Goal: Task Accomplishment & Management: Manage account settings

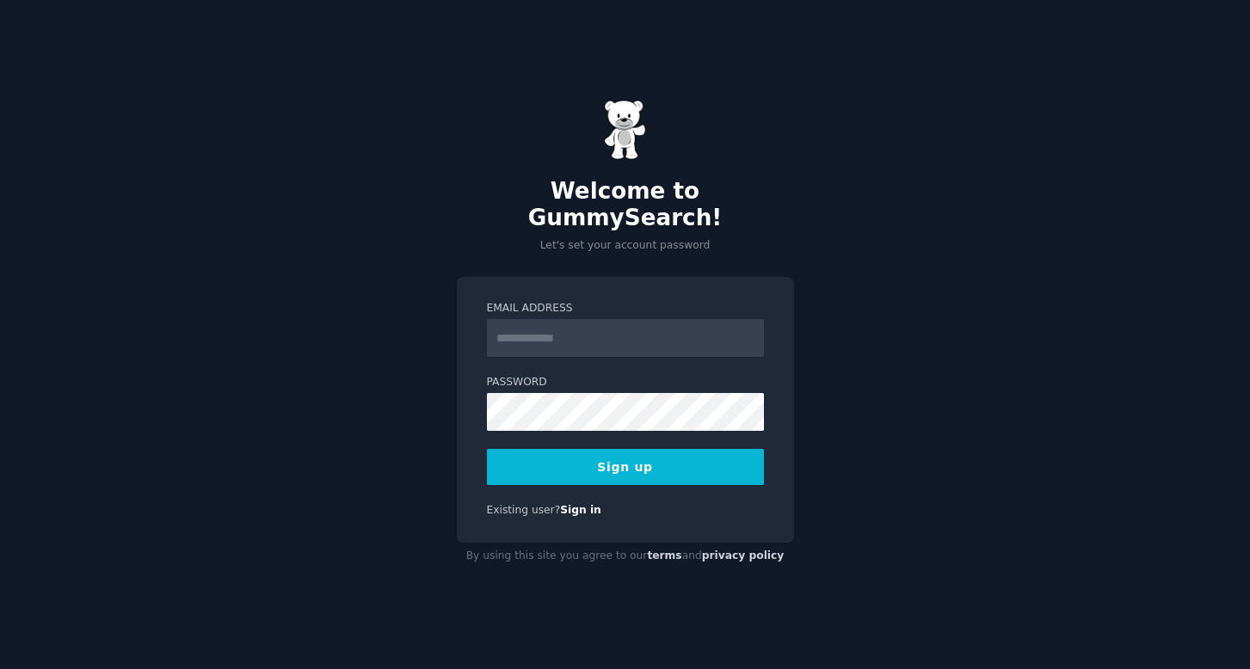
type input "**********"
click at [628, 467] on button "Sign up" at bounding box center [625, 467] width 277 height 36
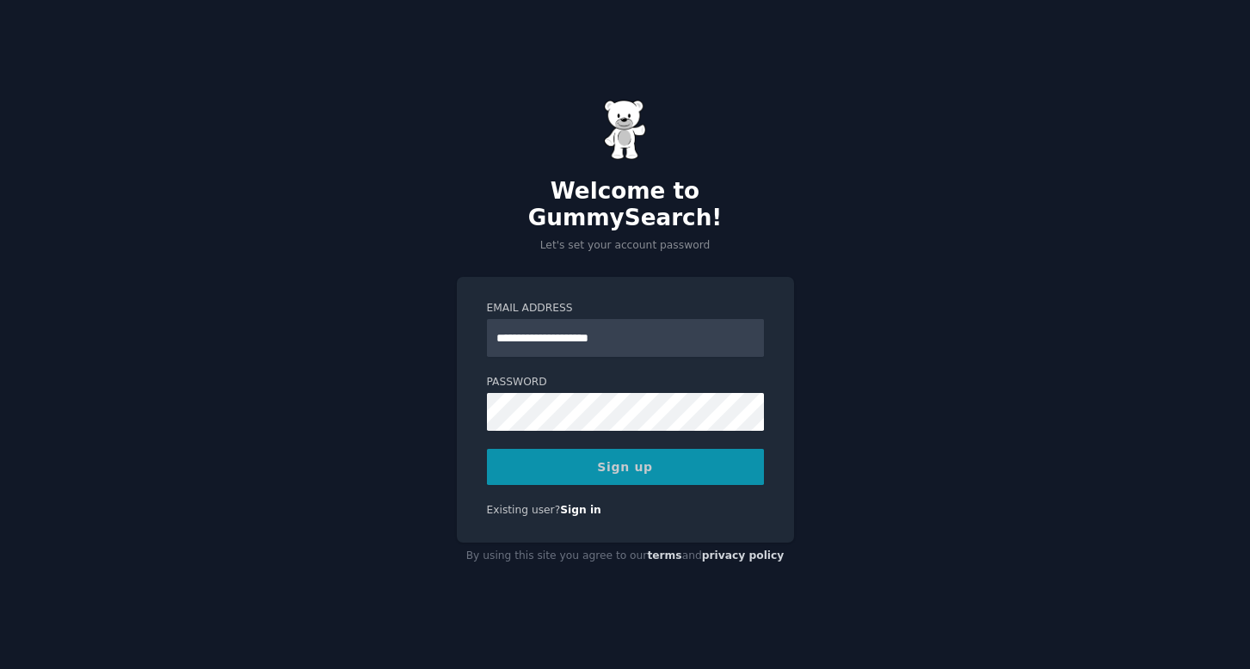
scroll to position [0, 1]
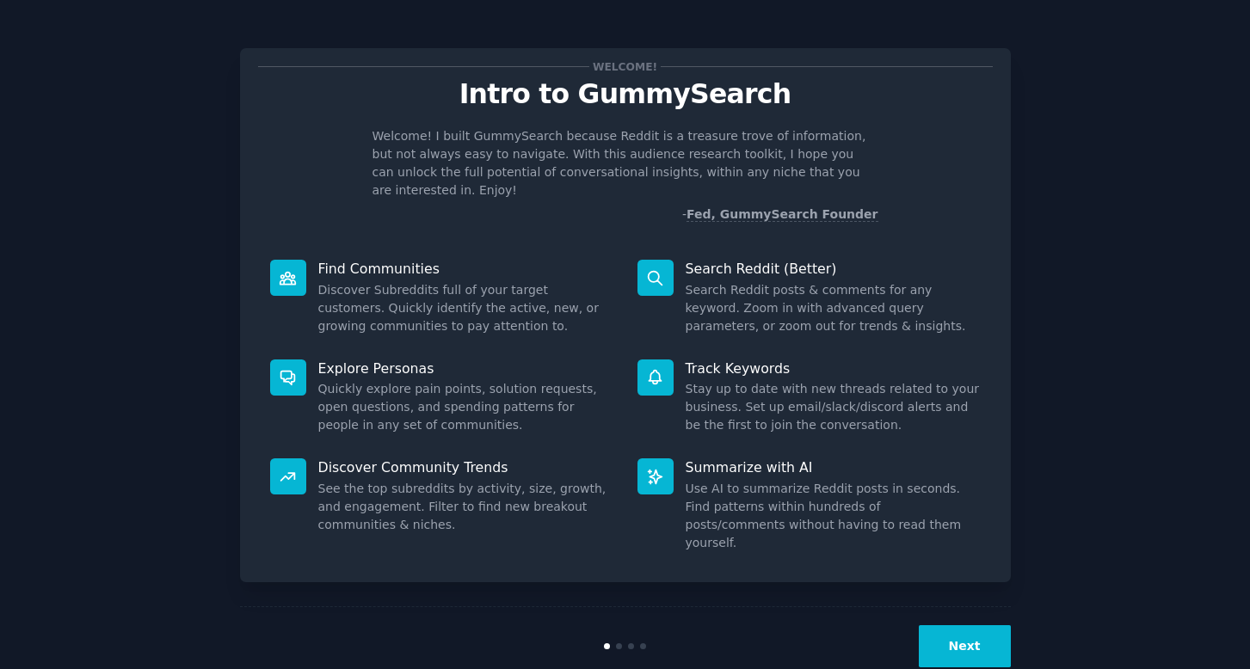
scroll to position [3, 0]
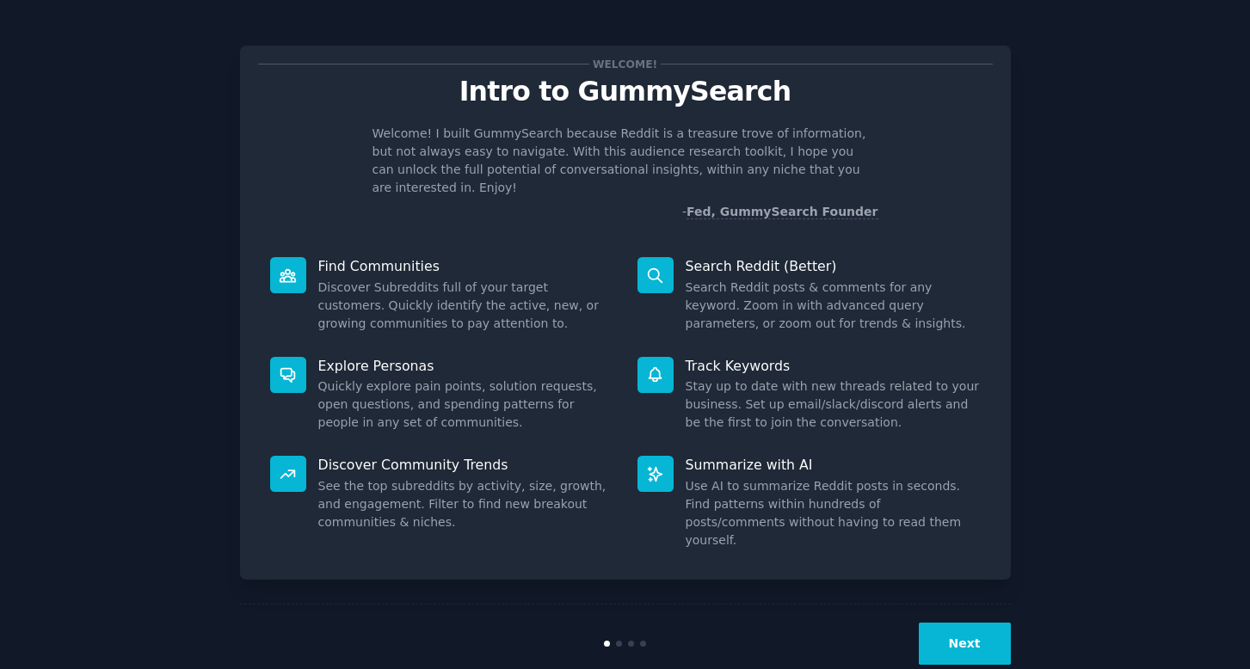
click at [959, 623] on button "Next" at bounding box center [965, 644] width 92 height 42
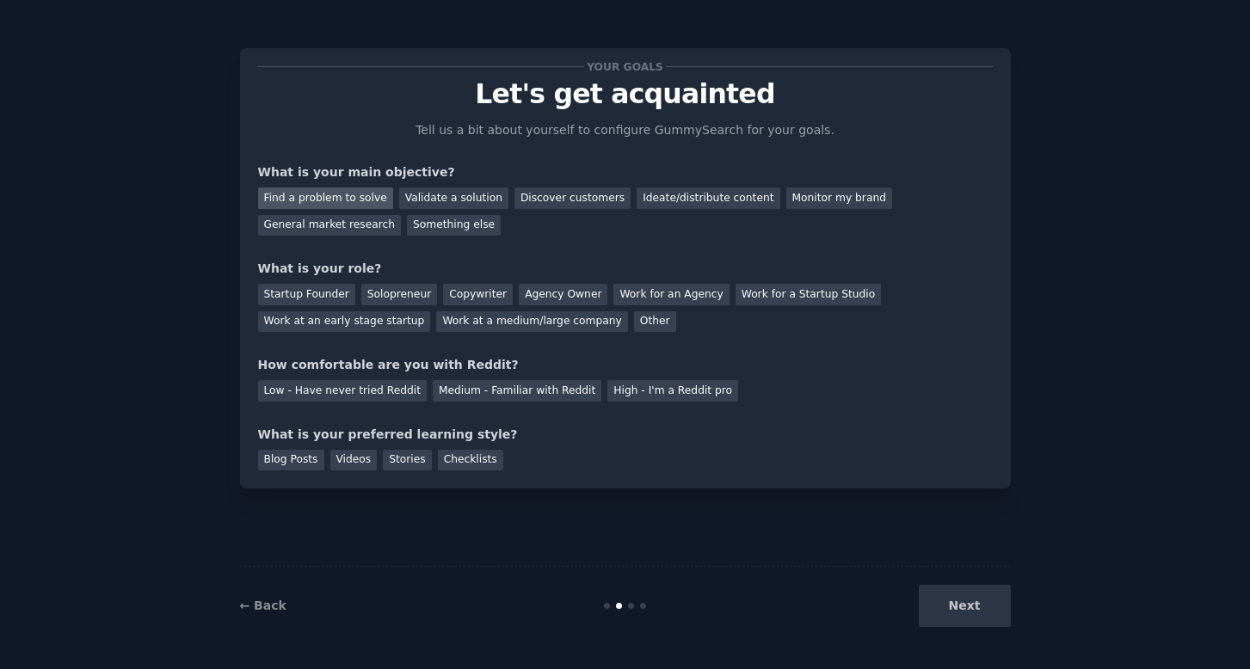
click at [331, 203] on div "Find a problem to solve" at bounding box center [325, 199] width 135 height 22
click at [451, 200] on div "Validate a solution" at bounding box center [453, 199] width 109 height 22
click at [677, 195] on div "Ideate/distribute content" at bounding box center [708, 199] width 143 height 22
click at [410, 292] on div "Solopreneur" at bounding box center [399, 295] width 76 height 22
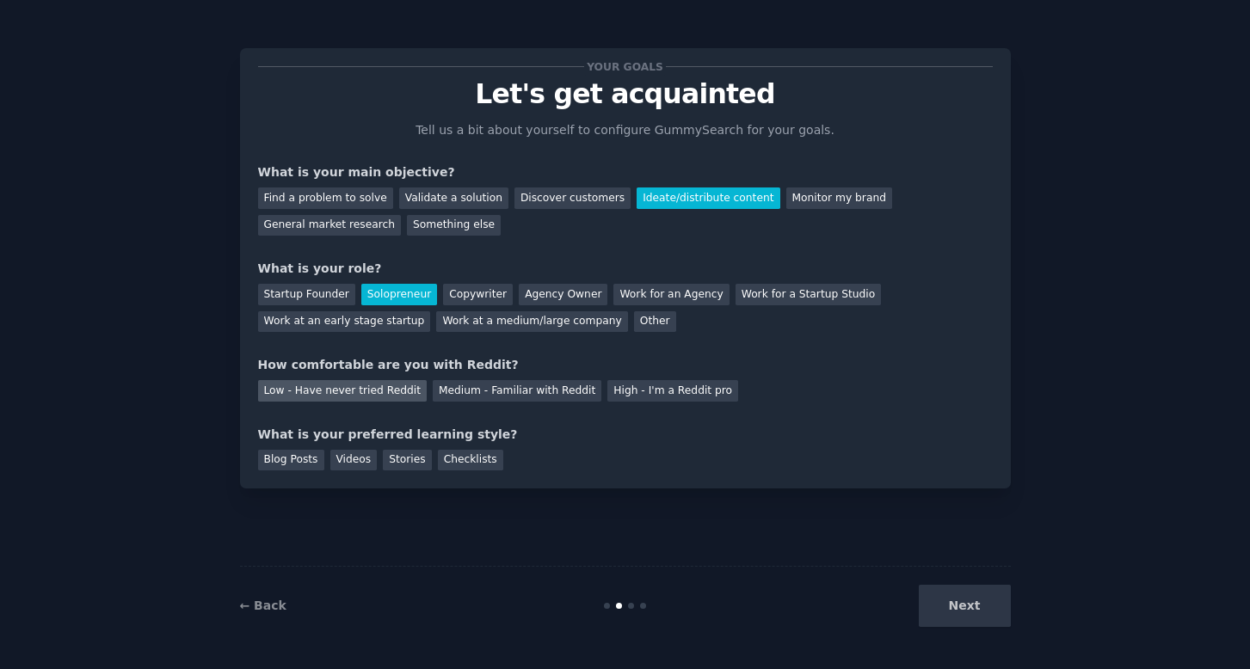
click at [353, 391] on div "Low - Have never tried Reddit" at bounding box center [342, 391] width 169 height 22
click at [467, 454] on div "Checklists" at bounding box center [470, 461] width 65 height 22
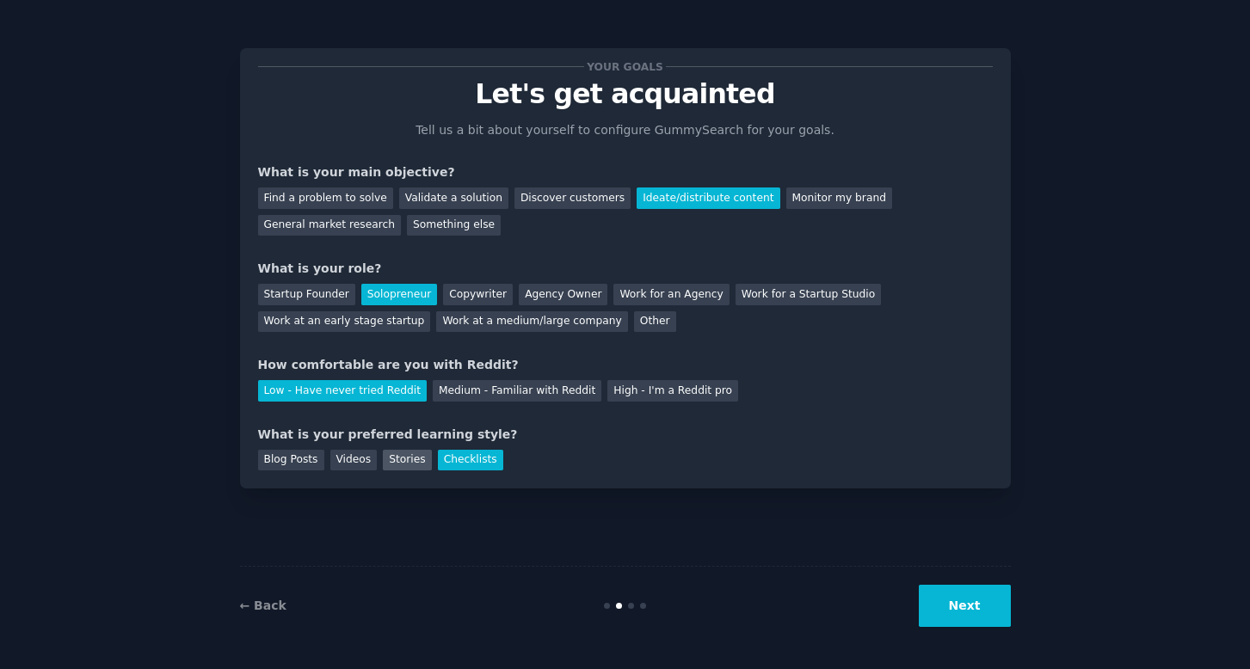
click at [415, 457] on div "Stories" at bounding box center [407, 461] width 48 height 22
click at [458, 459] on div "Checklists" at bounding box center [470, 461] width 65 height 22
drag, startPoint x: 393, startPoint y: 470, endPoint x: 404, endPoint y: 454, distance: 19.1
click at [397, 463] on div "Your goals Let's get acquainted Tell us a bit about yourself to configure Gummy…" at bounding box center [625, 268] width 771 height 440
click at [403, 453] on div "Stories" at bounding box center [407, 461] width 48 height 22
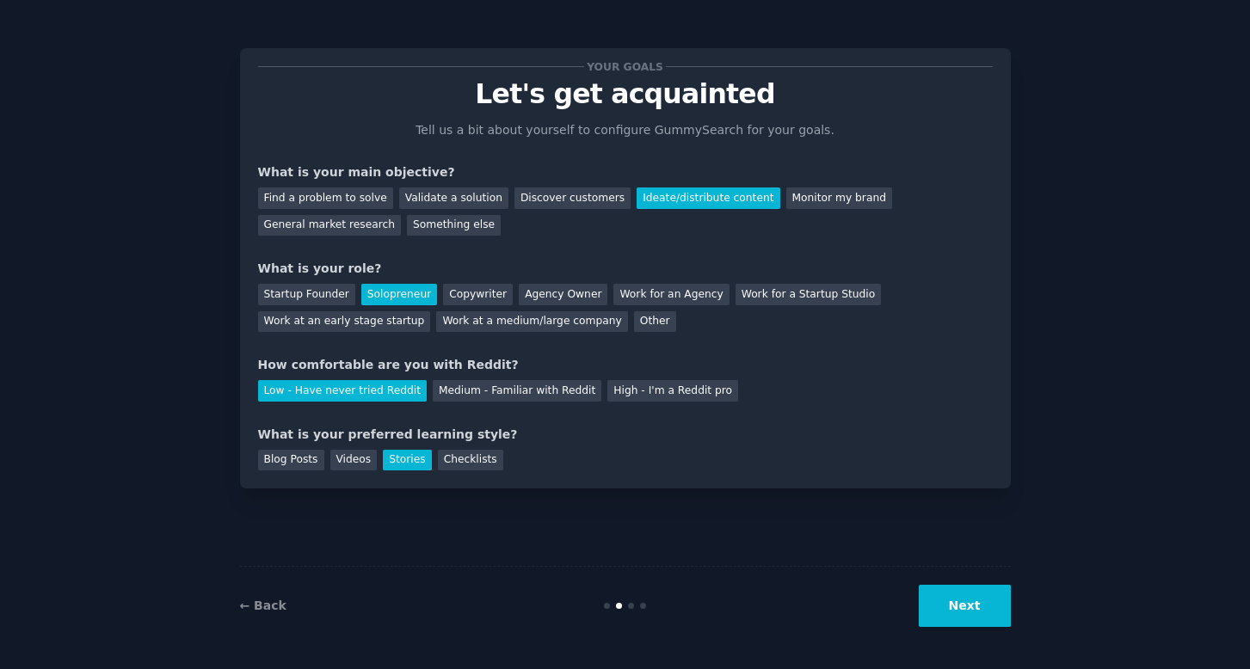
click at [957, 597] on button "Next" at bounding box center [965, 606] width 92 height 42
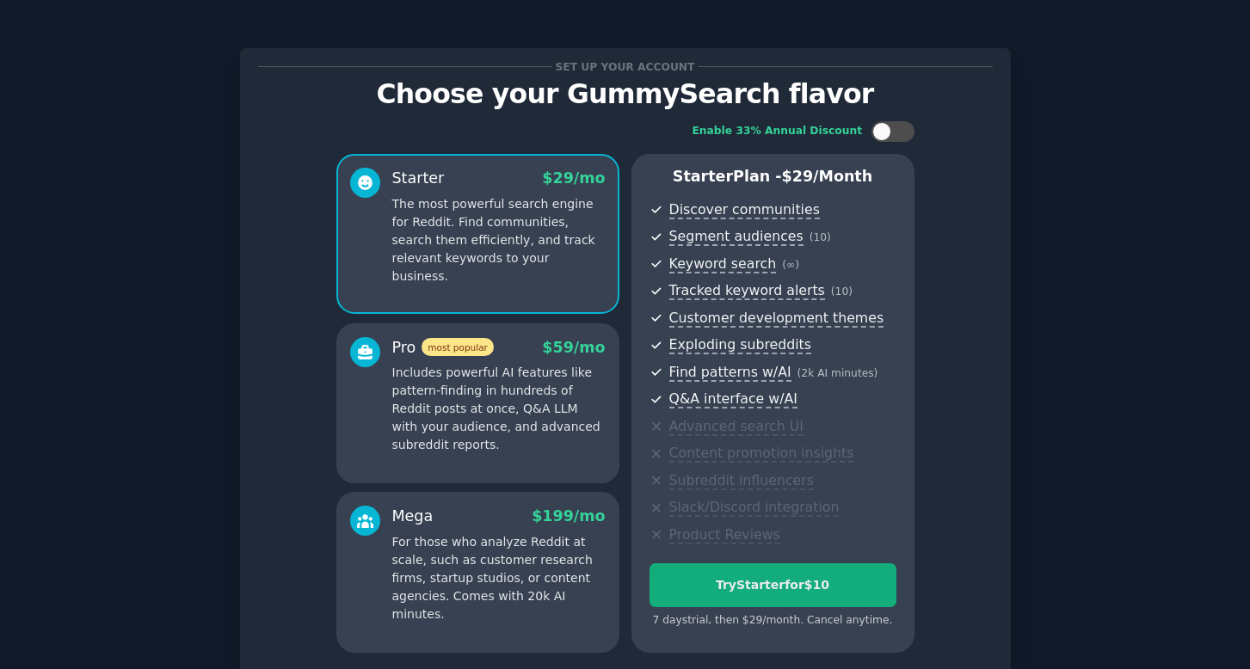
click at [796, 578] on div "Try Starter for $10" at bounding box center [772, 585] width 245 height 18
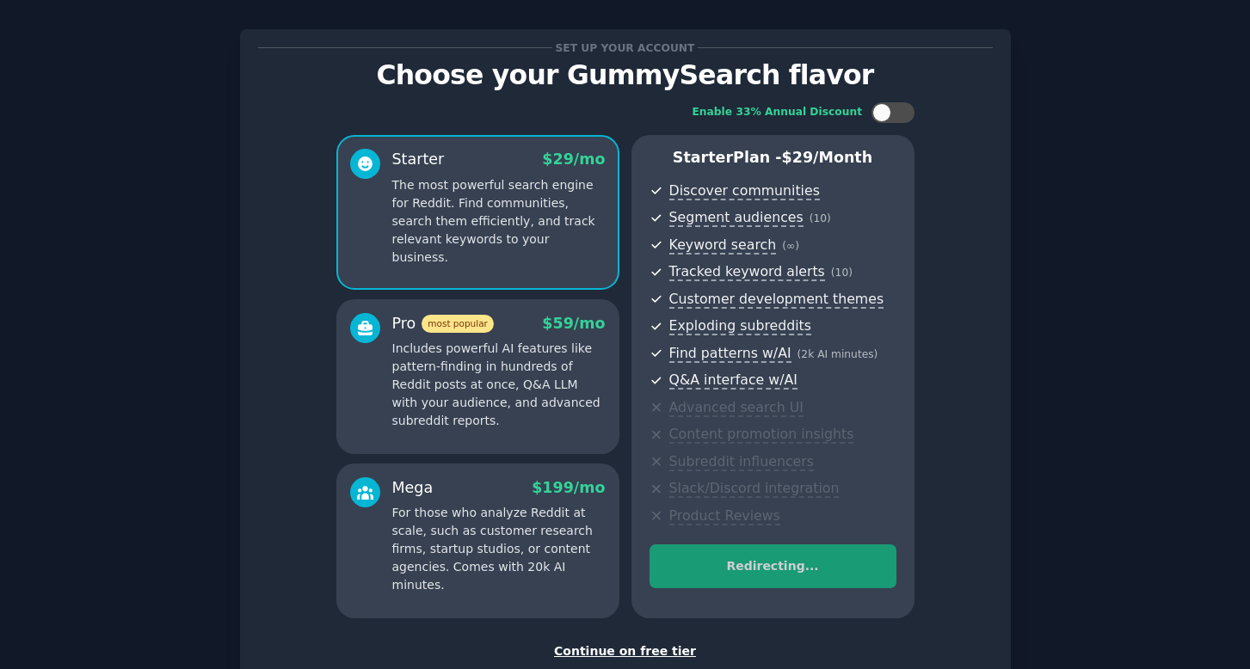
scroll to position [20, 0]
click at [631, 645] on div "Continue on free tier" at bounding box center [625, 651] width 735 height 18
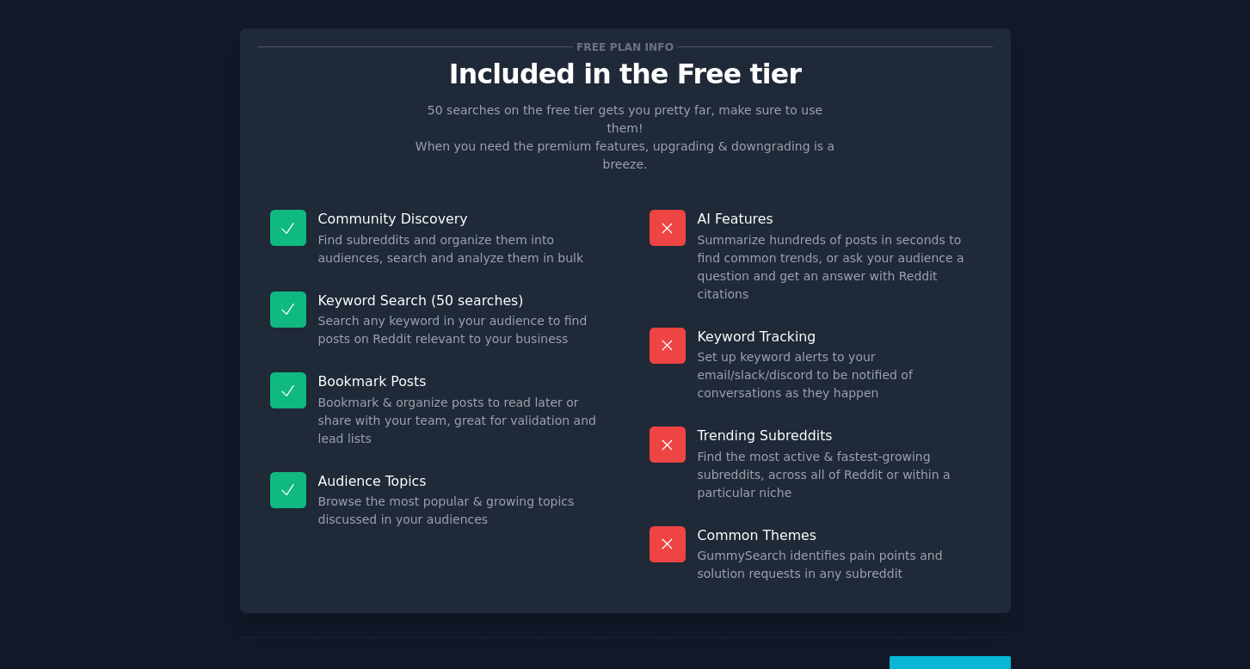
scroll to position [1, 0]
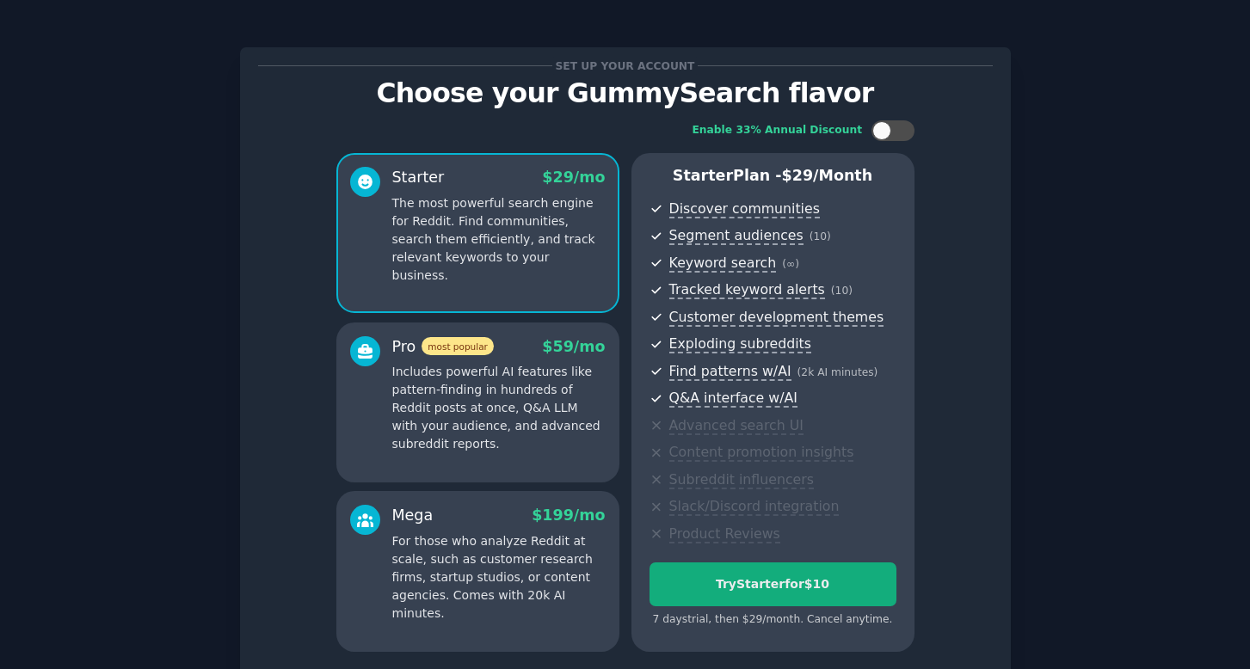
click at [796, 582] on div "Try Starter for $10" at bounding box center [772, 584] width 245 height 18
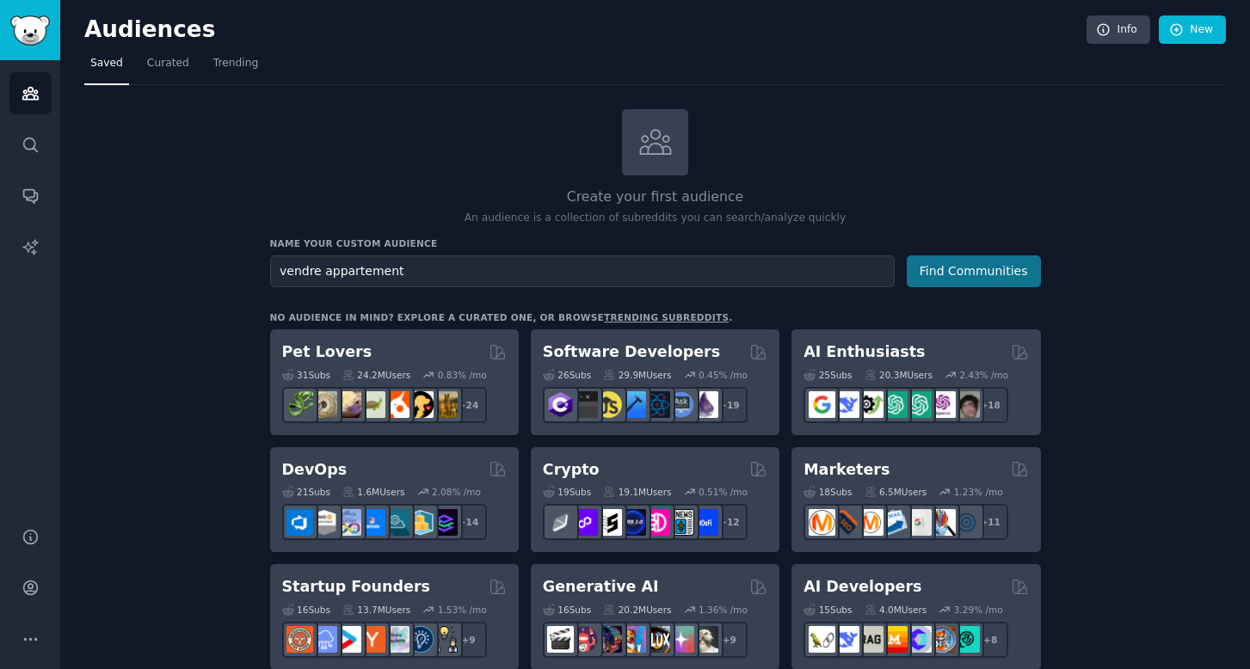
type input "vendre appartement"
click at [929, 265] on button "Find Communities" at bounding box center [974, 271] width 134 height 32
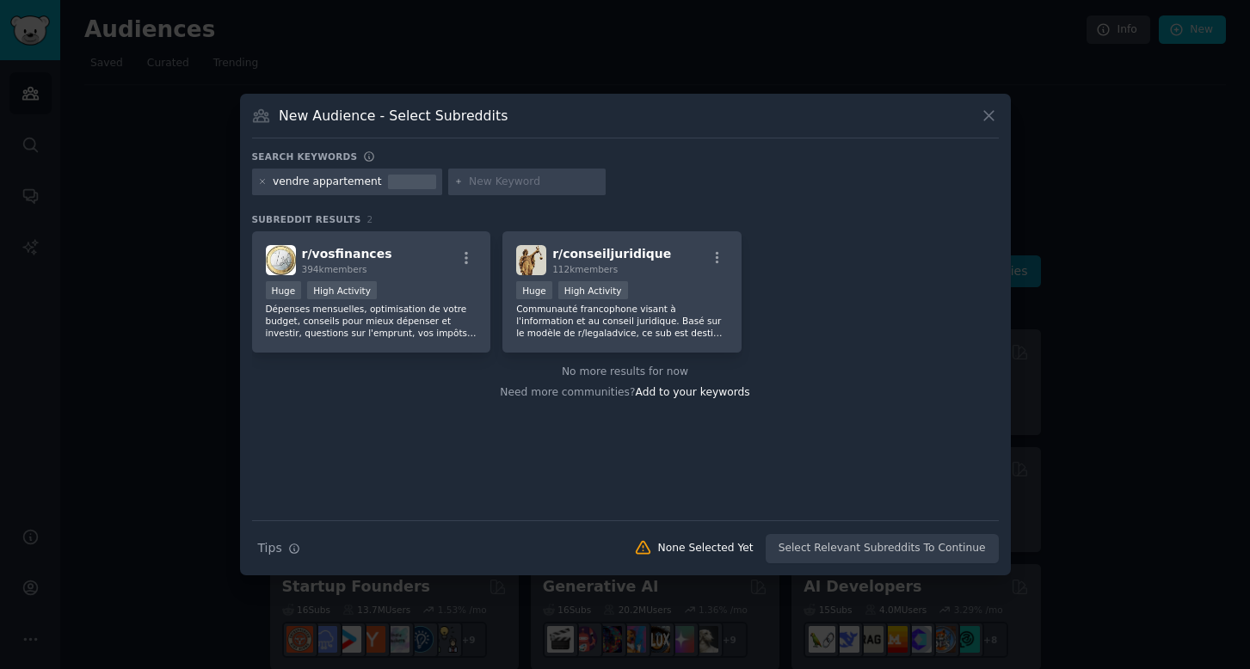
click at [388, 182] on div at bounding box center [412, 182] width 48 height 15
click at [263, 185] on icon at bounding box center [262, 181] width 9 height 9
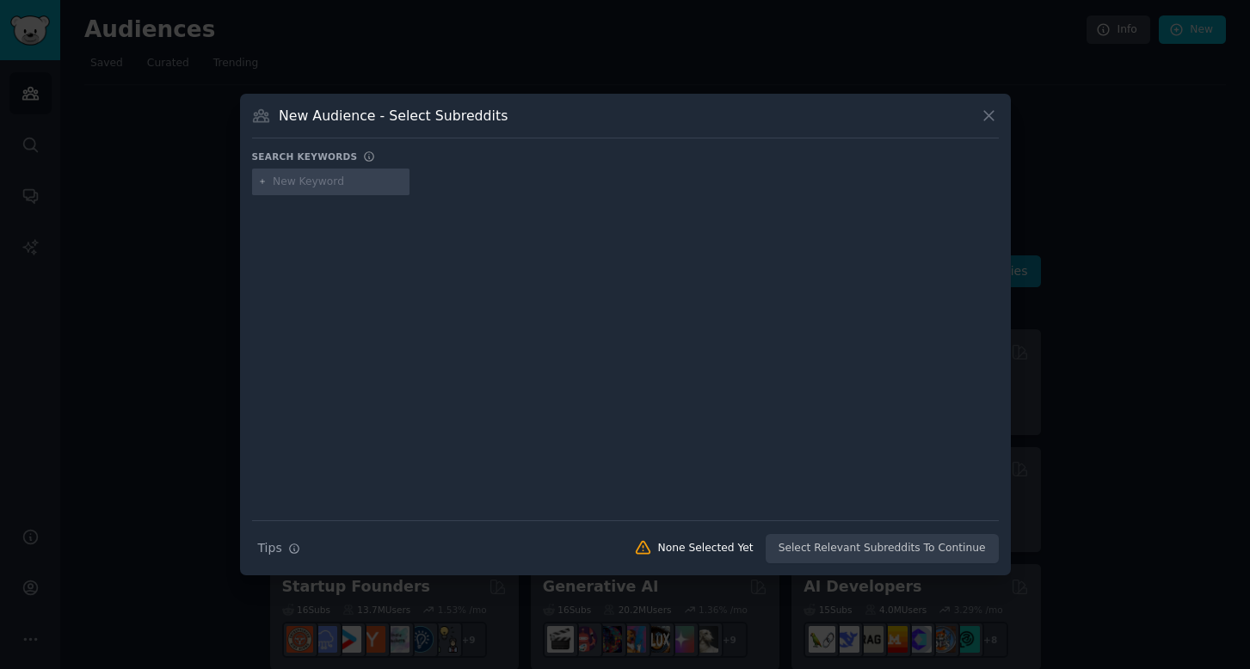
click at [313, 188] on input "text" at bounding box center [338, 182] width 131 height 15
type input "immobilier"
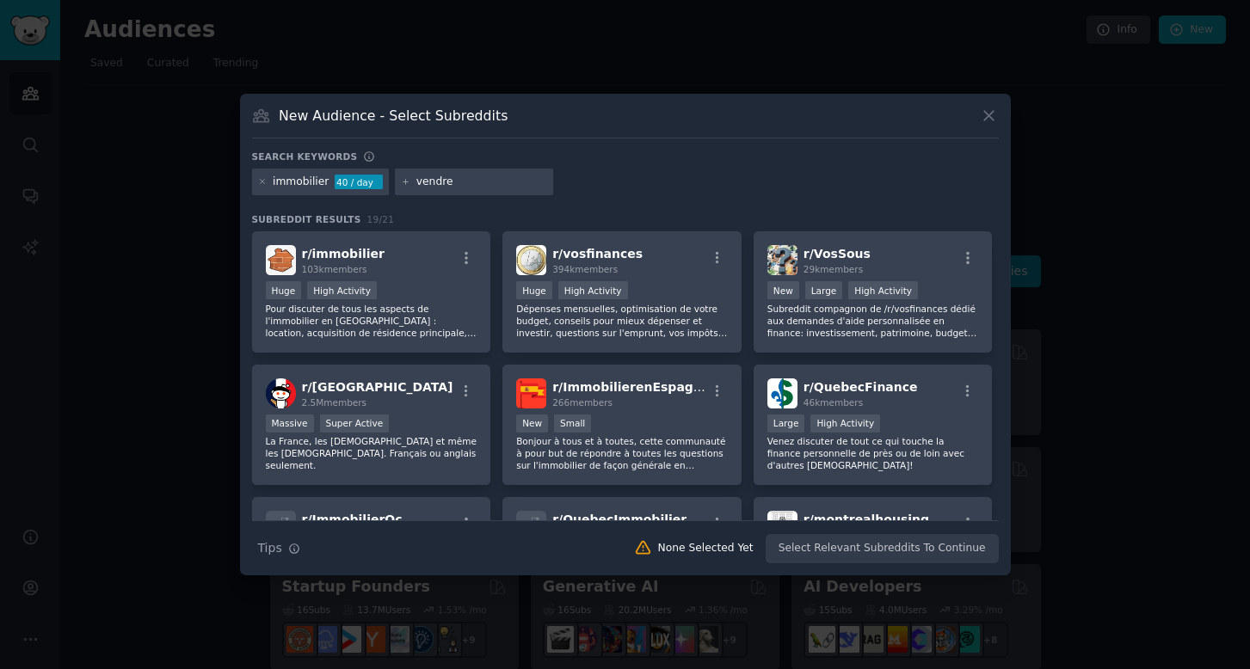
type input "vendre"
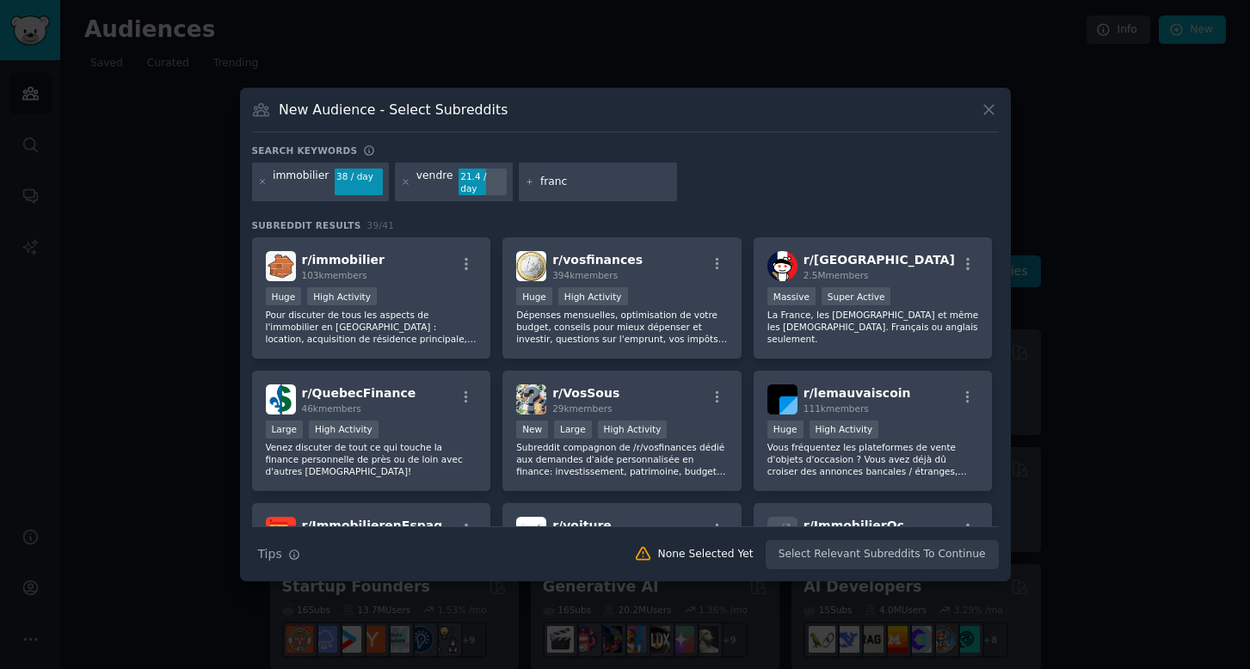
type input "france"
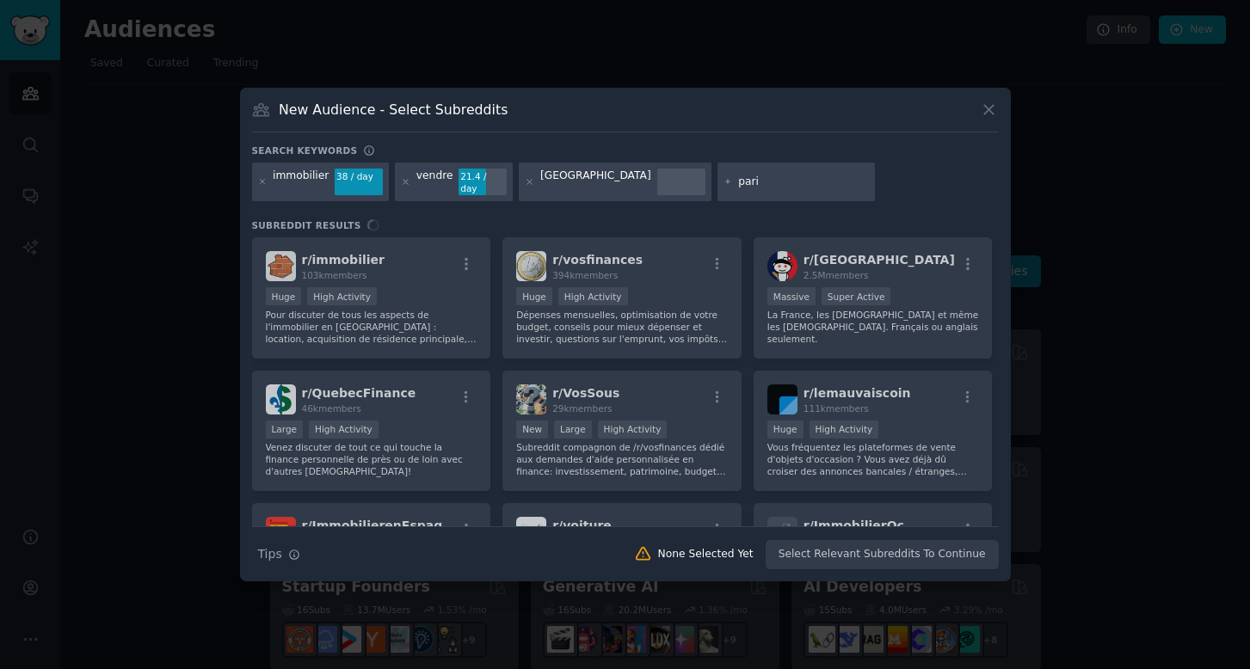
type input "paris"
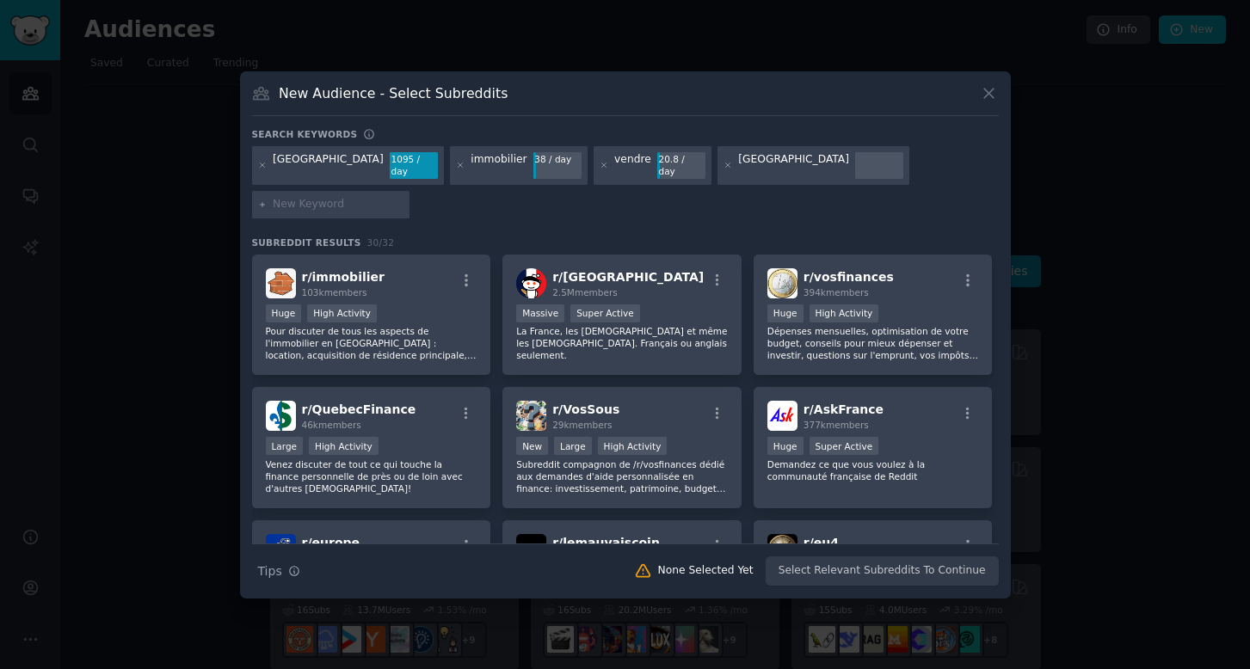
click at [471, 180] on div "immobilier" at bounding box center [499, 166] width 56 height 28
click at [600, 170] on icon at bounding box center [604, 165] width 9 height 9
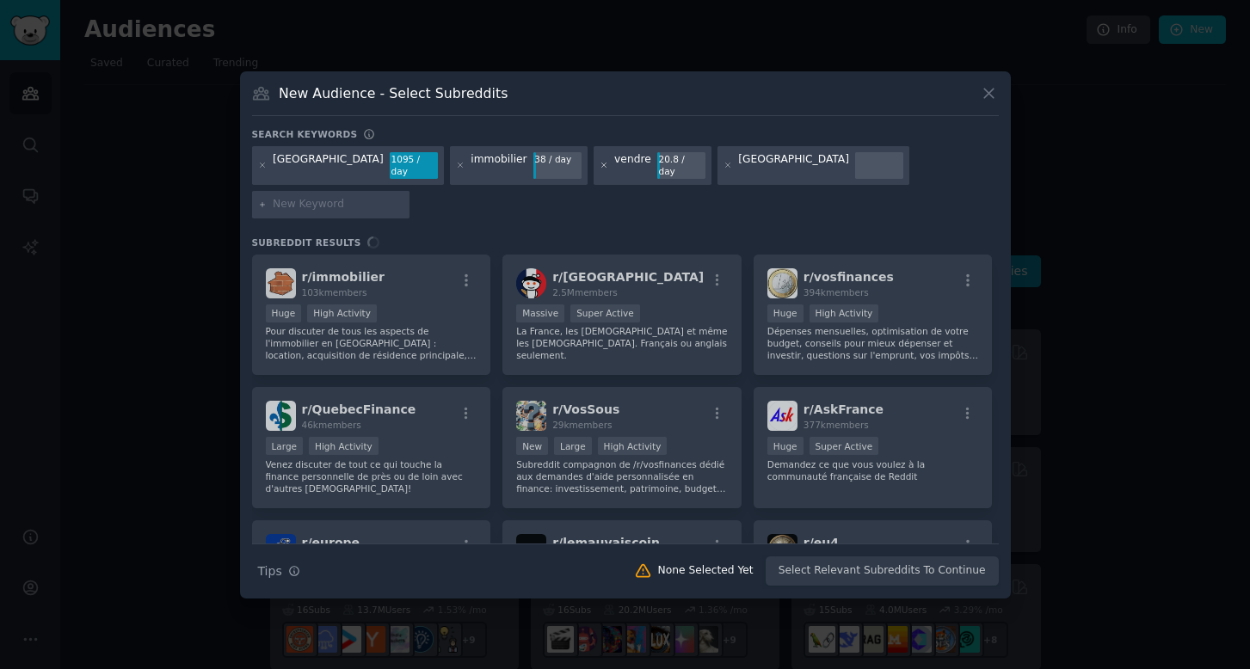
click at [600, 170] on icon at bounding box center [604, 165] width 9 height 9
click at [723, 170] on icon at bounding box center [727, 165] width 9 height 9
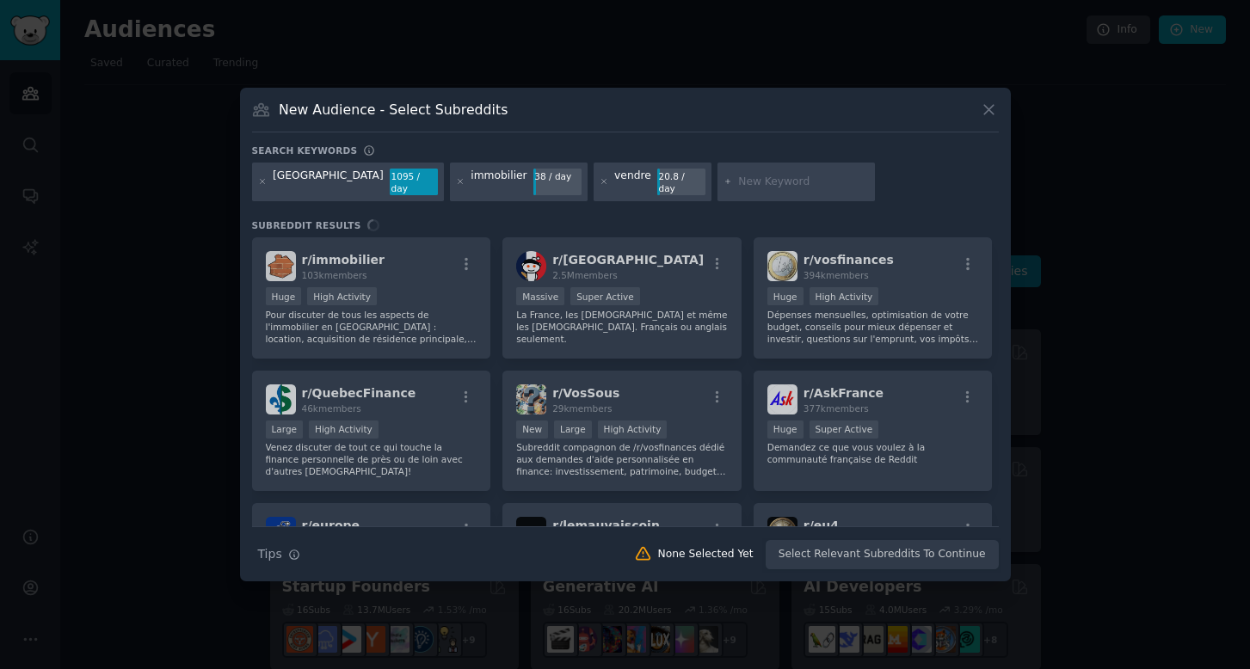
click at [471, 188] on div "immobilier" at bounding box center [499, 183] width 56 height 28
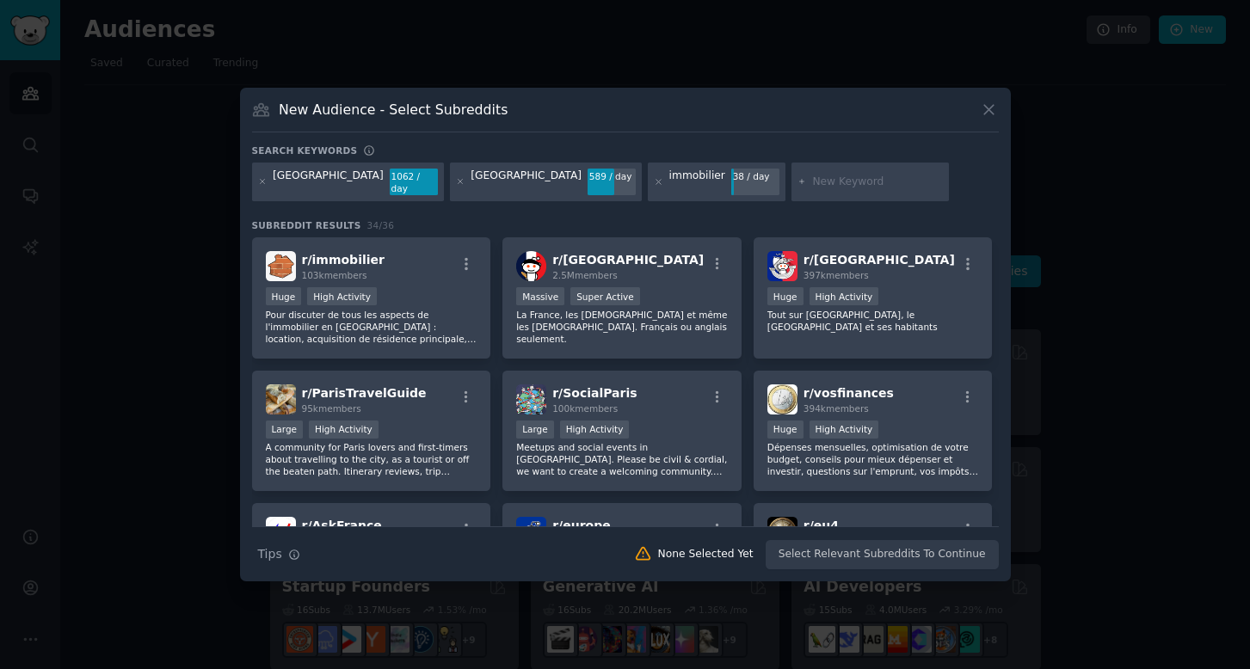
click at [812, 182] on input "text" at bounding box center [877, 182] width 131 height 15
type input "immobilier paris"
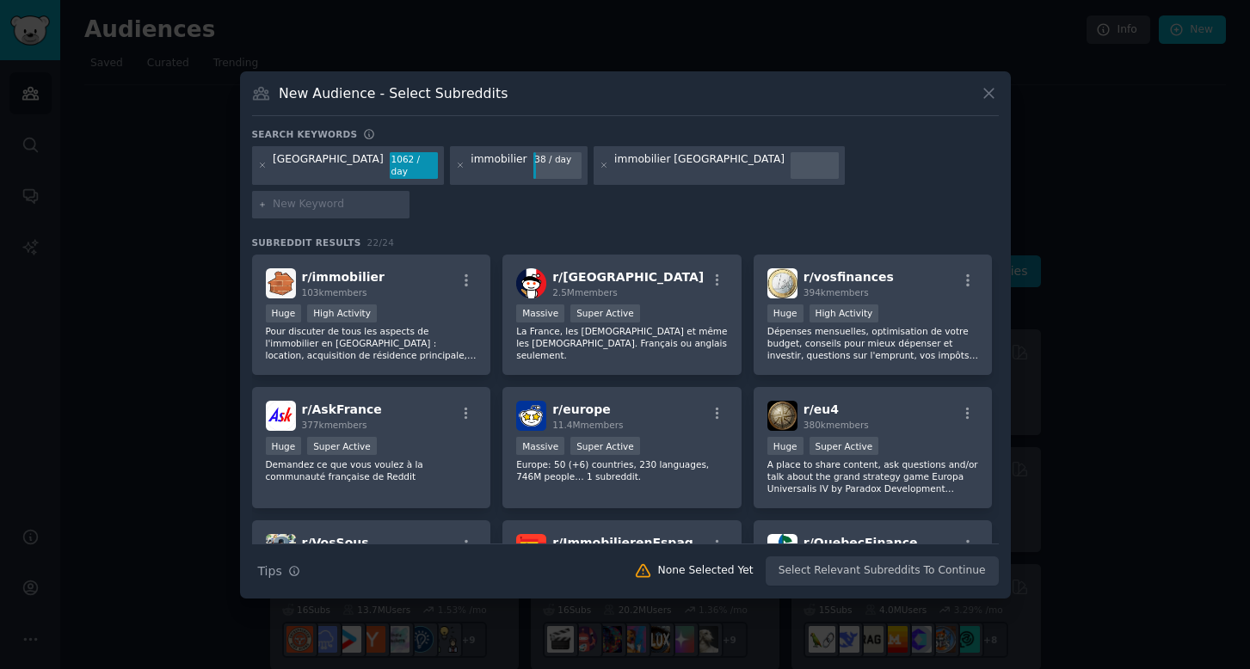
click at [471, 180] on div "immobilier" at bounding box center [499, 166] width 56 height 28
click at [262, 170] on icon at bounding box center [262, 165] width 9 height 9
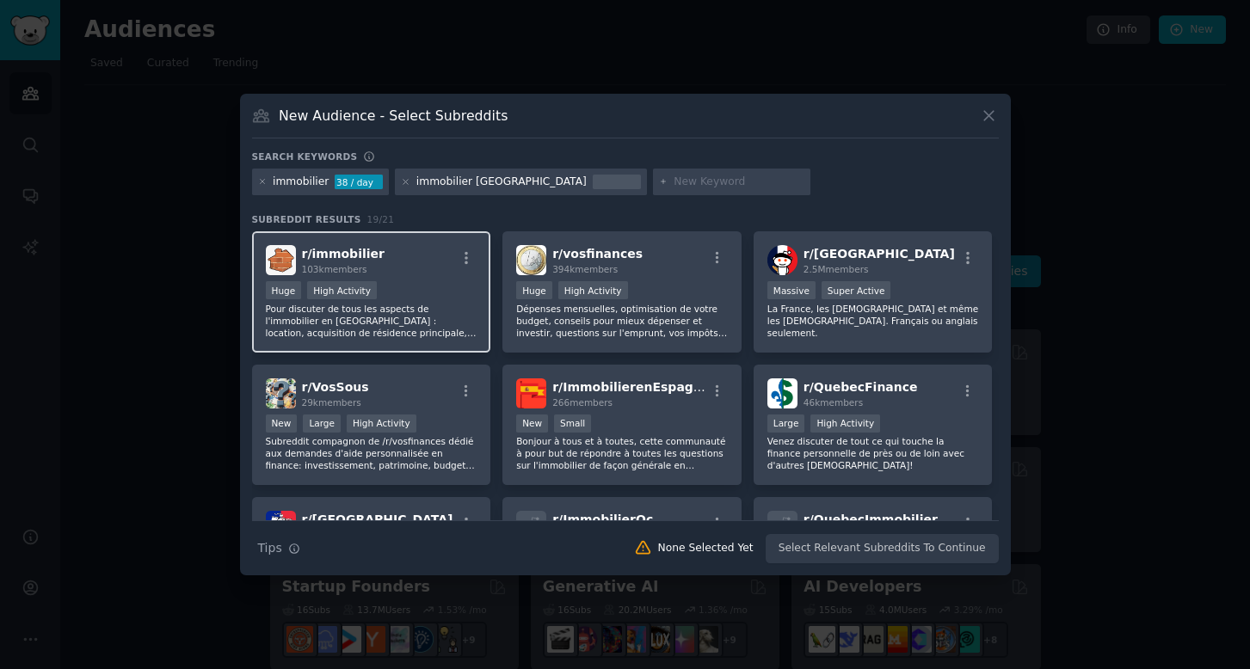
click at [409, 310] on p "Pour discuter de tous les aspects de l'immobilier en France : location, acquisi…" at bounding box center [372, 321] width 212 height 36
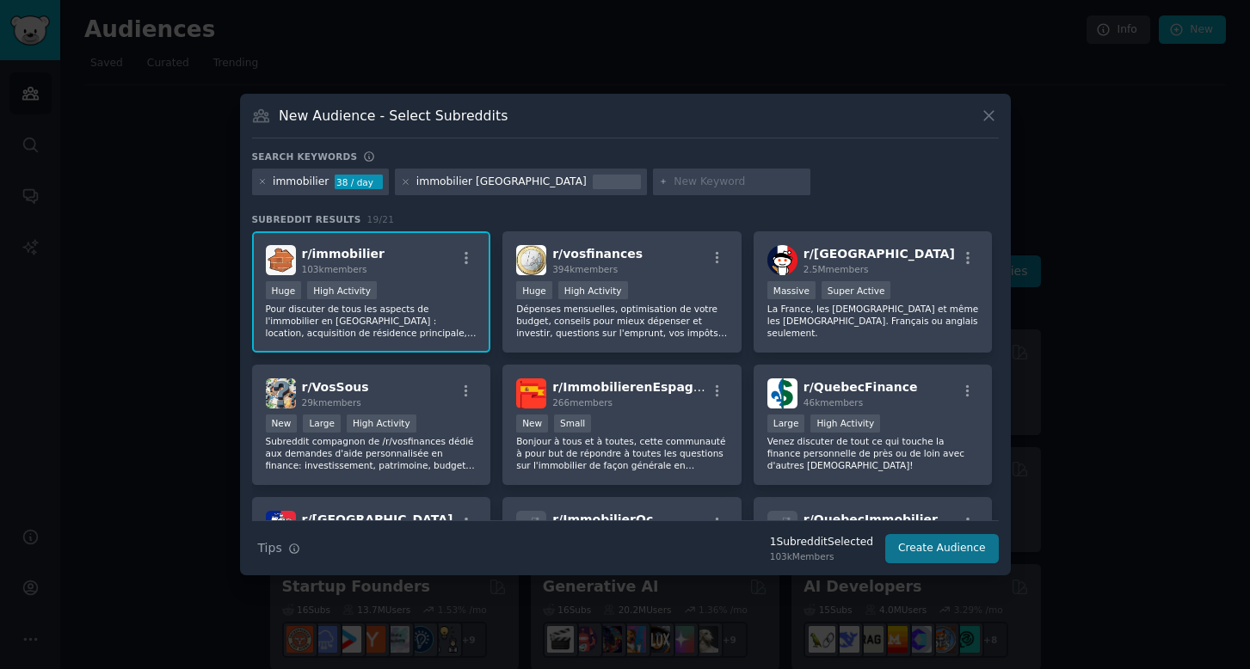
click at [963, 544] on button "Create Audience" at bounding box center [942, 548] width 114 height 29
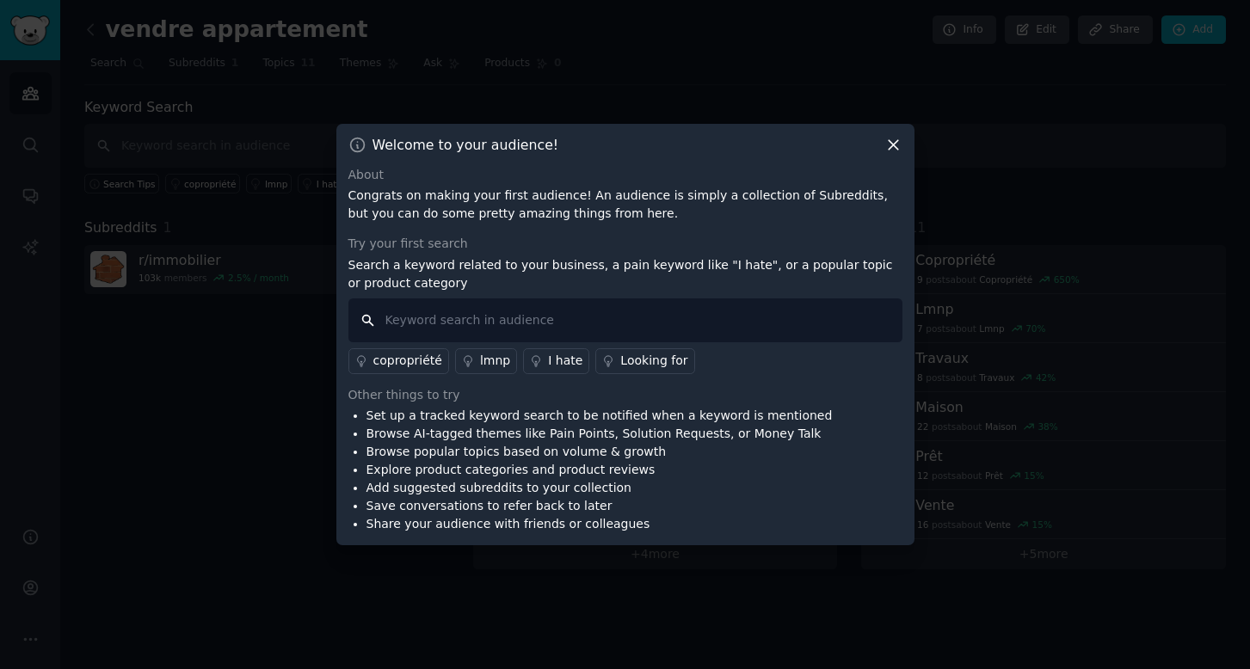
click at [457, 322] on input "text" at bounding box center [625, 320] width 554 height 44
type input "vendre"
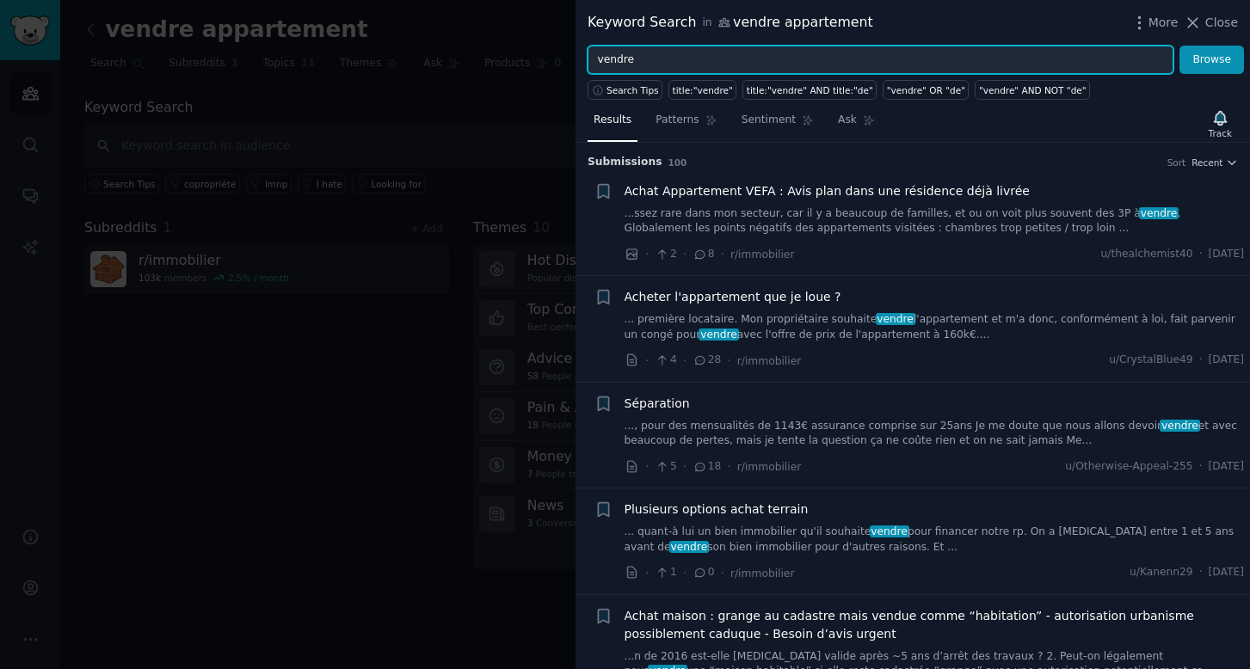
click at [703, 60] on input "vendre" at bounding box center [881, 60] width 586 height 29
click at [1212, 59] on button "Browse" at bounding box center [1211, 60] width 65 height 29
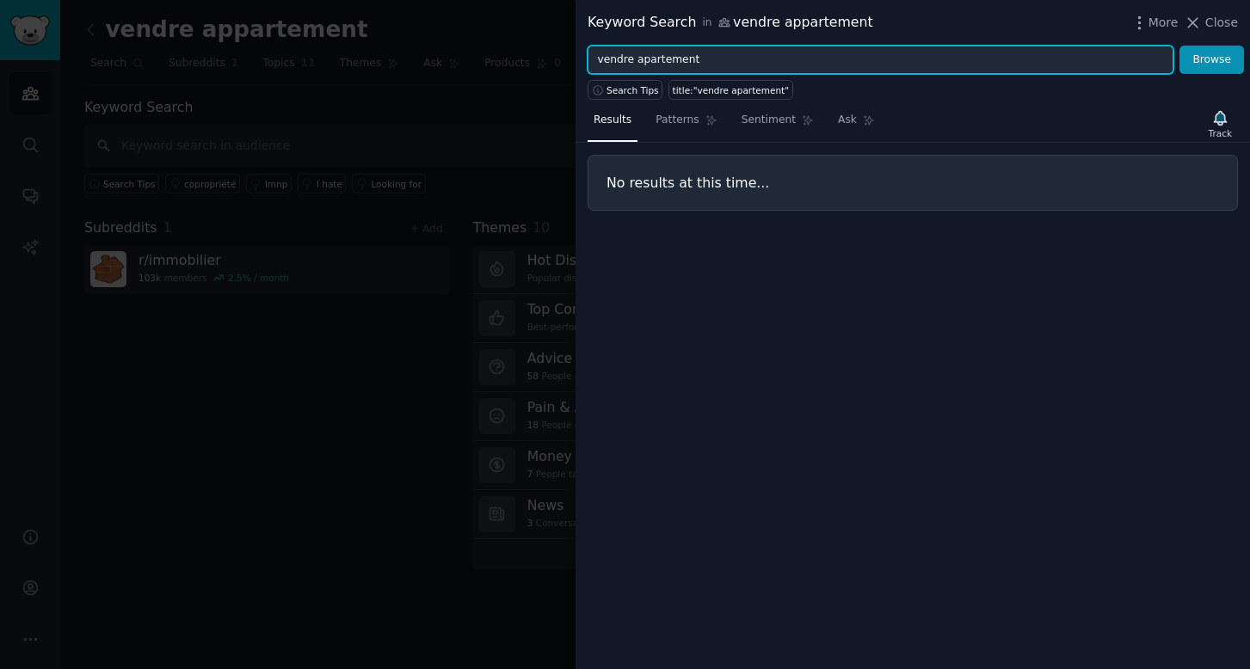
click at [727, 58] on input "vendre apartement" at bounding box center [881, 60] width 586 height 29
drag, startPoint x: 744, startPoint y: 58, endPoint x: 582, endPoint y: 58, distance: 162.6
click at [582, 58] on div "vendre apartement Browse" at bounding box center [912, 60] width 674 height 29
type input "prix m2"
click at [1212, 59] on button "Browse" at bounding box center [1211, 60] width 65 height 29
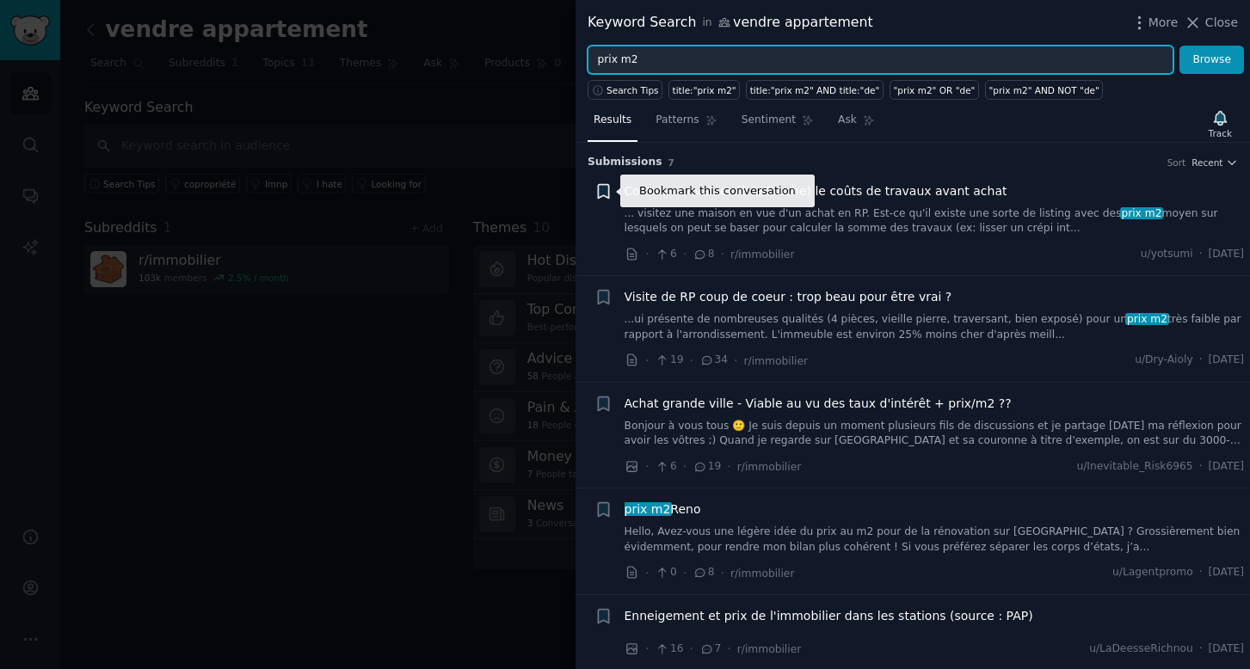
click at [604, 192] on icon "button" at bounding box center [603, 191] width 10 height 14
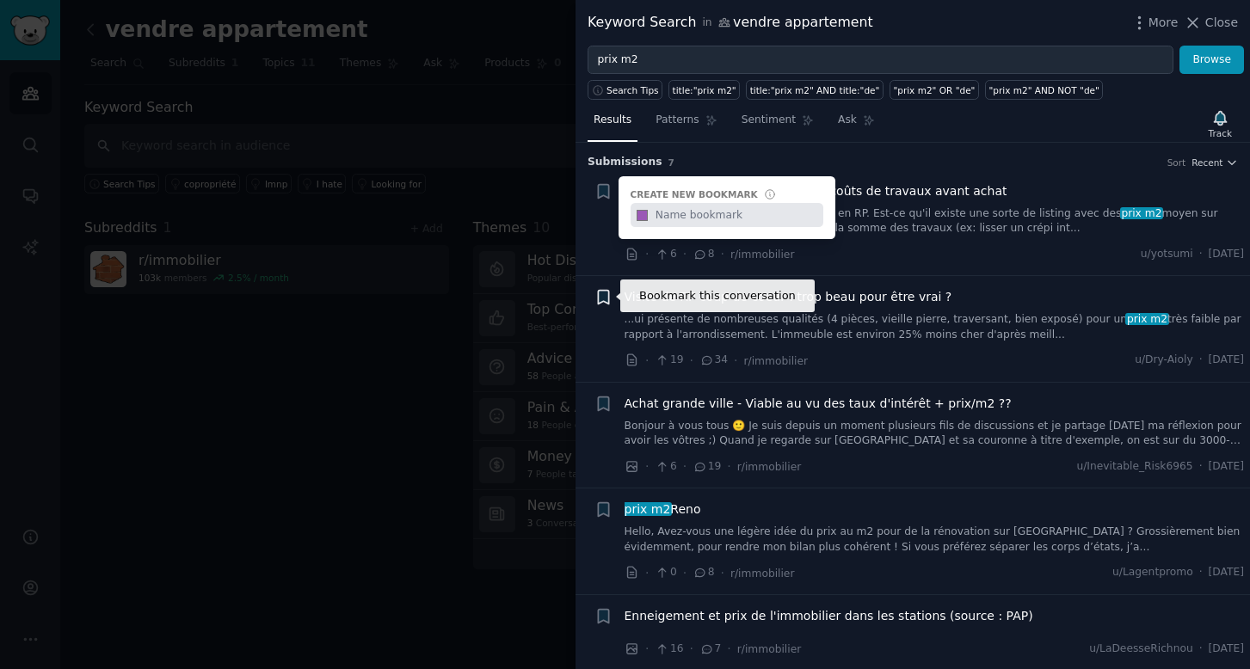
click at [608, 295] on icon "button" at bounding box center [603, 298] width 10 height 14
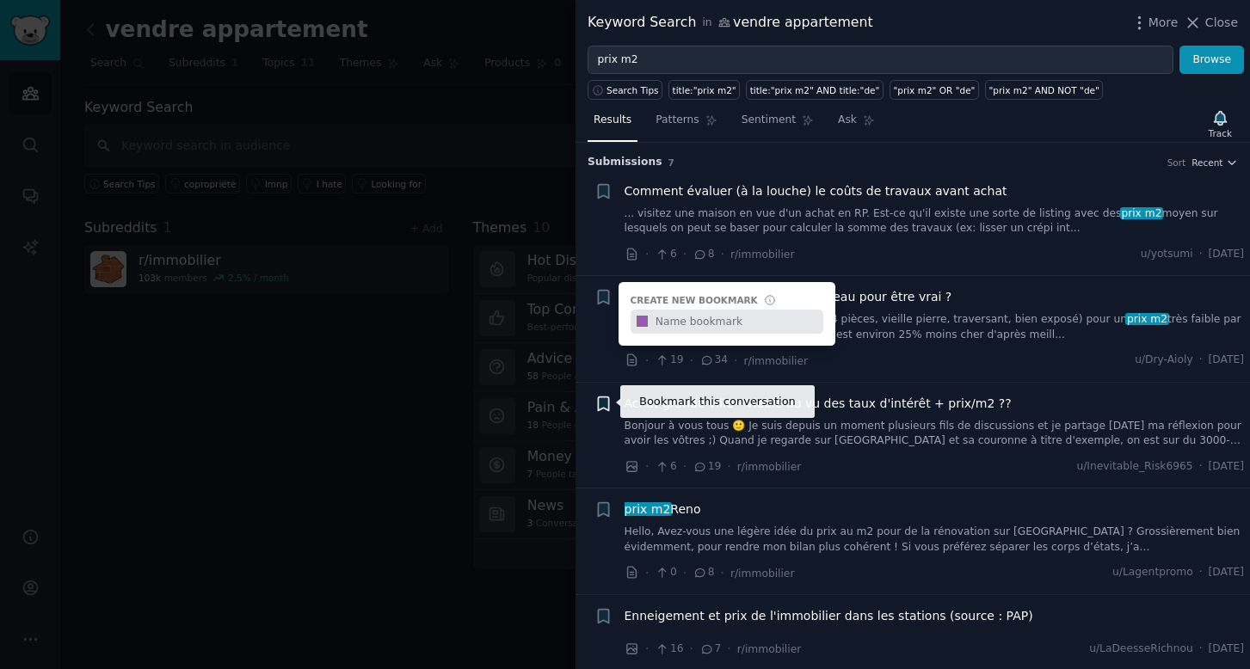
click at [598, 406] on icon "button" at bounding box center [603, 404] width 10 height 14
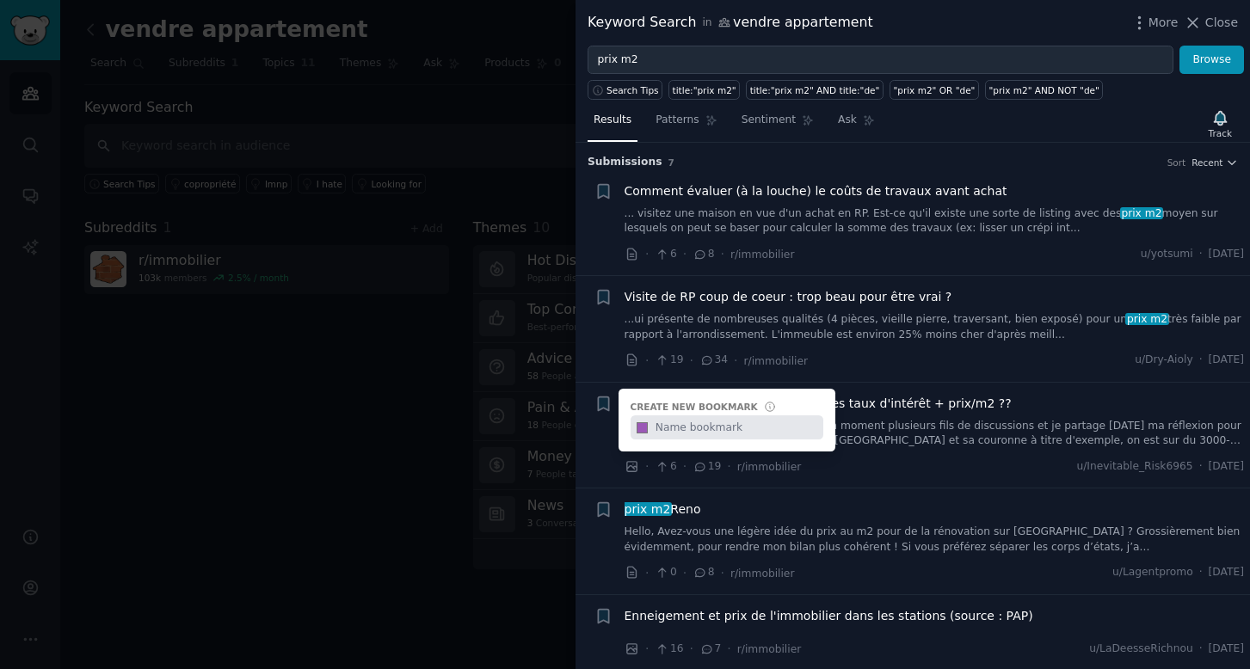
scroll to position [28, 0]
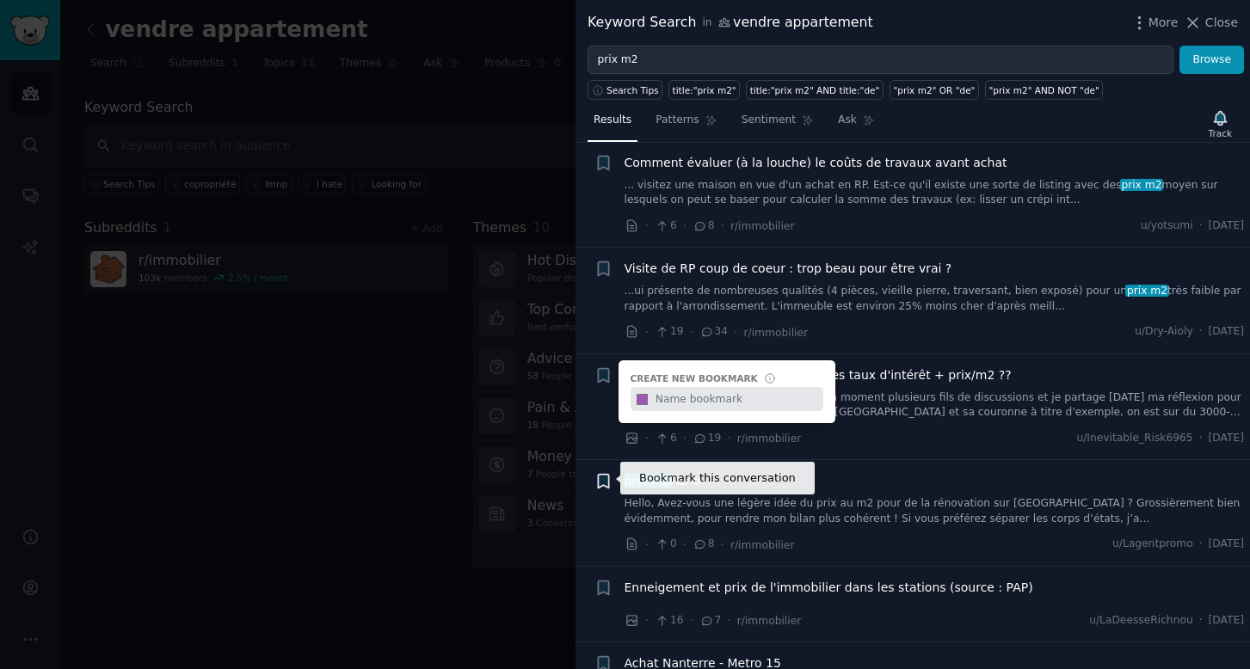
click at [606, 479] on icon "button" at bounding box center [603, 482] width 10 height 14
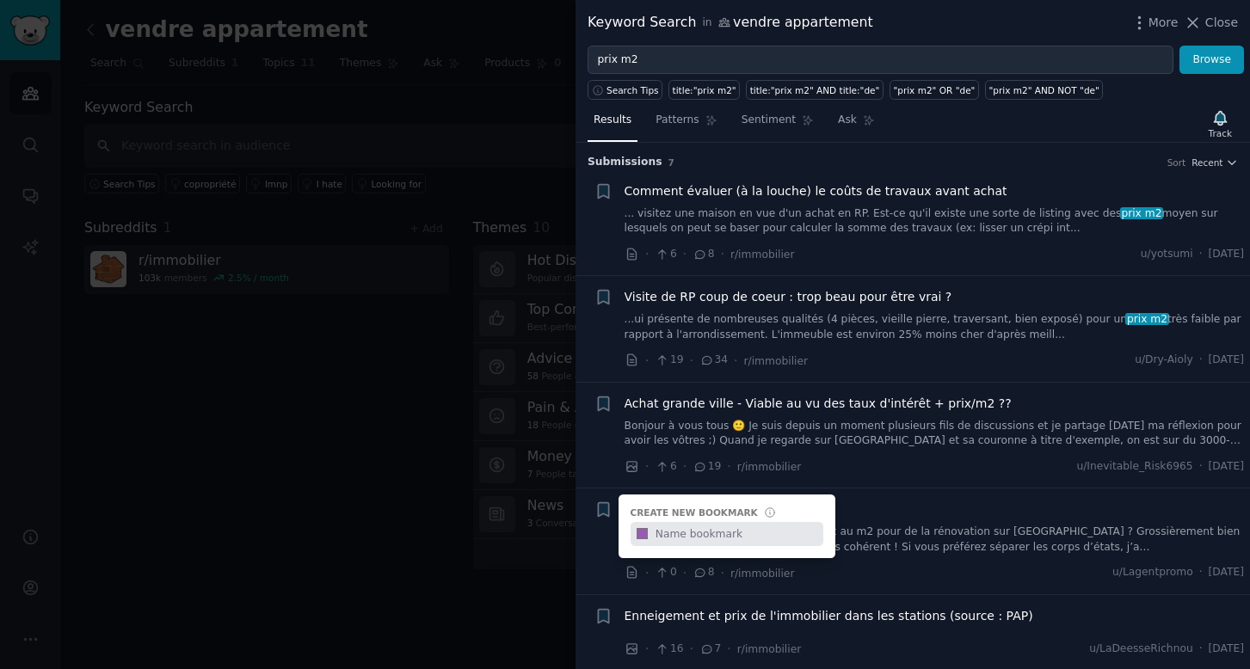
scroll to position [0, 0]
click at [1221, 121] on icon "button" at bounding box center [1220, 118] width 12 height 14
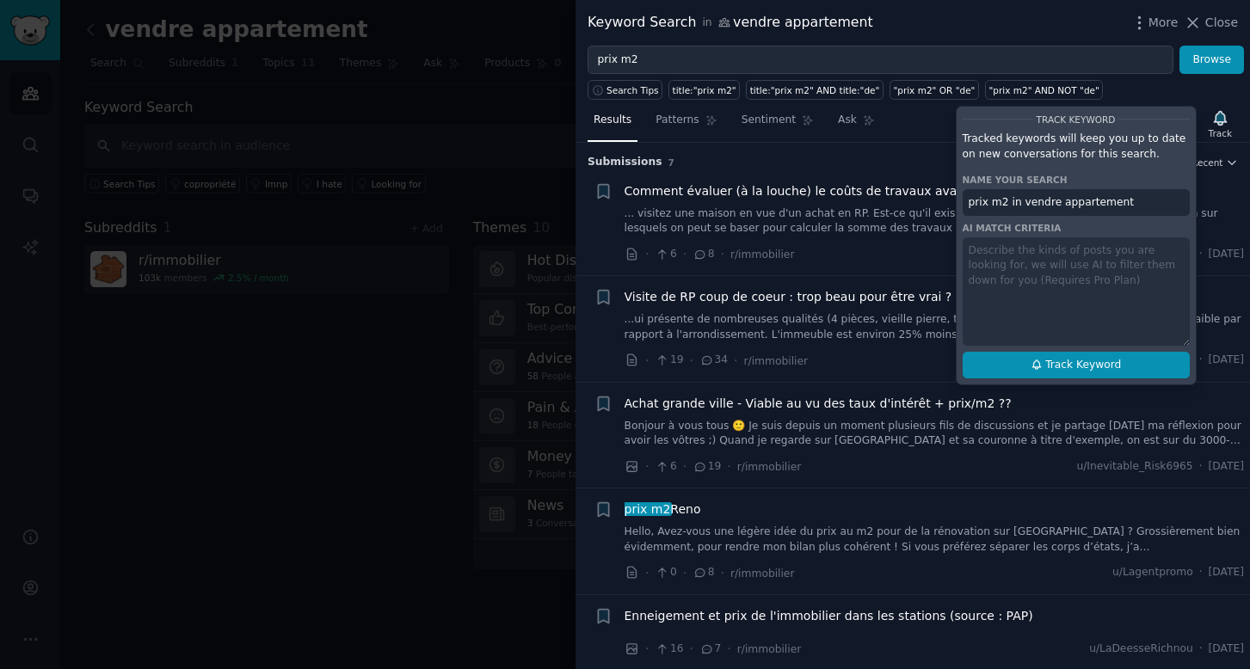
click at [1055, 372] on button "Track Keyword" at bounding box center [1076, 366] width 227 height 28
type input "prix m2 in vendre appartement"
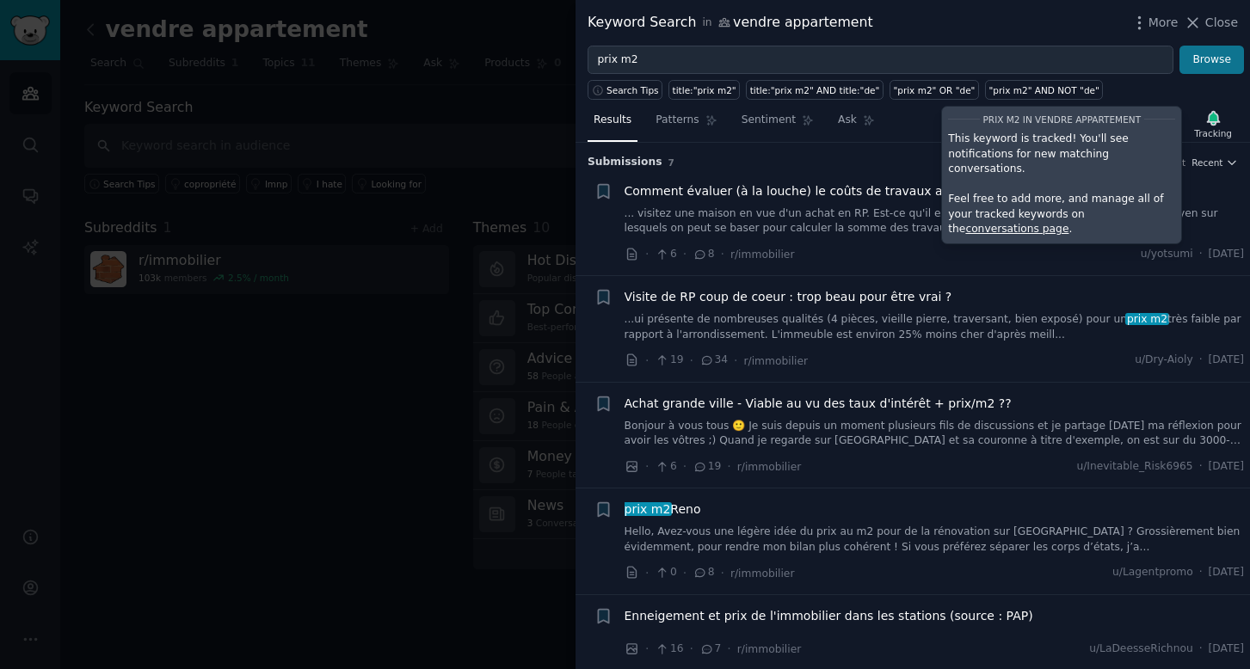
click at [1213, 67] on button "Browse" at bounding box center [1211, 60] width 65 height 29
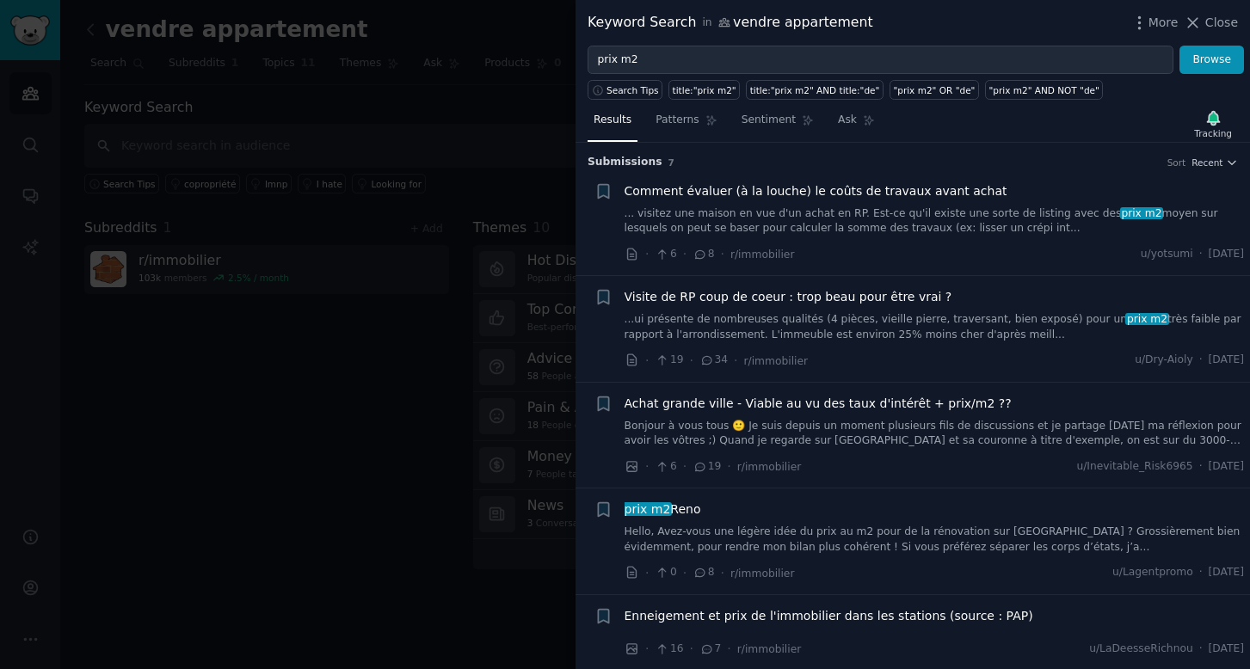
click at [760, 193] on span "Comment évaluer (à la louche) le coûts de travaux avant achat" at bounding box center [816, 191] width 383 height 18
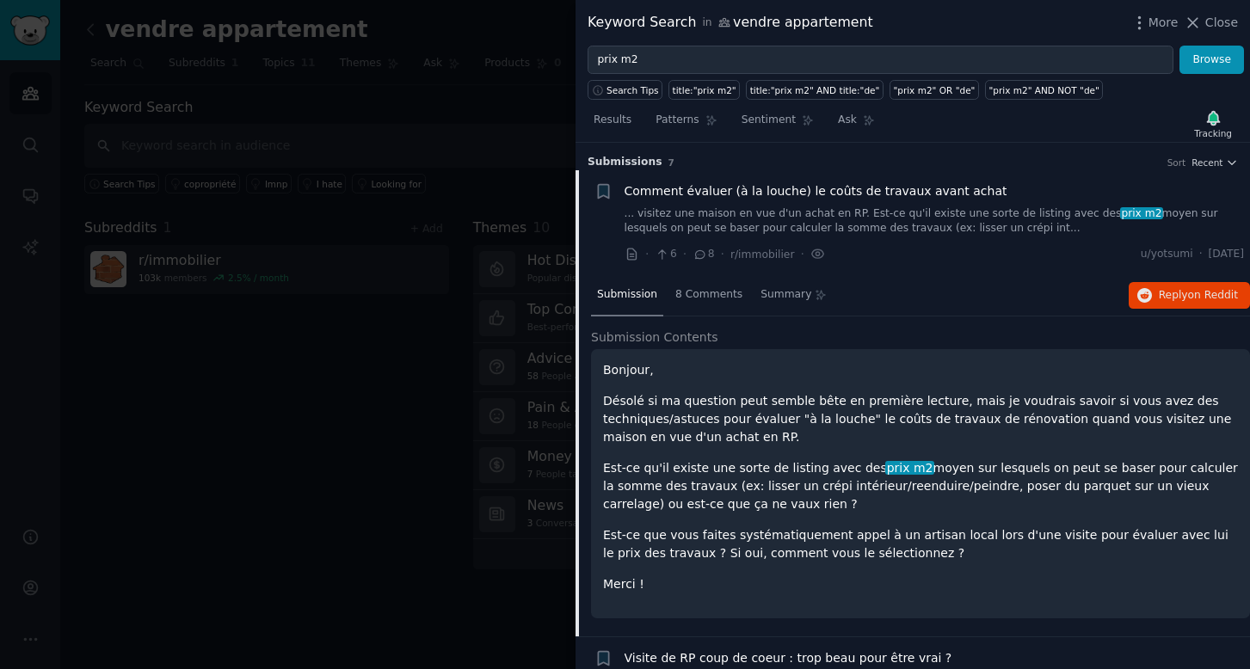
scroll to position [27, 0]
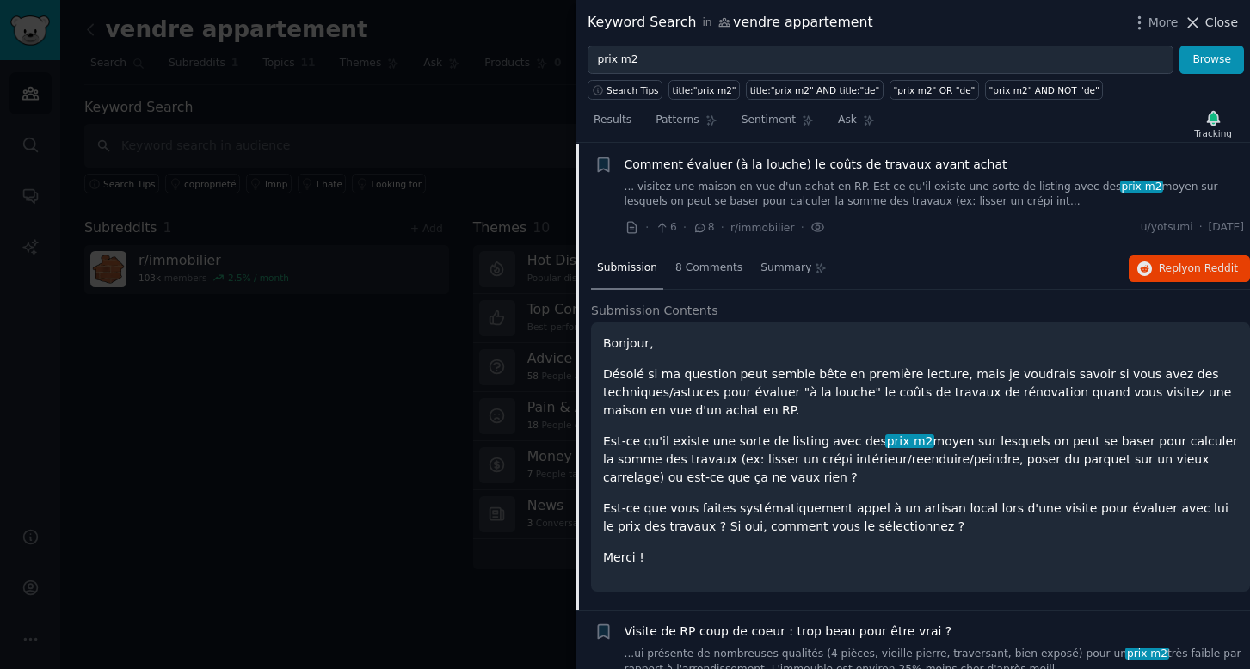
click at [1220, 28] on span "Close" at bounding box center [1221, 23] width 33 height 18
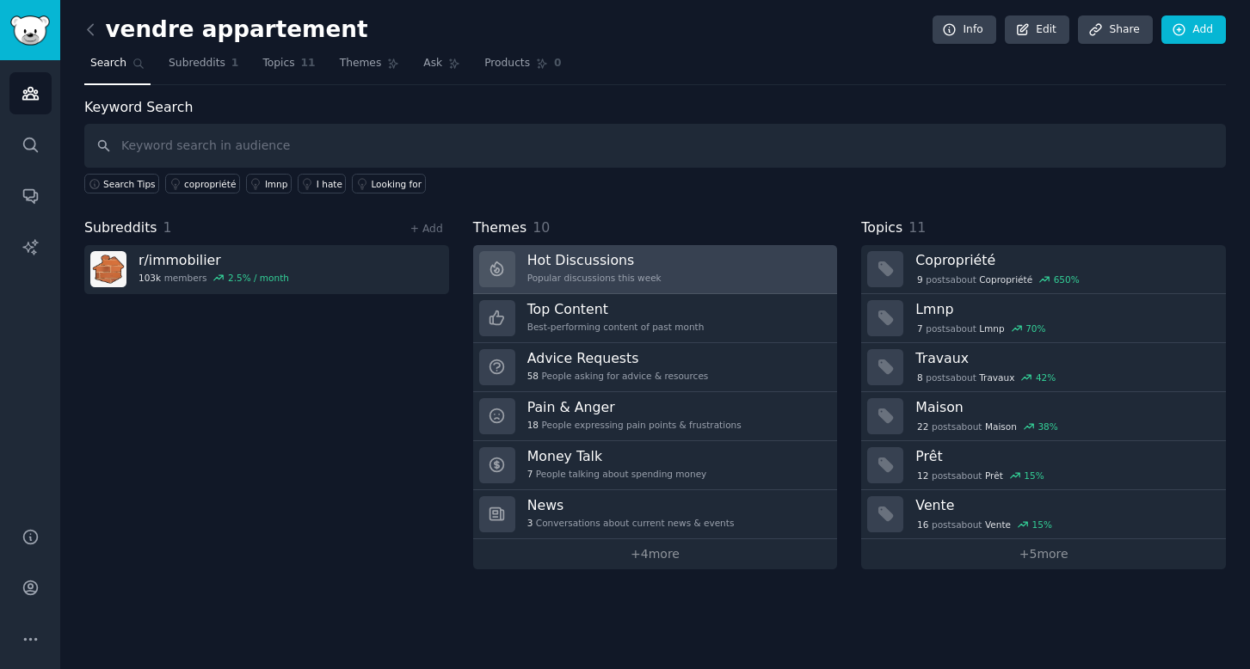
click at [699, 255] on link "Hot Discussions Popular discussions this week" at bounding box center [655, 269] width 365 height 49
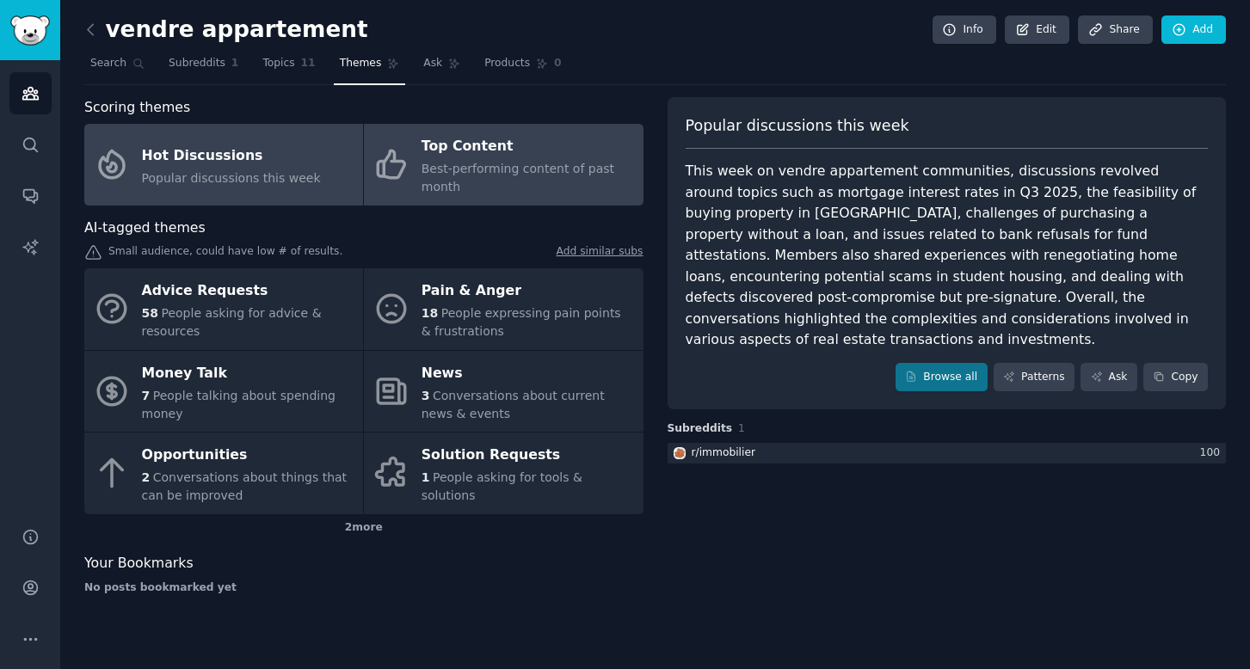
click at [536, 175] on span "Best-performing content of past month" at bounding box center [518, 178] width 193 height 32
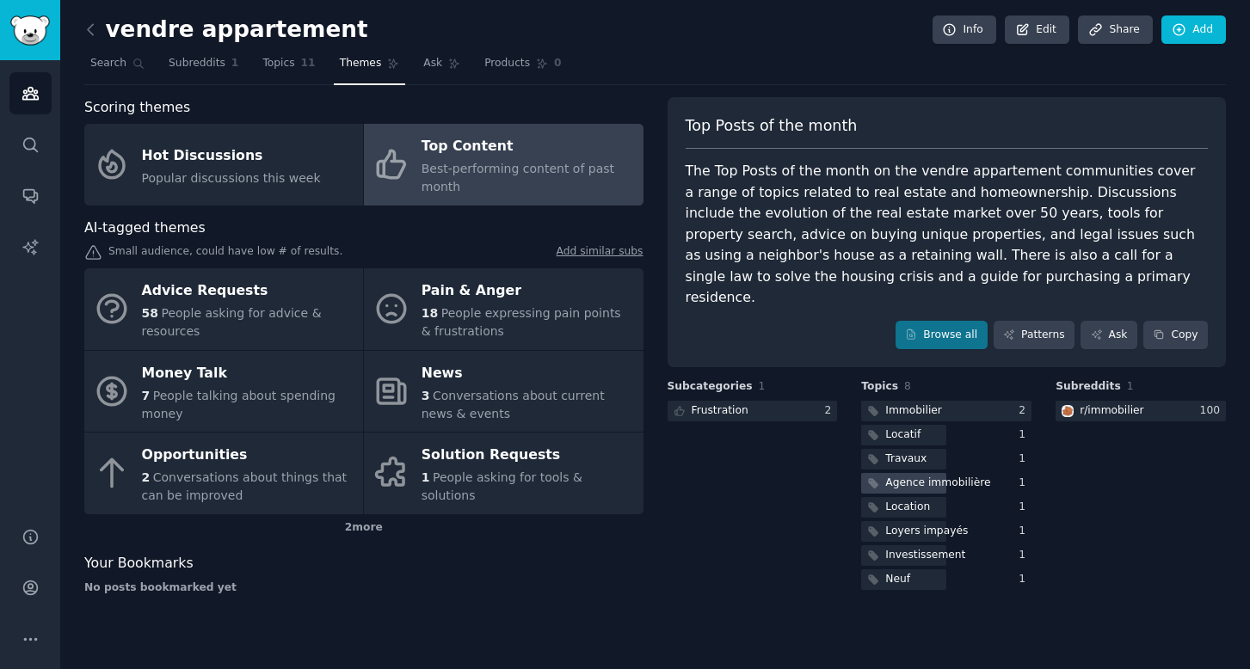
click at [964, 476] on div "Agence immobilière" at bounding box center [937, 483] width 105 height 15
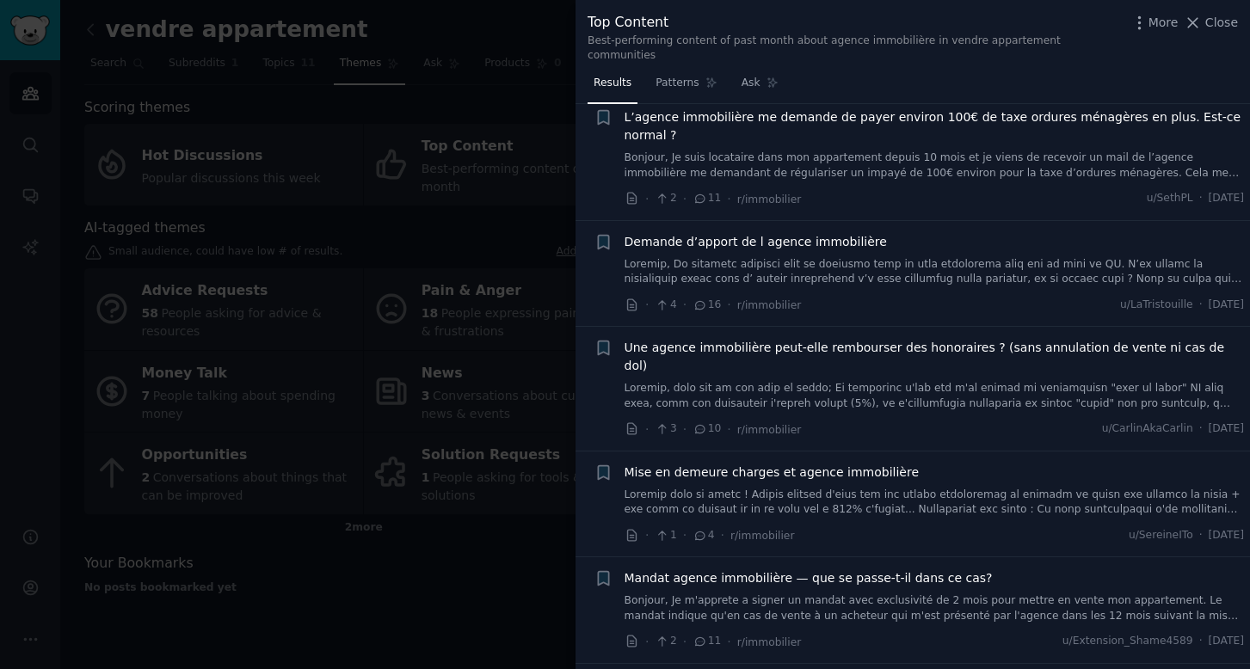
scroll to position [1400, 0]
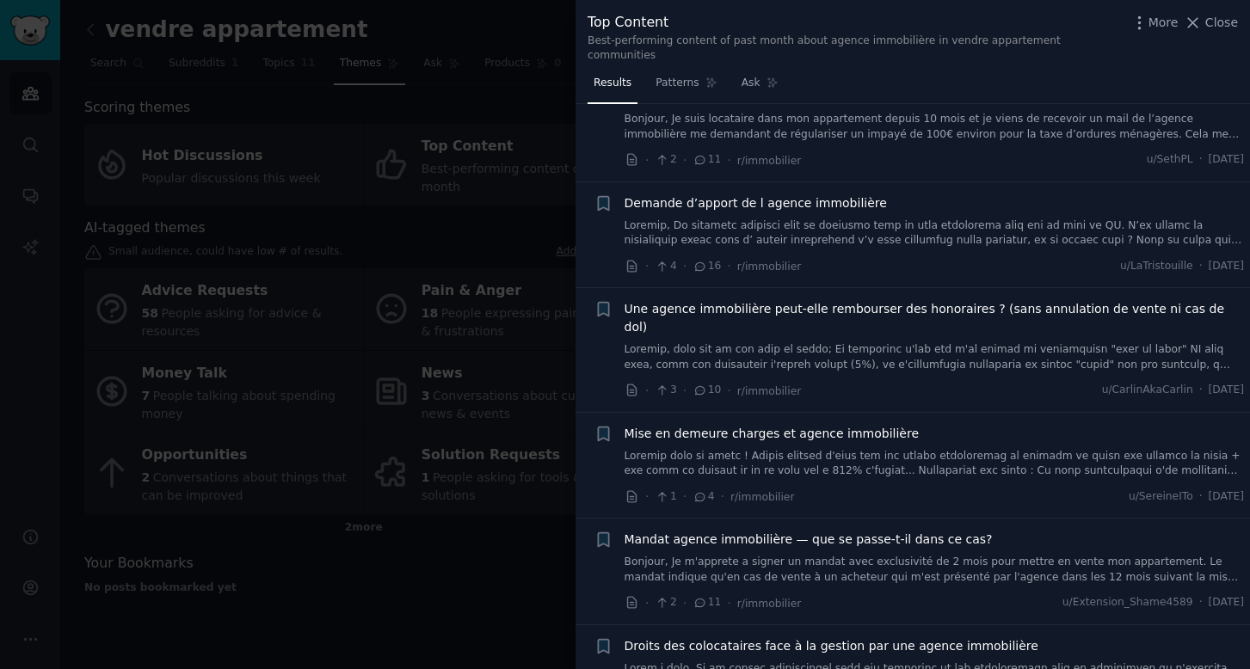
click at [536, 208] on div at bounding box center [625, 334] width 1250 height 669
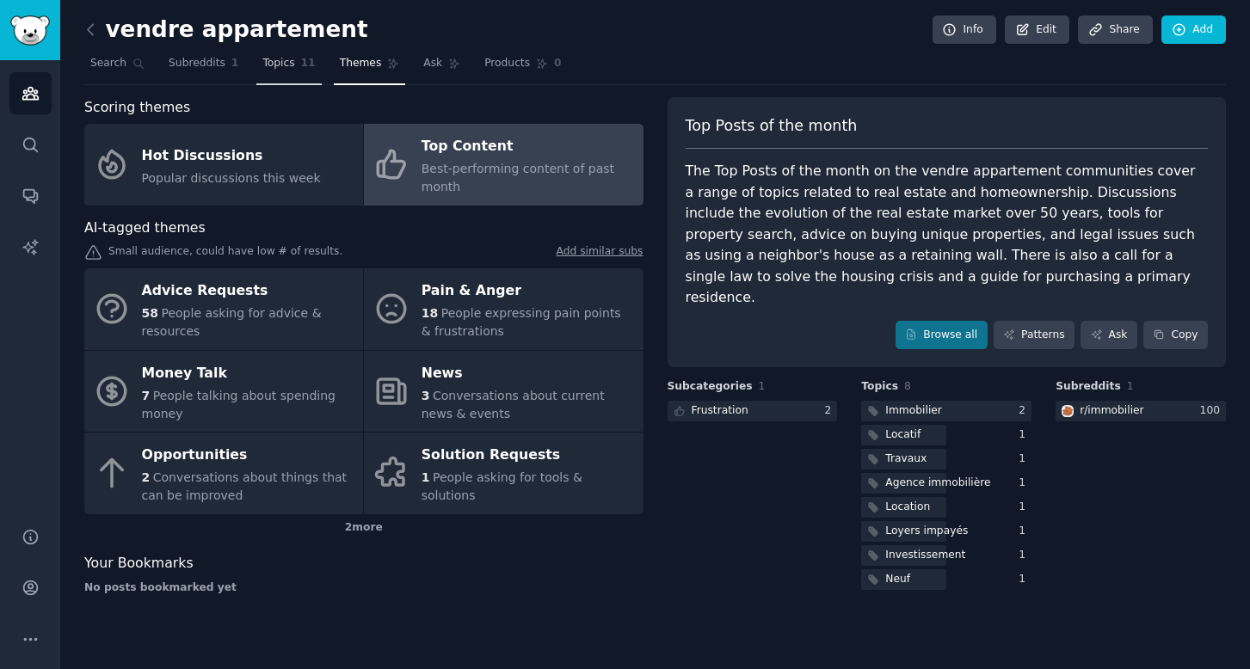
scroll to position [0, 1]
click at [277, 62] on span "Topics" at bounding box center [278, 63] width 32 height 15
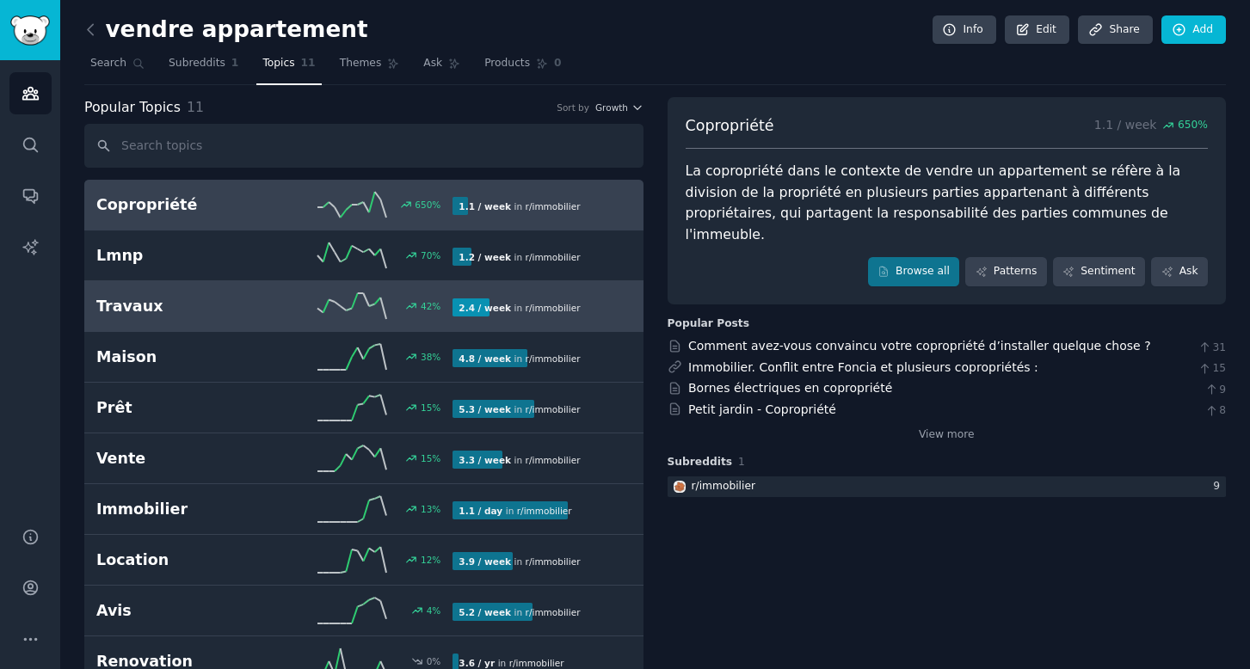
click at [171, 319] on link "Travaux 42 % 2.4 / week in r/ immobilier" at bounding box center [363, 306] width 559 height 51
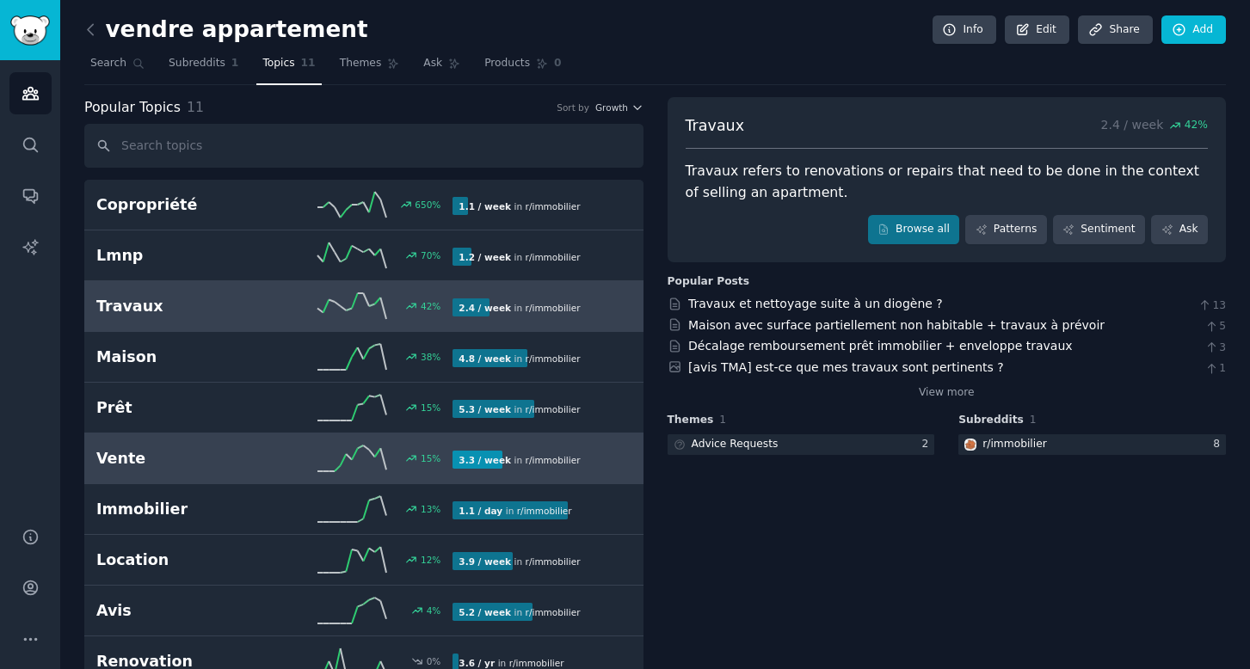
click at [246, 453] on h2 "Vente" at bounding box center [185, 459] width 178 height 22
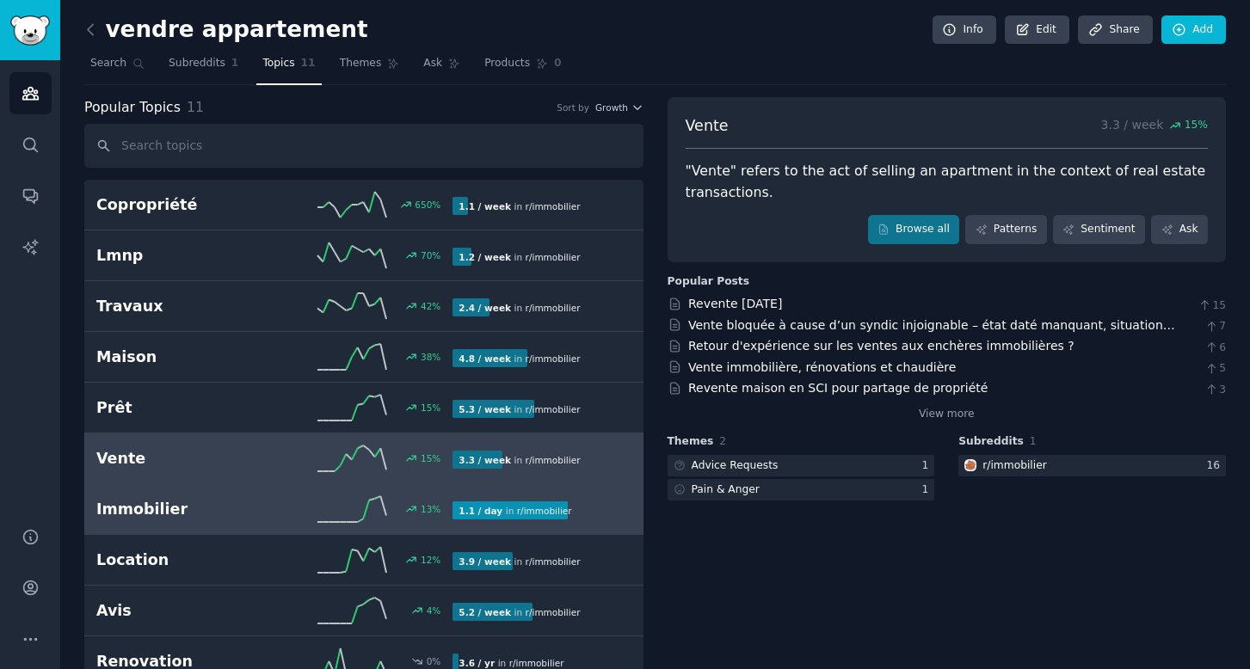
click at [298, 503] on div "13 %" at bounding box center [363, 509] width 178 height 26
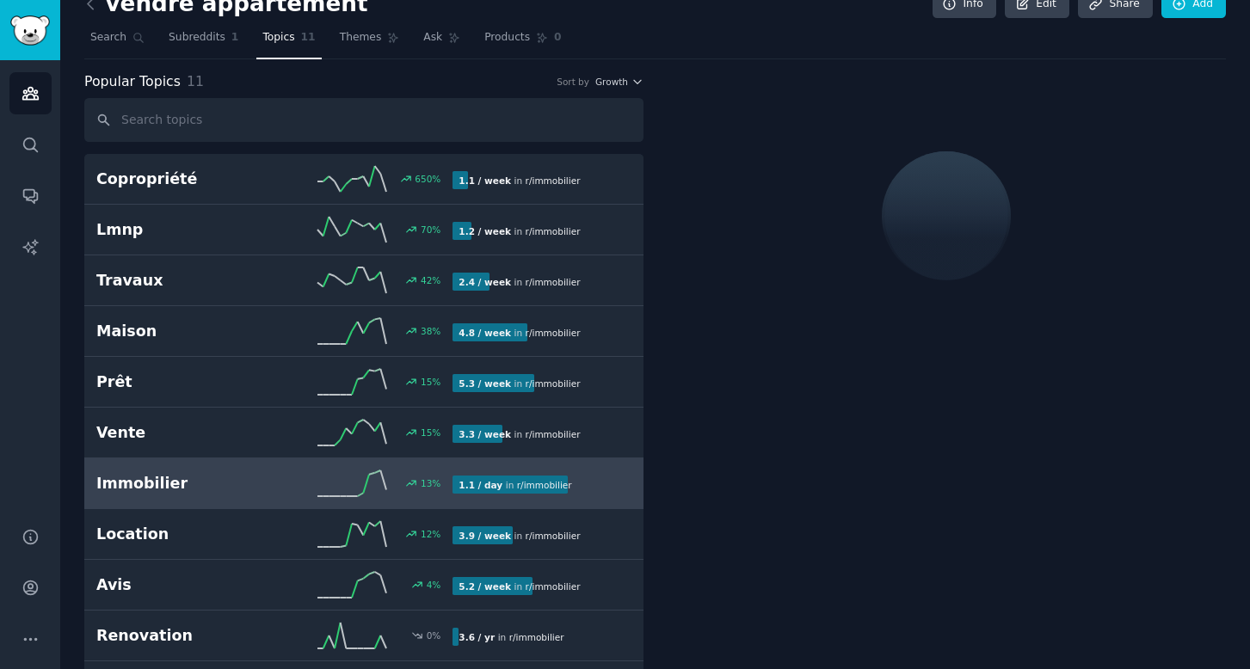
scroll to position [28, 0]
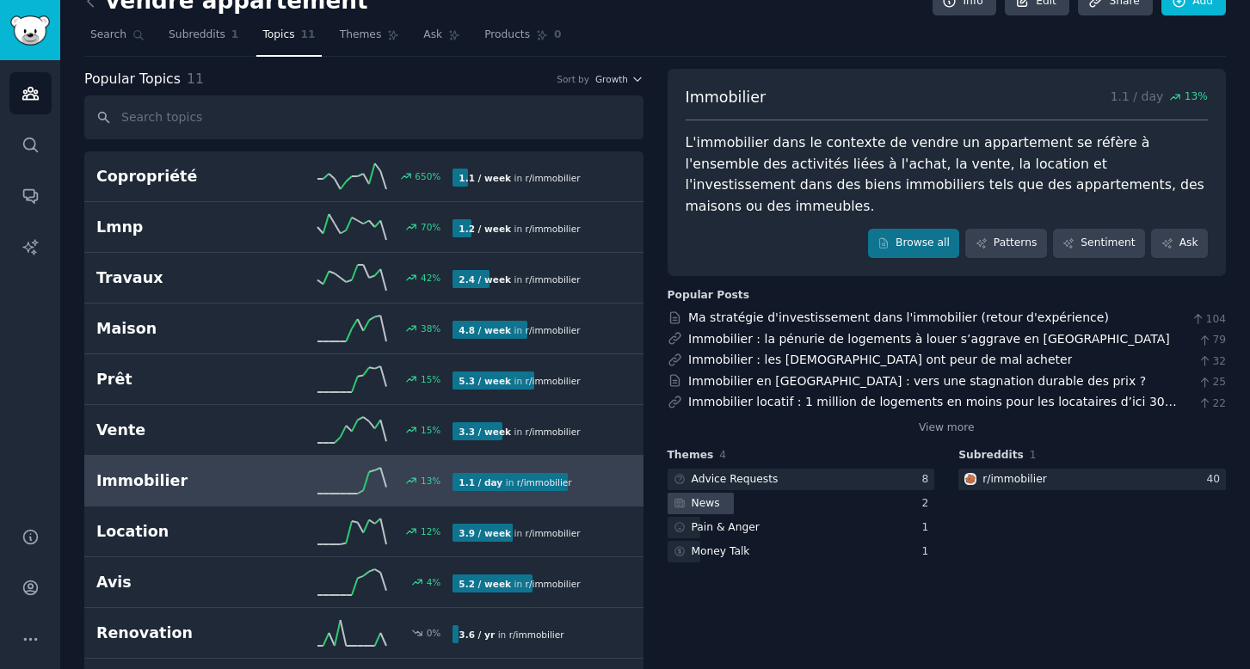
click at [717, 493] on div "News" at bounding box center [696, 504] width 56 height 22
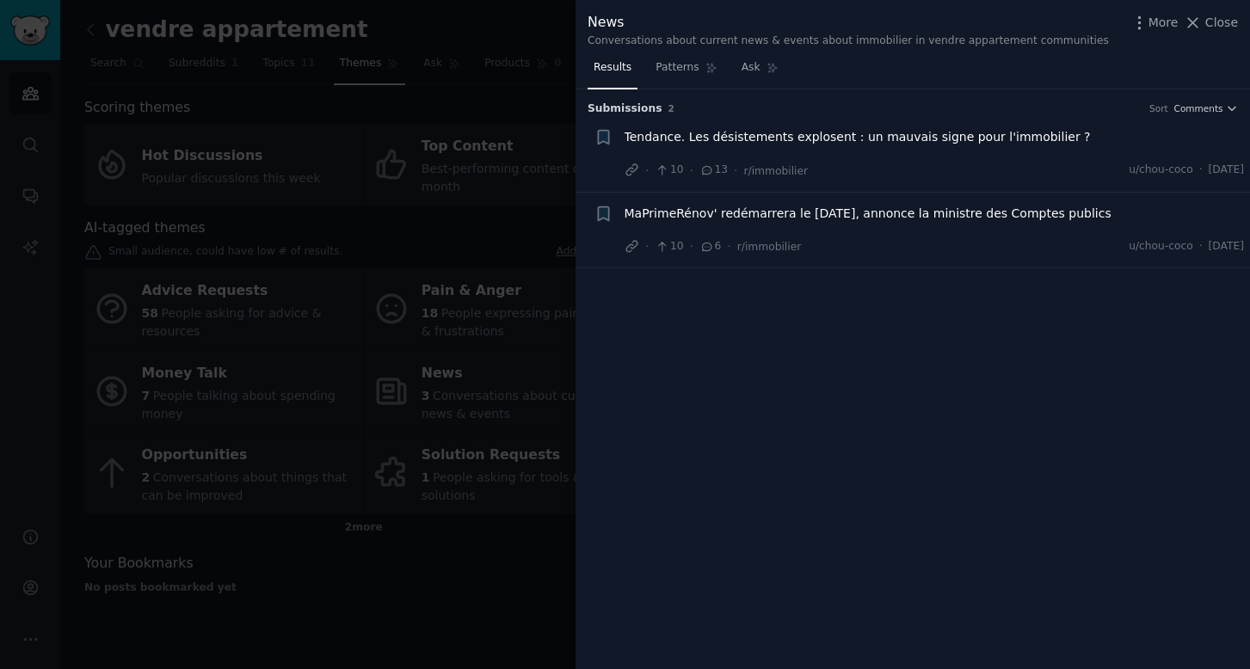
click at [778, 216] on span "MaPrimeRénov' redémarrera le 15 septembre, annonce la ministre des Comptes publ…" at bounding box center [868, 214] width 487 height 18
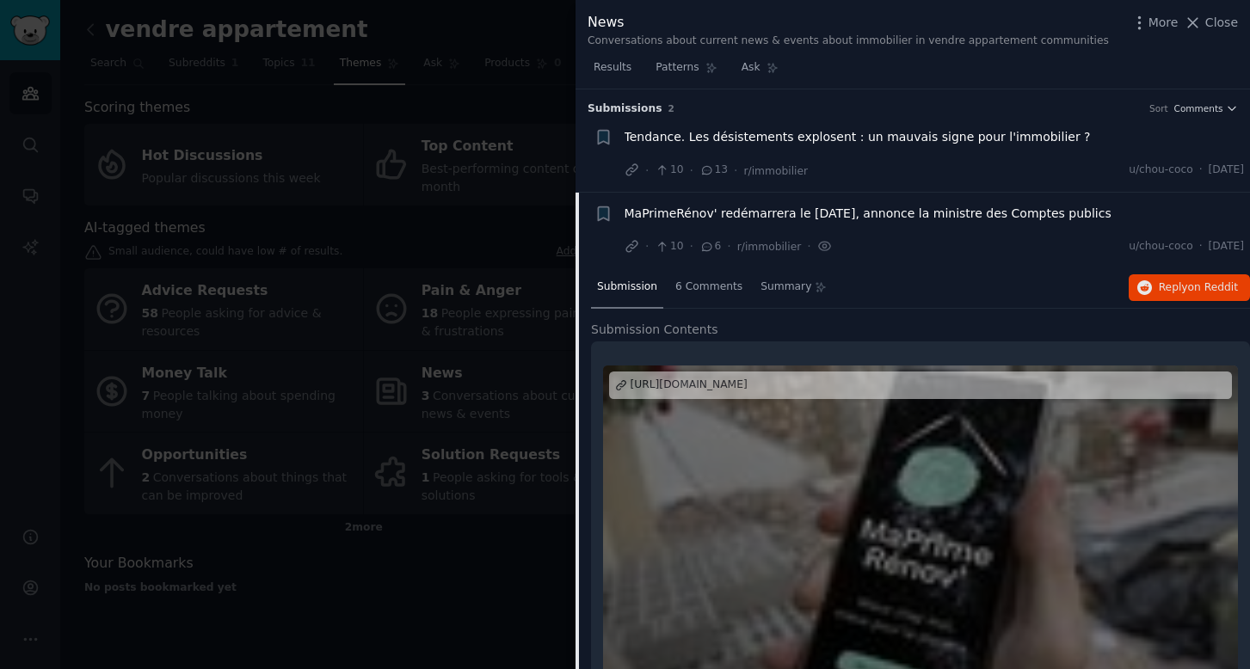
scroll to position [54, 0]
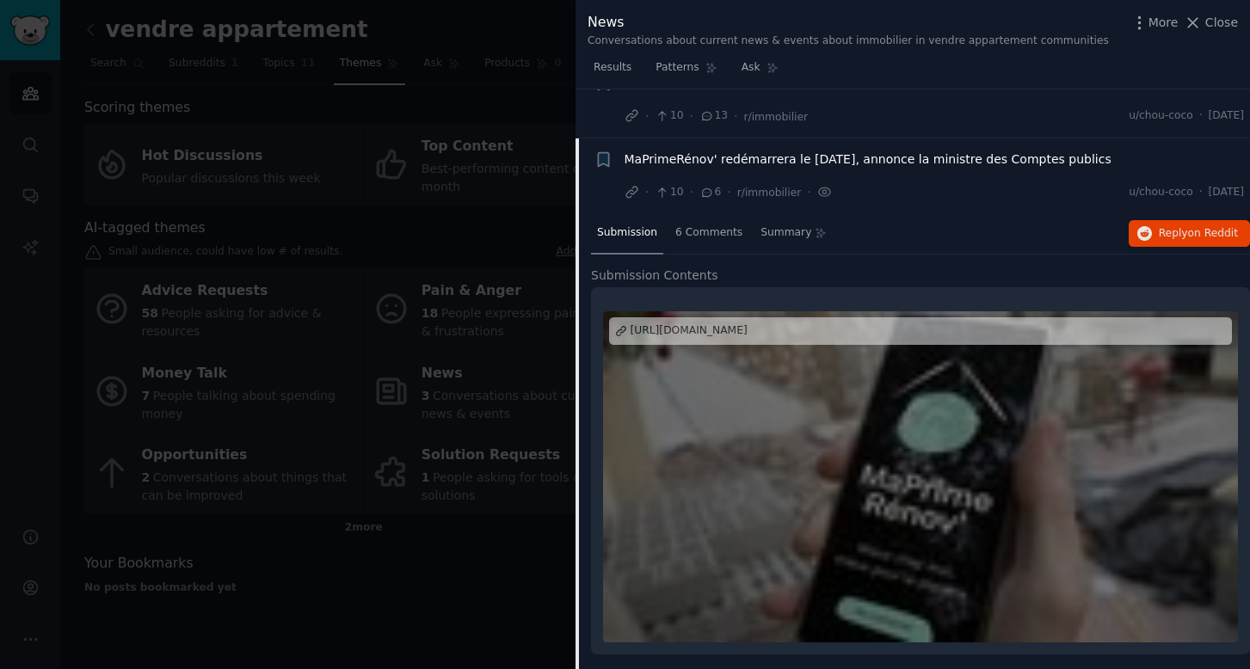
click at [908, 490] on div at bounding box center [920, 476] width 635 height 331
click at [1227, 21] on span "Close" at bounding box center [1221, 23] width 33 height 18
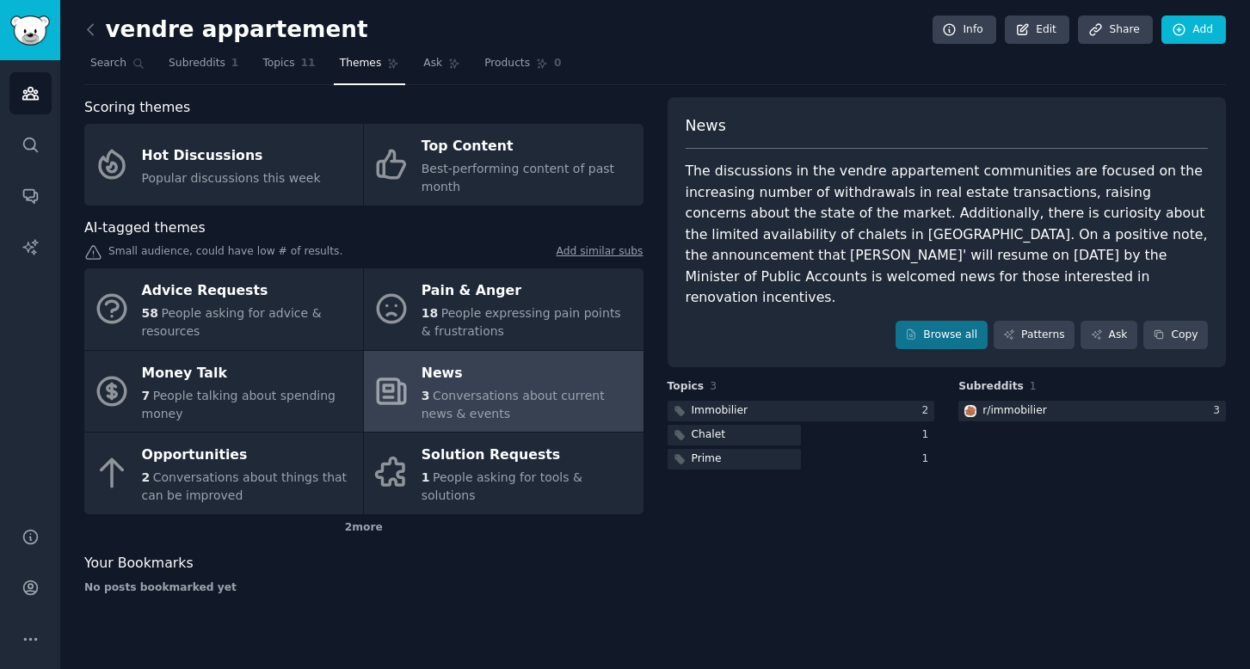
click at [532, 397] on span "Conversations about current news & events" at bounding box center [513, 405] width 183 height 32
click at [769, 401] on div at bounding box center [802, 412] width 268 height 22
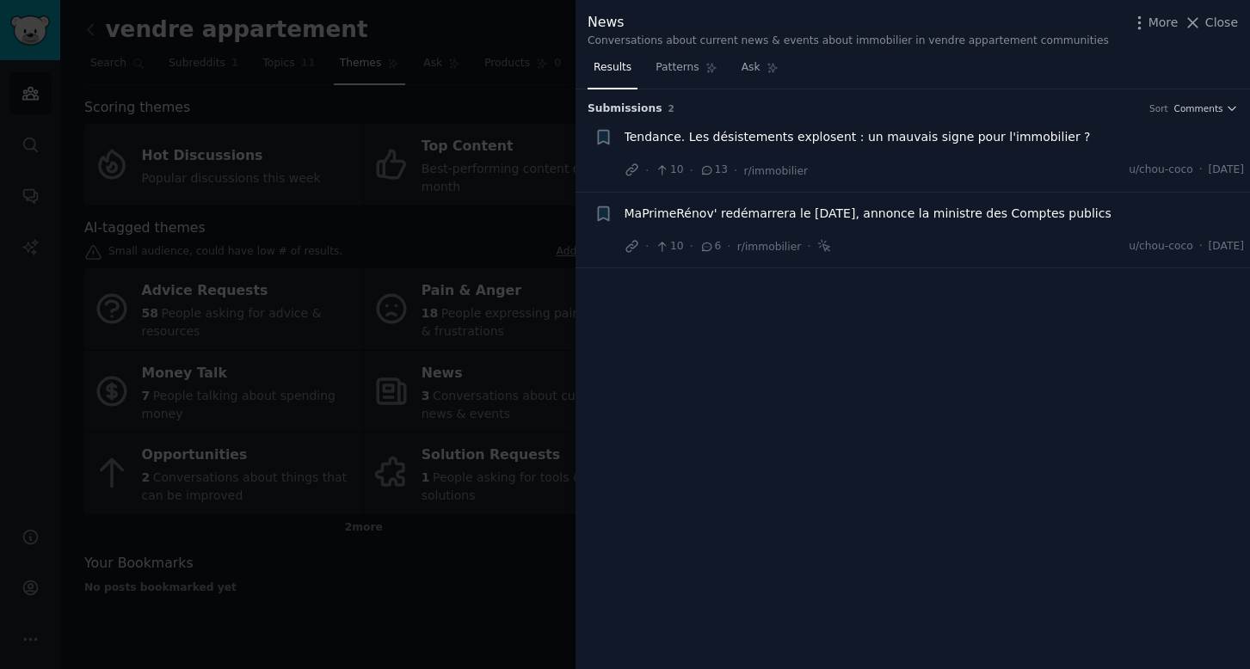
click at [748, 136] on span "Tendance. Les désistements explosent : un mauvais signe pour l'immobilier ?" at bounding box center [858, 137] width 466 height 18
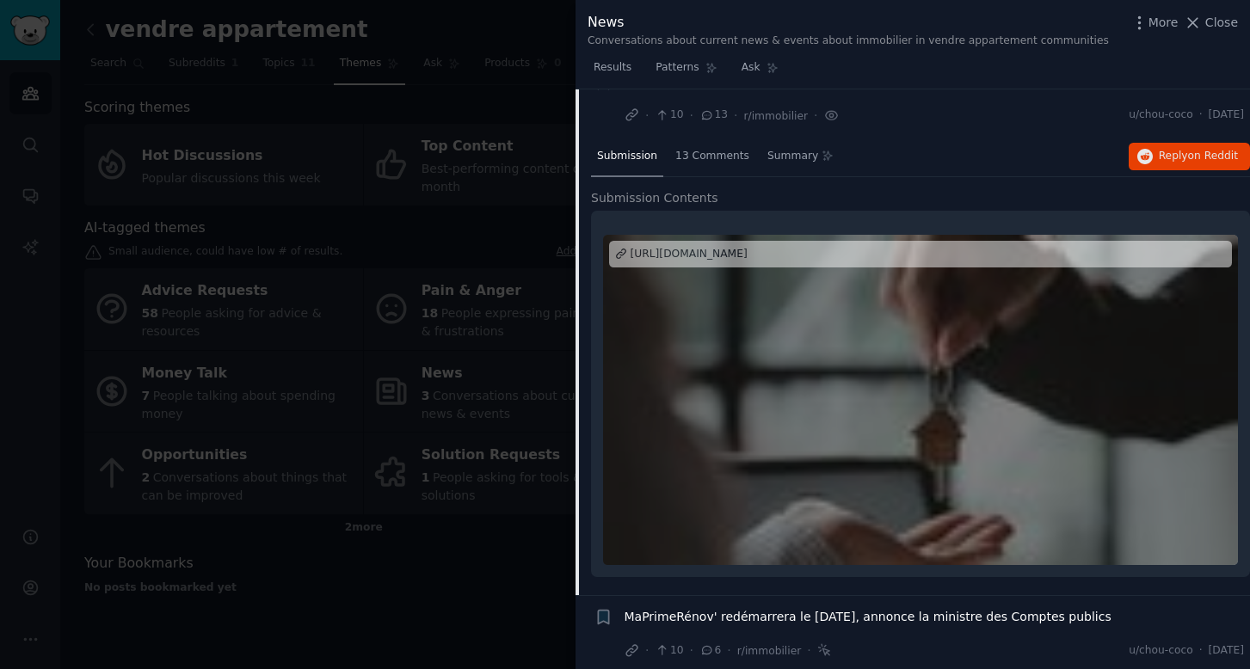
scroll to position [54, 0]
click at [913, 422] on div at bounding box center [920, 401] width 635 height 331
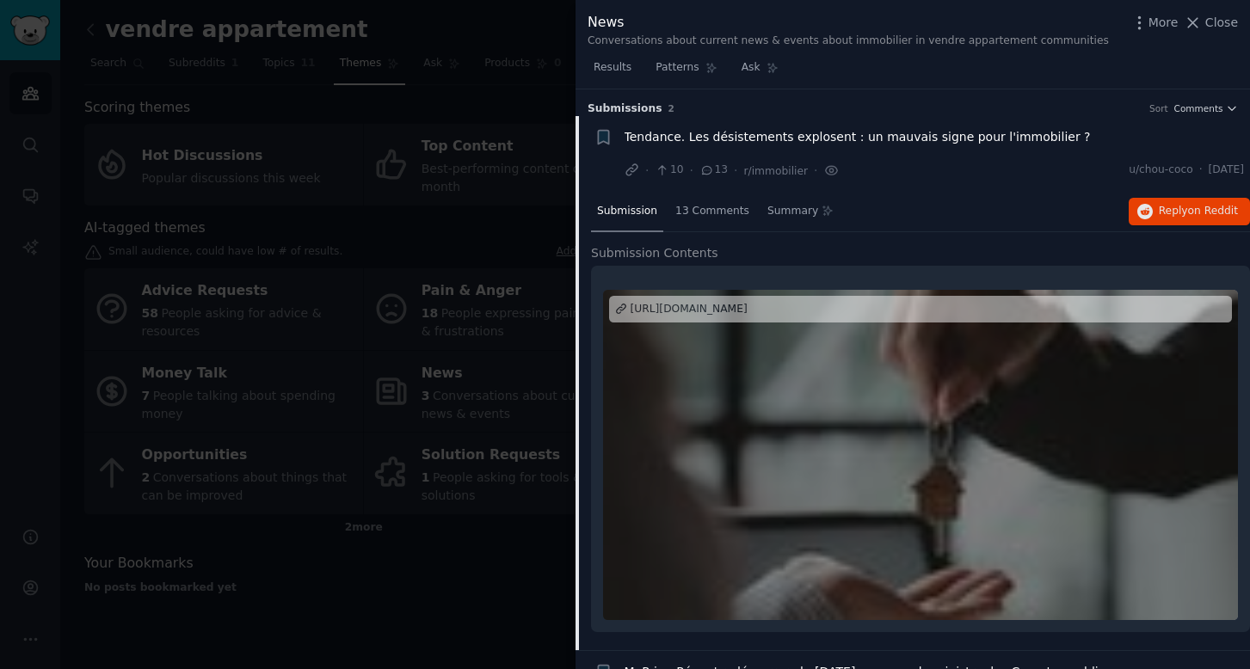
scroll to position [0, 0]
click at [1215, 25] on span "Close" at bounding box center [1221, 23] width 33 height 18
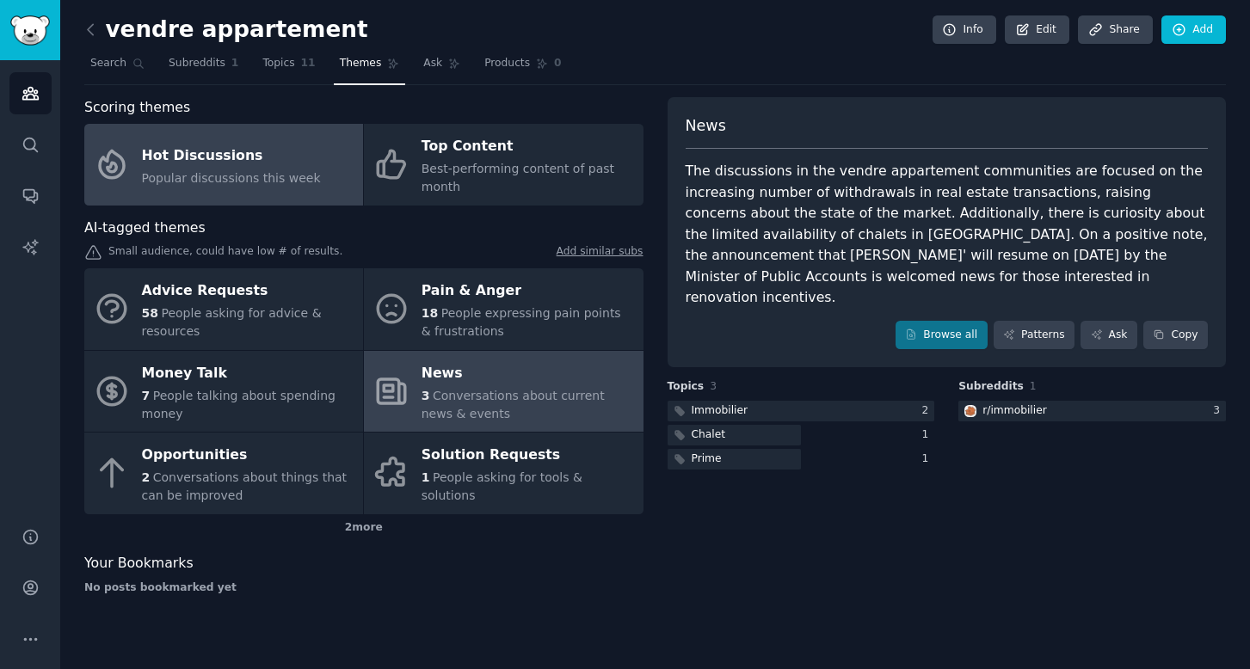
click at [181, 176] on span "Popular discussions this week" at bounding box center [231, 178] width 179 height 14
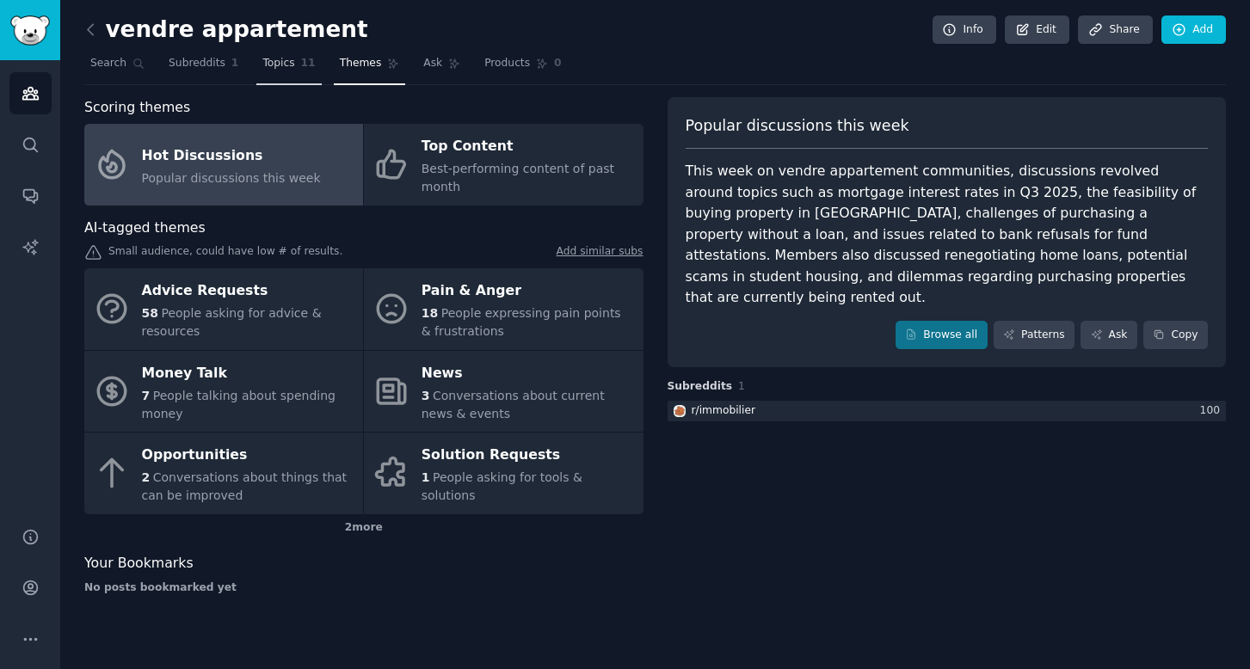
click at [290, 70] on span "Topics" at bounding box center [278, 63] width 32 height 15
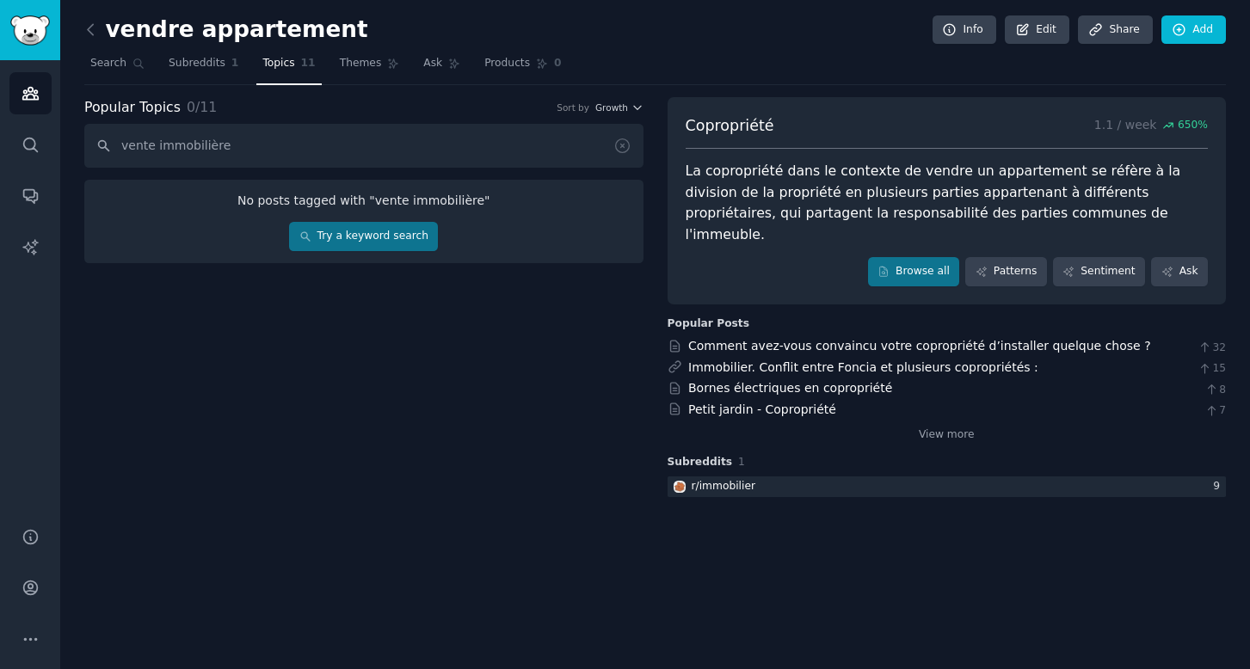
type input "vente immobilière"
click at [387, 236] on link "Try a keyword search" at bounding box center [363, 236] width 149 height 29
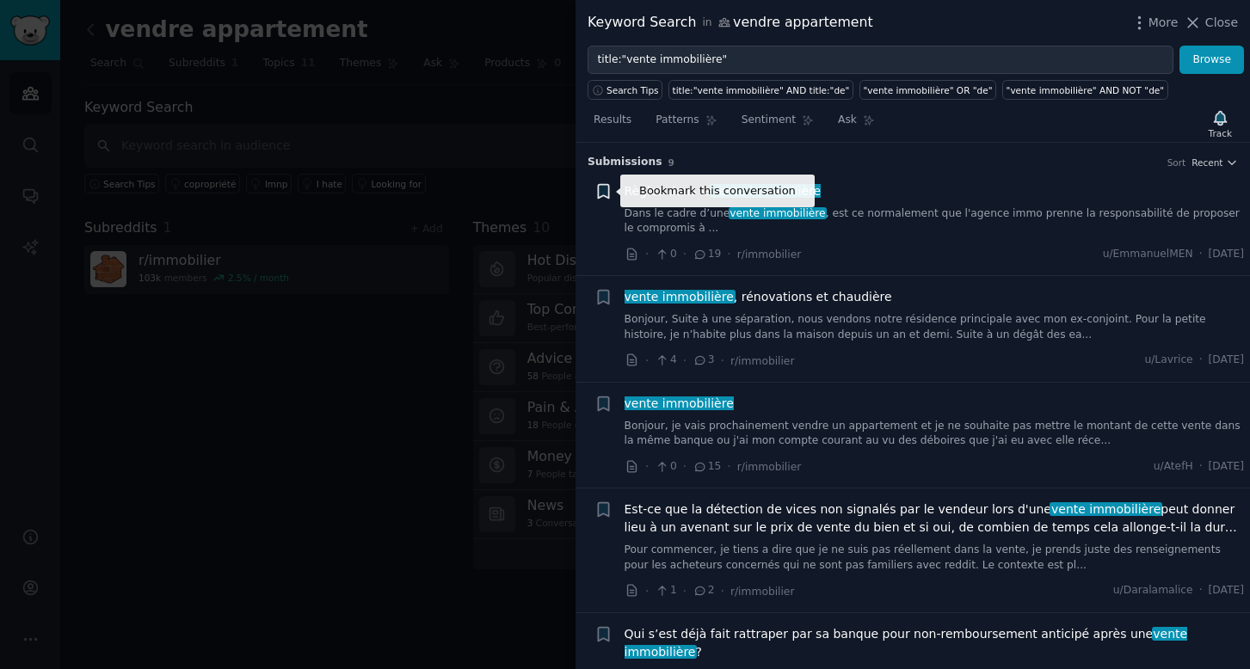
click at [606, 190] on icon "button" at bounding box center [603, 191] width 10 height 14
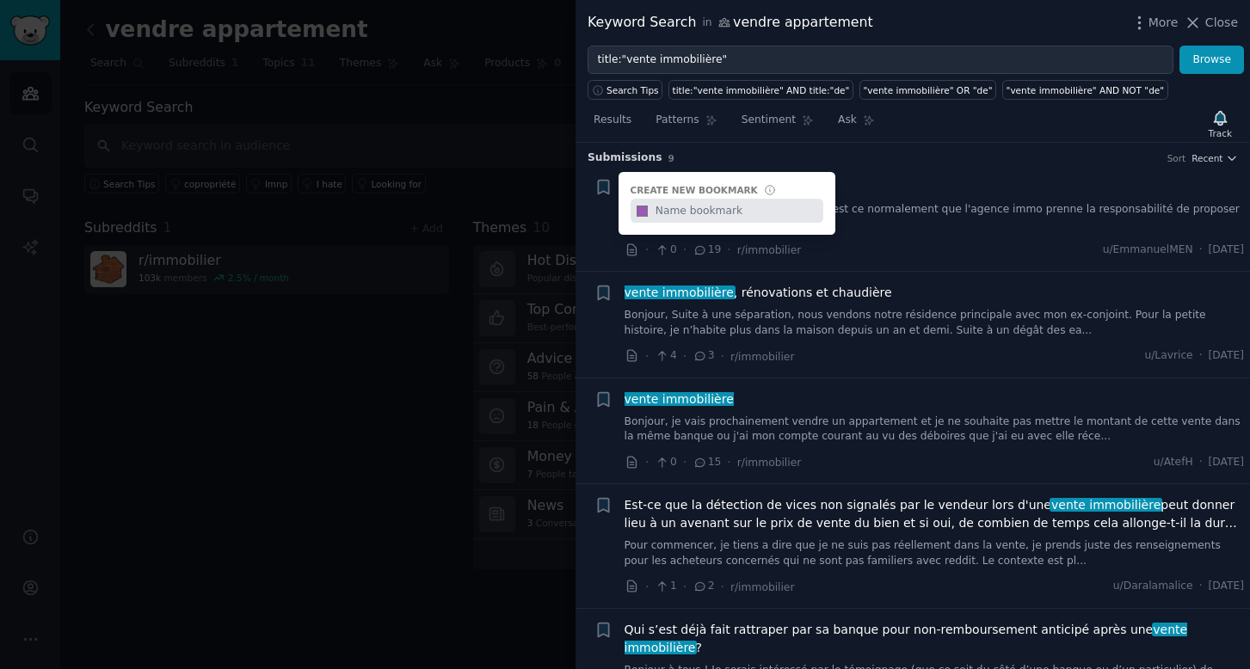
scroll to position [5, 0]
type input "vente immo"
click at [1073, 218] on link "Dans le cadre d’une vente immobilière , est ce normalement que l'agence immo pr…" at bounding box center [935, 216] width 620 height 30
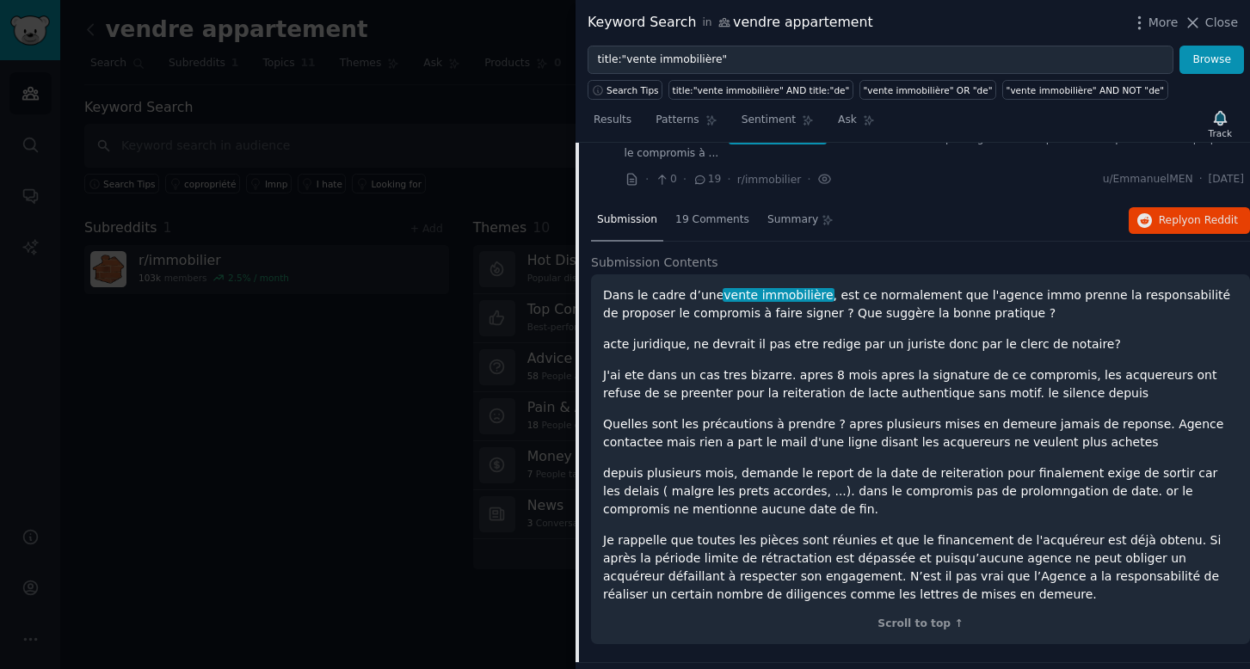
scroll to position [79, 0]
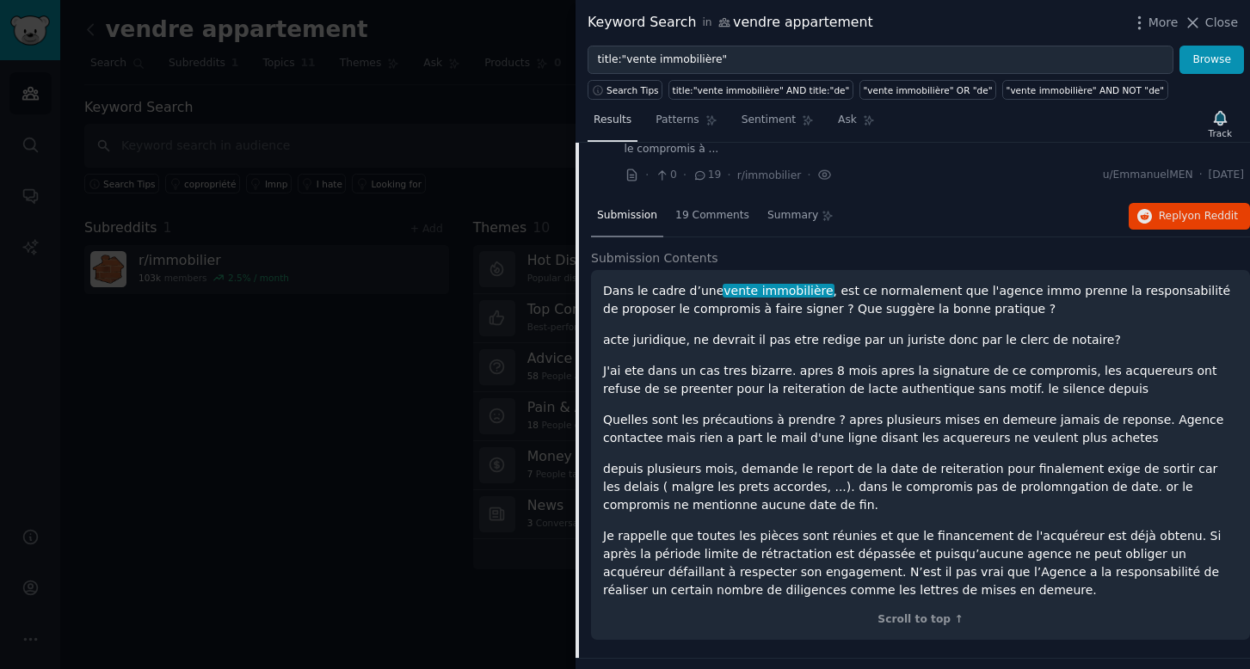
click at [615, 122] on span "Results" at bounding box center [613, 120] width 38 height 15
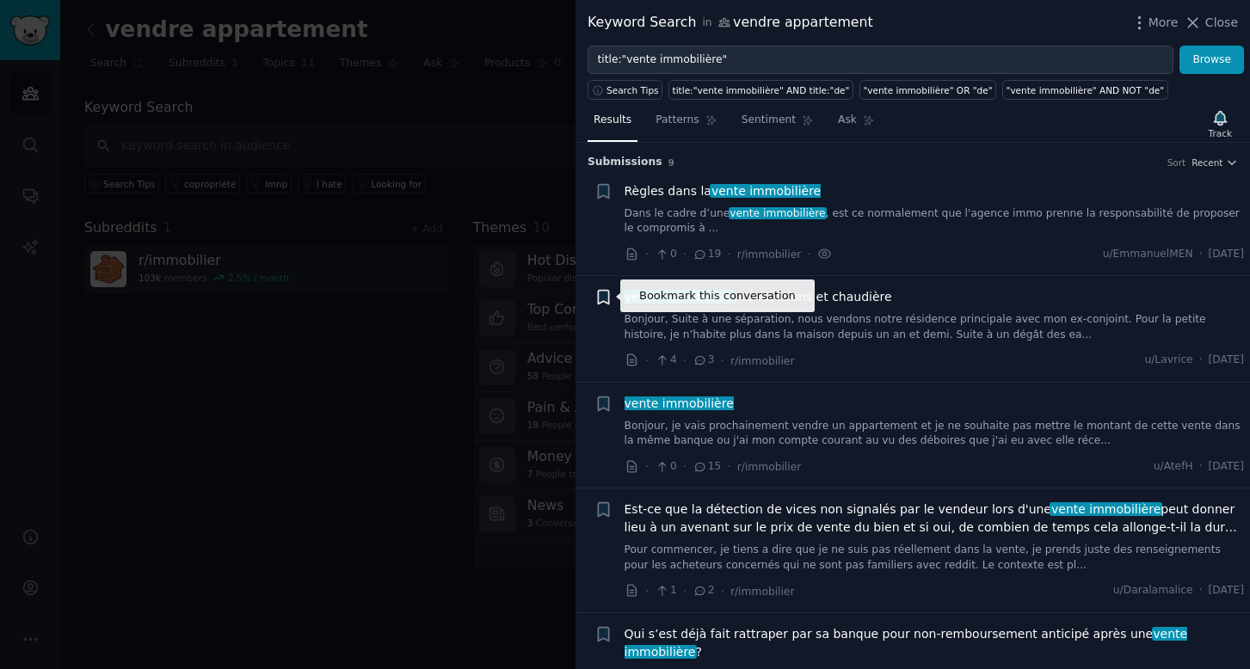
click at [605, 296] on icon "button" at bounding box center [603, 298] width 10 height 14
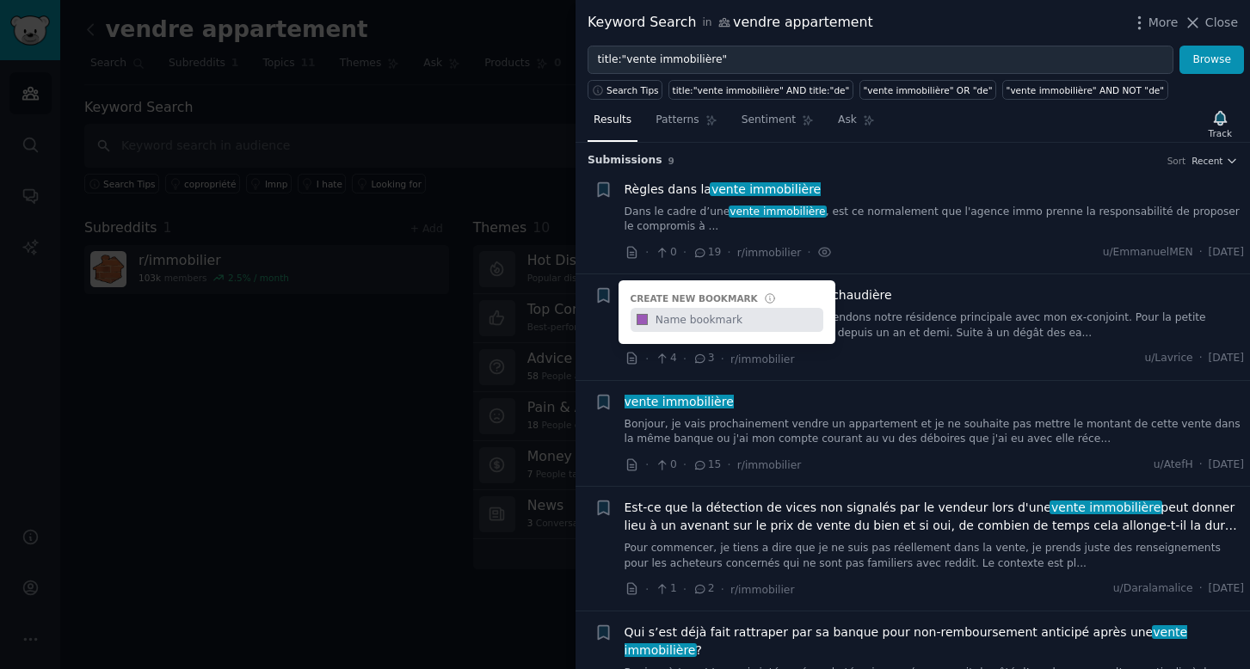
scroll to position [3, 0]
click at [1226, 127] on div "Track" at bounding box center [1220, 133] width 23 height 12
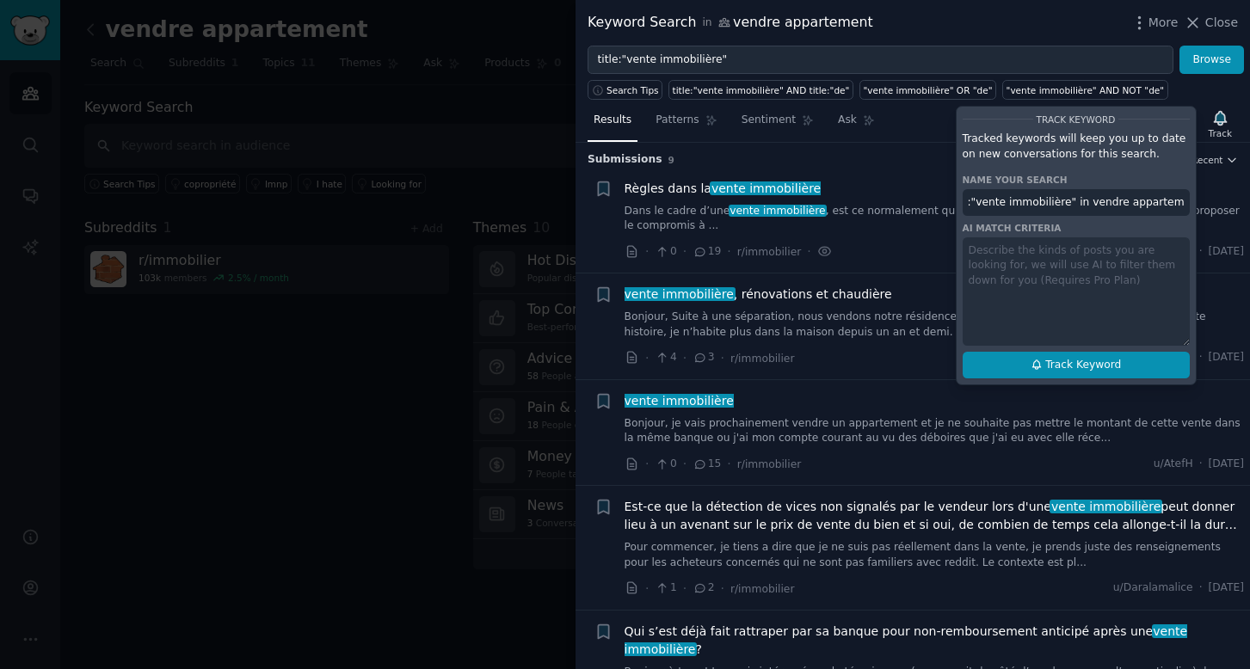
click at [1072, 372] on button "Track Keyword" at bounding box center [1076, 366] width 227 height 28
type input "title:"vente immobilière" in vendre appartement"
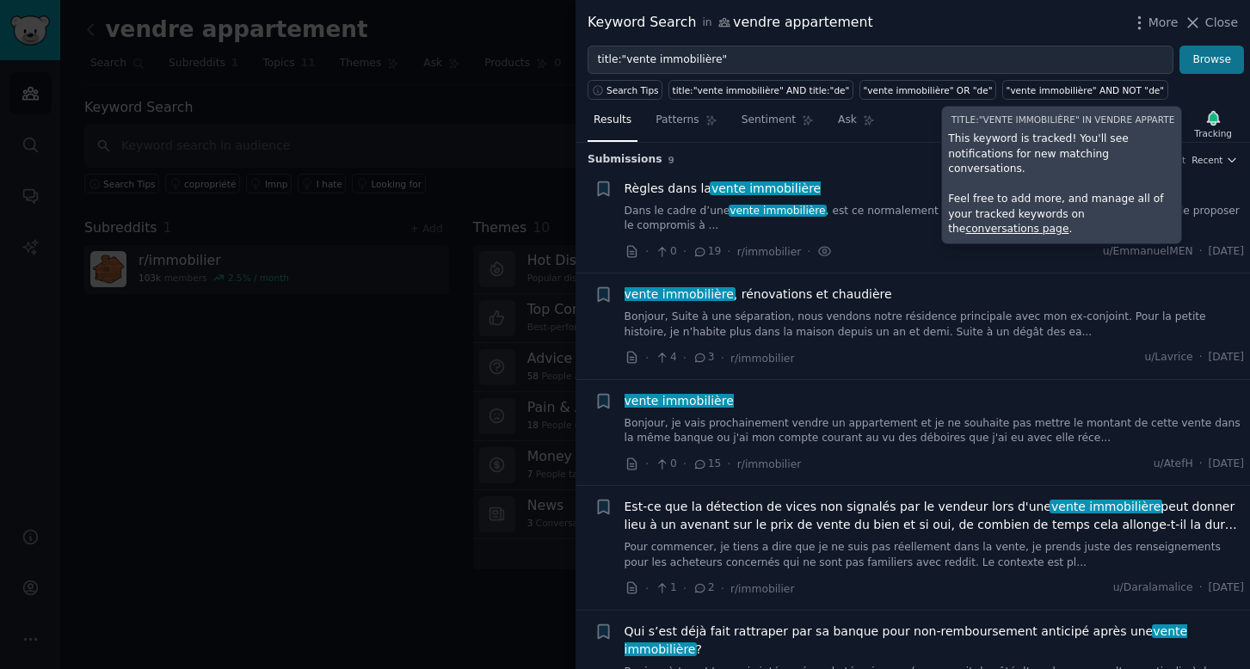
click at [1232, 63] on button "Browse" at bounding box center [1211, 60] width 65 height 29
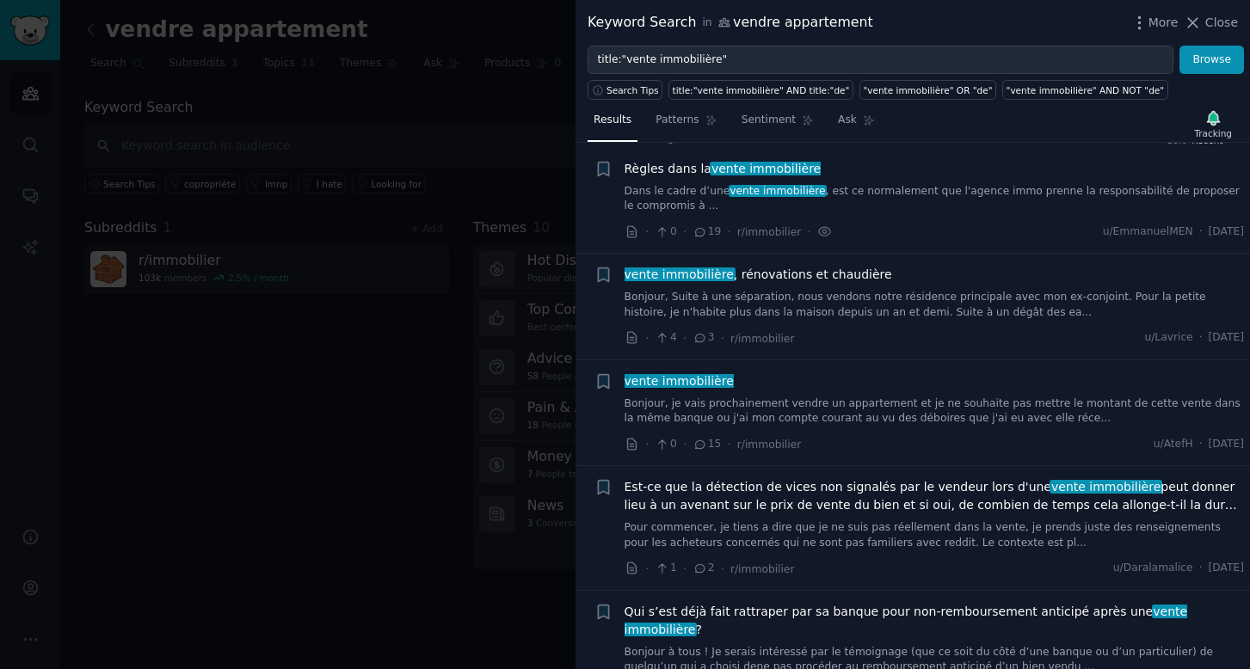
scroll to position [26, 0]
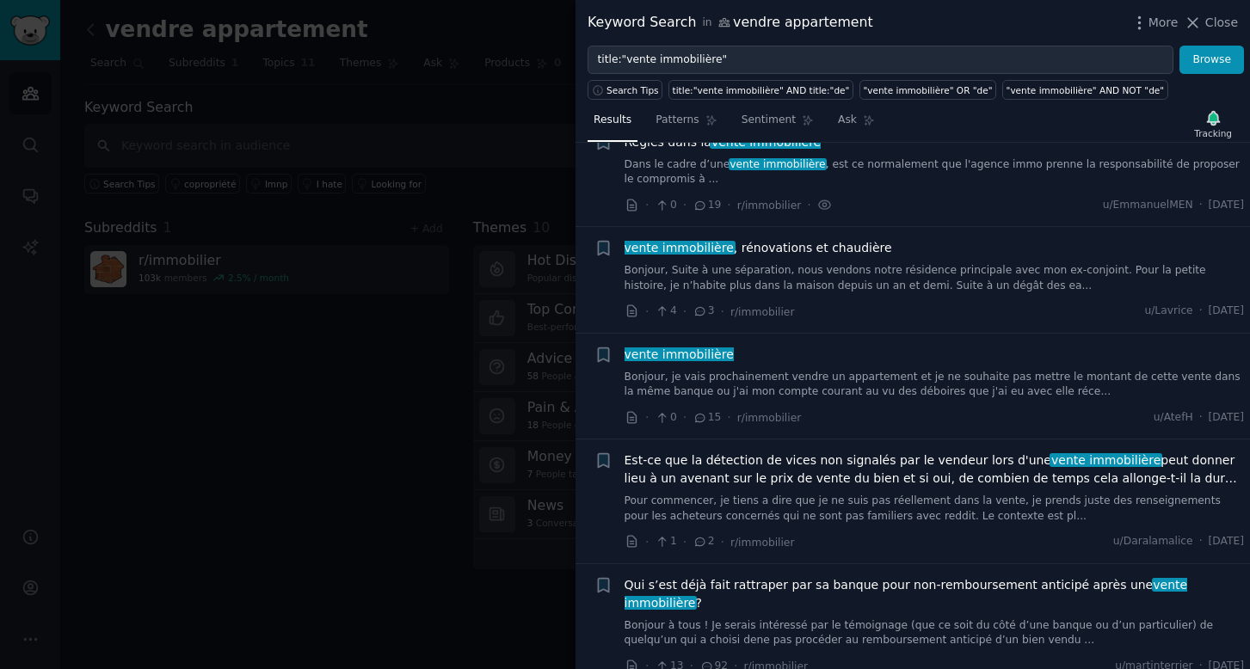
click at [730, 381] on link "Bonjour, je vais prochainement vendre un appartement et je ne souhaite pas mett…" at bounding box center [935, 385] width 620 height 30
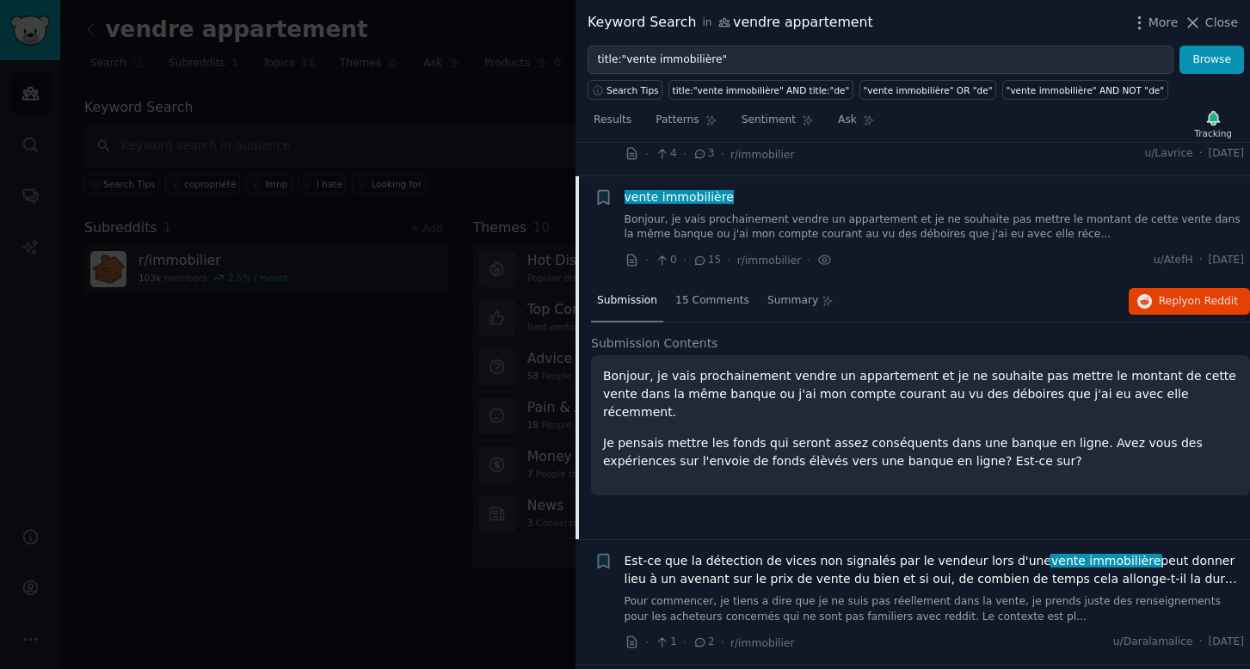
scroll to position [237, 0]
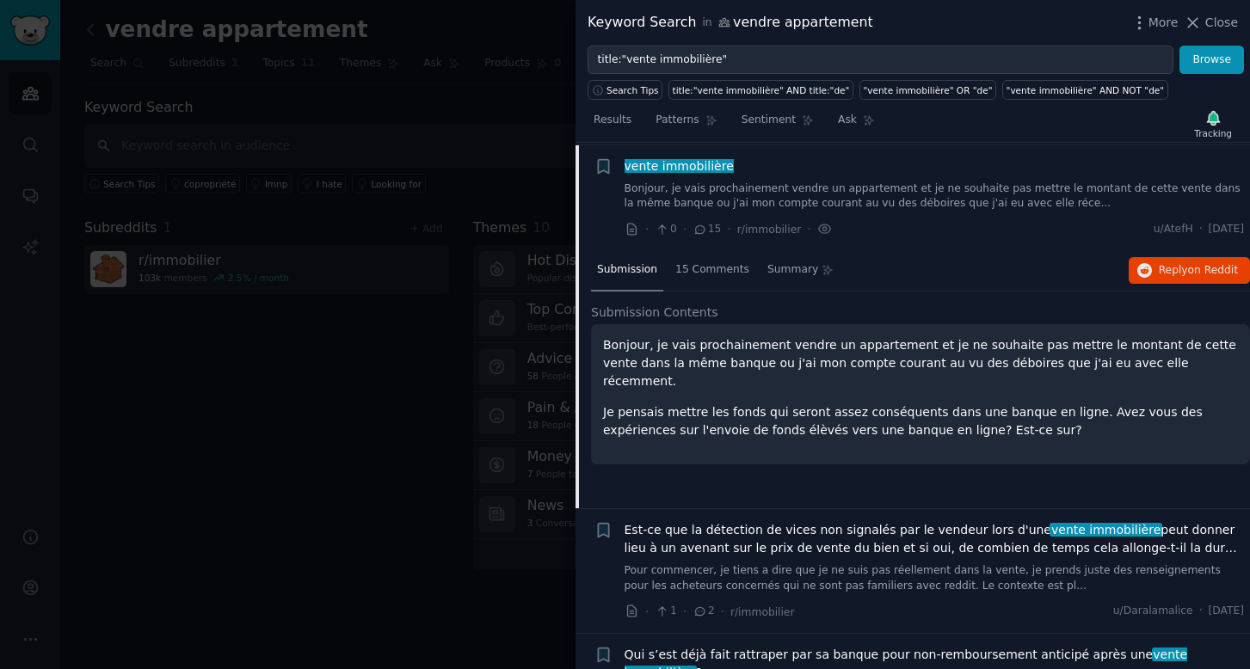
drag, startPoint x: 1236, startPoint y: 20, endPoint x: 976, endPoint y: 237, distance: 338.9
click at [1236, 20] on span "Close" at bounding box center [1221, 23] width 33 height 18
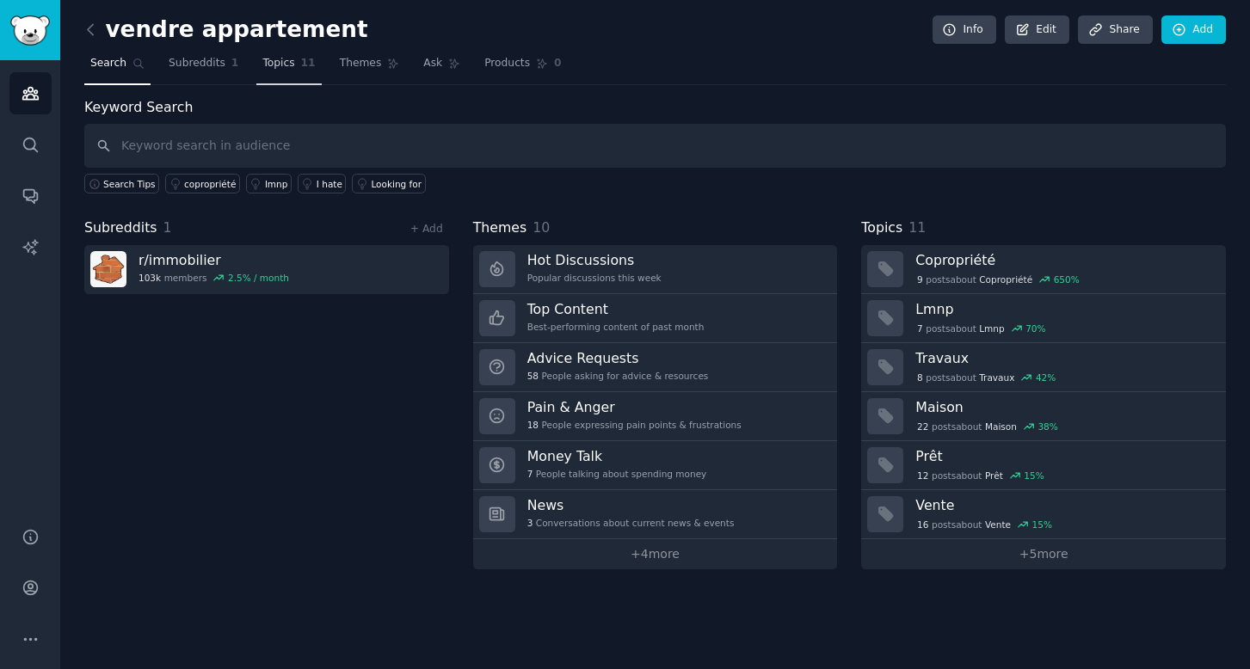
click at [275, 60] on span "Topics" at bounding box center [278, 63] width 32 height 15
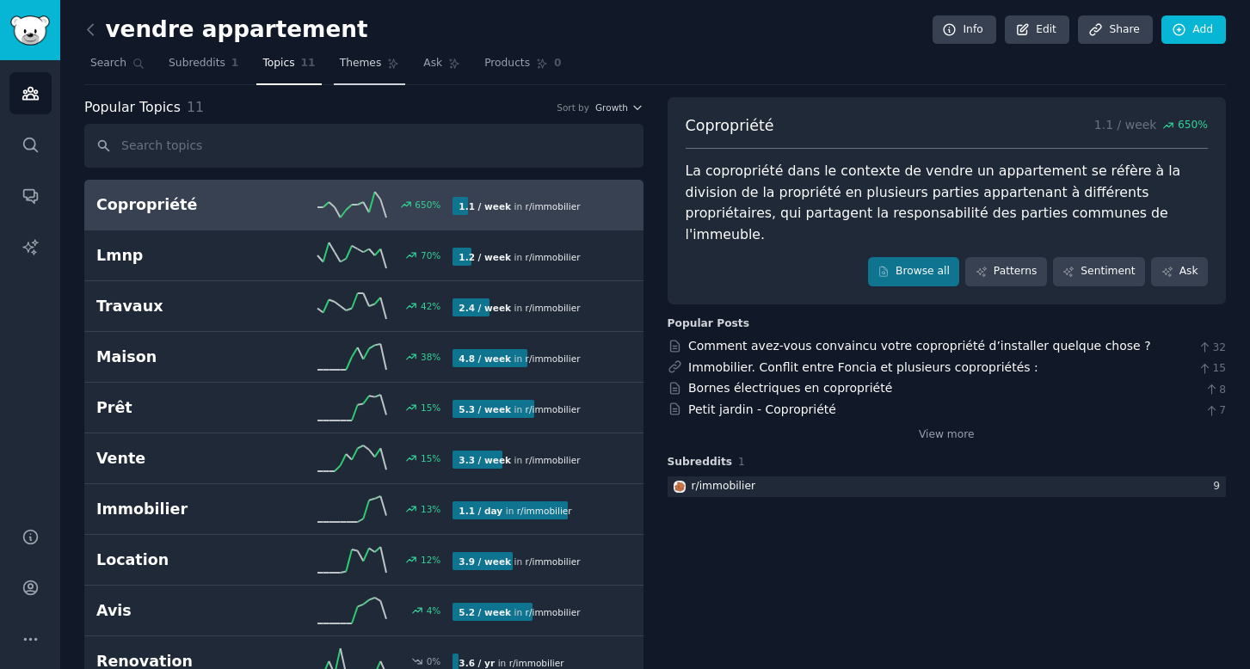
click at [354, 69] on span "Themes" at bounding box center [361, 63] width 42 height 15
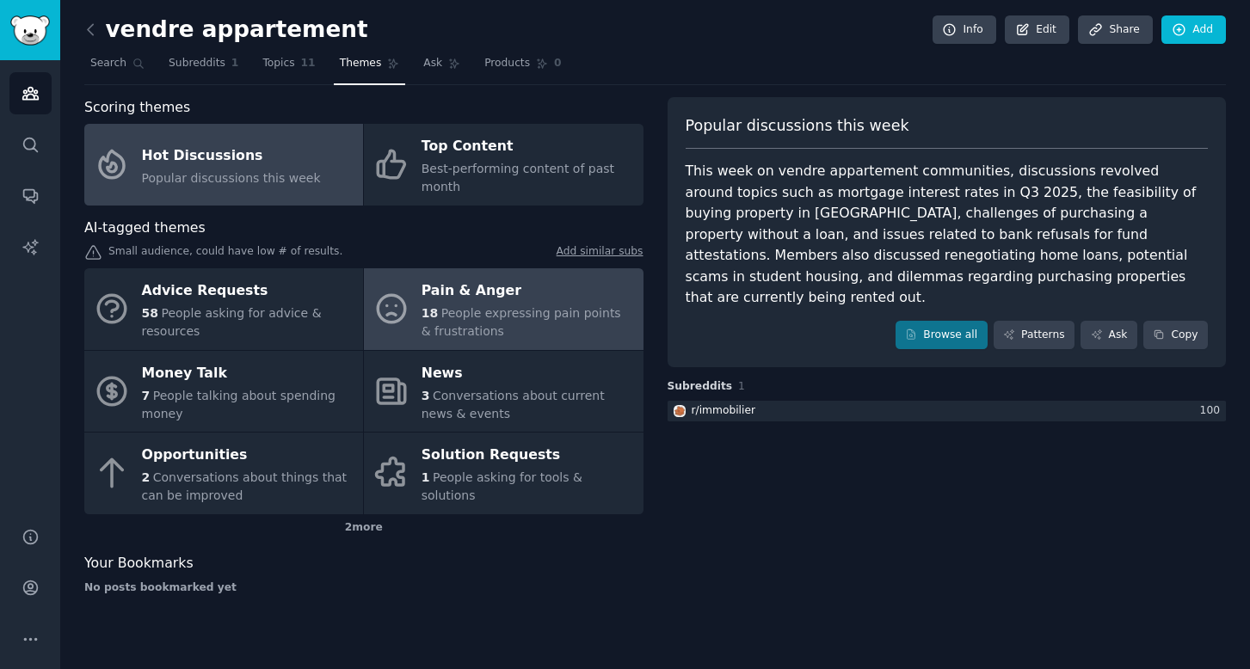
drag, startPoint x: 458, startPoint y: 306, endPoint x: 422, endPoint y: 300, distance: 37.5
click at [458, 306] on span "People expressing pain points & frustrations" at bounding box center [522, 322] width 200 height 32
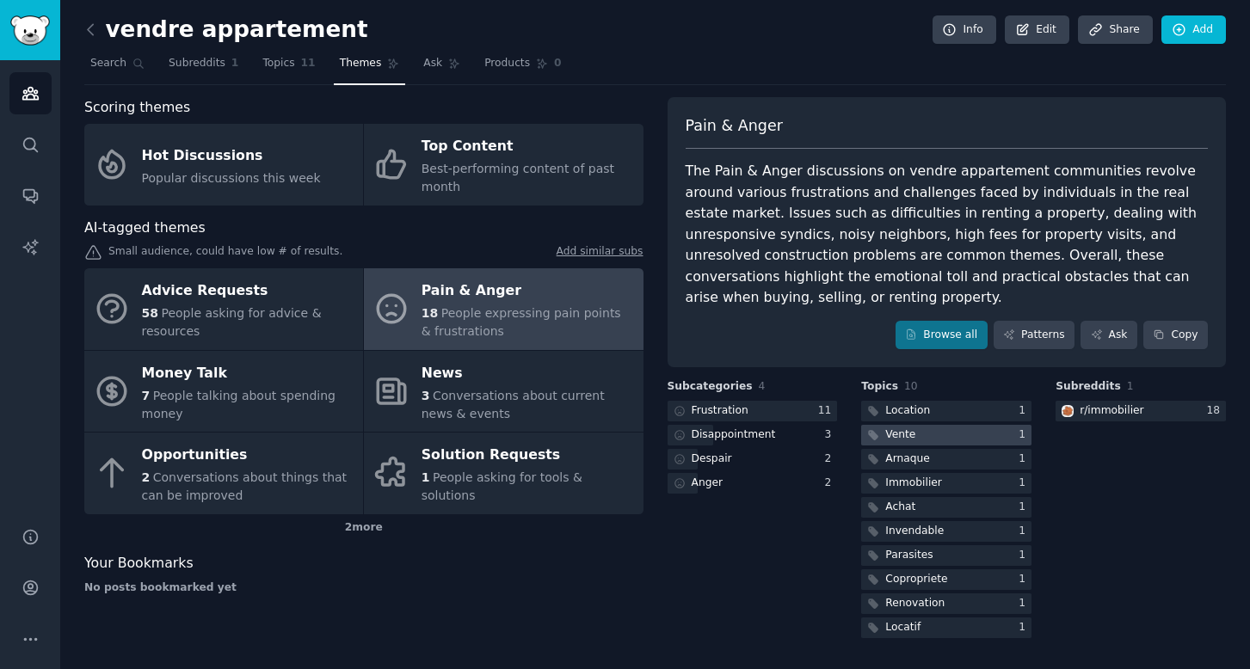
click at [977, 425] on div at bounding box center [946, 436] width 170 height 22
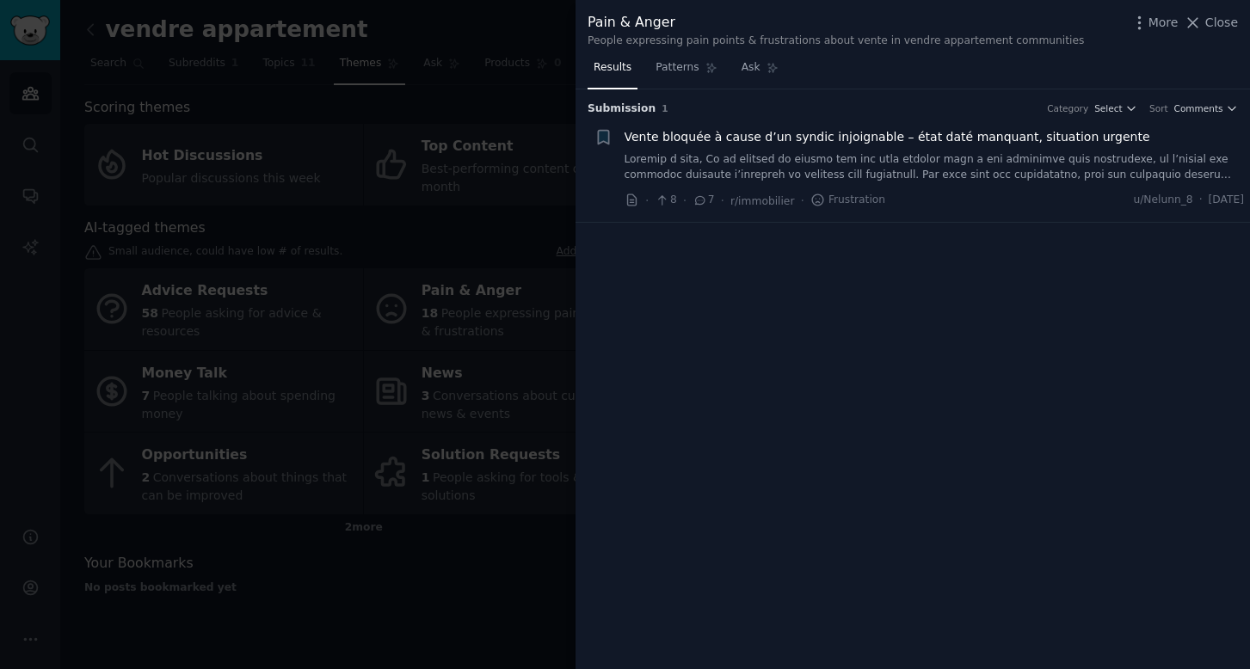
click at [1210, 39] on div "Pain & Anger People expressing pain points & frustrations about vente in vendre…" at bounding box center [913, 30] width 650 height 36
click at [1212, 30] on span "Close" at bounding box center [1221, 23] width 33 height 18
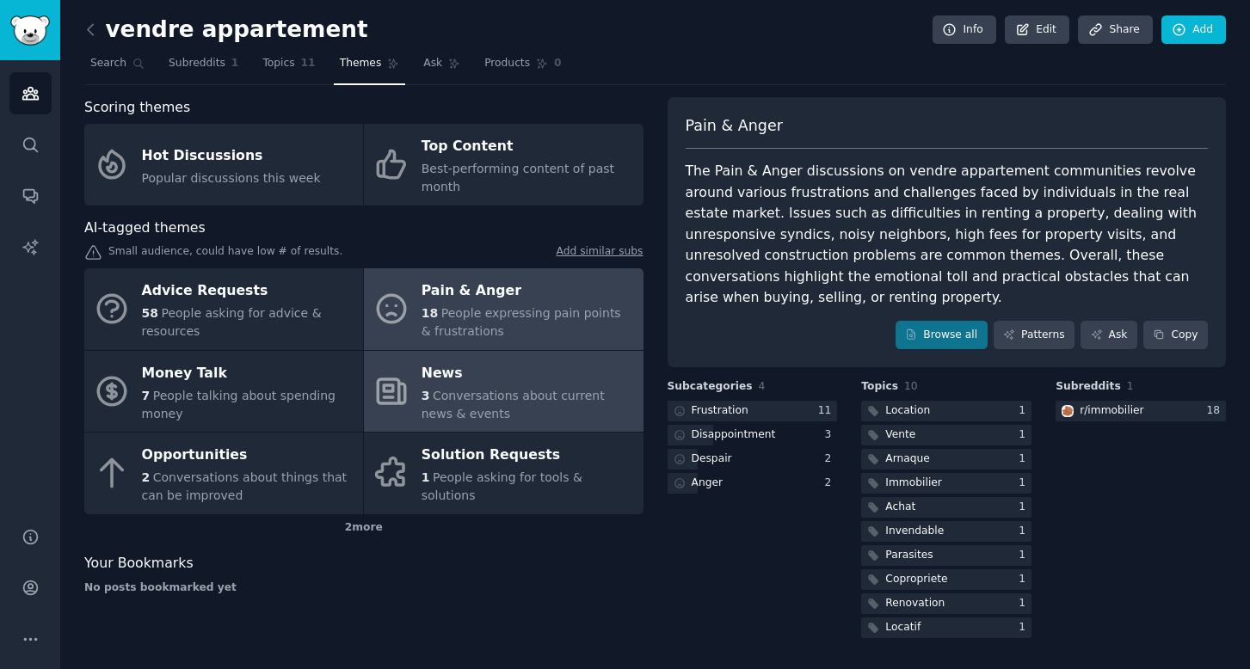
click at [501, 393] on span "Conversations about current news & events" at bounding box center [513, 405] width 183 height 32
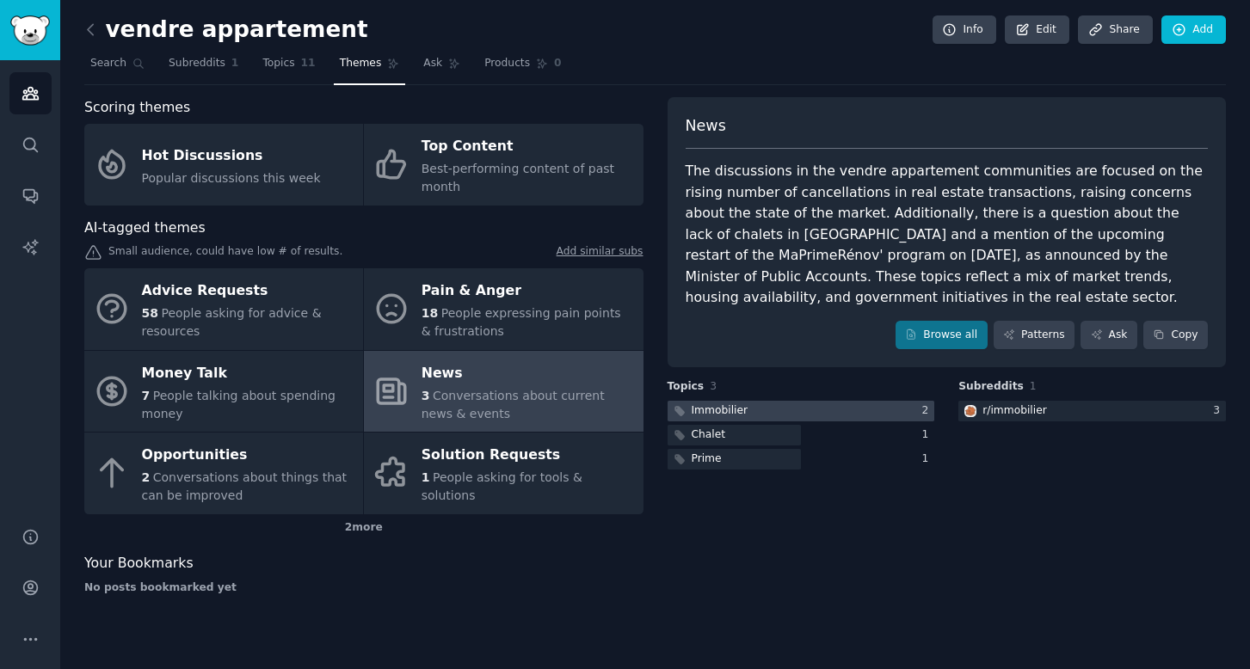
click at [775, 405] on div at bounding box center [802, 412] width 268 height 22
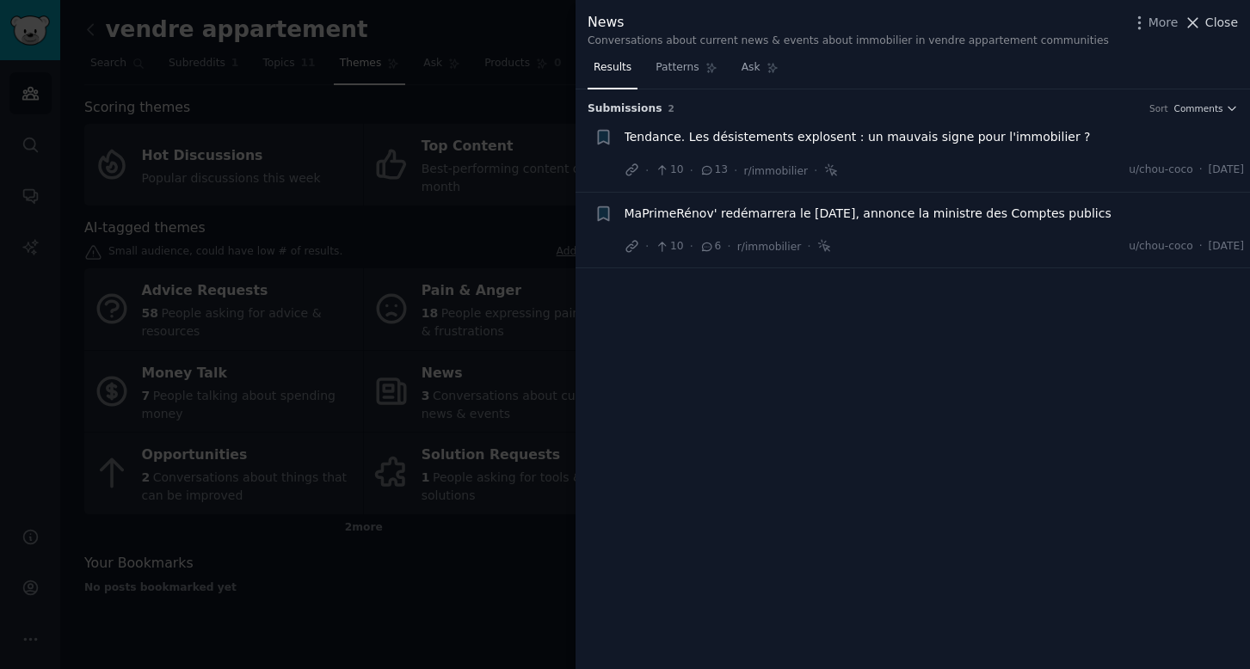
click at [1224, 26] on span "Close" at bounding box center [1221, 23] width 33 height 18
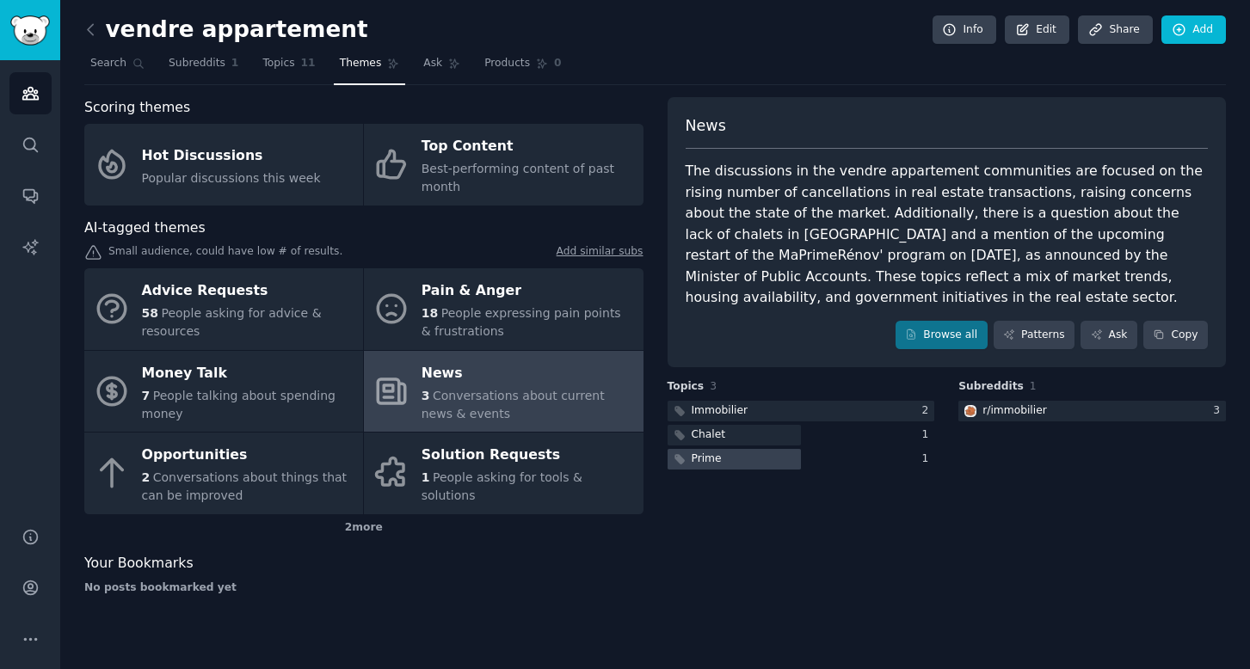
click at [731, 456] on div at bounding box center [734, 460] width 133 height 22
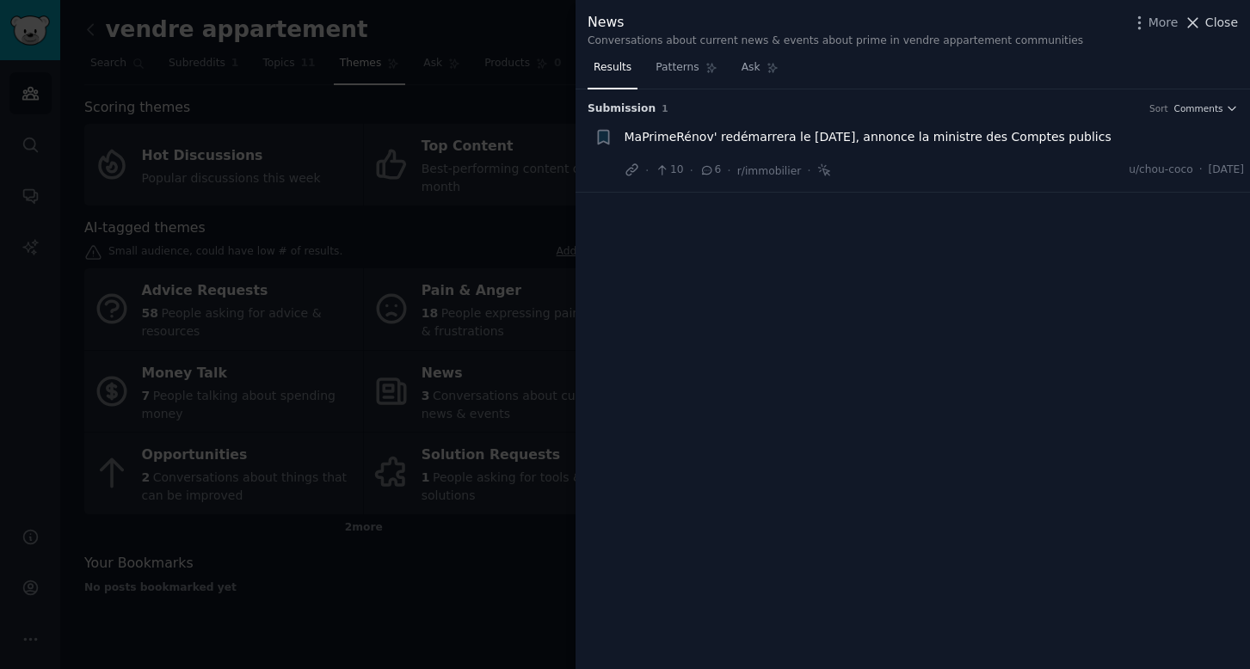
click at [1234, 29] on span "Close" at bounding box center [1221, 23] width 33 height 18
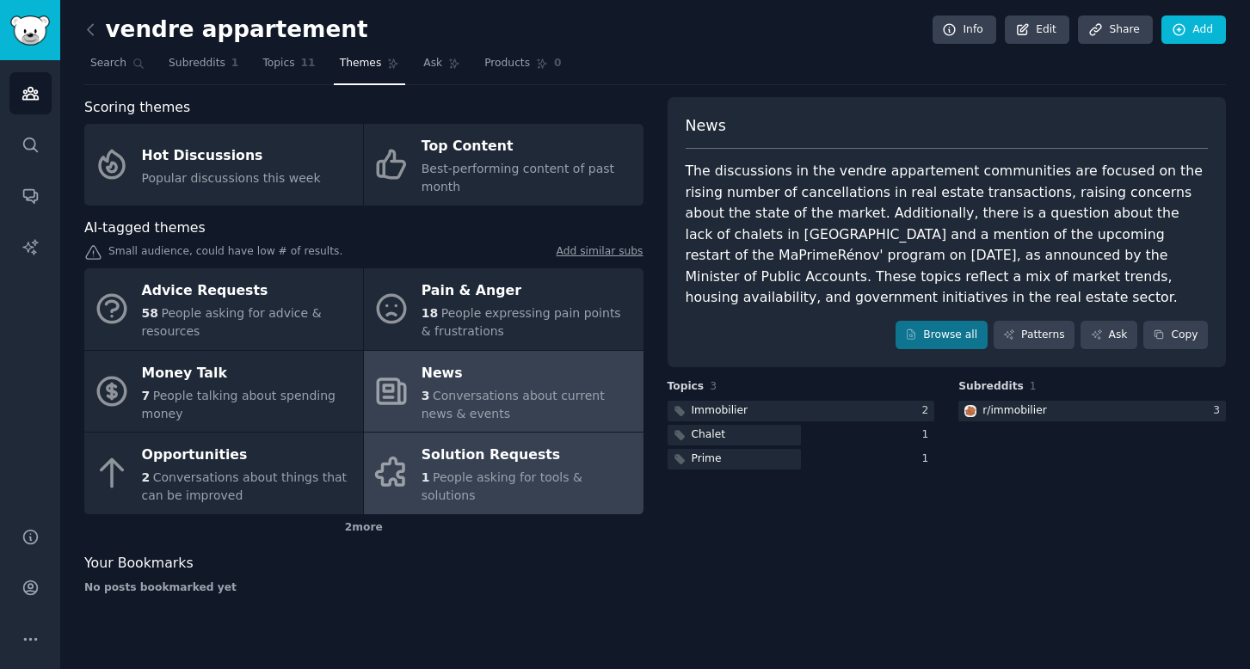
click at [506, 495] on link "Solution Requests 1 People asking for tools & solutions" at bounding box center [503, 474] width 279 height 82
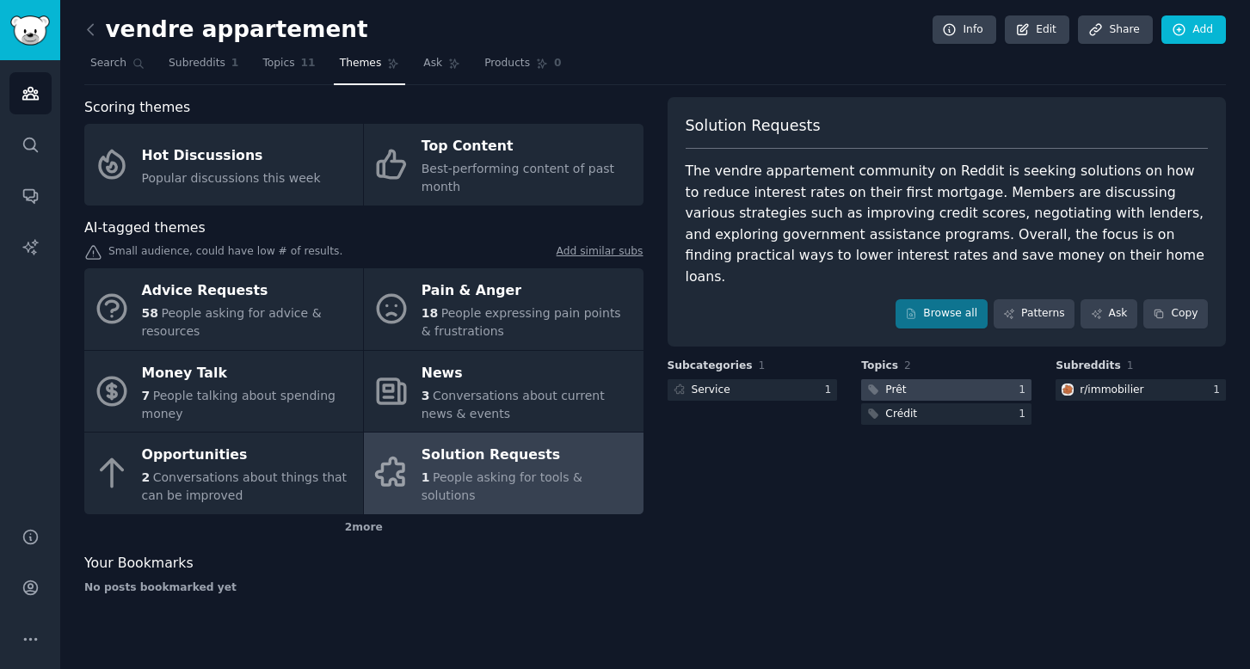
click at [974, 379] on div at bounding box center [946, 390] width 170 height 22
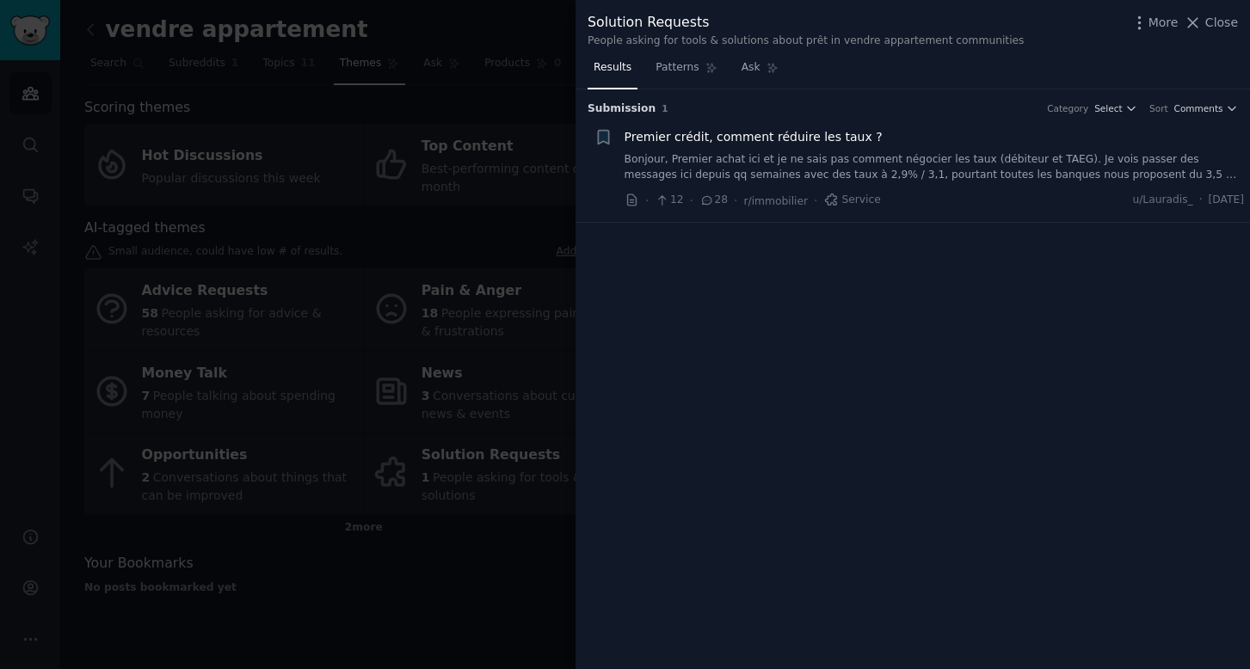
click at [786, 138] on span "Premier crédit, comment réduire les taux ?" at bounding box center [754, 137] width 258 height 18
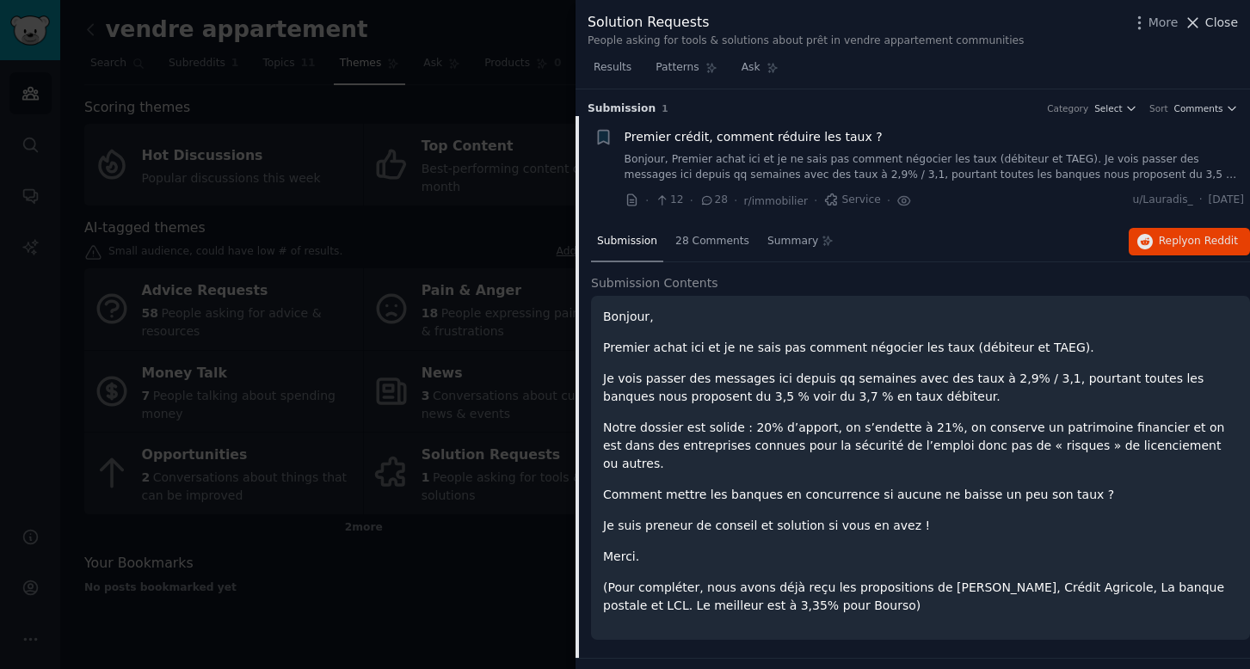
click at [1227, 28] on span "Close" at bounding box center [1221, 23] width 33 height 18
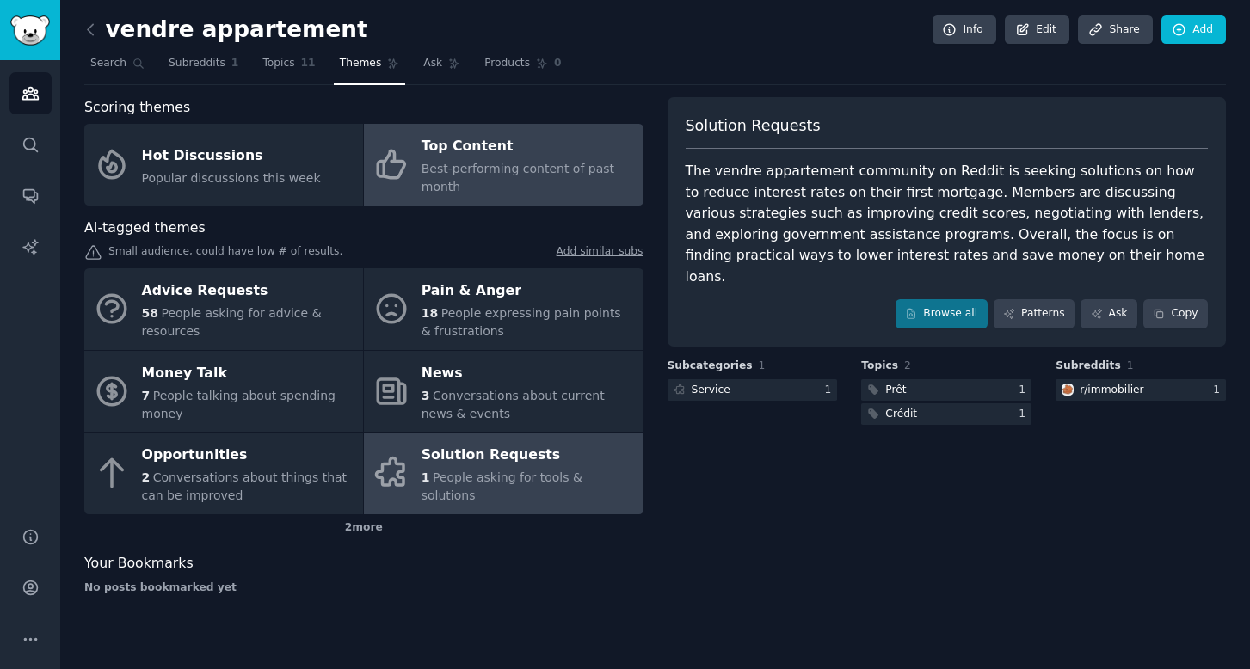
click at [454, 177] on div "Best-performing content of past month" at bounding box center [528, 178] width 212 height 36
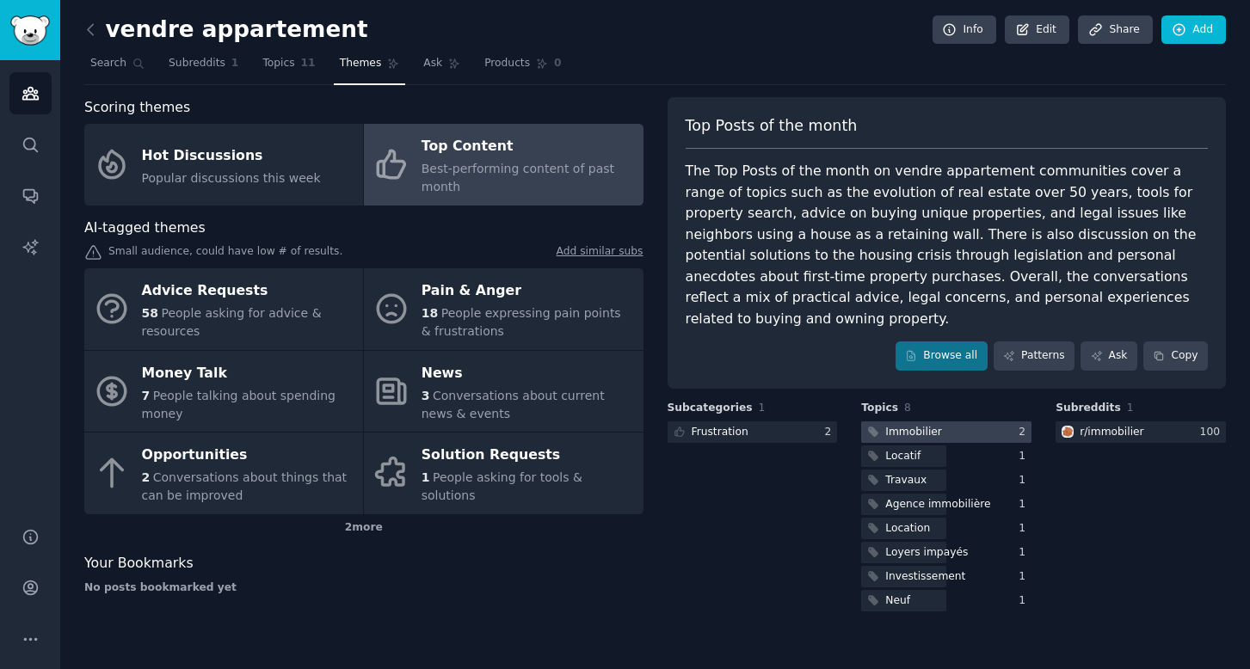
click at [943, 422] on div at bounding box center [946, 433] width 170 height 22
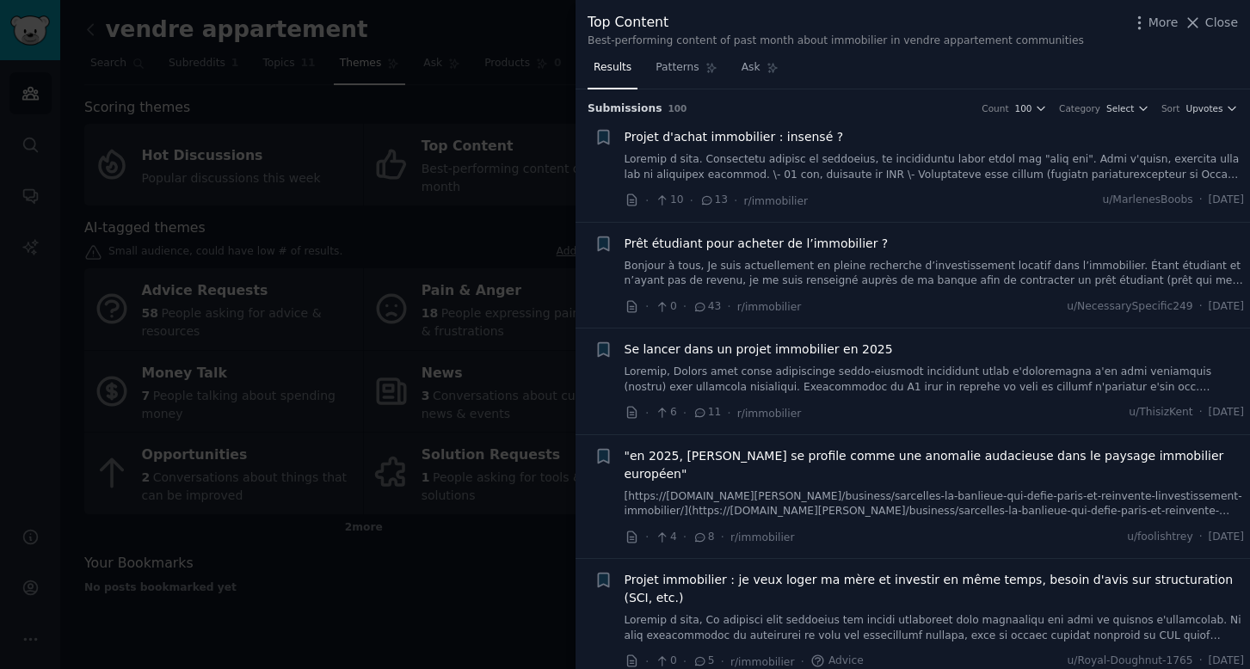
click at [750, 136] on span "Projet d'achat immobilier : insensé ?" at bounding box center [734, 137] width 219 height 18
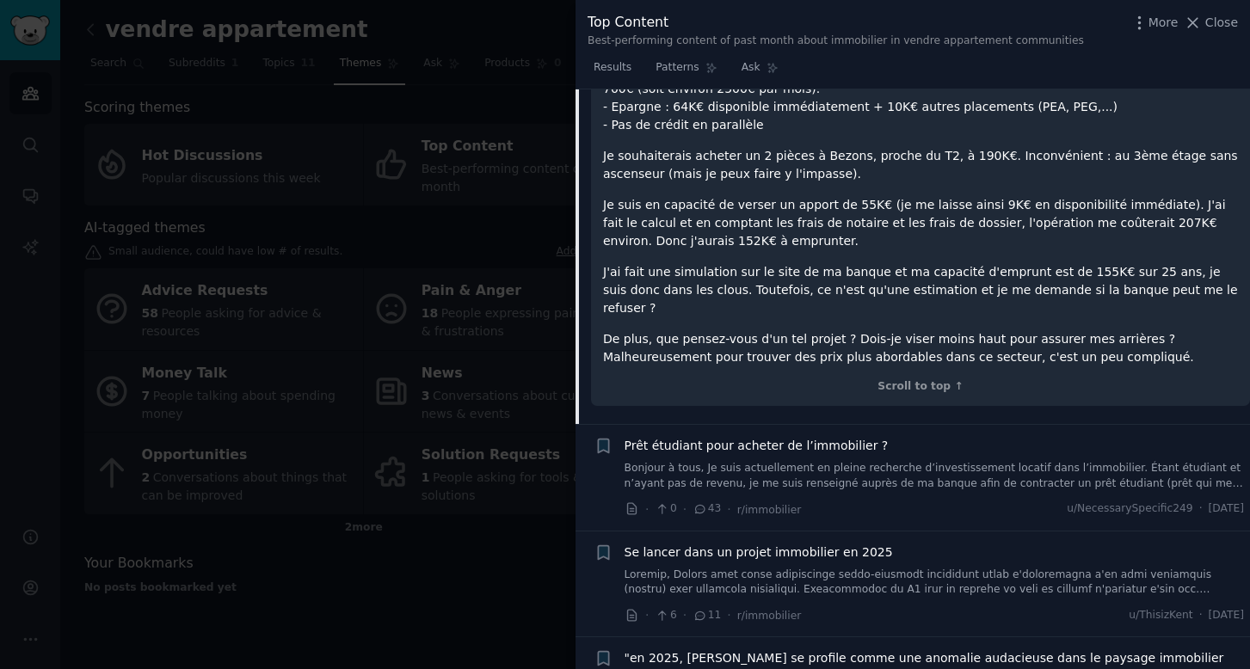
scroll to position [451, 0]
click at [1229, 21] on span "Close" at bounding box center [1221, 23] width 33 height 18
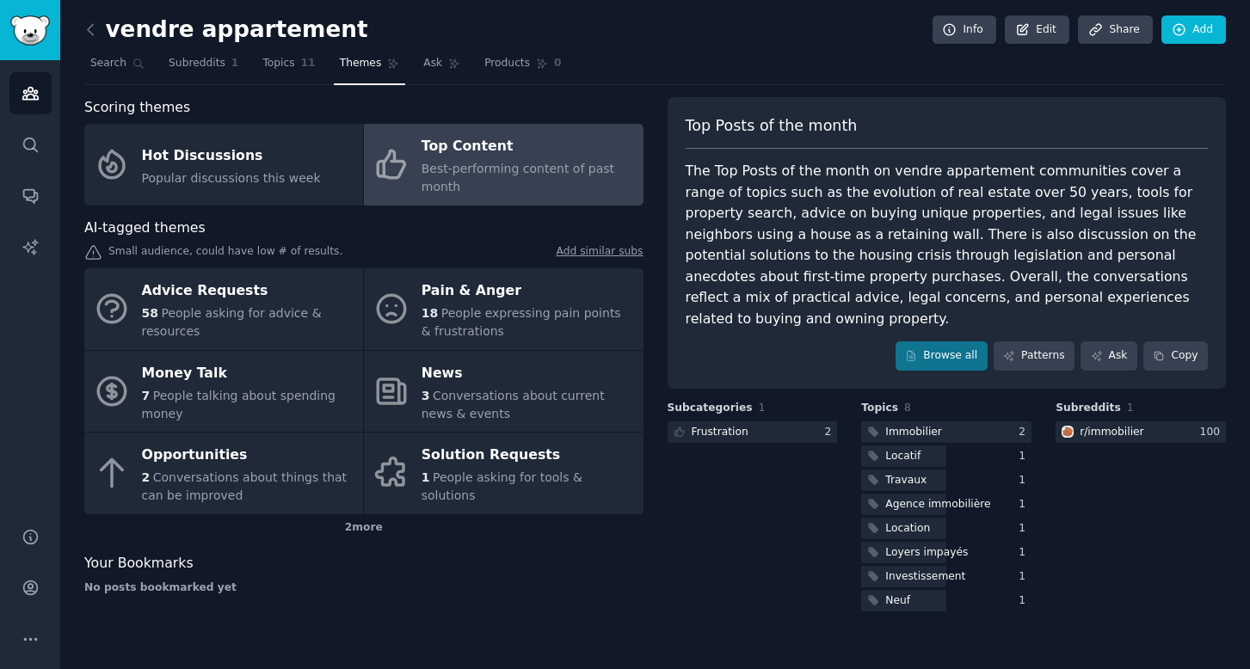
click at [460, 165] on span "Best-performing content of past month" at bounding box center [518, 178] width 193 height 32
click at [281, 69] on span "Topics" at bounding box center [278, 63] width 32 height 15
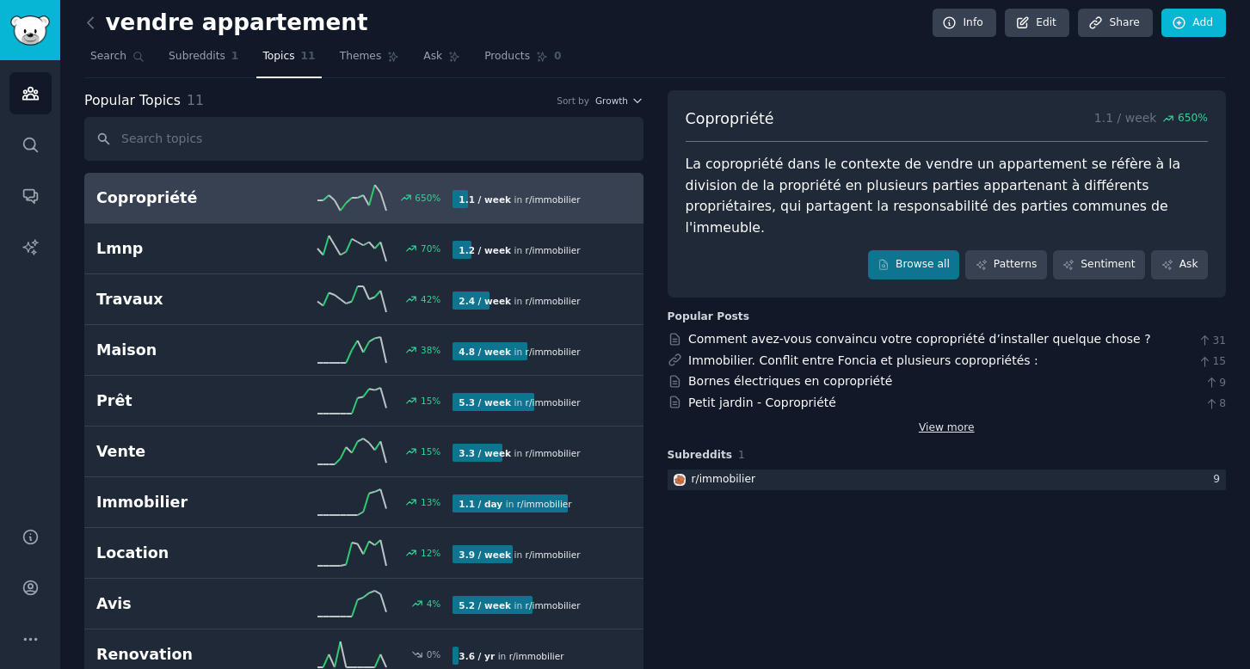
click at [930, 409] on div "Copropriété 1.1 / week 650 % La copropriété dans le contexte de vendre un appar…" at bounding box center [947, 373] width 559 height 127
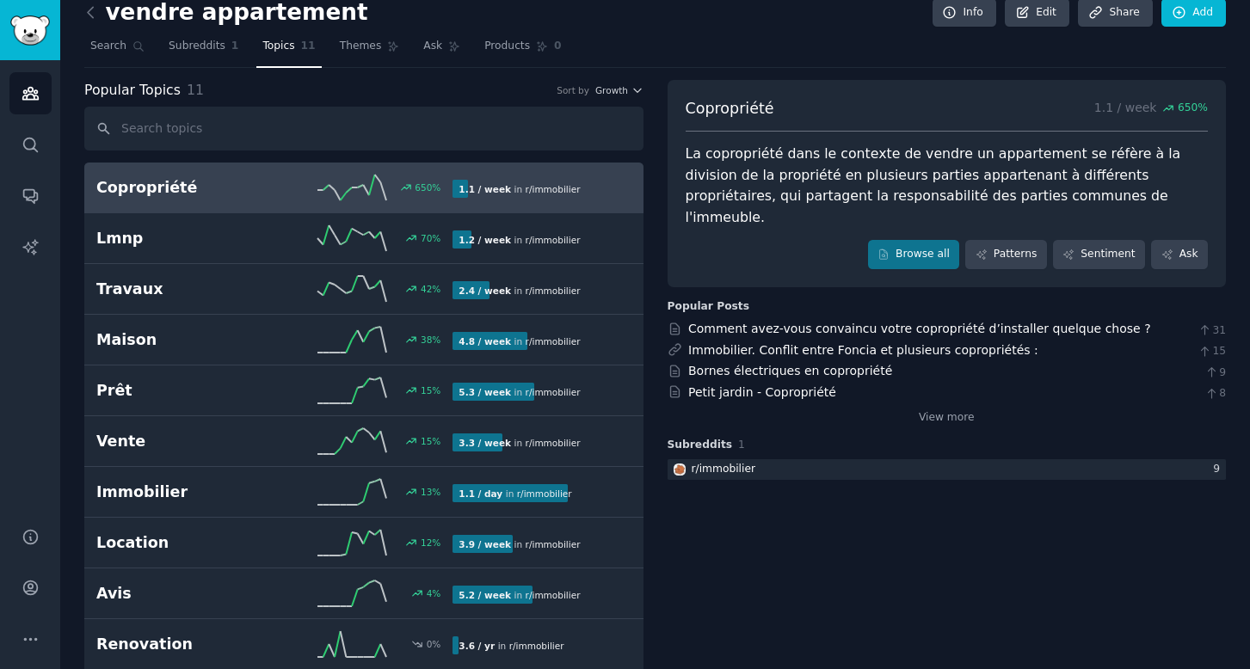
scroll to position [15, 0]
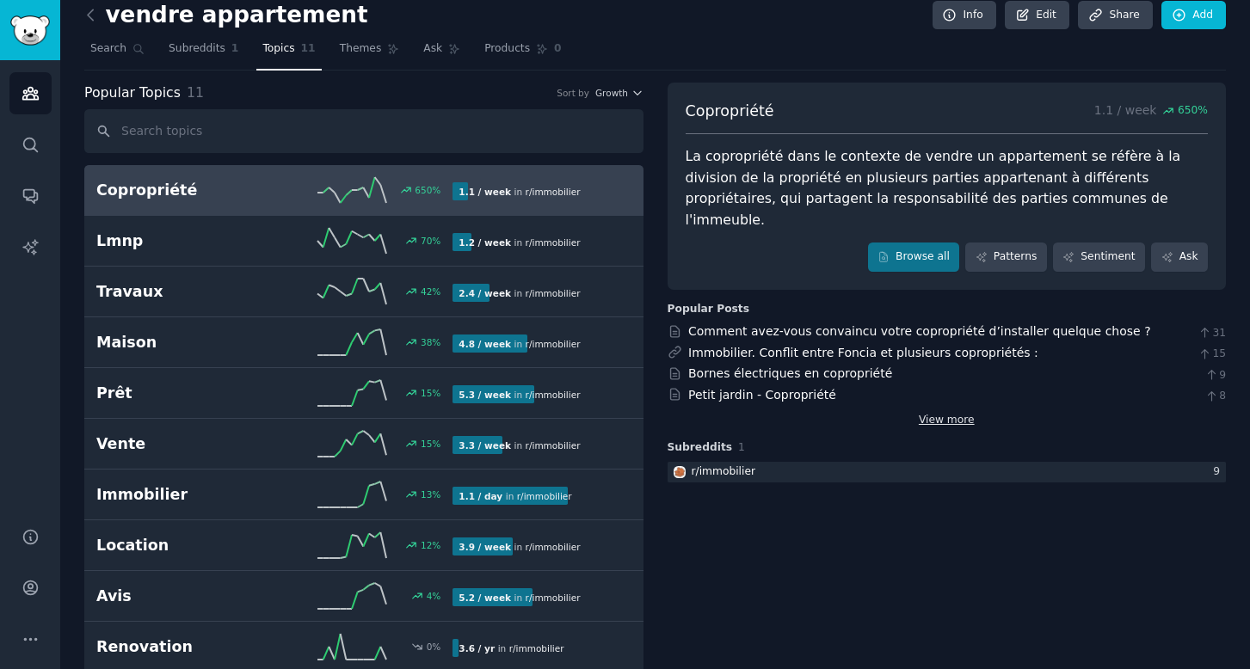
click at [952, 413] on link "View more" at bounding box center [947, 420] width 56 height 15
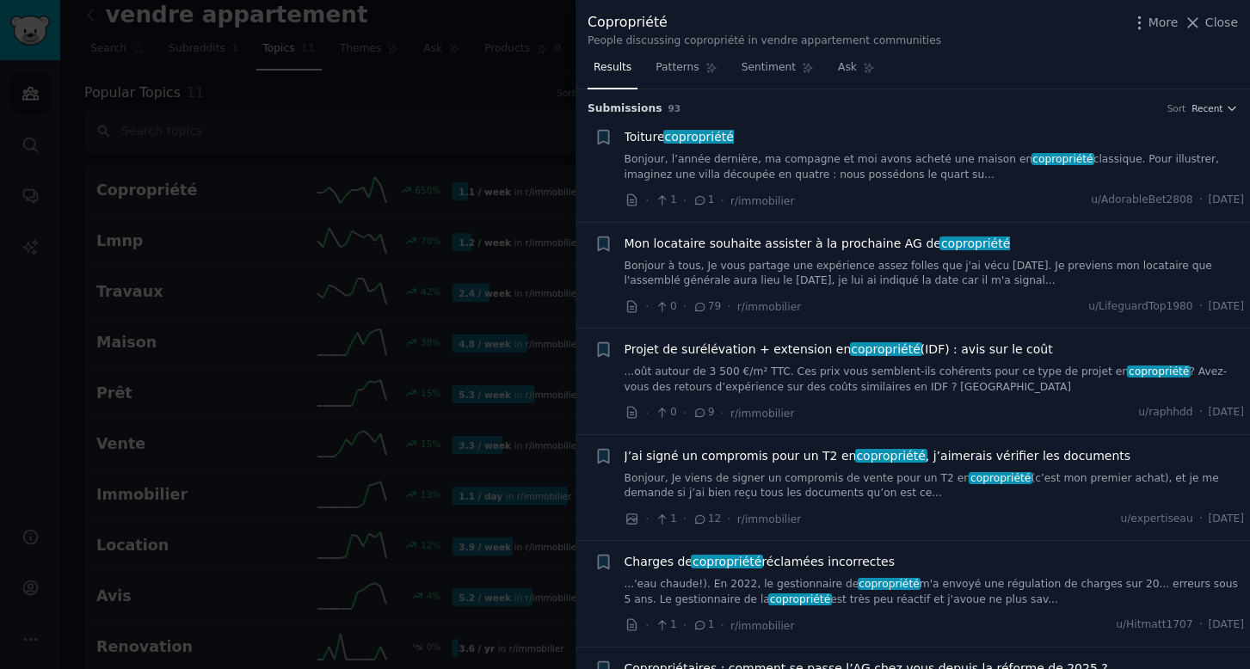
click at [1219, 25] on span "Close" at bounding box center [1221, 23] width 33 height 18
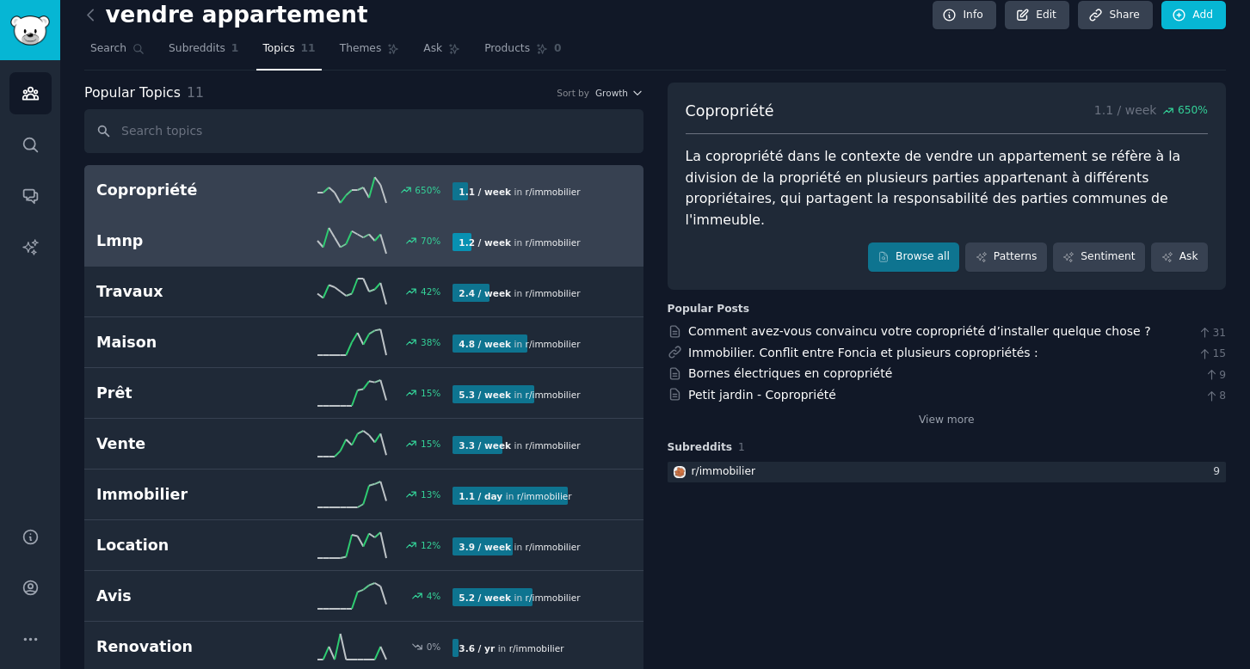
click at [261, 250] on div "Lmnp 70 % 1.2 / week in r/ immobilier" at bounding box center [363, 241] width 535 height 26
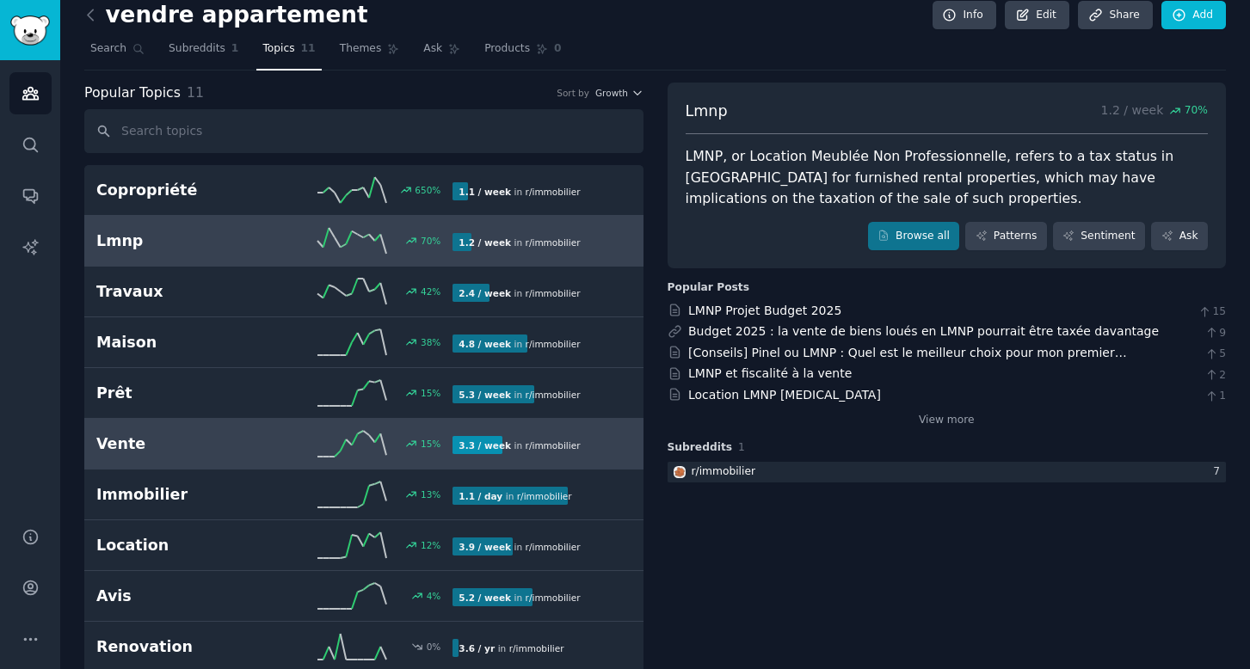
click at [235, 439] on h2 "Vente" at bounding box center [185, 445] width 178 height 22
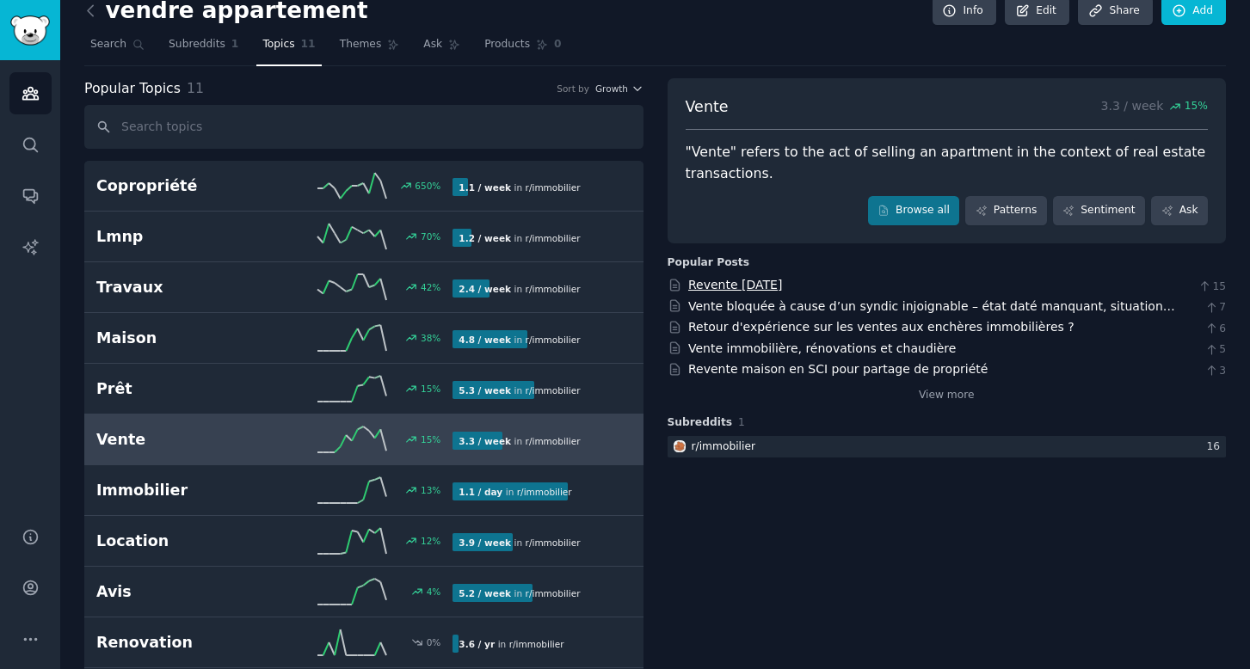
scroll to position [22, 0]
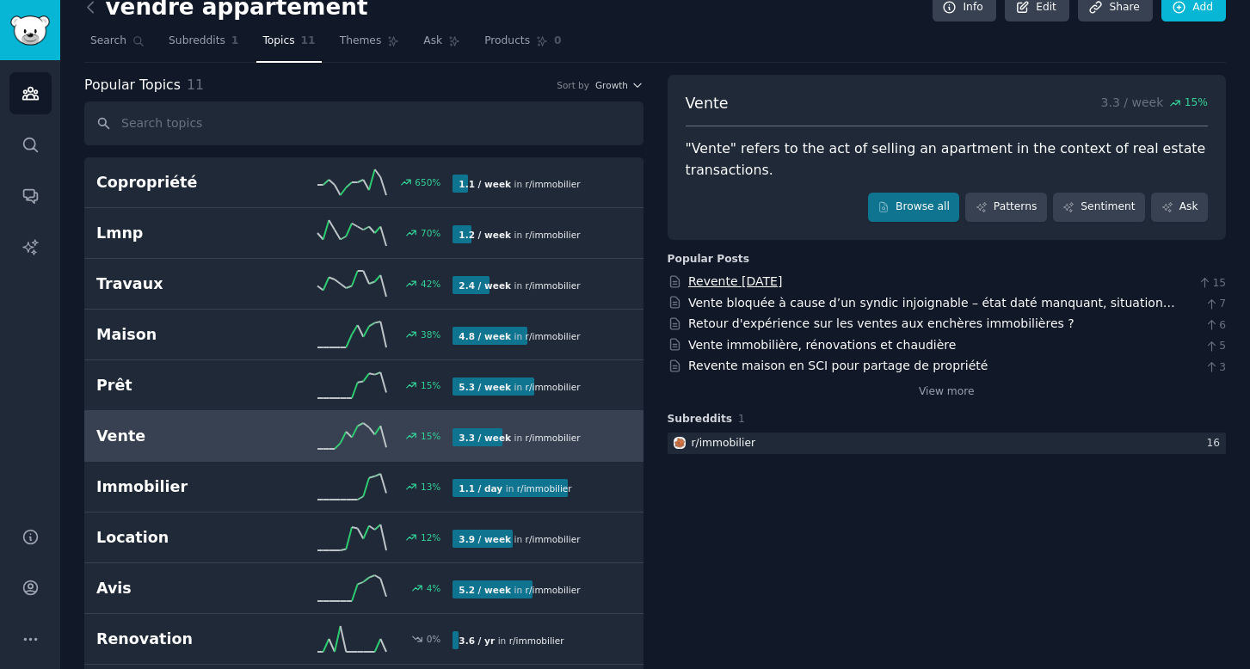
click at [748, 282] on link "Revente après 3 ans" at bounding box center [735, 281] width 94 height 14
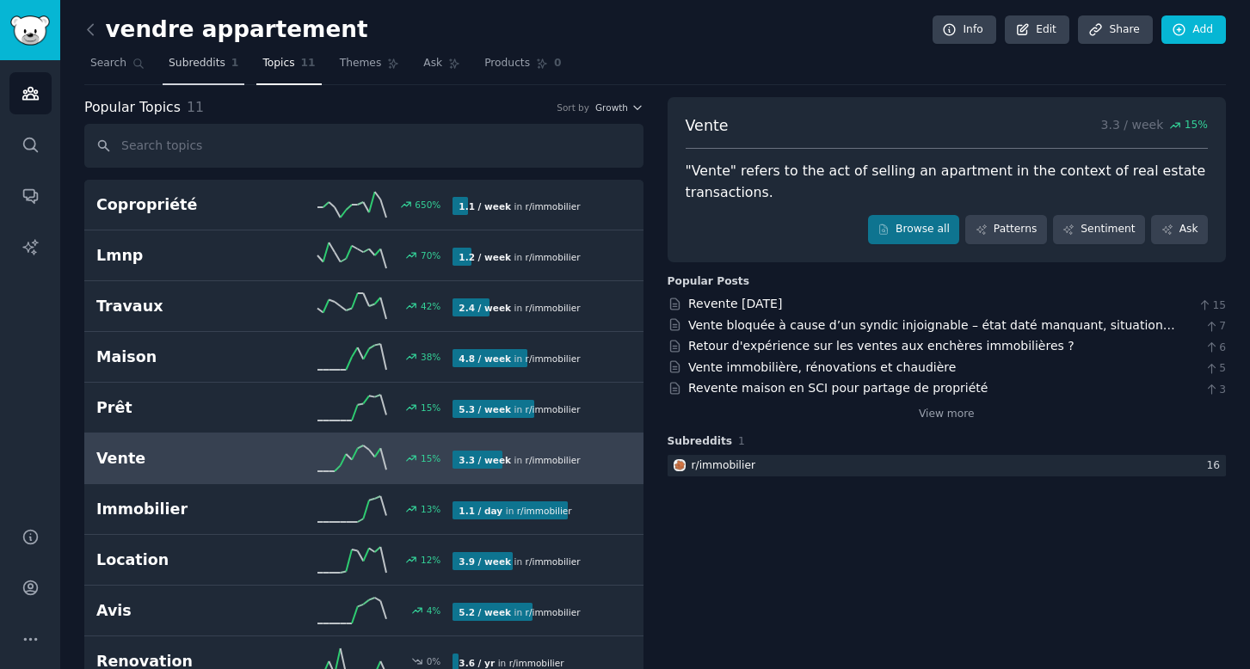
scroll to position [0, 0]
click at [214, 70] on span "Subreddits" at bounding box center [197, 63] width 57 height 15
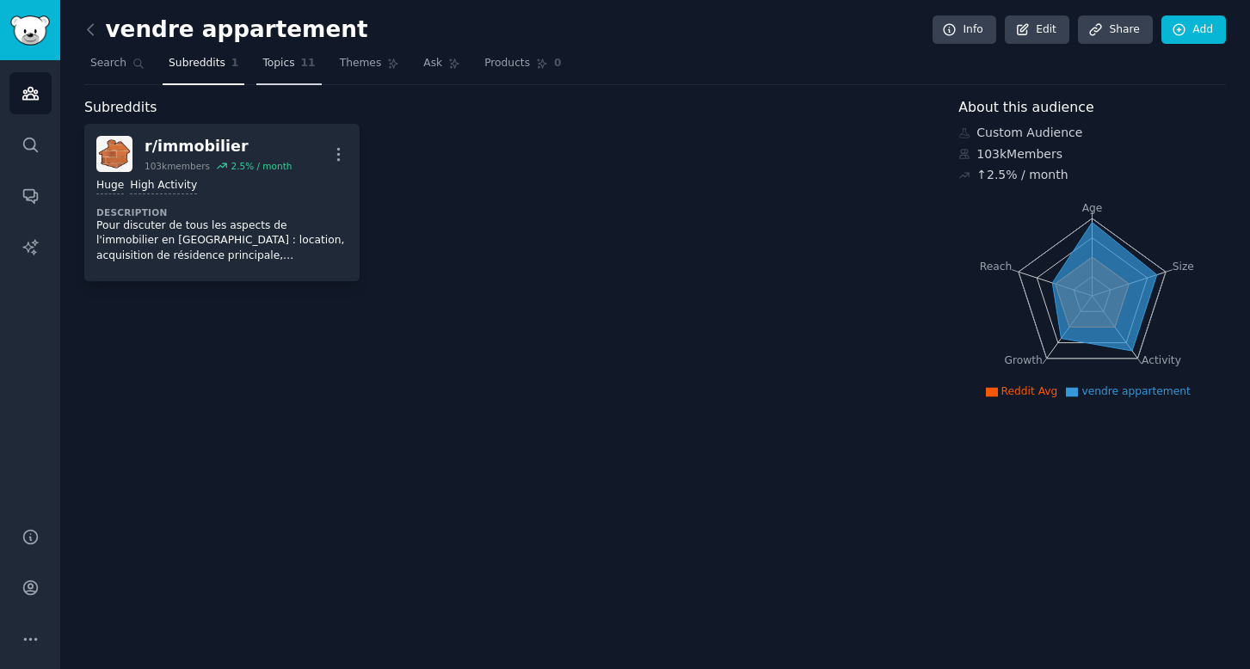
click at [267, 64] on span "Topics" at bounding box center [278, 63] width 32 height 15
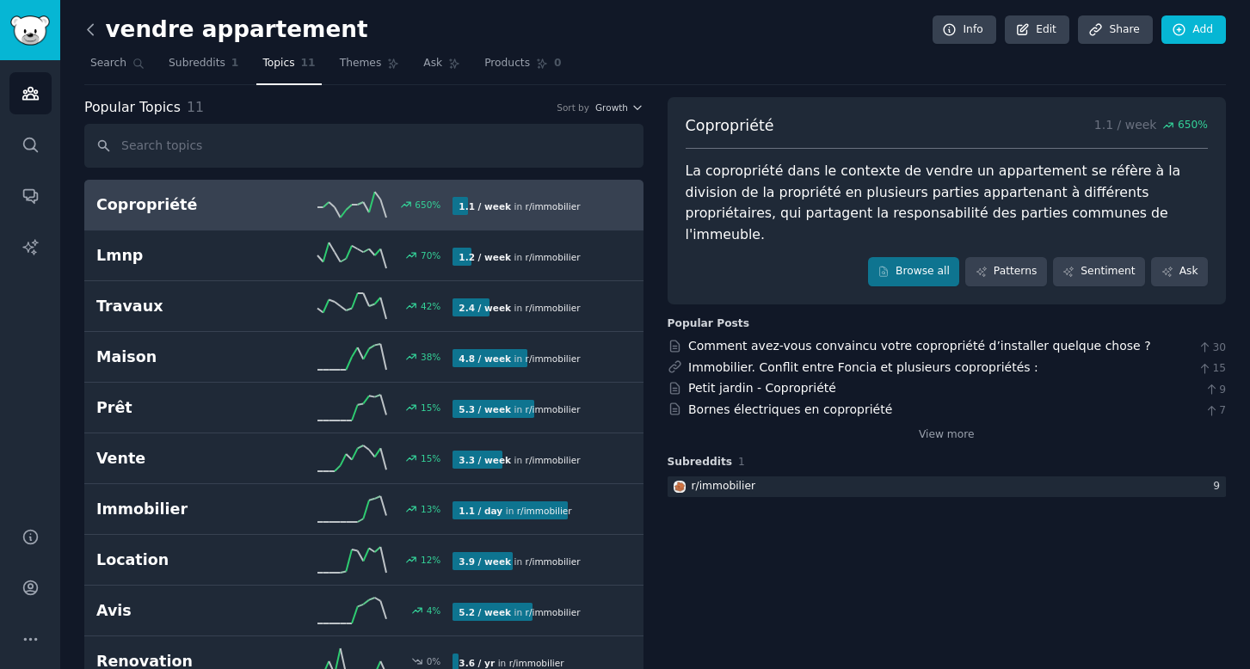
click at [94, 31] on icon at bounding box center [91, 30] width 18 height 18
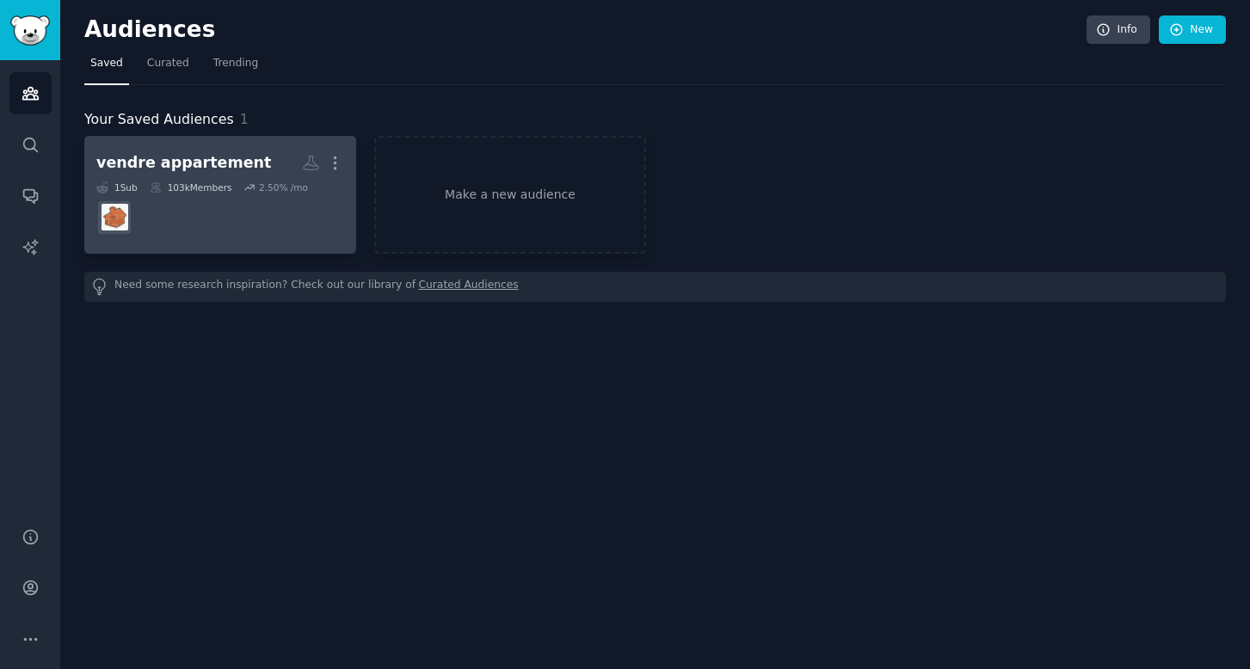
click at [257, 213] on dd at bounding box center [220, 218] width 248 height 48
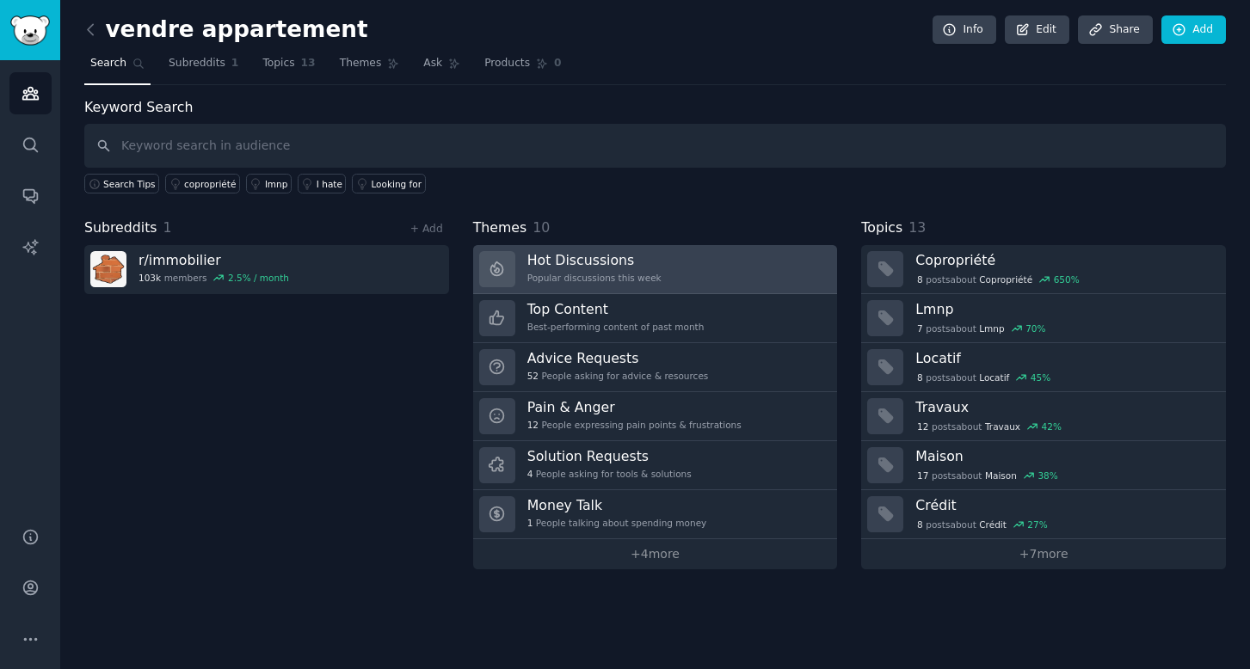
click at [612, 266] on h3 "Hot Discussions" at bounding box center [594, 260] width 134 height 18
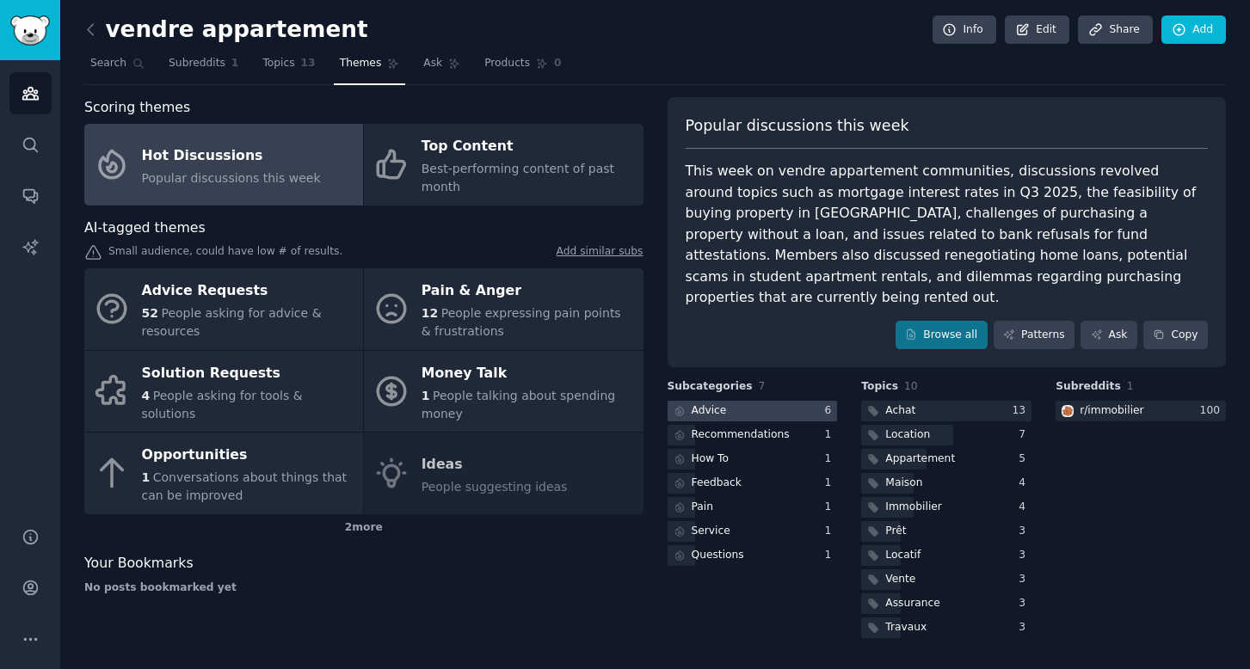
click at [748, 401] on div at bounding box center [753, 412] width 170 height 22
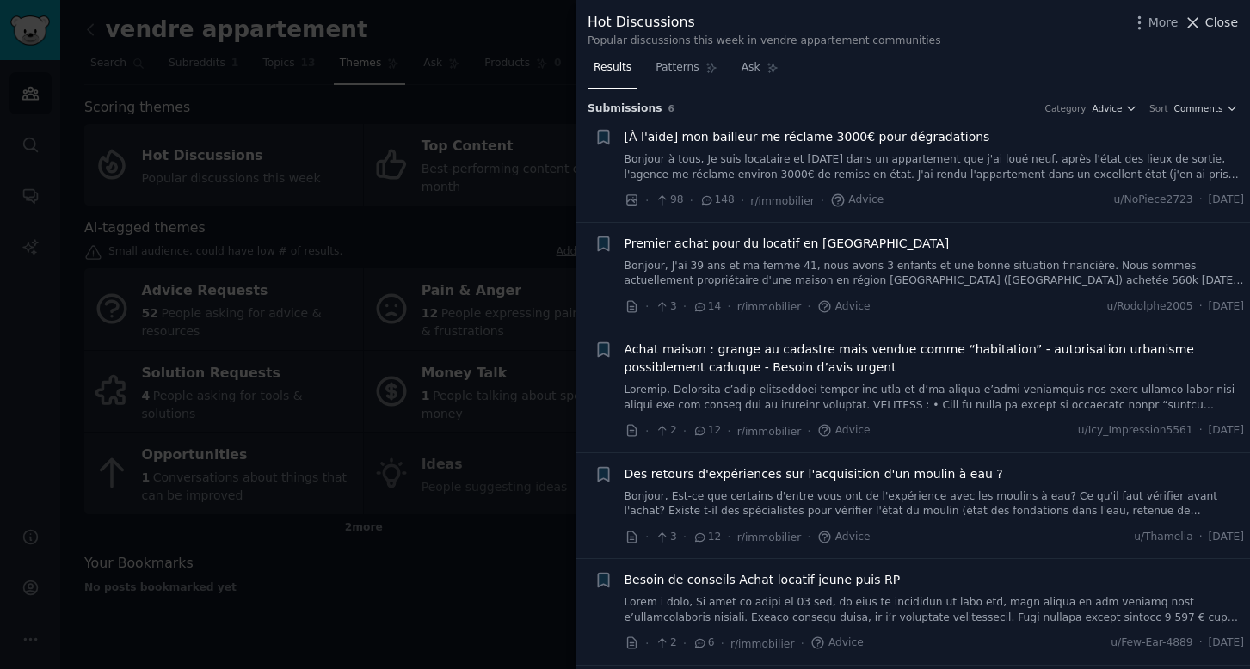
click at [1220, 28] on span "Close" at bounding box center [1221, 23] width 33 height 18
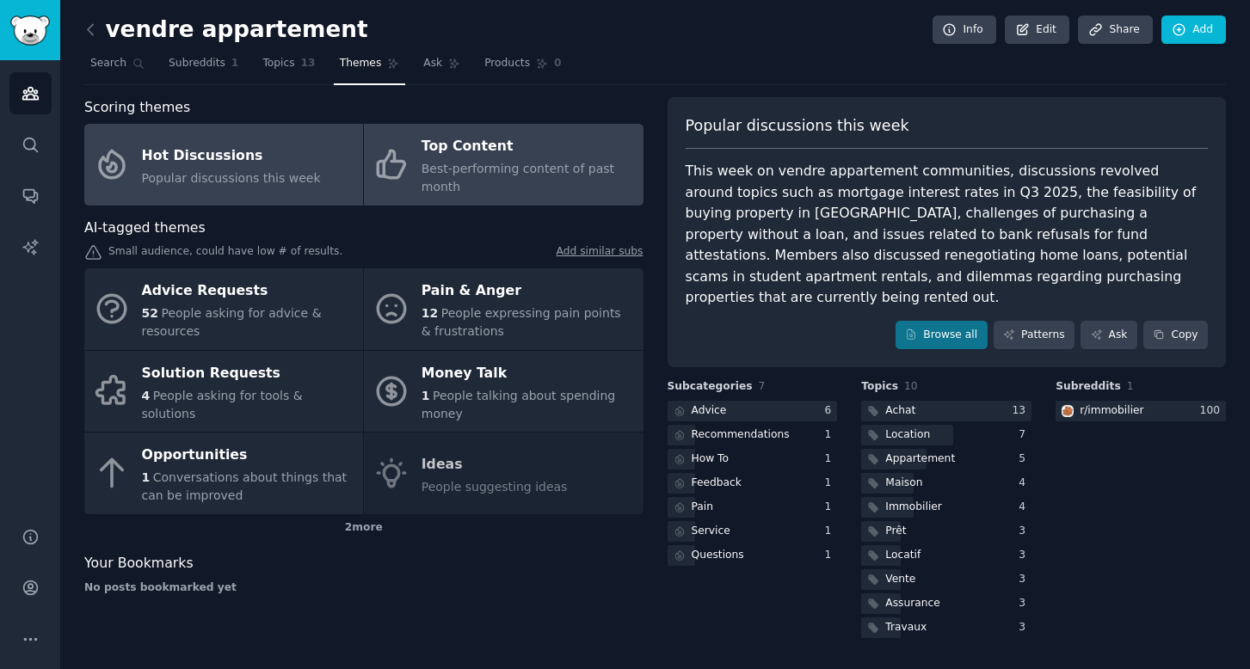
click at [538, 182] on div "Best-performing content of past month" at bounding box center [528, 178] width 212 height 36
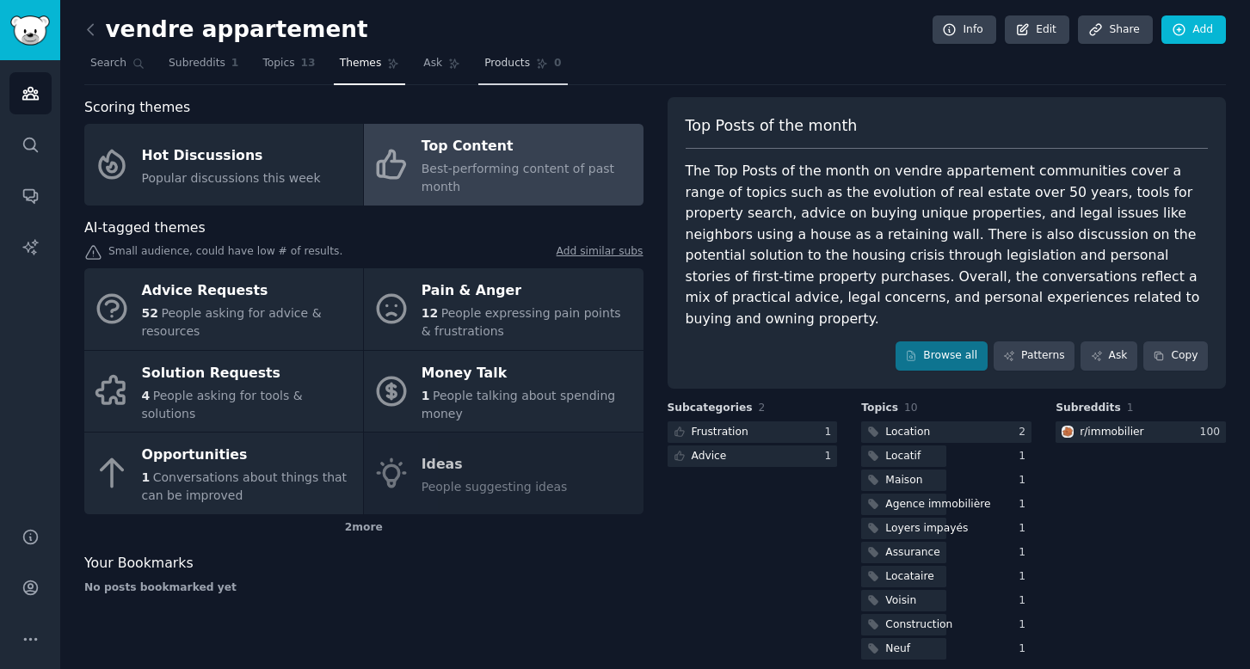
click at [508, 60] on span "Products" at bounding box center [507, 63] width 46 height 15
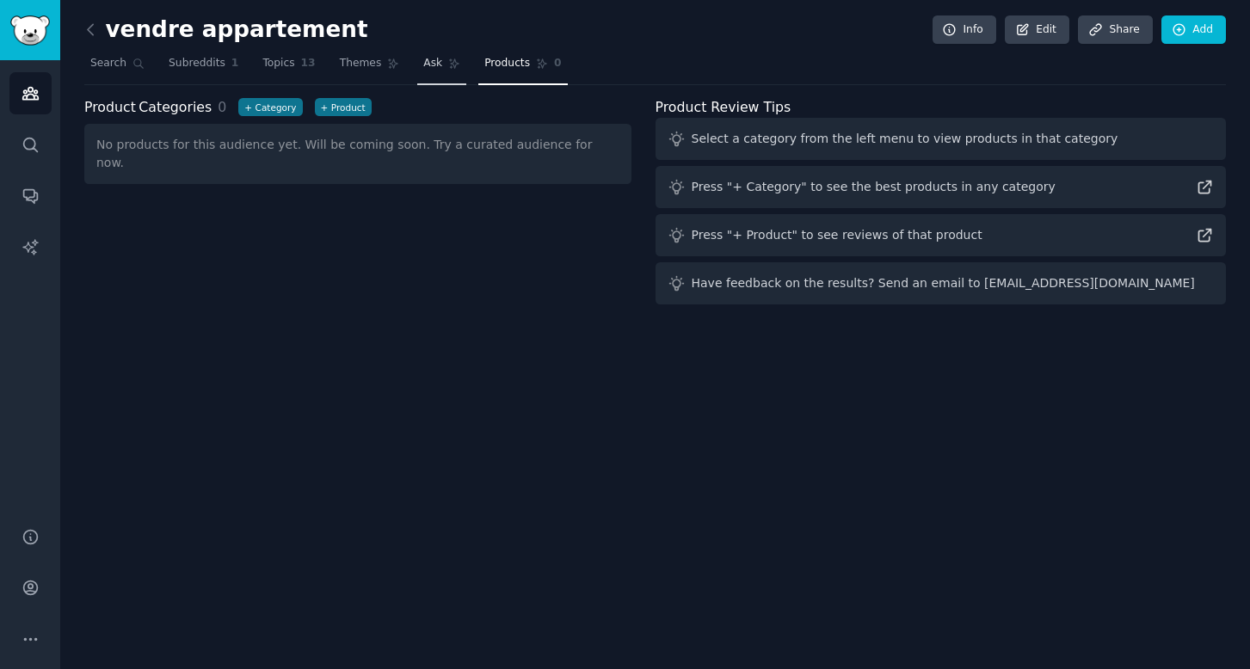
click at [443, 77] on link "Ask" at bounding box center [441, 67] width 49 height 35
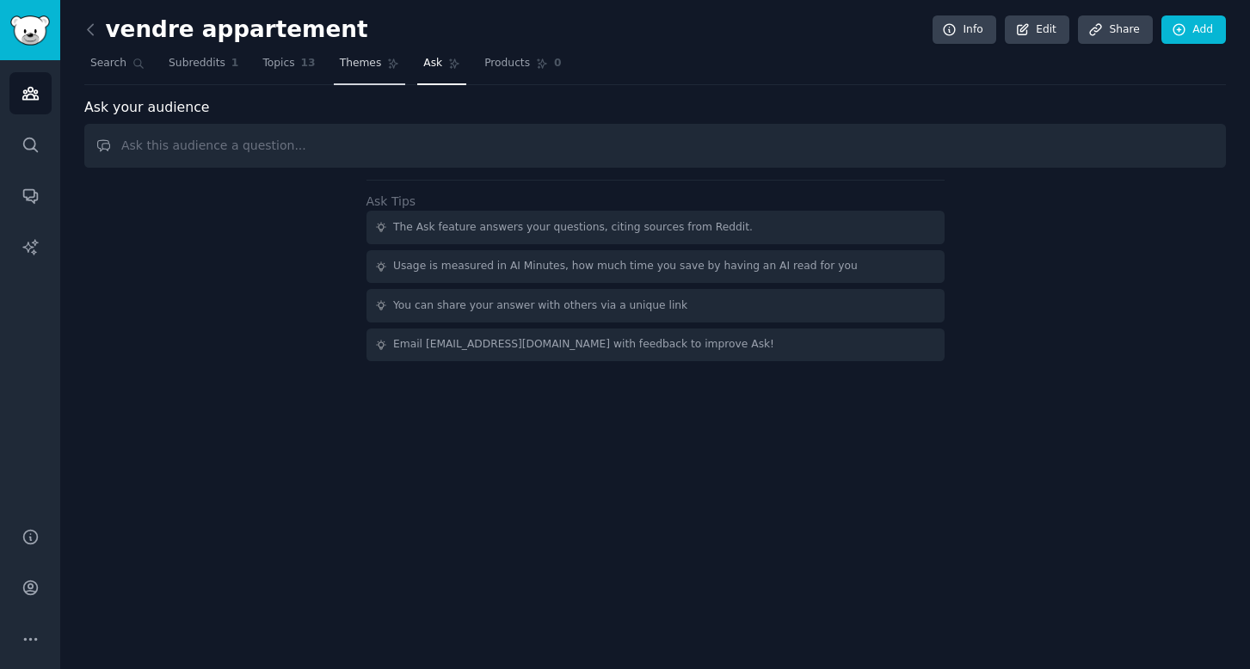
click at [372, 71] on link "Themes" at bounding box center [370, 67] width 72 height 35
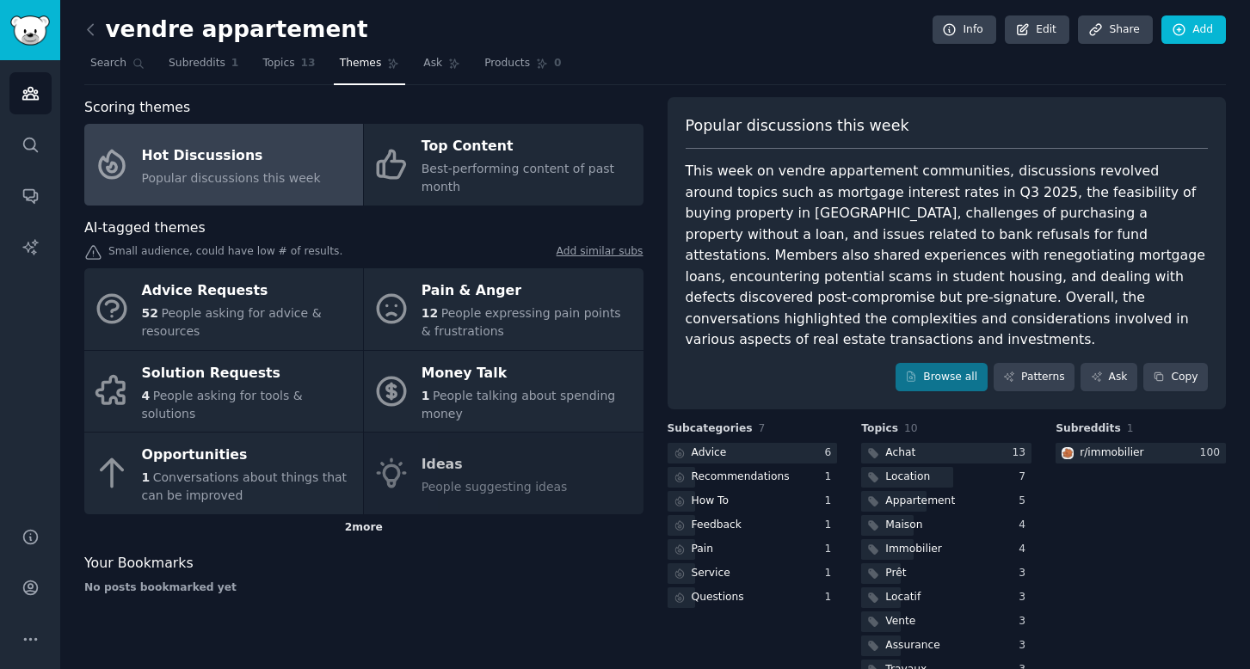
click at [362, 524] on div "2 more" at bounding box center [363, 528] width 559 height 28
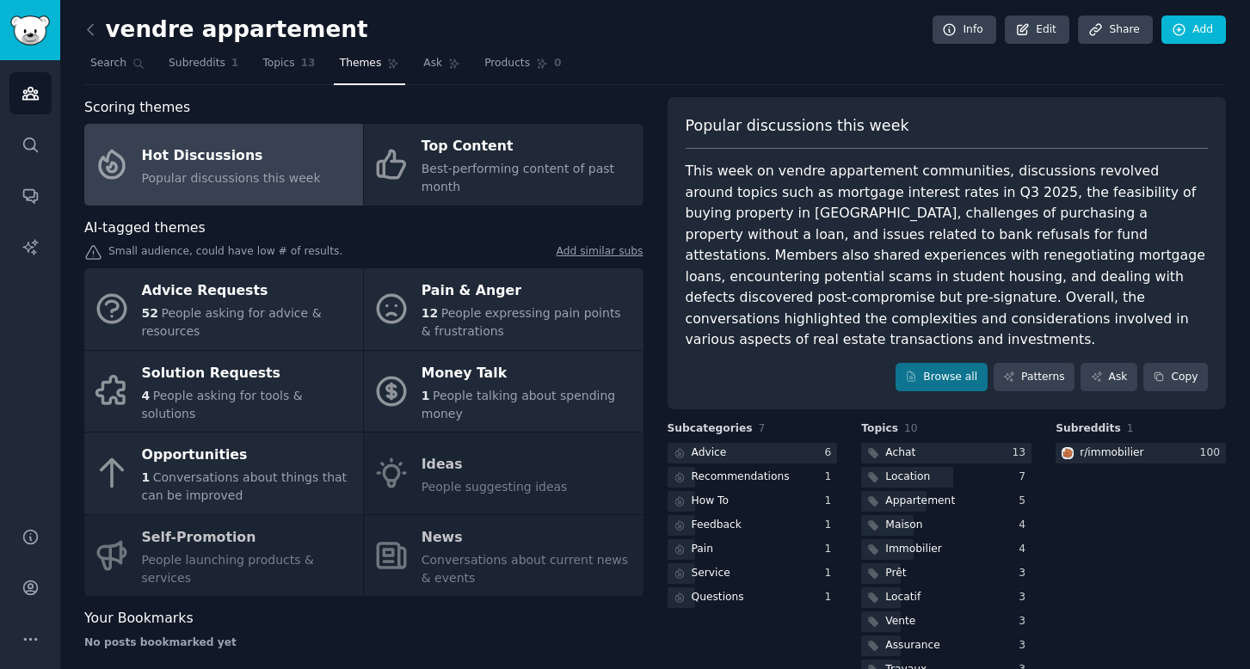
click at [462, 551] on div "Advice Requests 52 People asking for advice & resources Pain & Anger 12 People …" at bounding box center [363, 432] width 559 height 328
click at [389, 557] on div "Advice Requests 52 People asking for advice & resources Pain & Anger 12 People …" at bounding box center [363, 432] width 559 height 328
drag, startPoint x: 458, startPoint y: 538, endPoint x: 449, endPoint y: 539, distance: 9.6
click at [458, 538] on div "Advice Requests 52 People asking for advice & resources Pain & Anger 12 People …" at bounding box center [363, 432] width 559 height 328
click at [449, 539] on div "Advice Requests 52 People asking for advice & resources Pain & Anger 12 People …" at bounding box center [363, 432] width 559 height 328
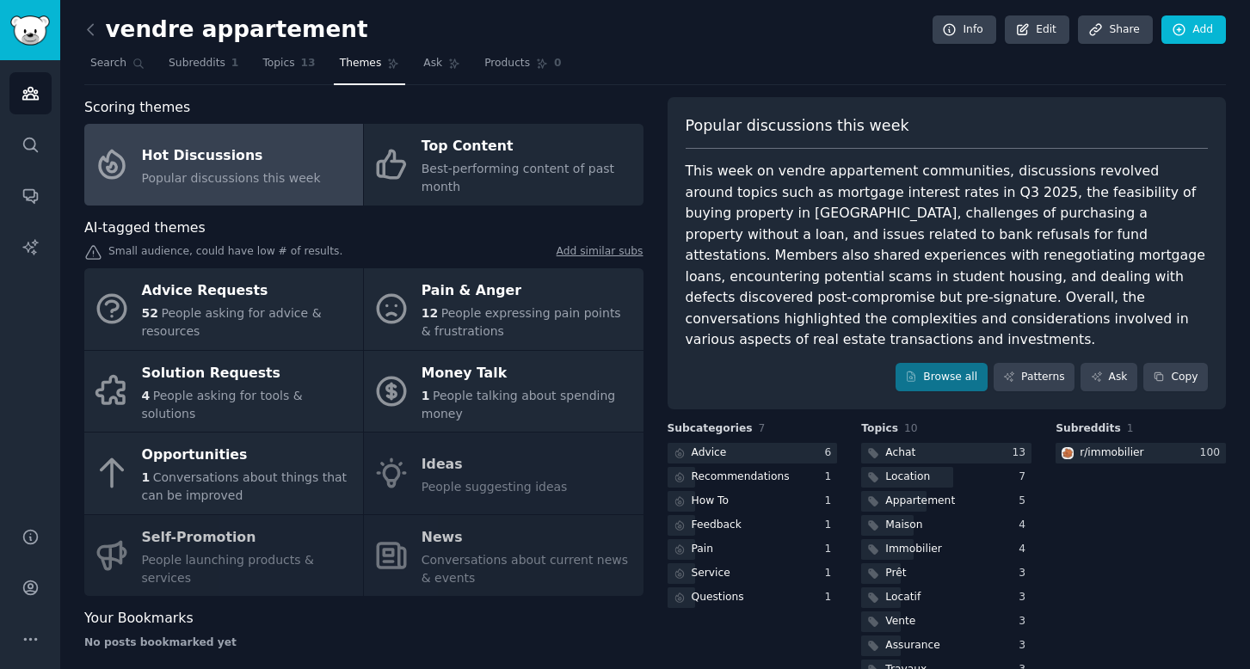
click at [449, 539] on div "Advice Requests 52 People asking for advice & resources Pain & Anger 12 People …" at bounding box center [363, 432] width 559 height 328
click at [460, 573] on div "Advice Requests 52 People asking for advice & resources Pain & Anger 12 People …" at bounding box center [363, 432] width 559 height 328
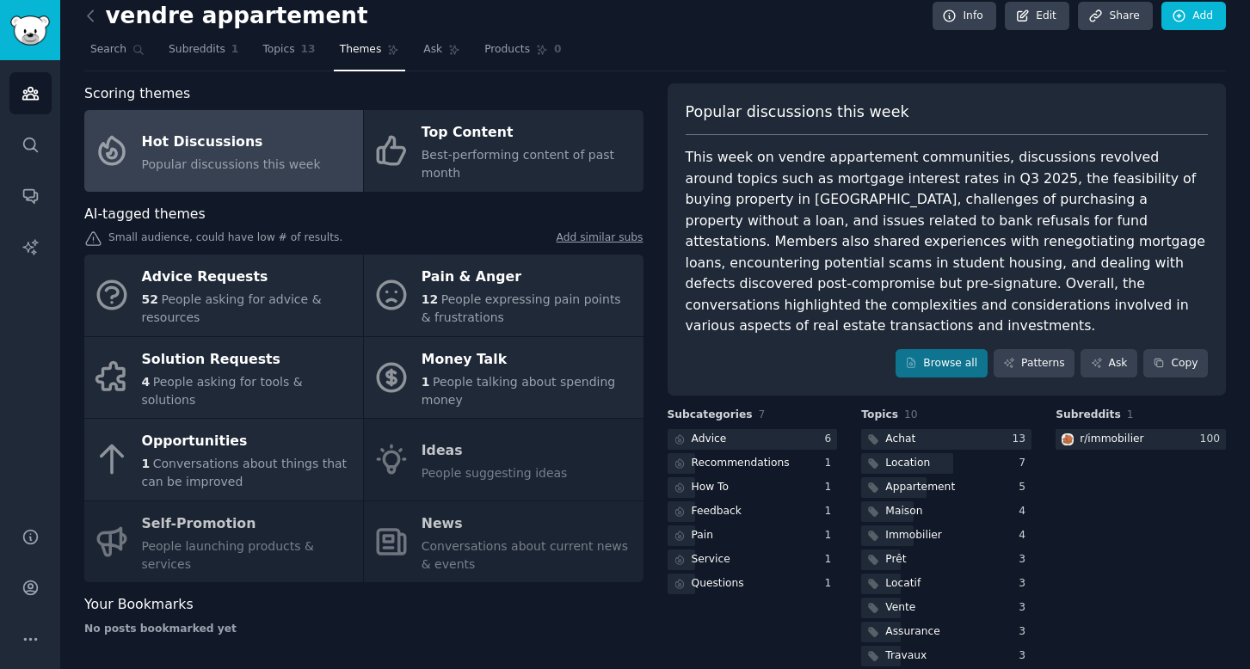
scroll to position [13, 0]
click at [22, 36] on img "Sidebar" at bounding box center [30, 30] width 40 height 30
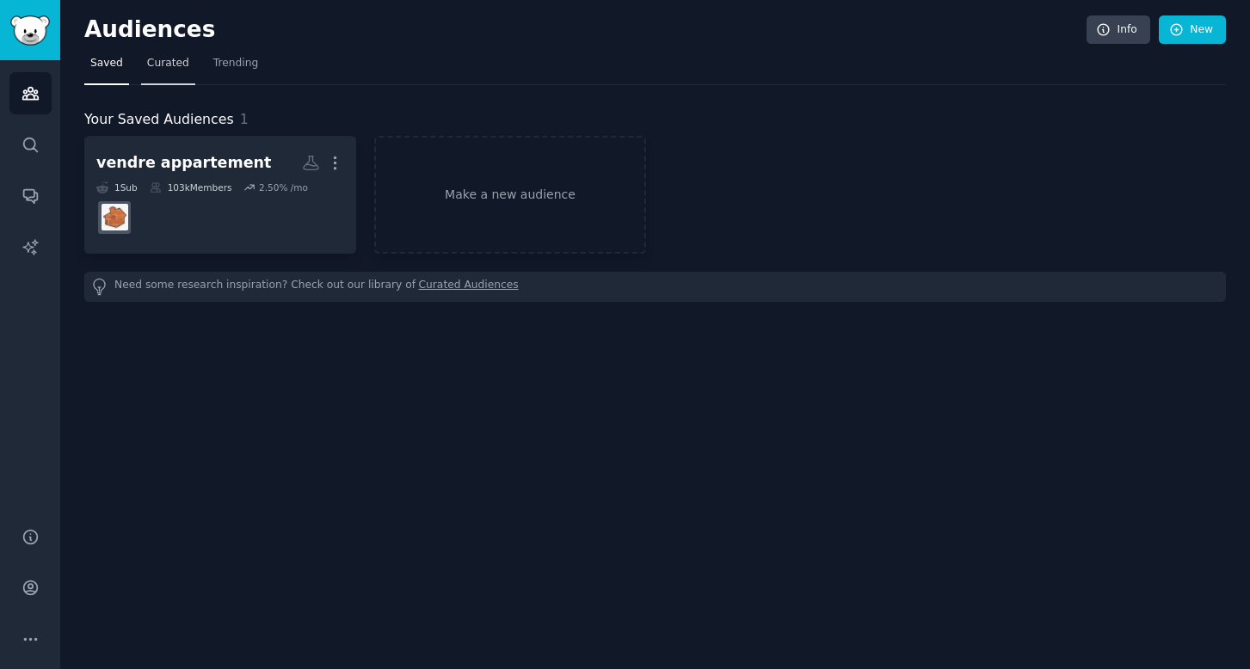
click at [186, 73] on link "Curated" at bounding box center [168, 67] width 54 height 35
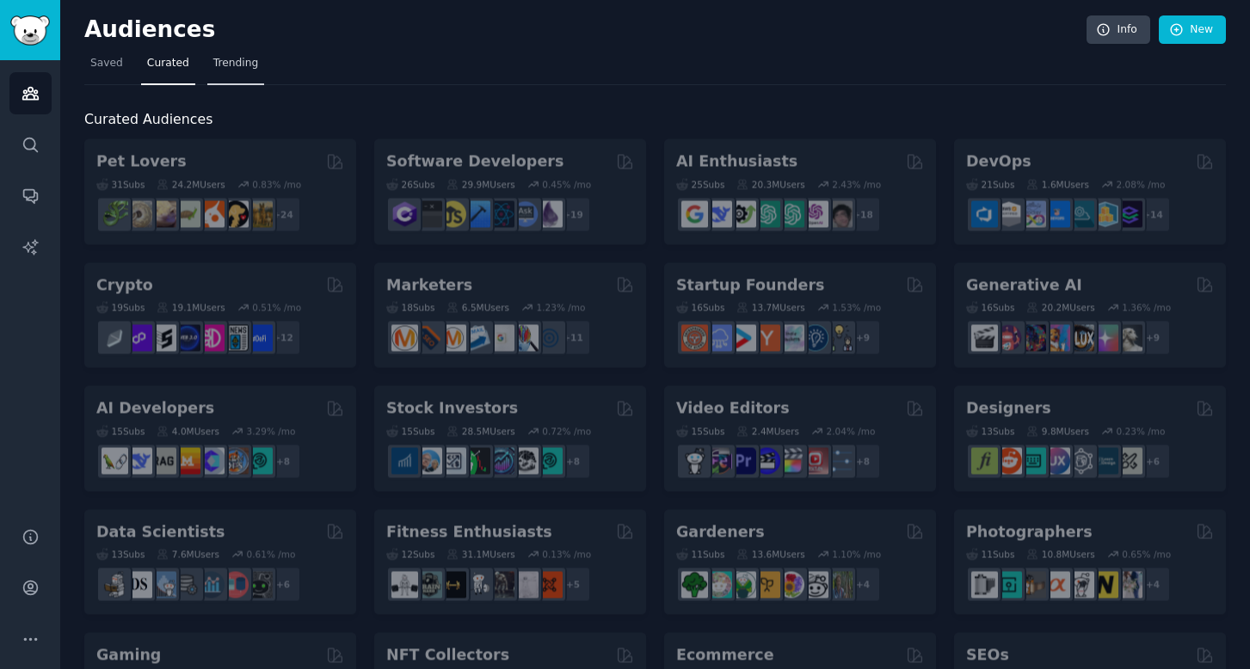
click at [252, 71] on link "Trending" at bounding box center [235, 67] width 57 height 35
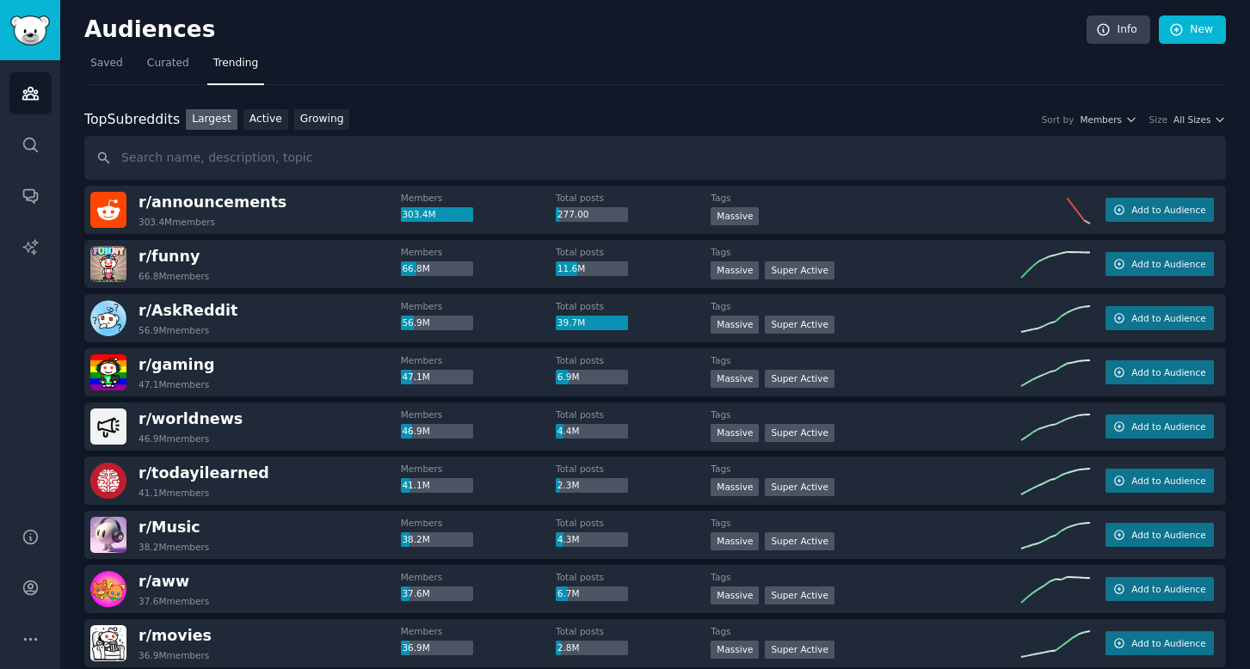
scroll to position [1, 0]
type input "immobilier paris"
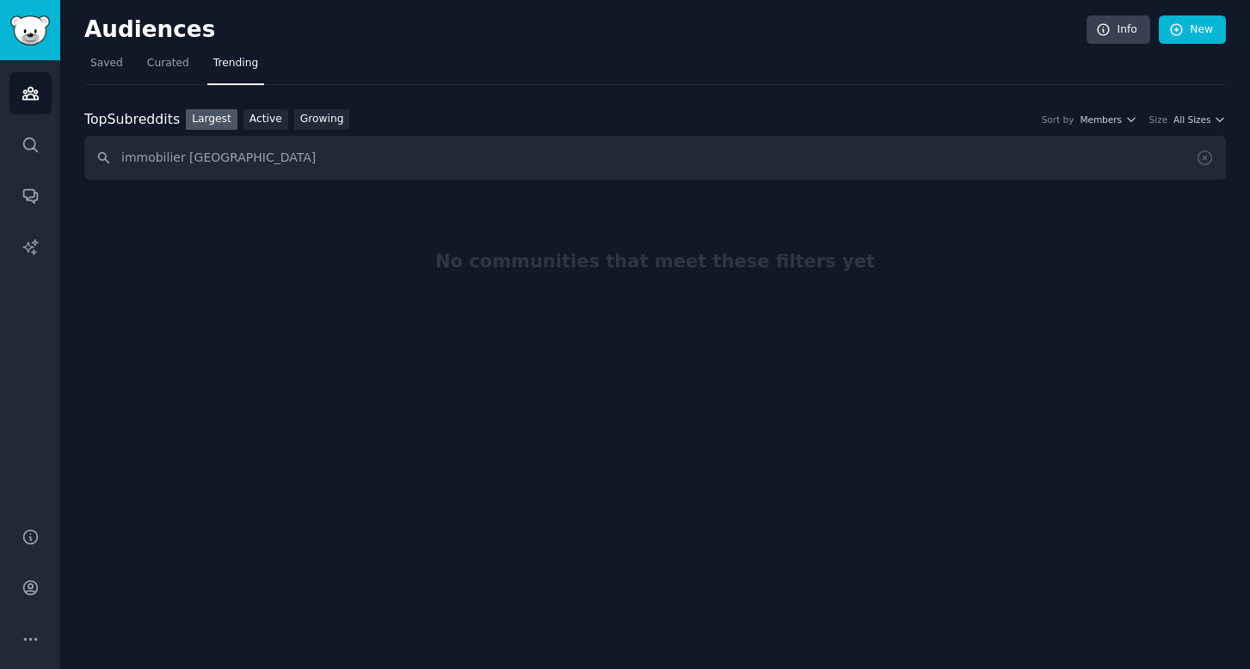
scroll to position [0, 0]
drag, startPoint x: 280, startPoint y: 165, endPoint x: 131, endPoint y: 147, distance: 150.8
click at [58, 168] on div "Audiences Search Conversations AI Reports Help Account More Audiences Info New …" at bounding box center [625, 334] width 1250 height 669
click at [36, 89] on icon "Sidebar" at bounding box center [31, 93] width 18 height 18
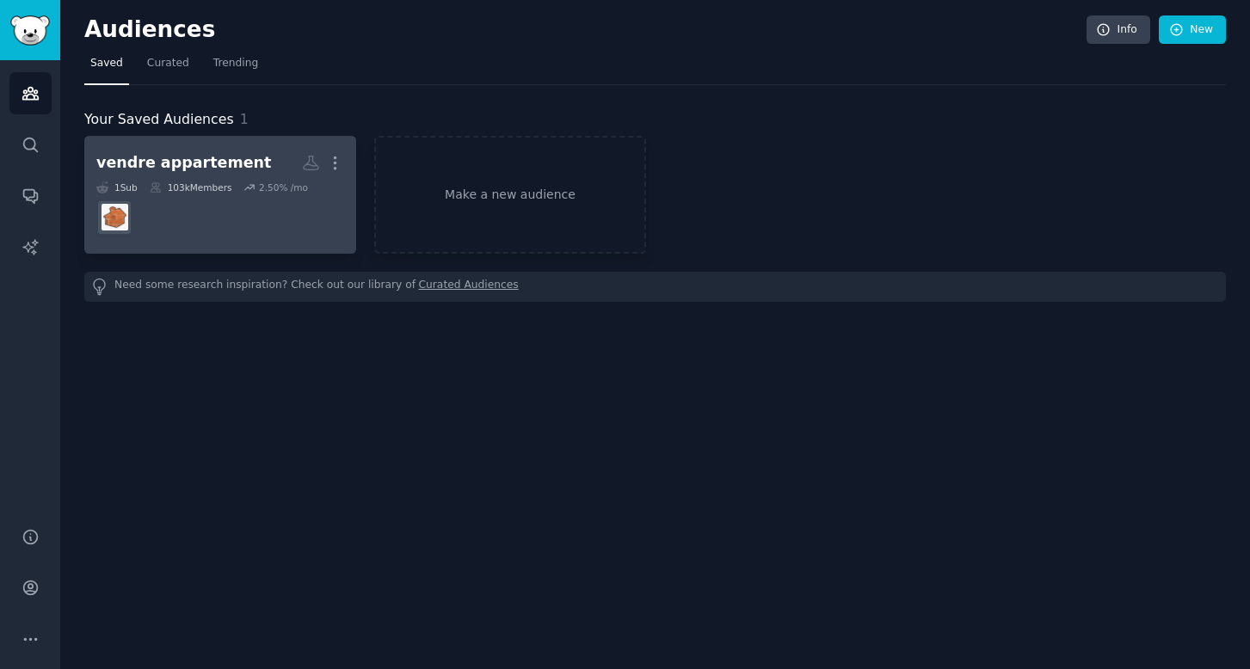
click at [200, 204] on dd at bounding box center [220, 218] width 248 height 48
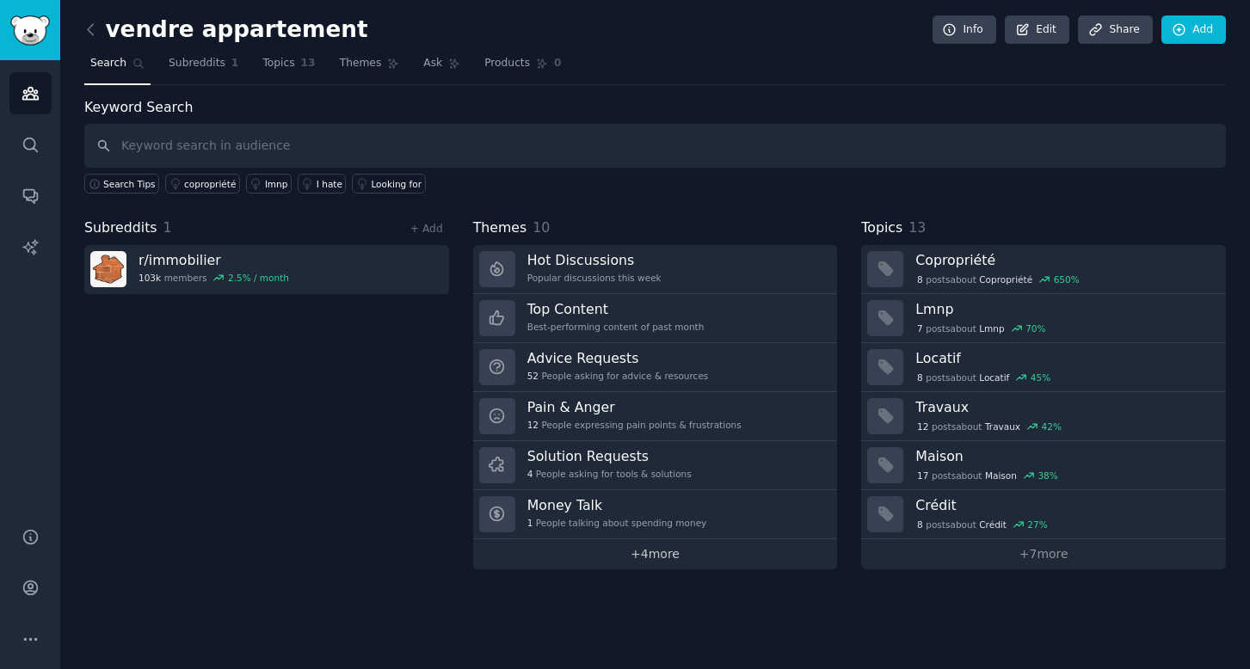
click at [643, 556] on link "+ 4 more" at bounding box center [655, 554] width 365 height 30
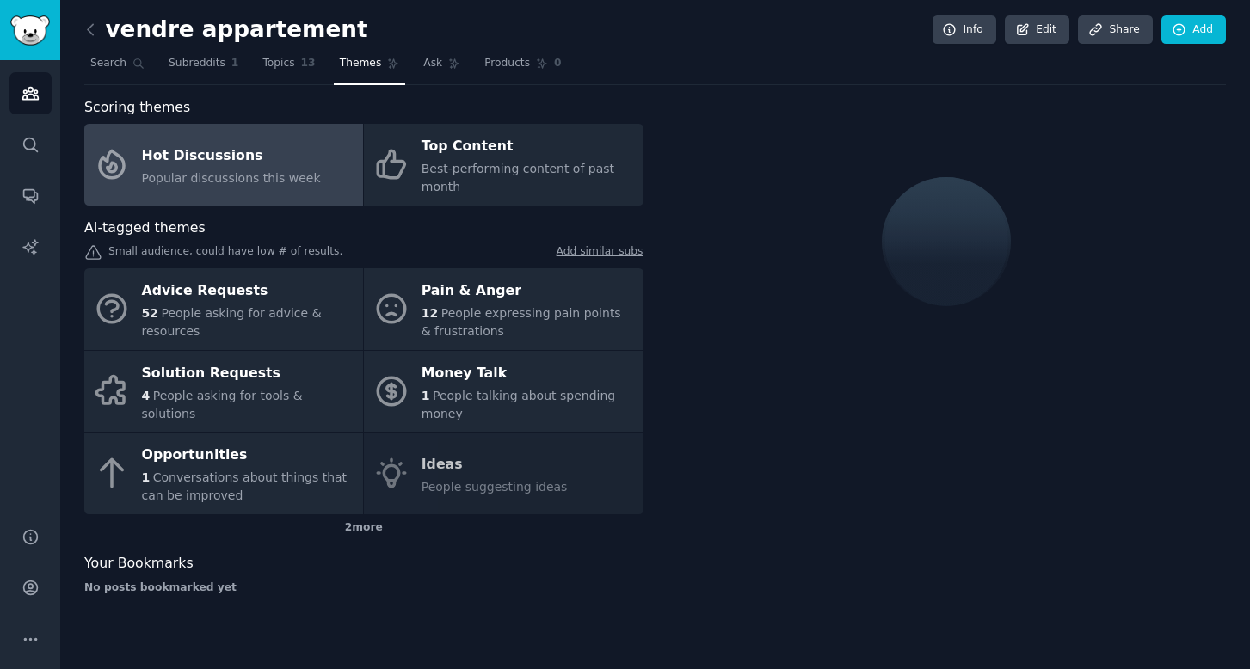
click at [398, 468] on div "Advice Requests 52 People asking for advice & resources Pain & Anger 12 People …" at bounding box center [363, 391] width 559 height 246
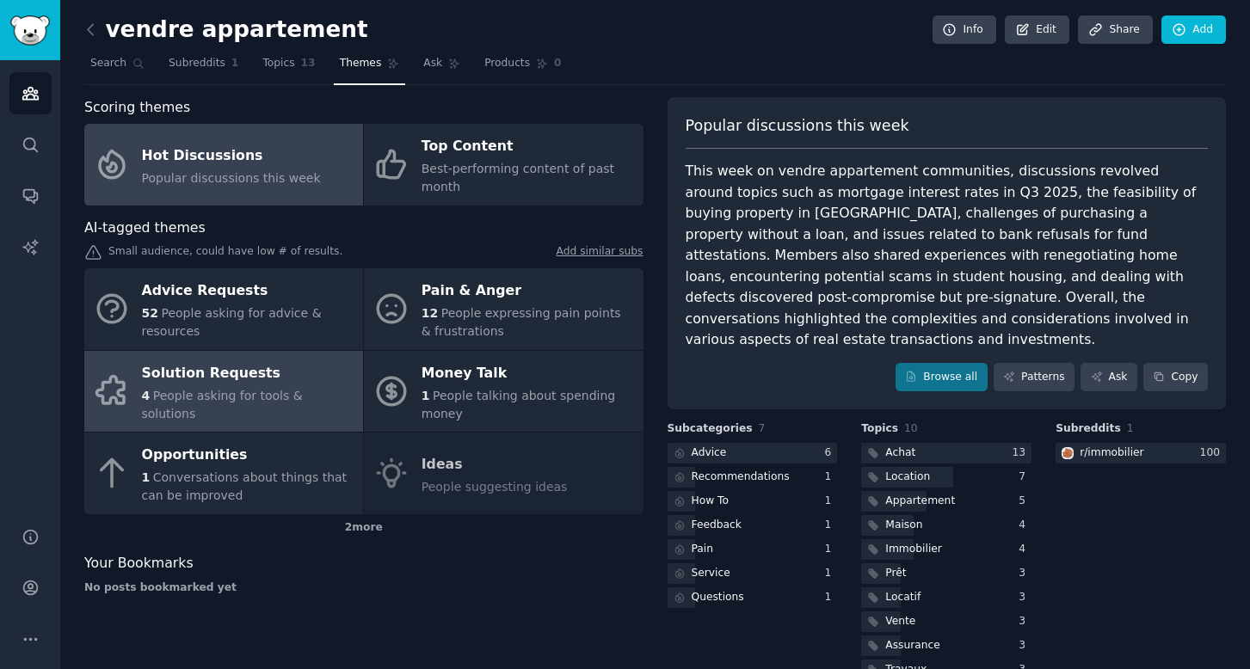
click at [234, 407] on span "People asking for tools & solutions" at bounding box center [222, 405] width 161 height 32
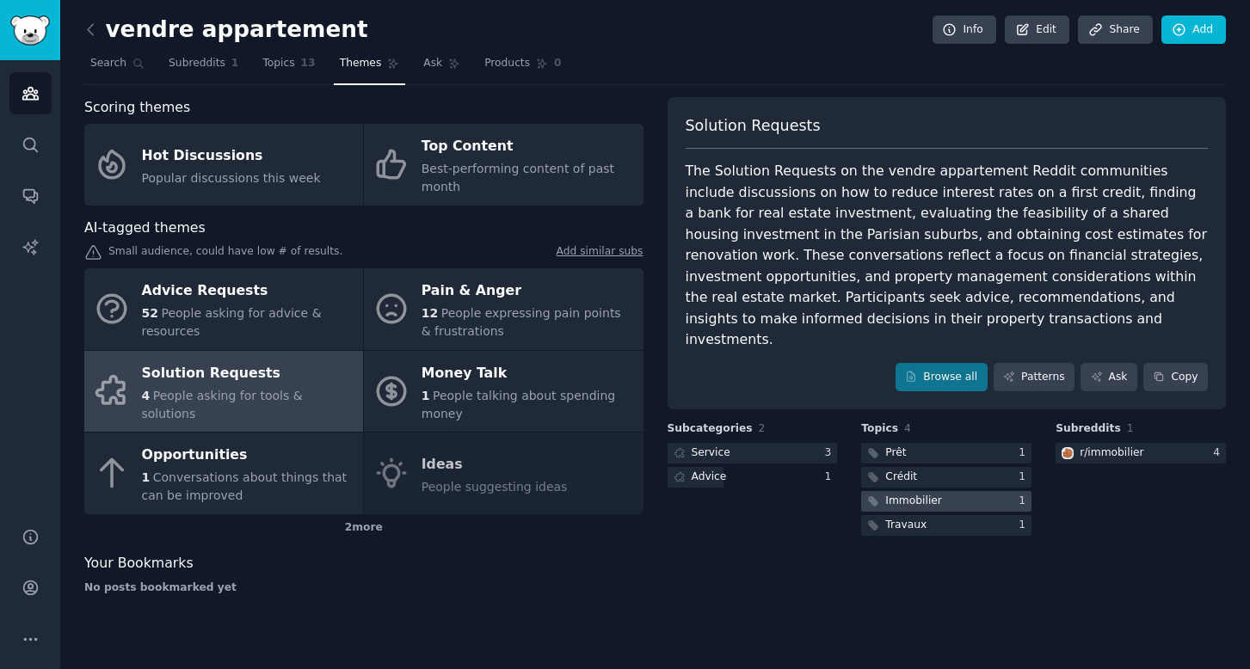
scroll to position [1, 0]
click at [912, 494] on div "Immobilier" at bounding box center [913, 501] width 57 height 15
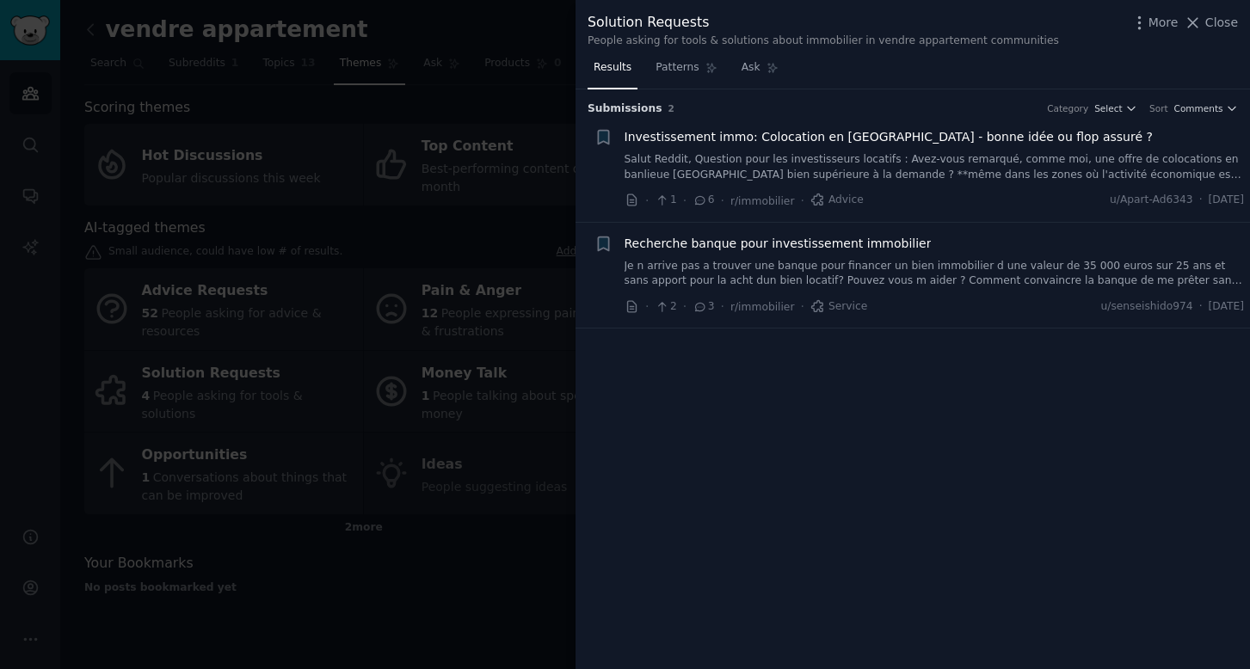
click at [686, 135] on span "Investissement immo: Colocation en banlieue parisienne - bonne idée ou flop ass…" at bounding box center [889, 137] width 528 height 18
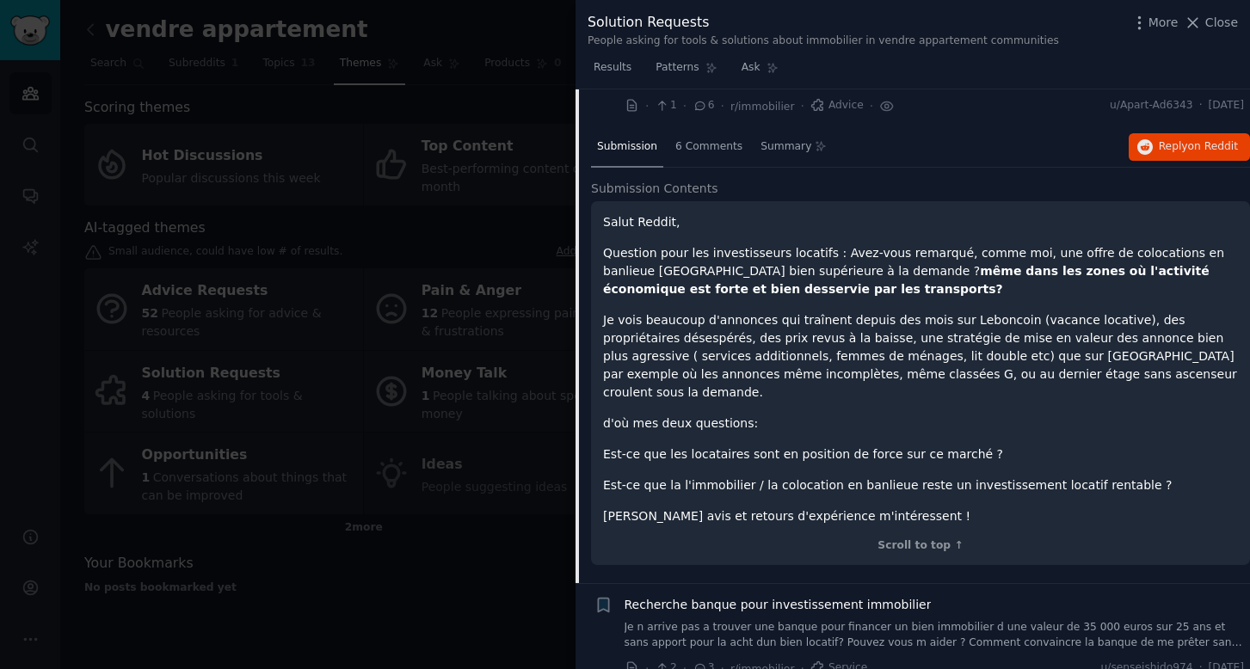
scroll to position [94, 0]
click at [1217, 18] on span "Close" at bounding box center [1221, 23] width 33 height 18
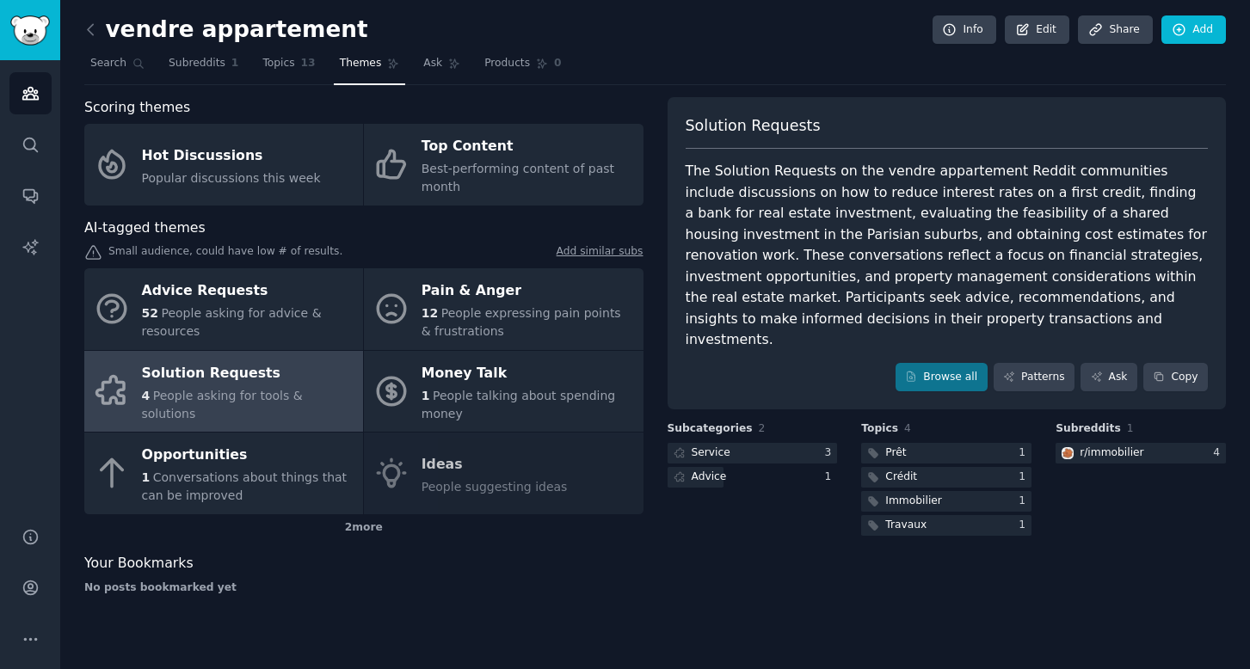
click at [617, 250] on link "Add similar subs" at bounding box center [600, 253] width 87 height 18
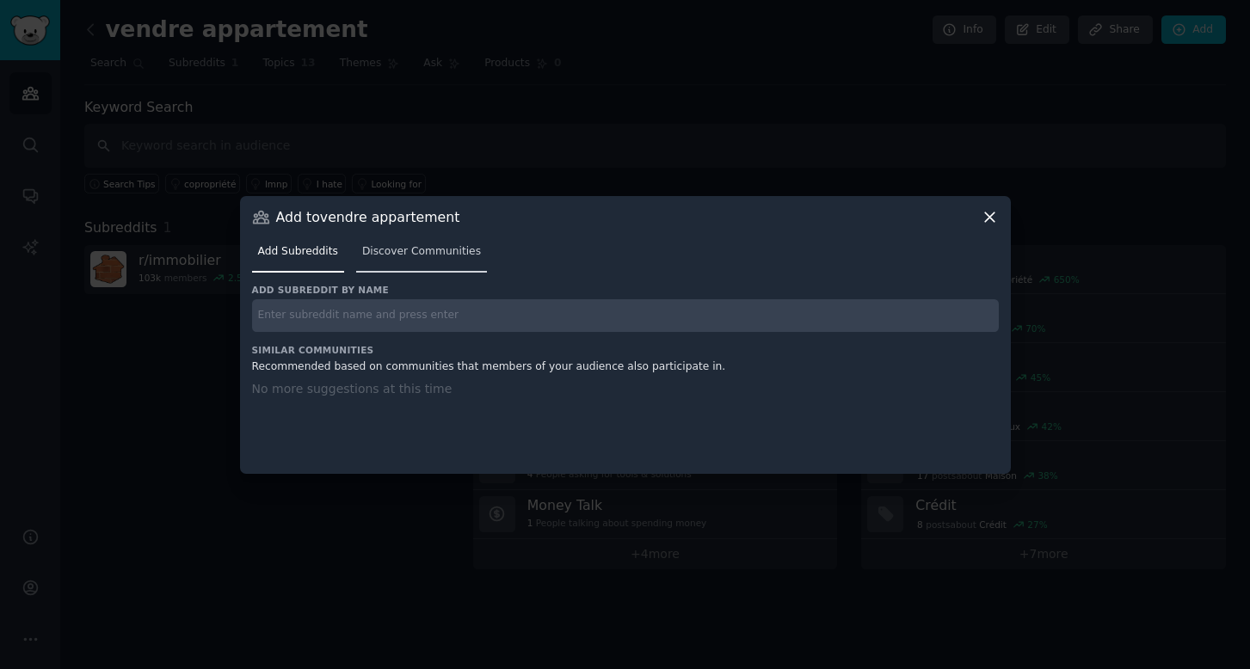
click at [440, 257] on span "Discover Communities" at bounding box center [421, 251] width 119 height 15
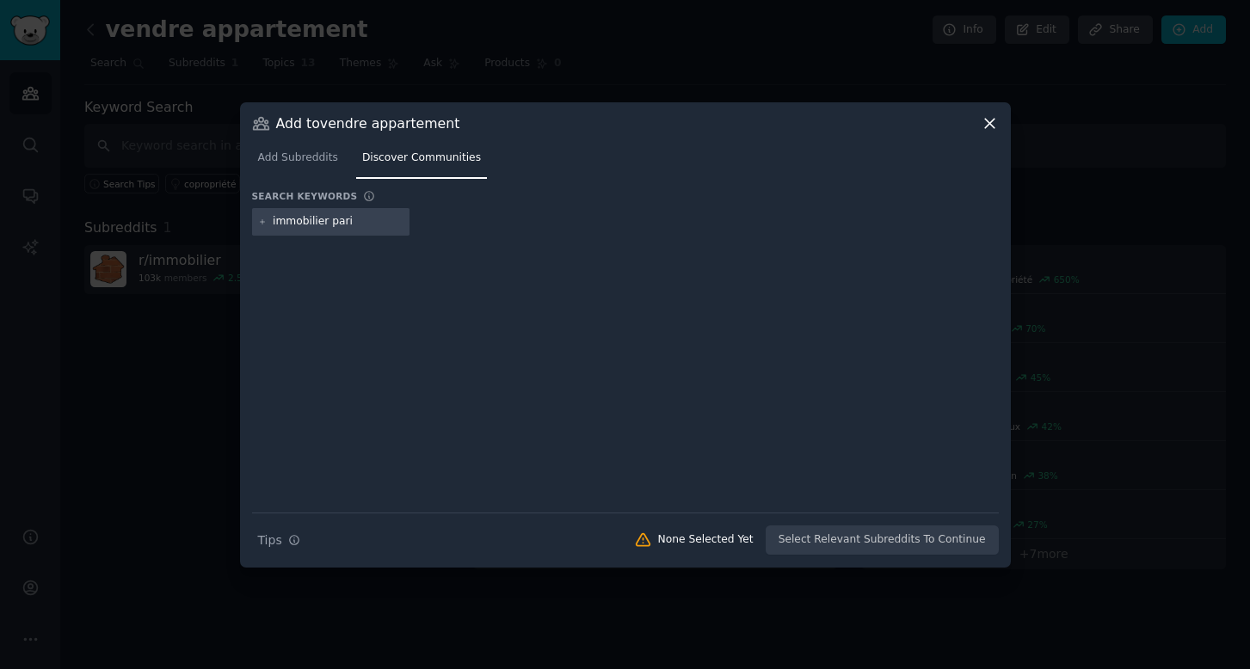
type input "immobilier paris"
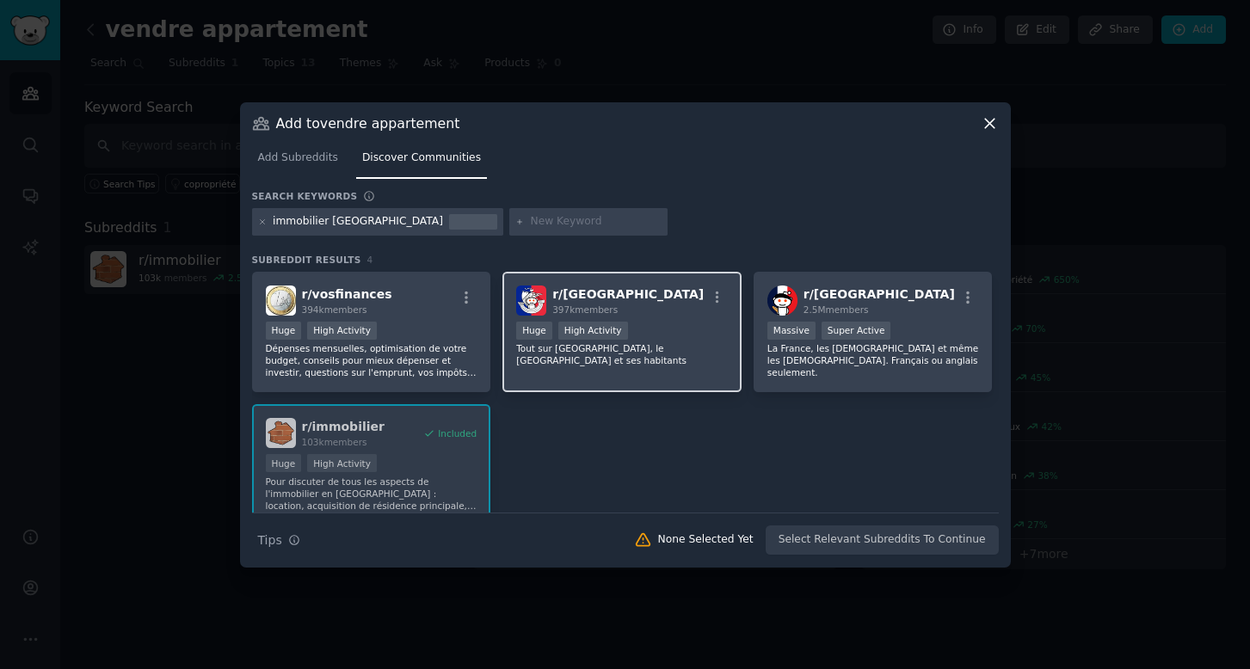
click at [656, 345] on p "Tout sur Paris, le Grand Paris et ses habitants" at bounding box center [622, 354] width 212 height 24
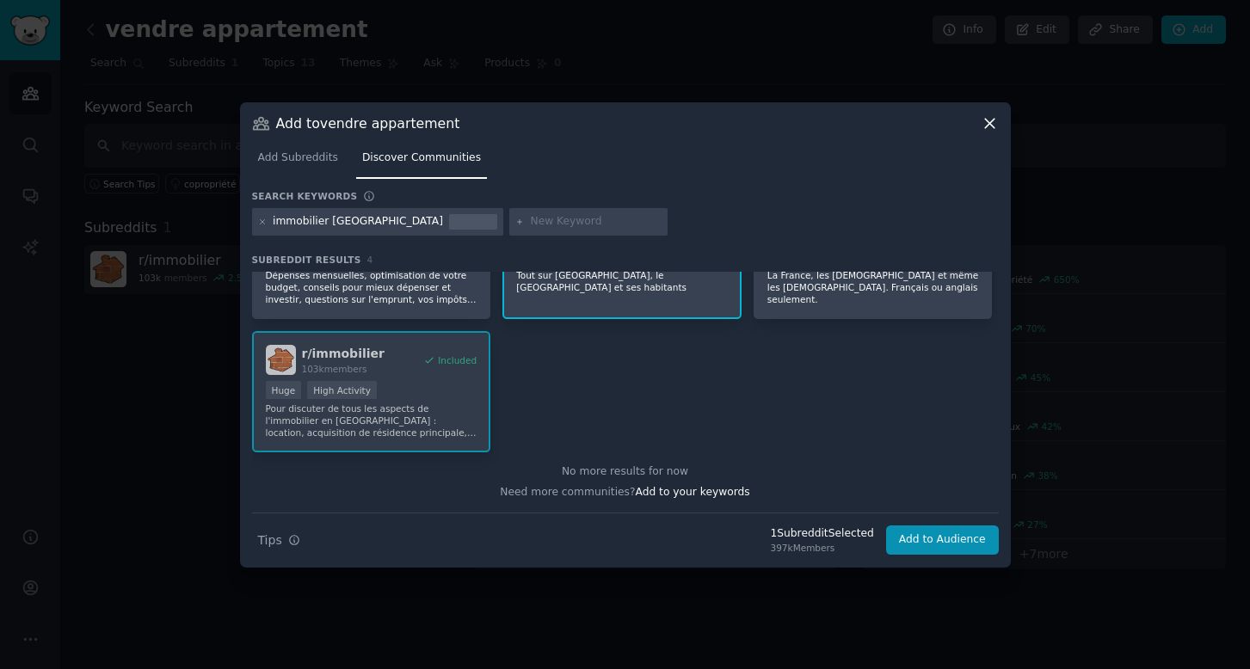
scroll to position [72, 0]
click at [931, 536] on button "Add to Audience" at bounding box center [942, 540] width 113 height 29
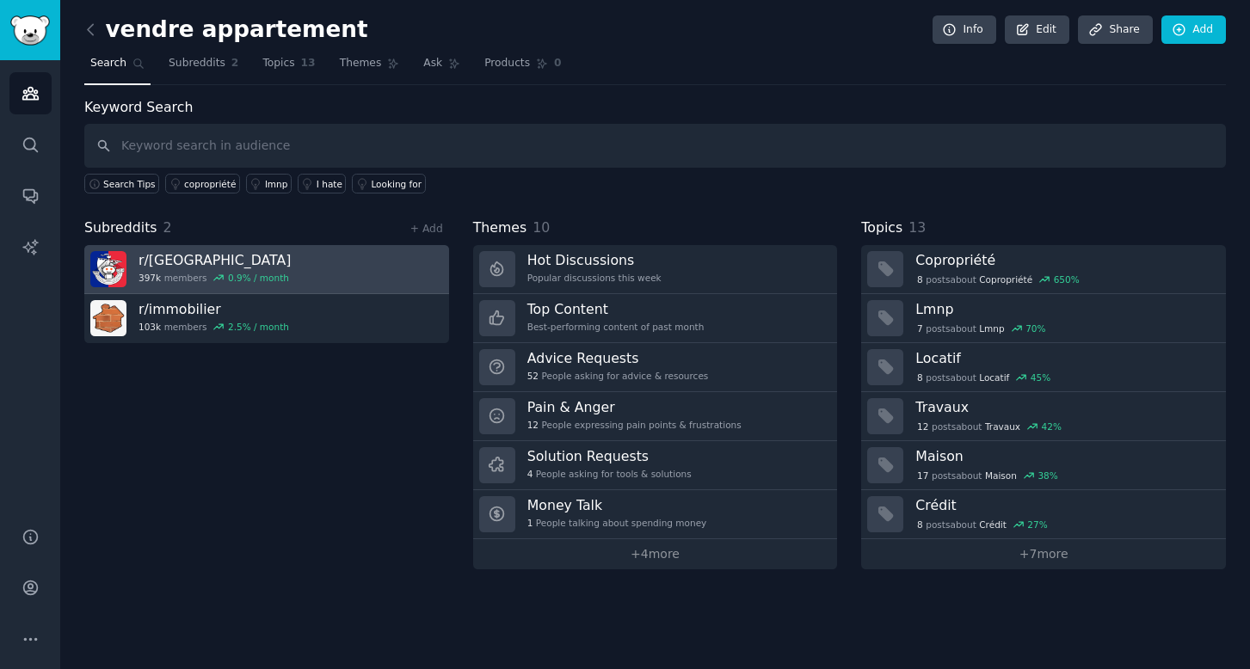
click at [229, 272] on div "0.9 % / month" at bounding box center [258, 278] width 61 height 12
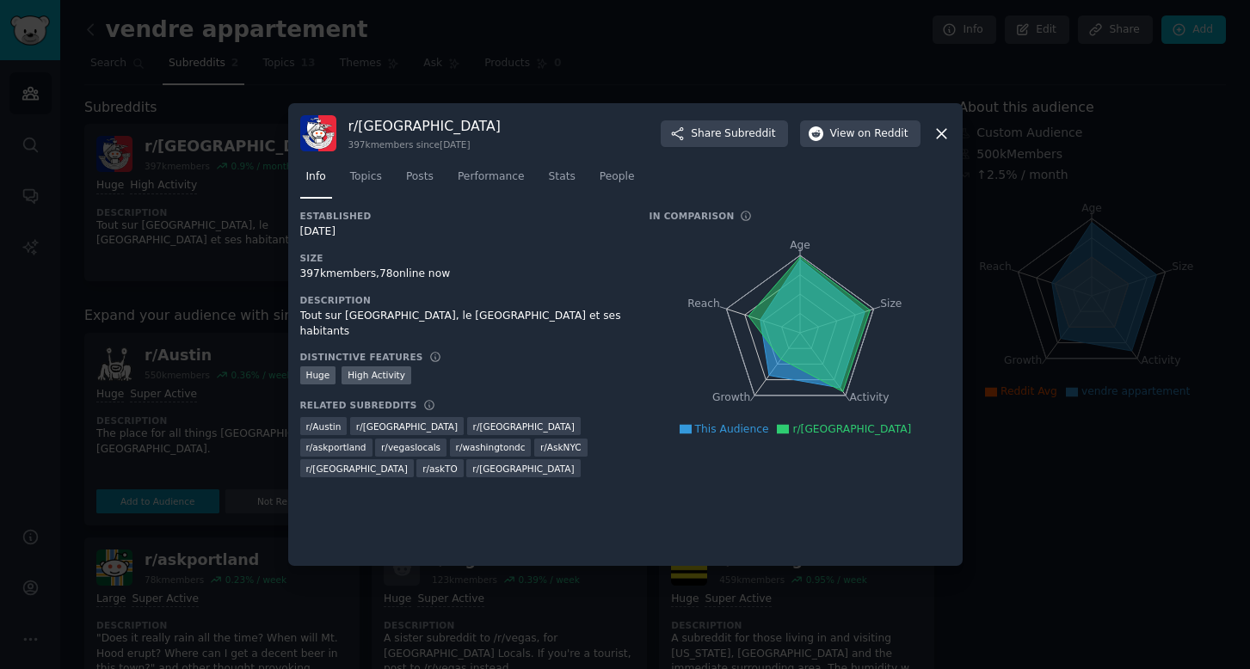
click at [945, 137] on icon at bounding box center [941, 134] width 18 height 18
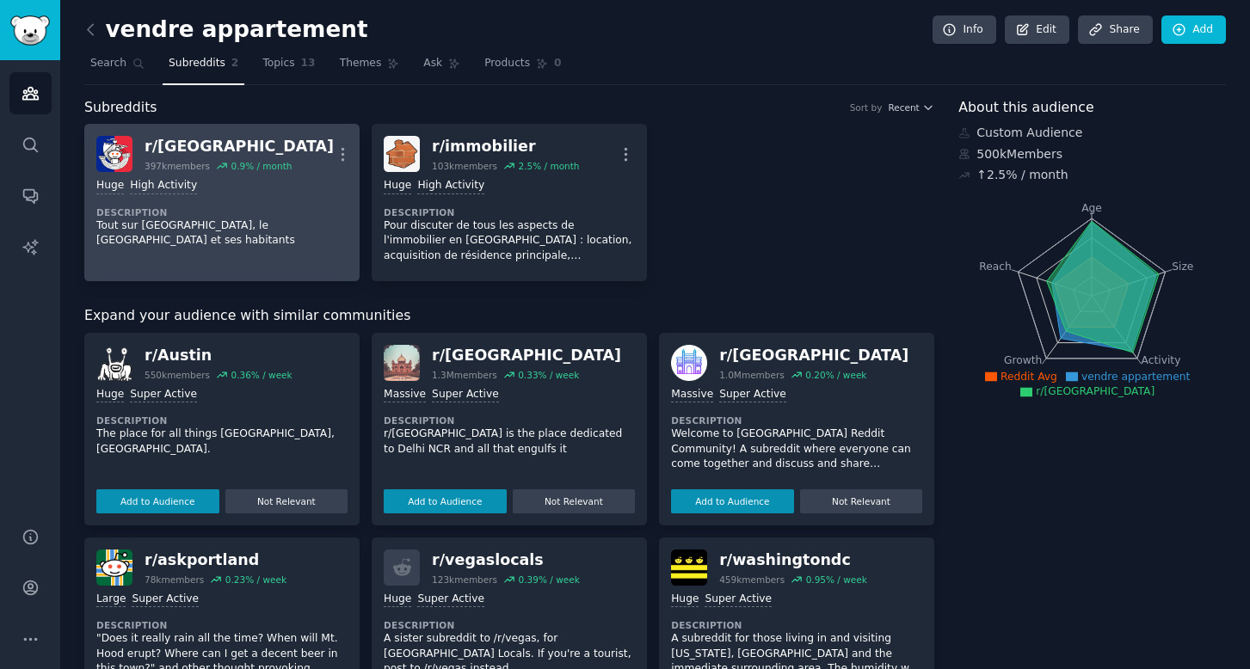
click at [192, 207] on dt "Description" at bounding box center [221, 212] width 251 height 12
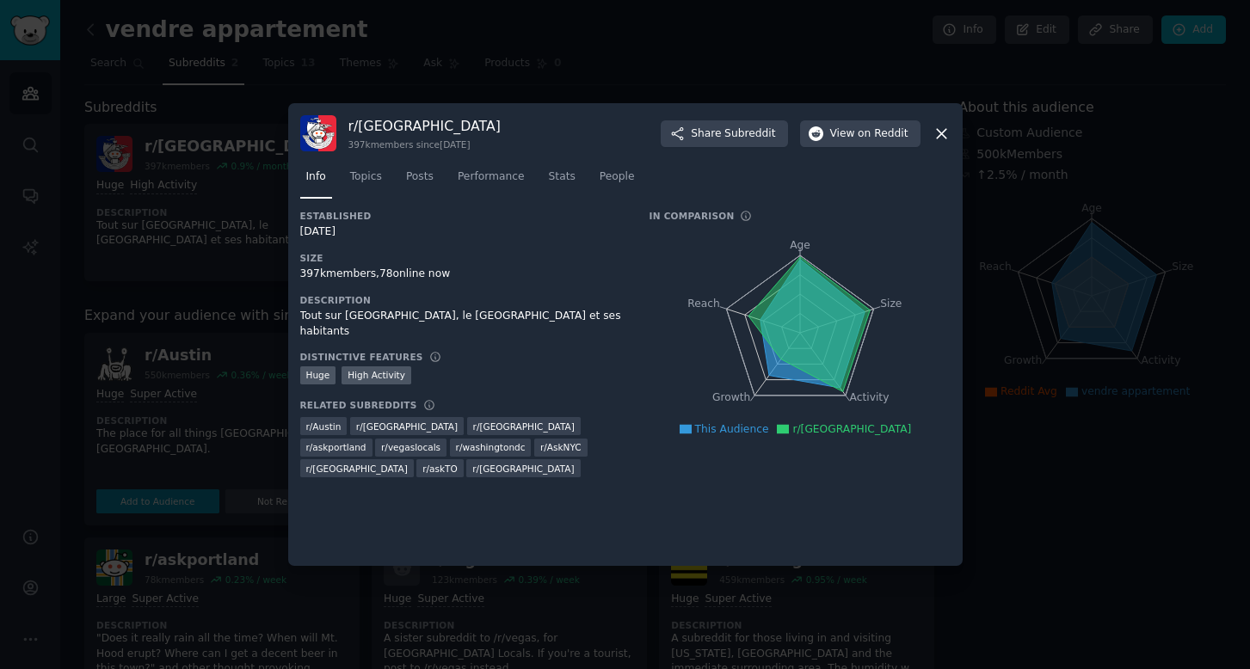
drag, startPoint x: 946, startPoint y: 123, endPoint x: 945, endPoint y: 134, distance: 11.3
click at [946, 125] on div "r/ paris 397k members since 07/30/2008 Share Subreddit View on Reddit" at bounding box center [625, 133] width 650 height 36
click at [945, 134] on icon at bounding box center [941, 134] width 18 height 18
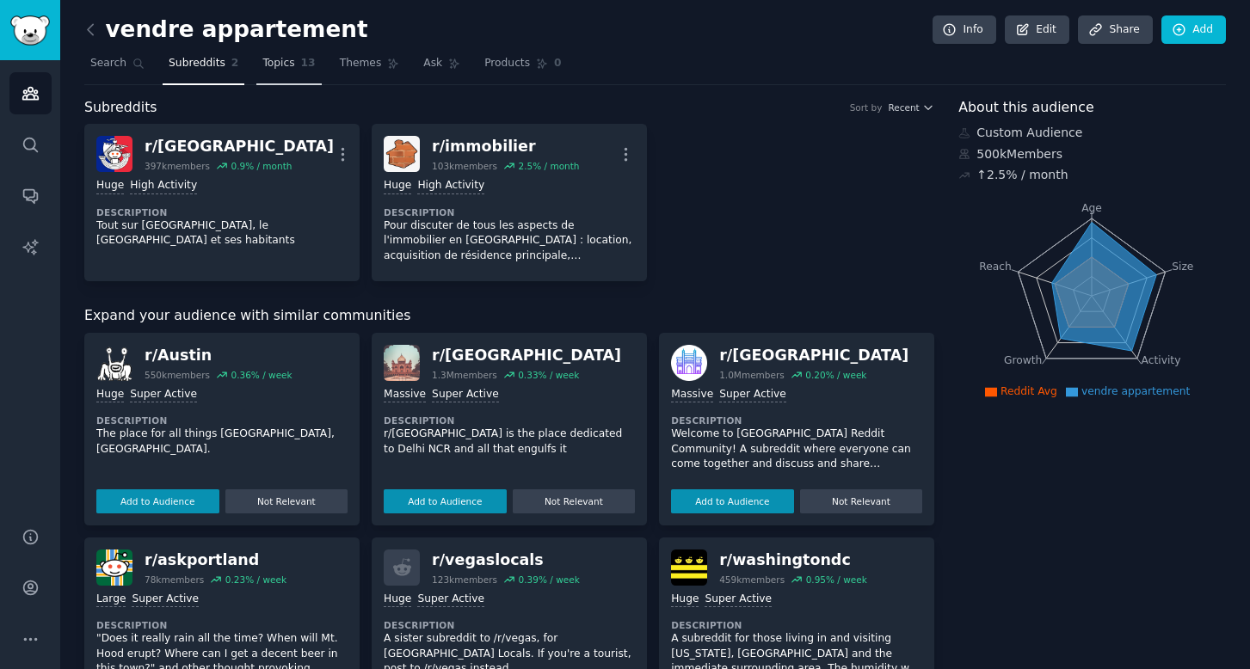
click at [280, 76] on link "Topics 13" at bounding box center [288, 67] width 65 height 35
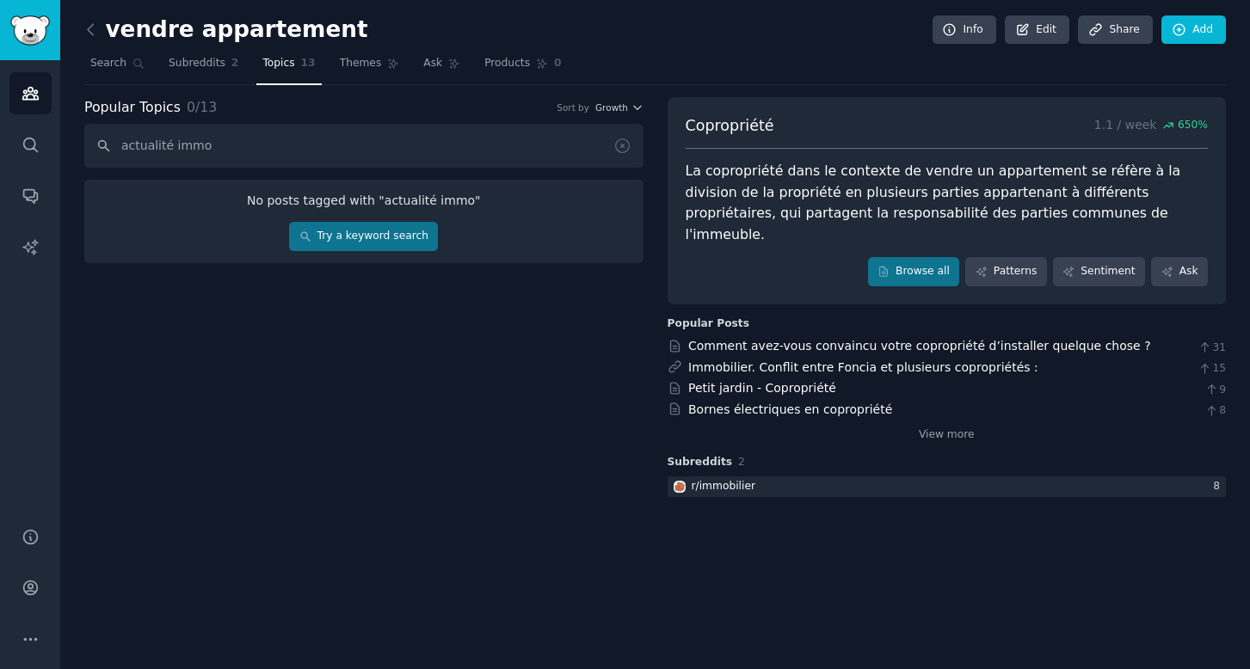
type input "actualité immo"
click at [378, 241] on link "Try a keyword search" at bounding box center [363, 236] width 149 height 29
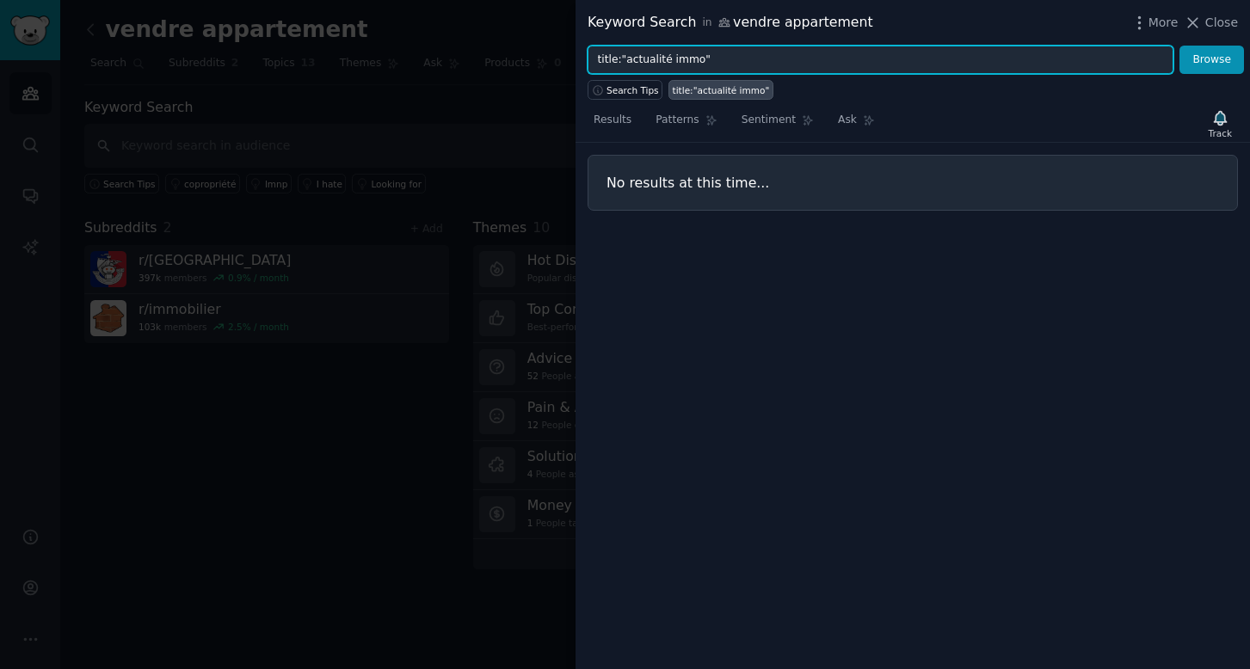
click at [716, 61] on input "title:"actualité immo"" at bounding box center [881, 60] width 586 height 29
type input "title:"actualité immobilière"
click at [1212, 59] on button "Browse" at bounding box center [1211, 60] width 65 height 29
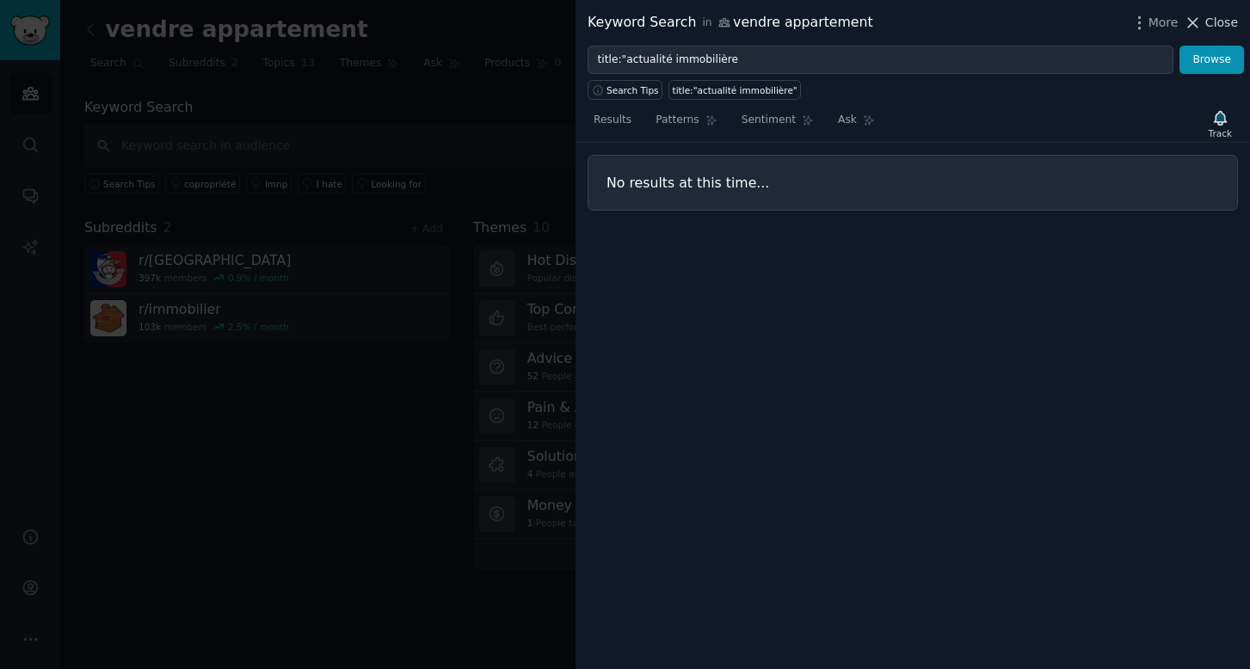
click at [1213, 28] on span "Close" at bounding box center [1221, 23] width 33 height 18
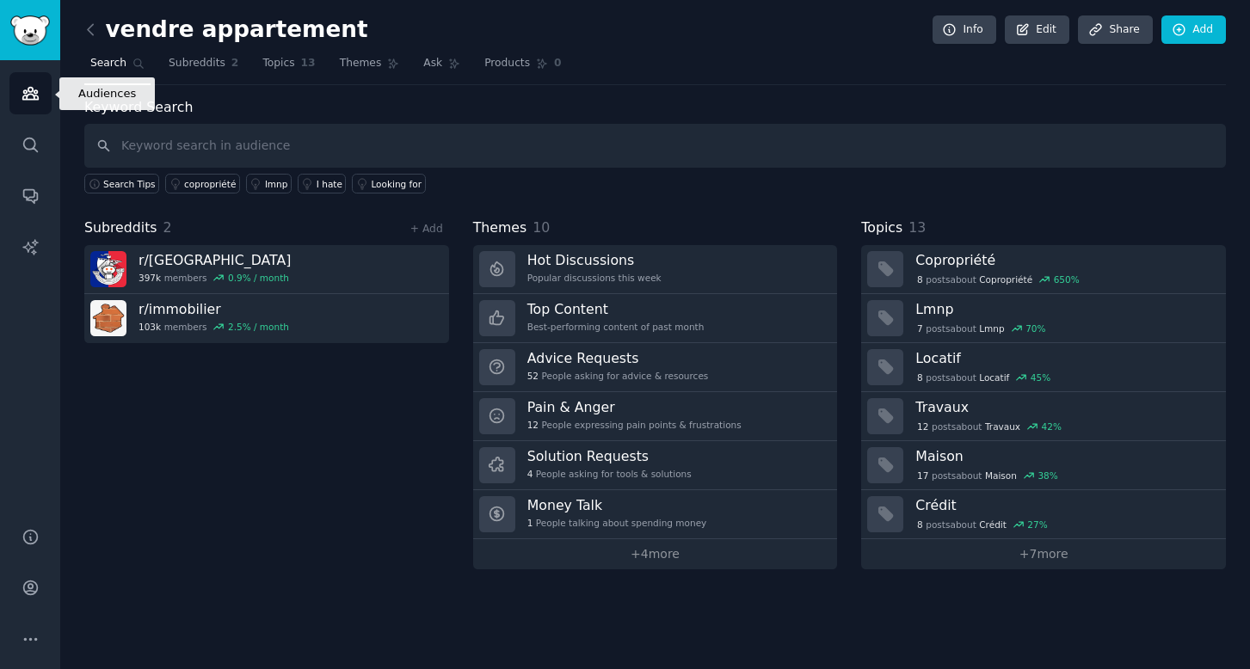
click at [35, 102] on link "Audiences" at bounding box center [30, 93] width 42 height 42
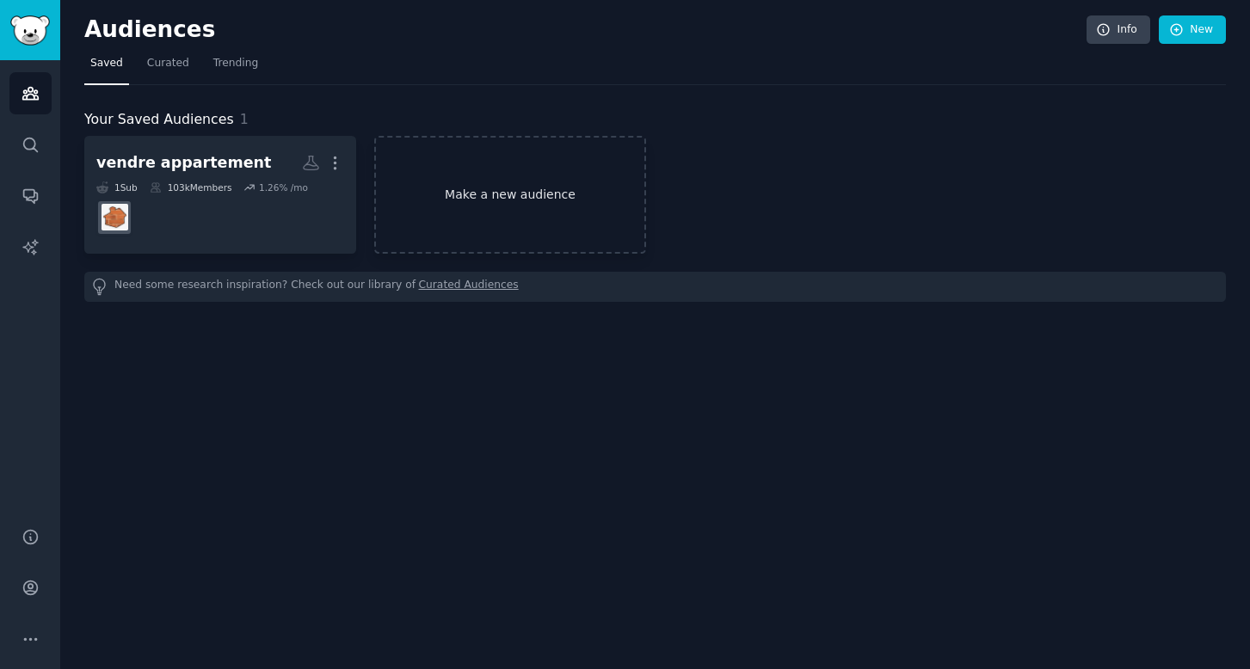
click at [484, 199] on link "Make a new audience" at bounding box center [510, 195] width 272 height 118
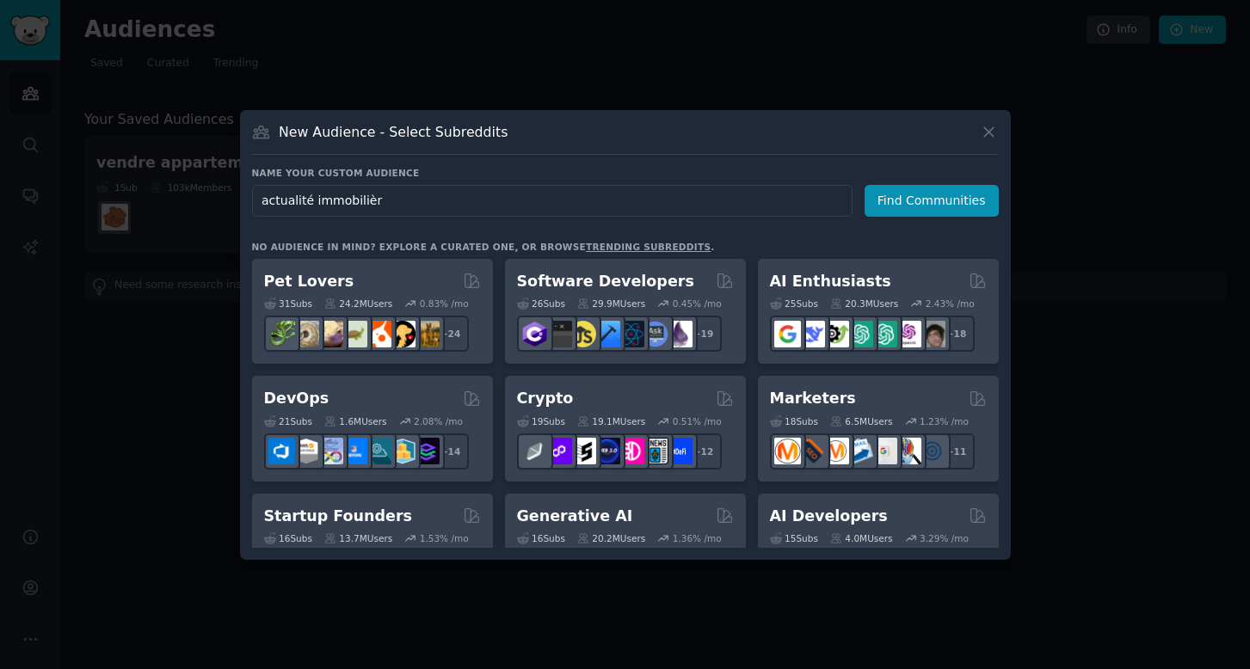
type input "actualité immobilière"
click at [934, 200] on button "Find Communities" at bounding box center [932, 201] width 134 height 32
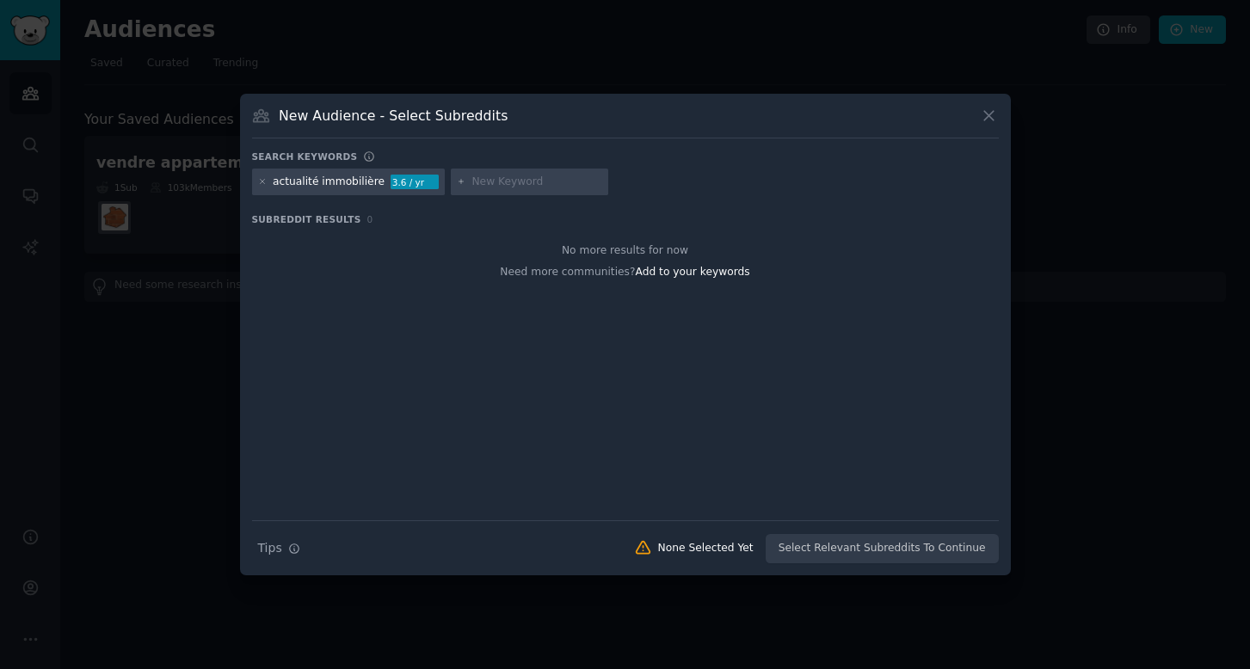
click at [396, 187] on div "3.6 / yr" at bounding box center [415, 182] width 48 height 15
click at [278, 184] on div "actualité immobilière" at bounding box center [329, 182] width 112 height 15
click at [403, 185] on div "3.6 / yr" at bounding box center [415, 182] width 48 height 15
click at [284, 547] on button "Search Tips Tips" at bounding box center [279, 548] width 54 height 30
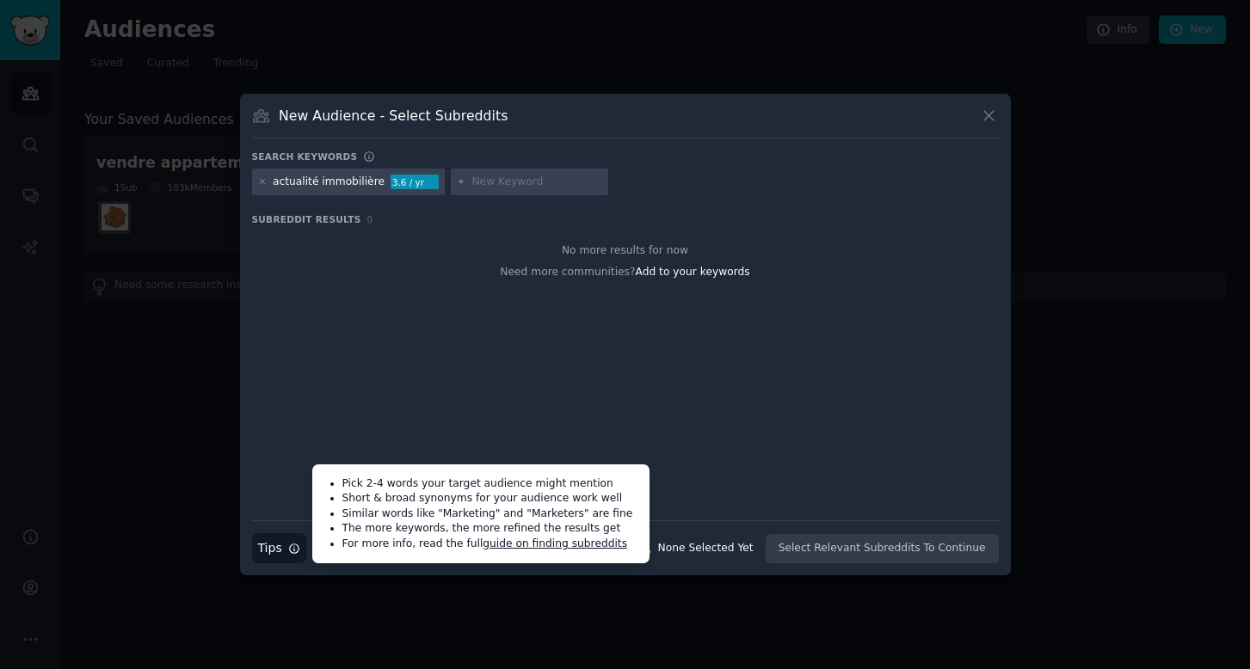
click at [495, 179] on input "text" at bounding box center [536, 182] width 131 height 15
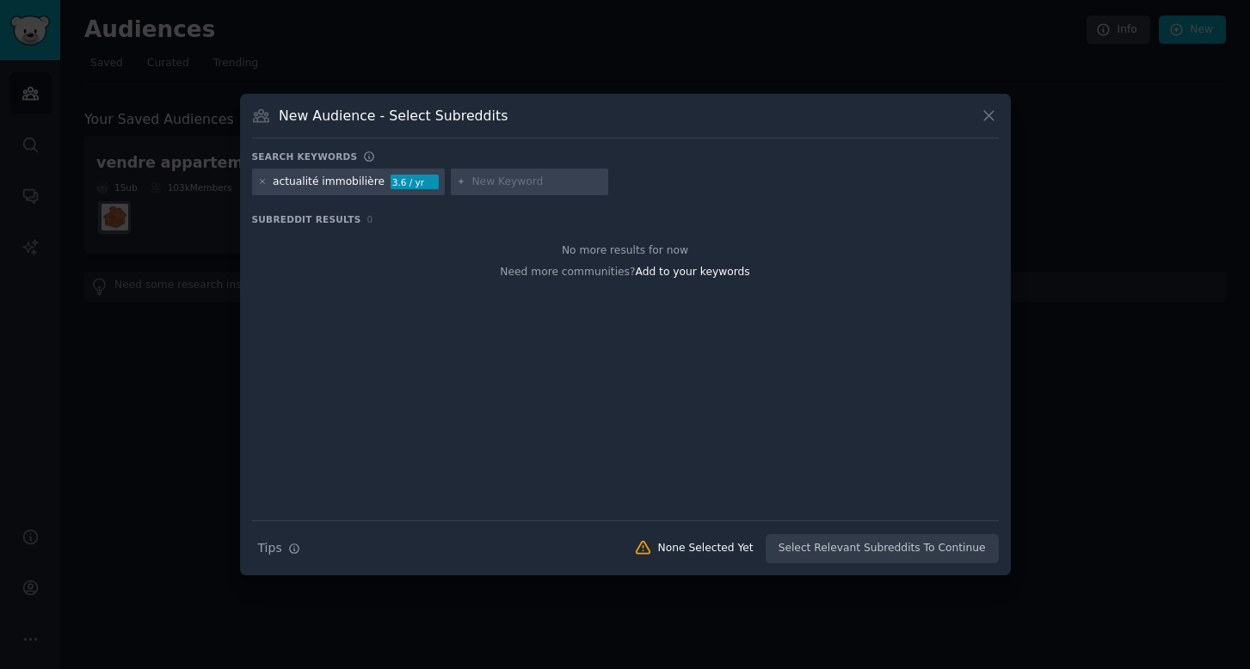
click at [992, 113] on icon at bounding box center [988, 115] width 9 height 9
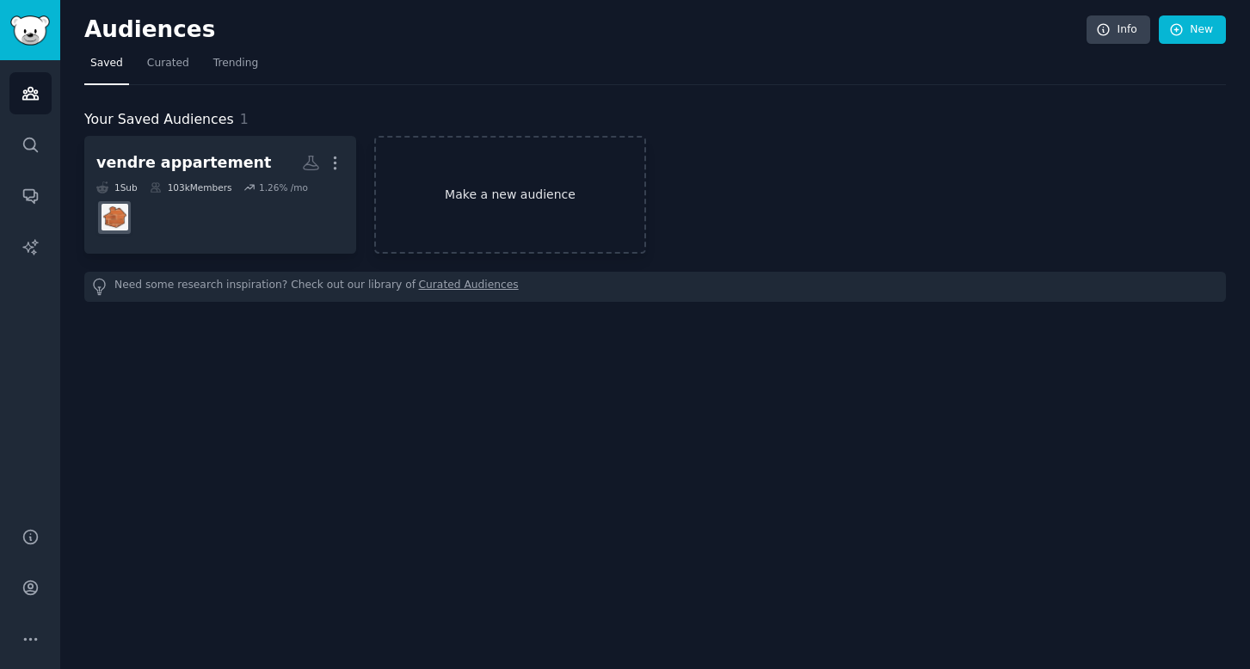
click at [506, 191] on link "Make a new audience" at bounding box center [510, 195] width 272 height 118
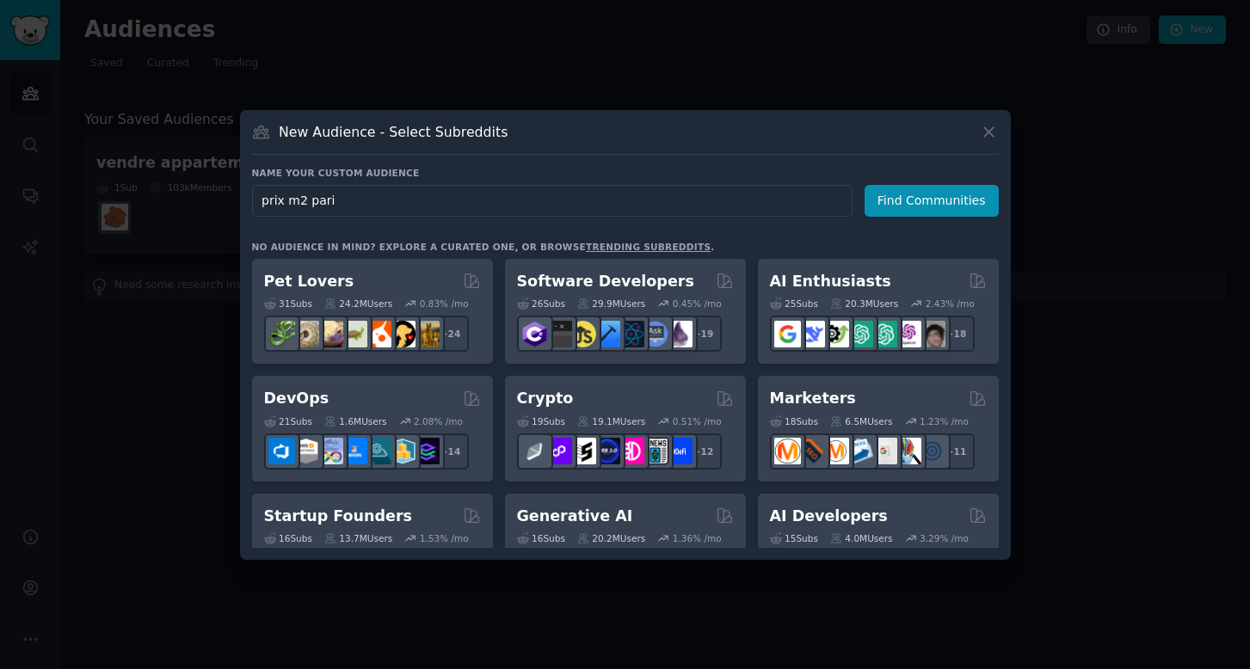
type input "prix m2 paris"
click at [934, 200] on button "Find Communities" at bounding box center [932, 201] width 134 height 32
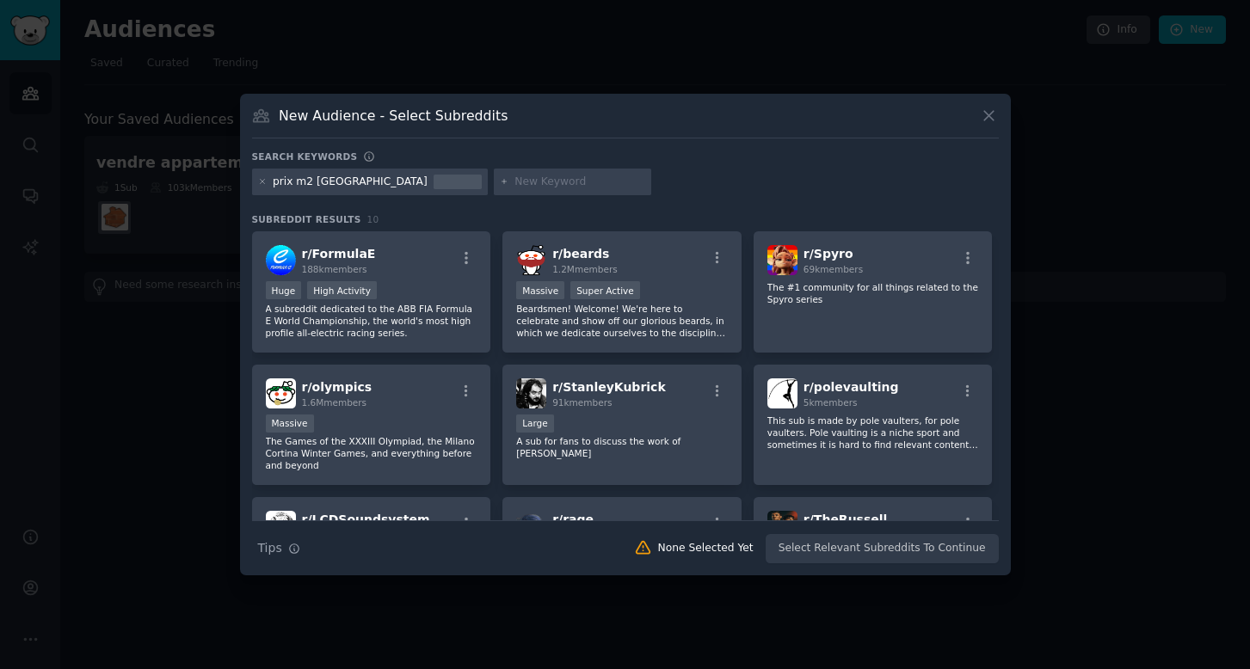
click at [986, 106] on button at bounding box center [989, 116] width 20 height 20
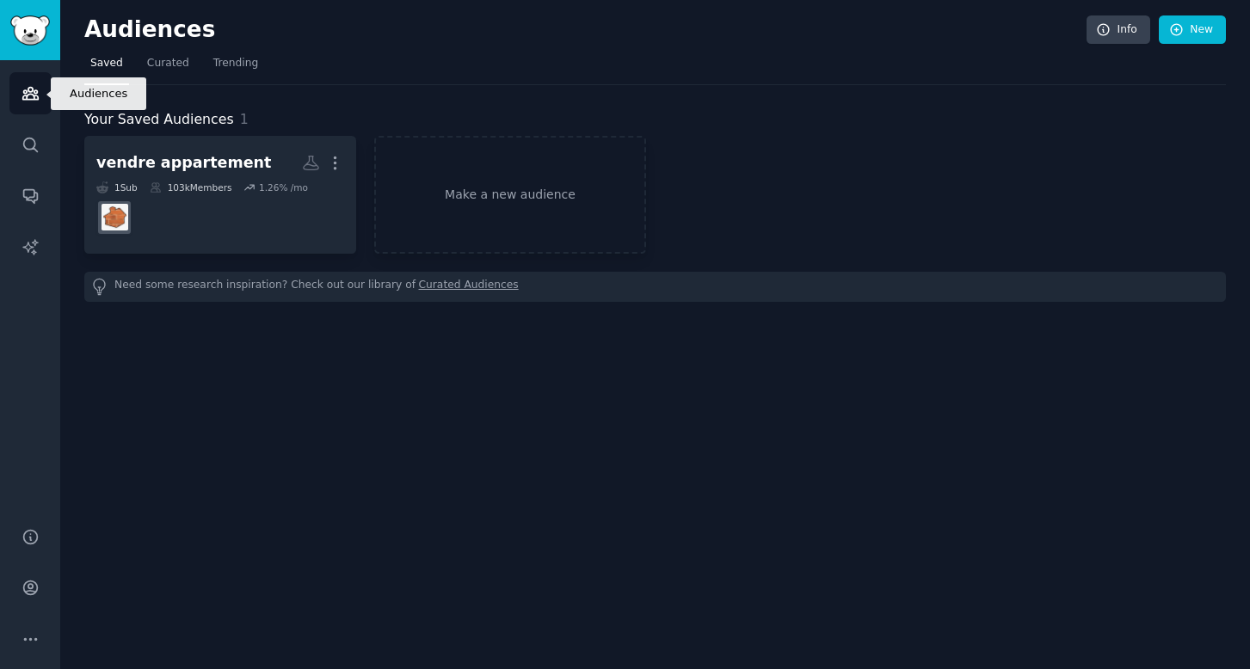
click at [36, 88] on icon "Sidebar" at bounding box center [31, 93] width 18 height 18
click at [36, 34] on img "Sidebar" at bounding box center [30, 30] width 40 height 30
click at [213, 58] on span "Trending" at bounding box center [235, 63] width 45 height 15
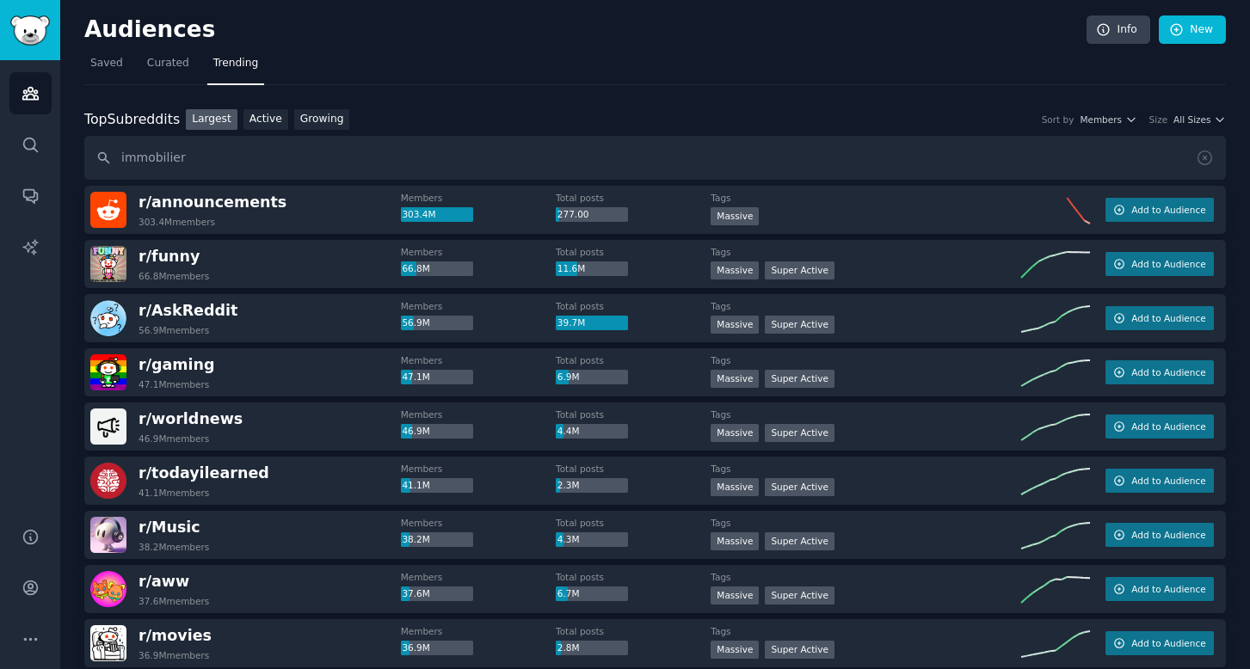
type input "immobilier"
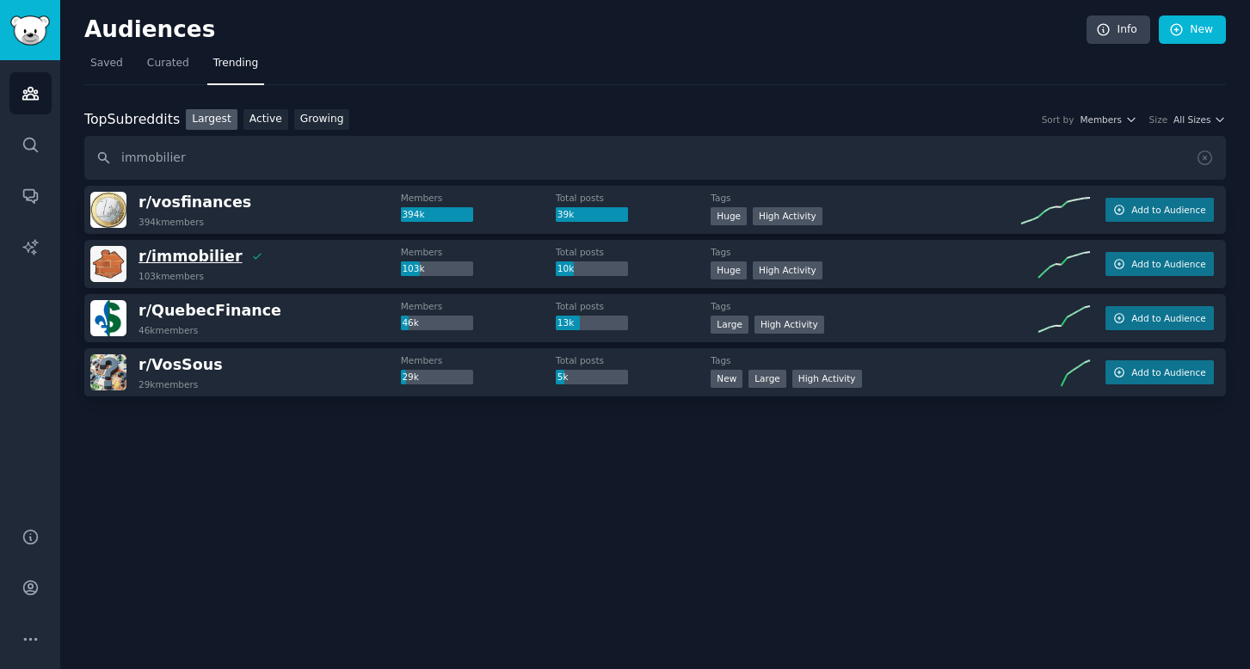
click at [206, 263] on span "r/ immobilier" at bounding box center [190, 256] width 104 height 17
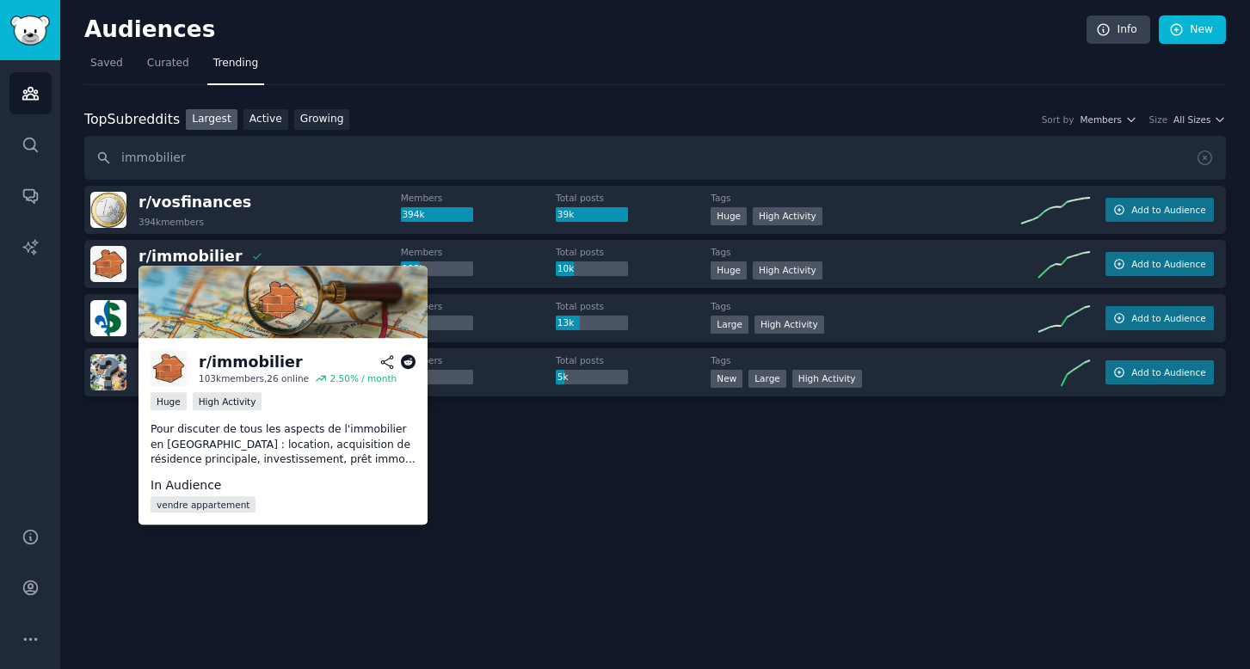
click at [309, 447] on p "Pour discuter de tous les aspects de l'immobilier en France : location, acquisi…" at bounding box center [283, 445] width 265 height 46
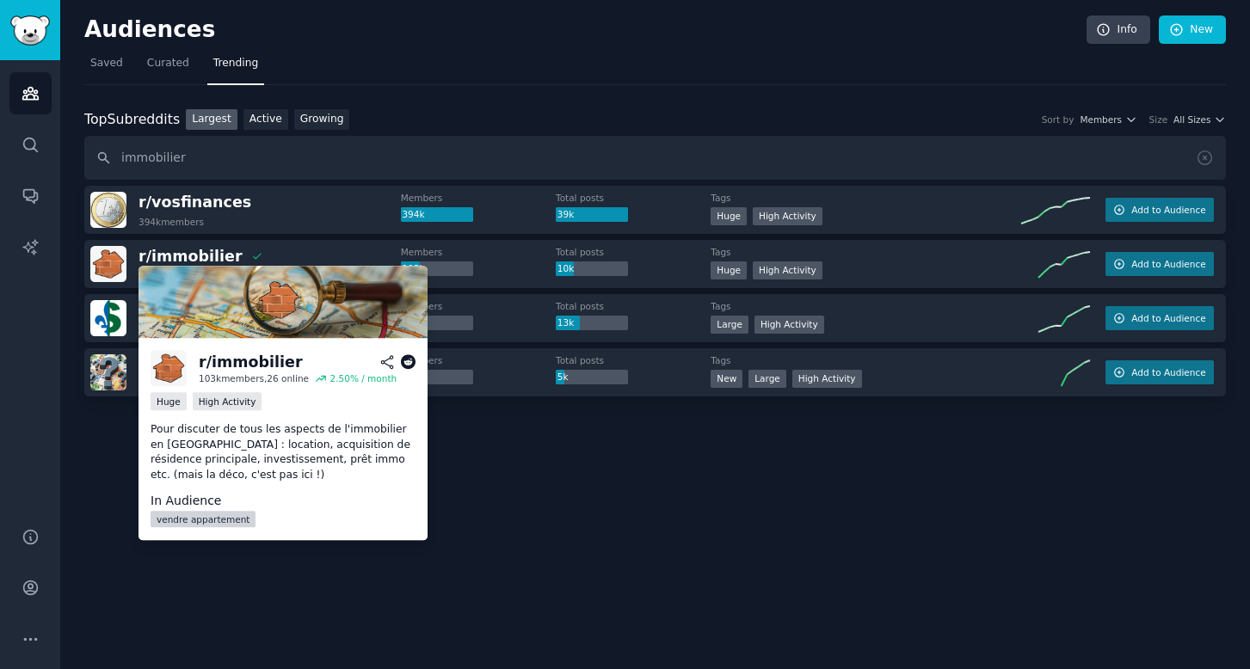
click at [205, 514] on link "vendre appartement" at bounding box center [203, 519] width 105 height 16
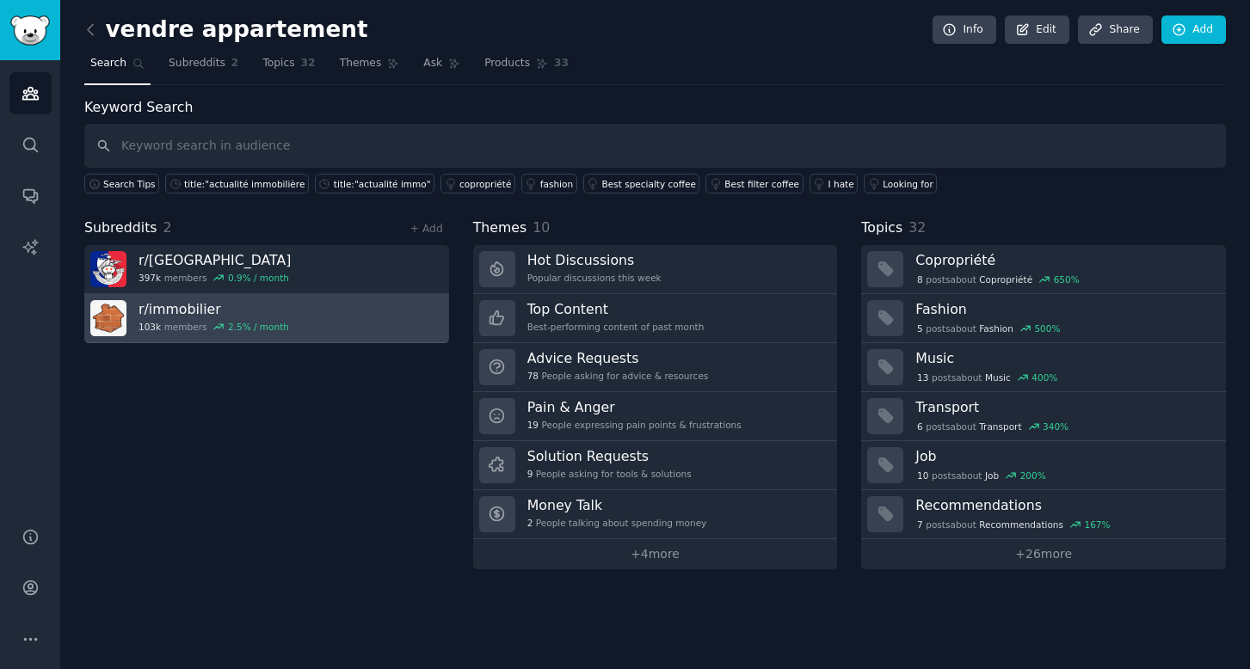
click at [258, 328] on div "2.5 % / month" at bounding box center [258, 327] width 61 height 12
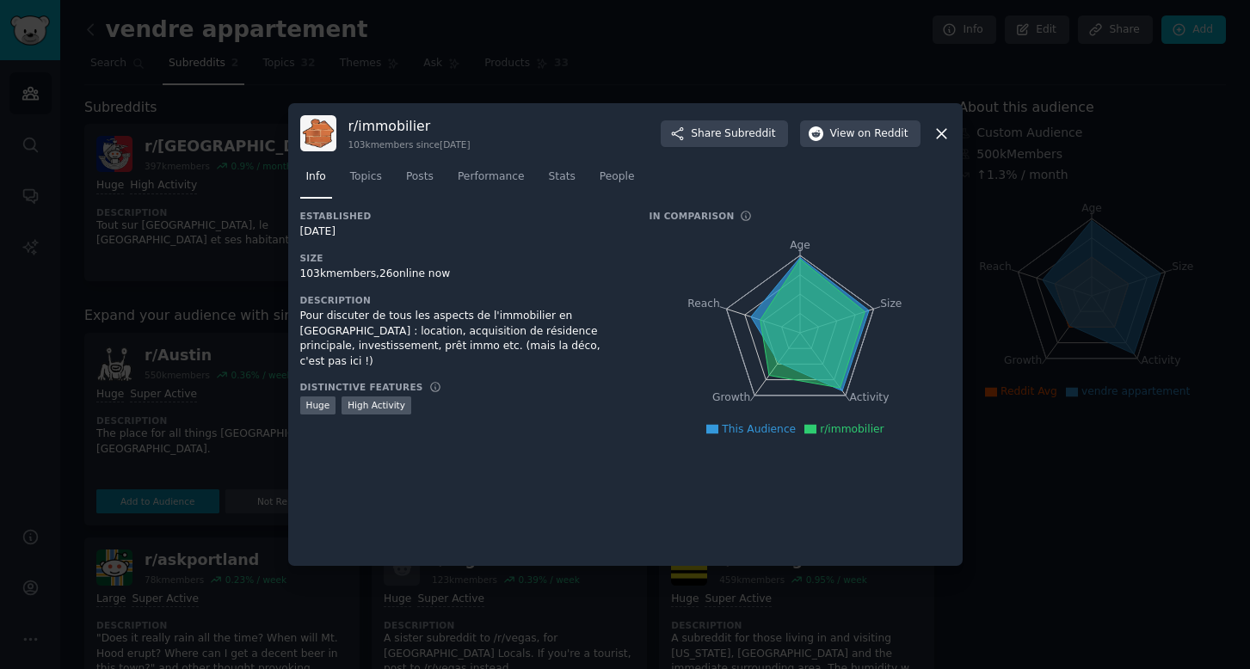
click at [939, 136] on icon at bounding box center [941, 133] width 9 height 9
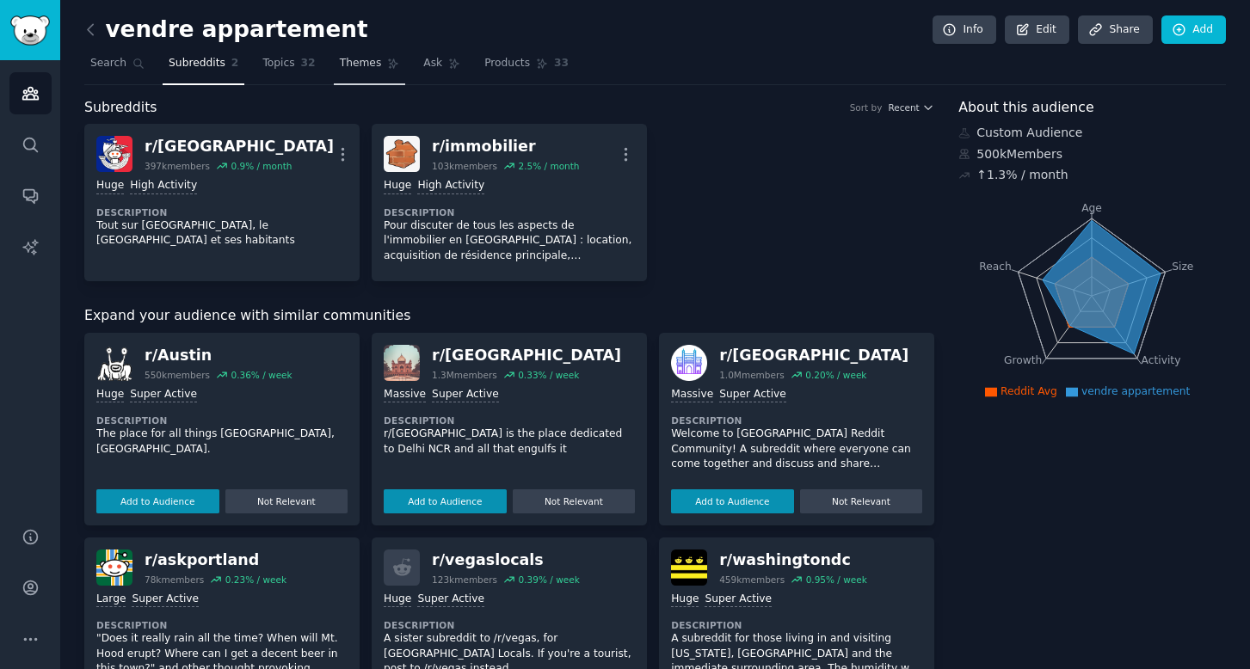
click at [378, 66] on link "Themes" at bounding box center [370, 67] width 72 height 35
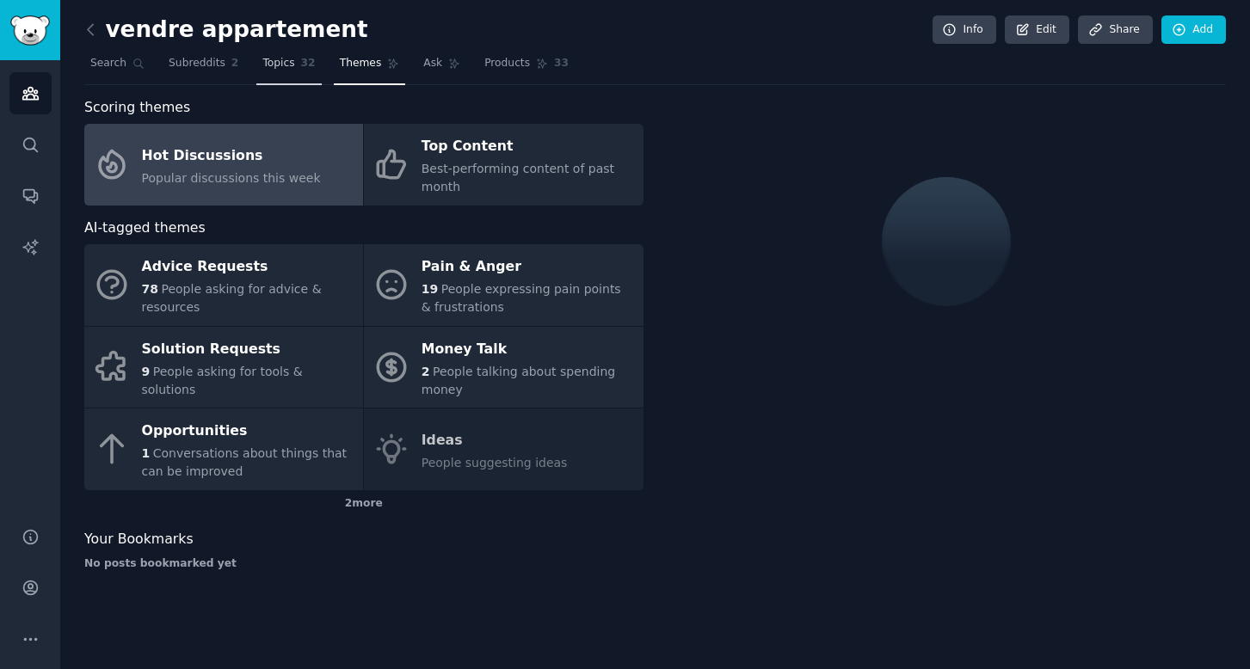
click at [307, 64] on span "32" at bounding box center [308, 63] width 15 height 15
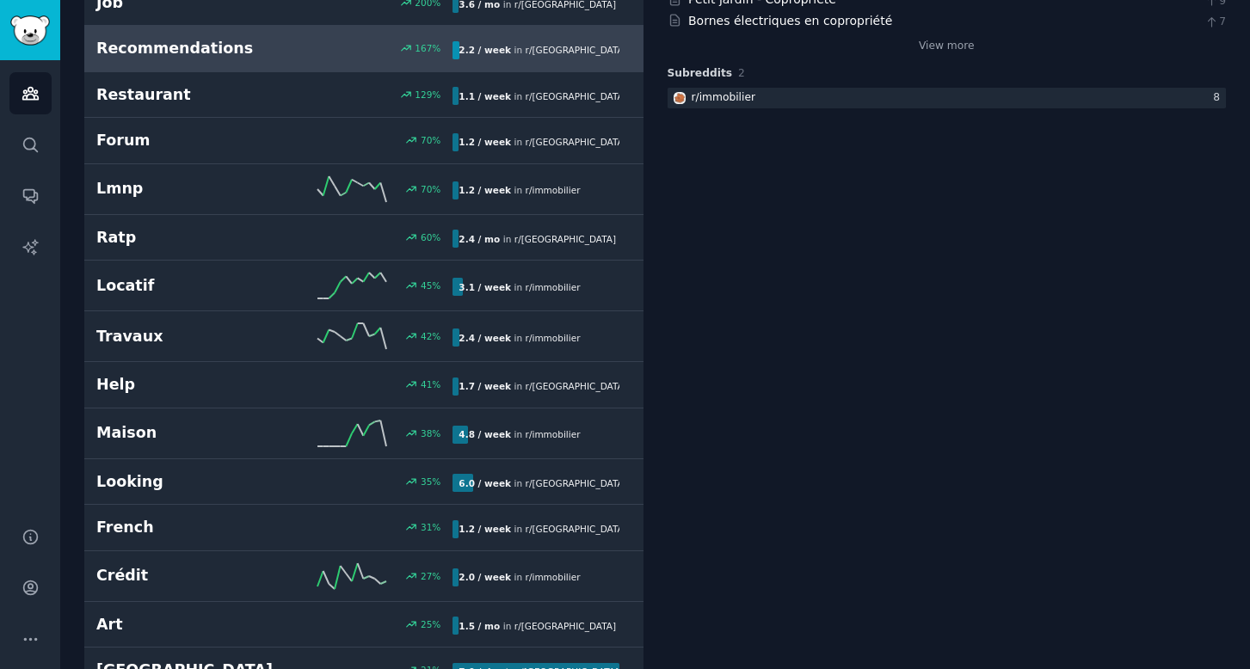
scroll to position [399, 0]
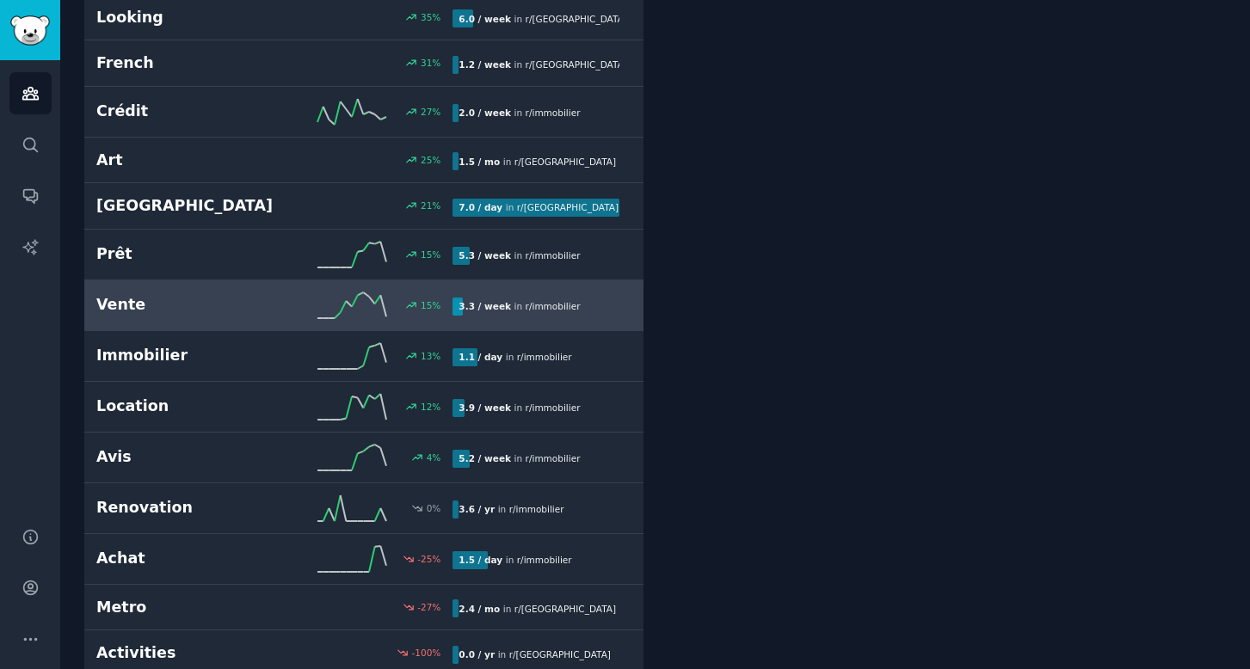
click at [315, 311] on div "15 %" at bounding box center [363, 305] width 178 height 26
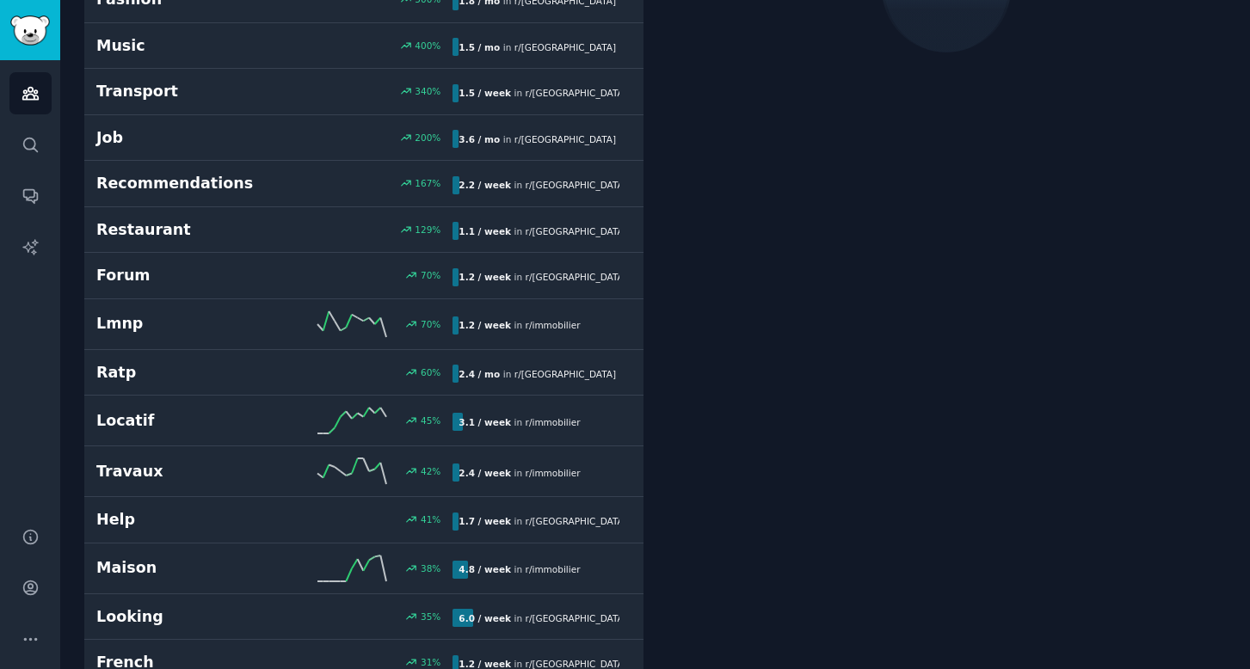
scroll to position [96, 0]
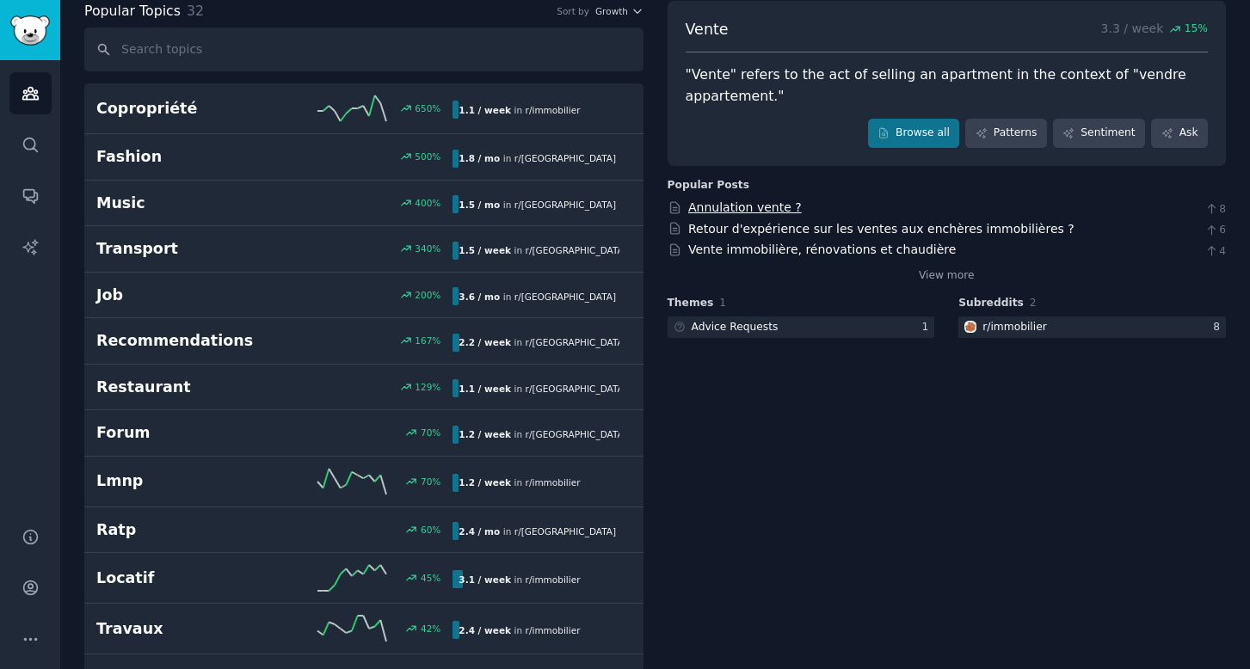
click at [727, 204] on link "Annulation vente ?" at bounding box center [745, 207] width 114 height 14
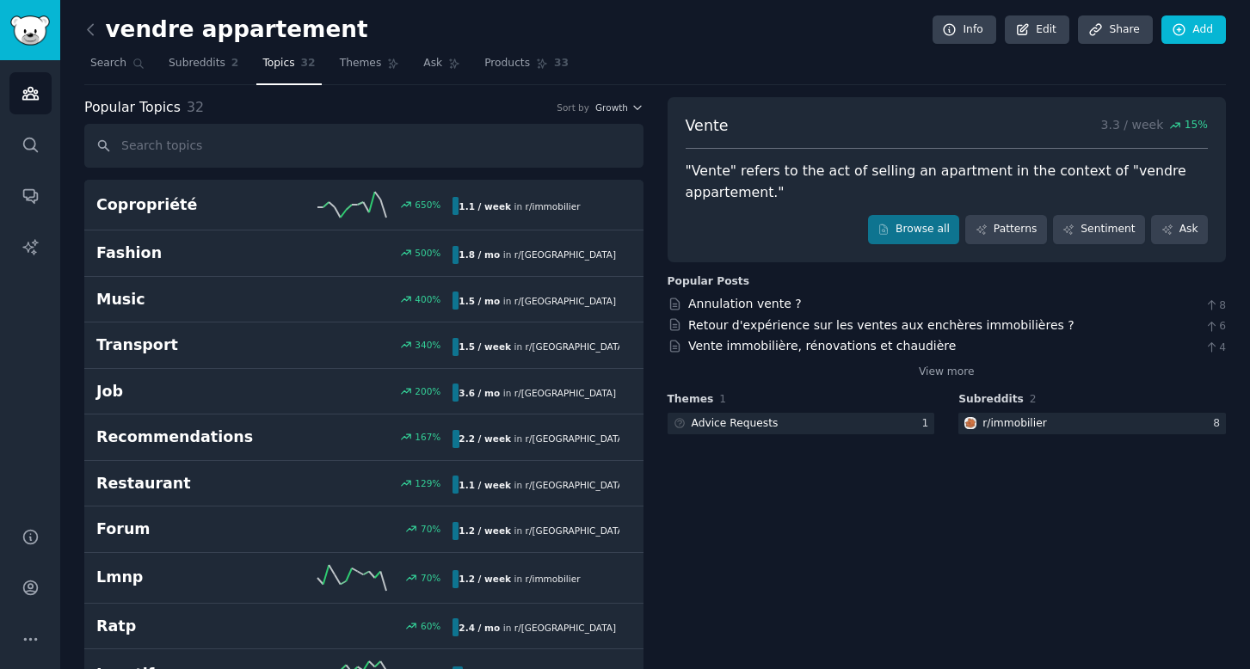
scroll to position [0, 0]
click at [39, 585] on icon "Sidebar" at bounding box center [31, 588] width 18 height 18
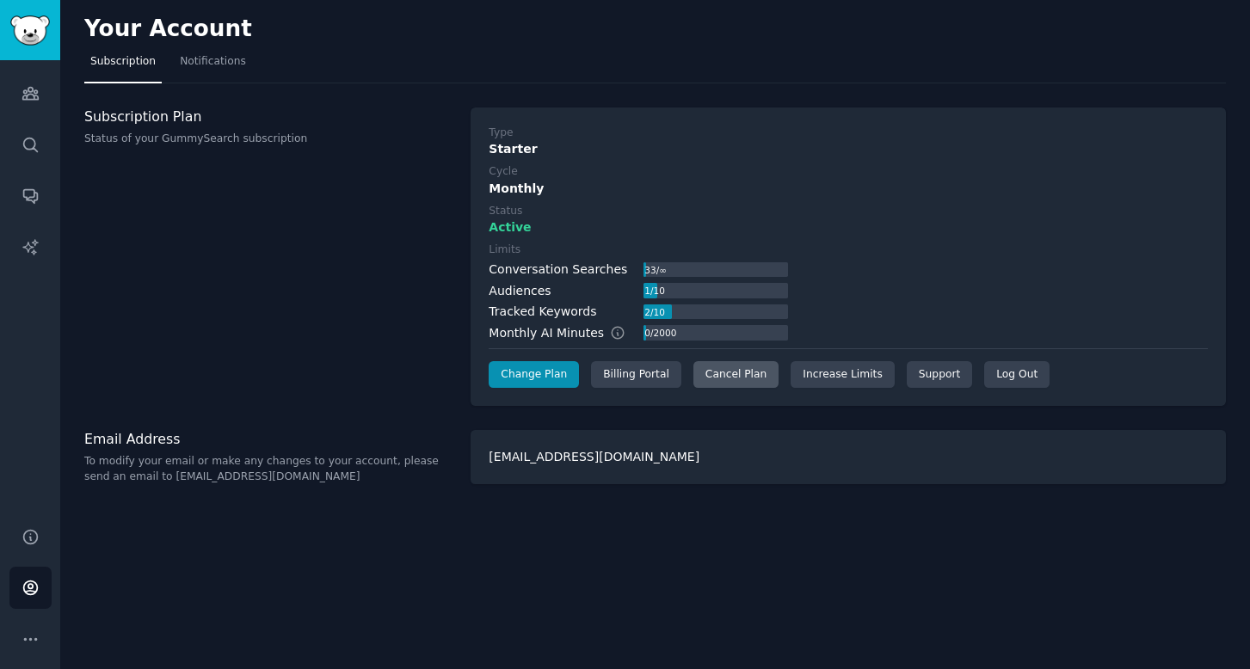
click at [742, 375] on div "Cancel Plan" at bounding box center [735, 375] width 85 height 28
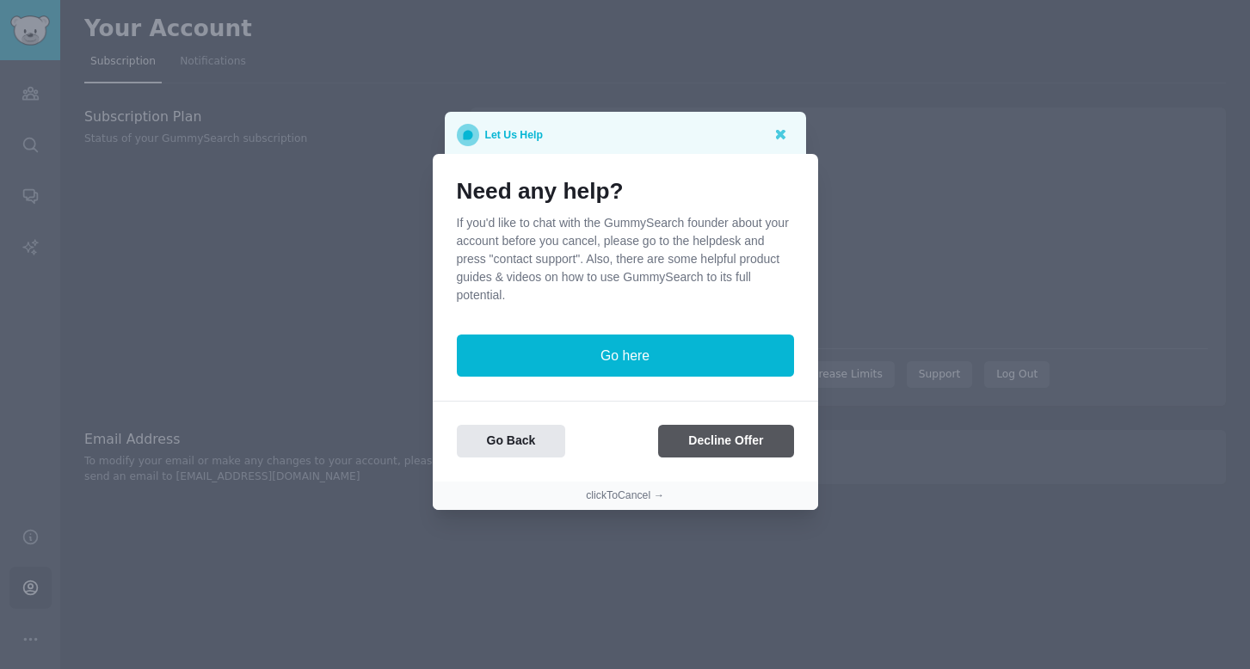
click at [744, 447] on button "Decline Offer" at bounding box center [725, 442] width 135 height 34
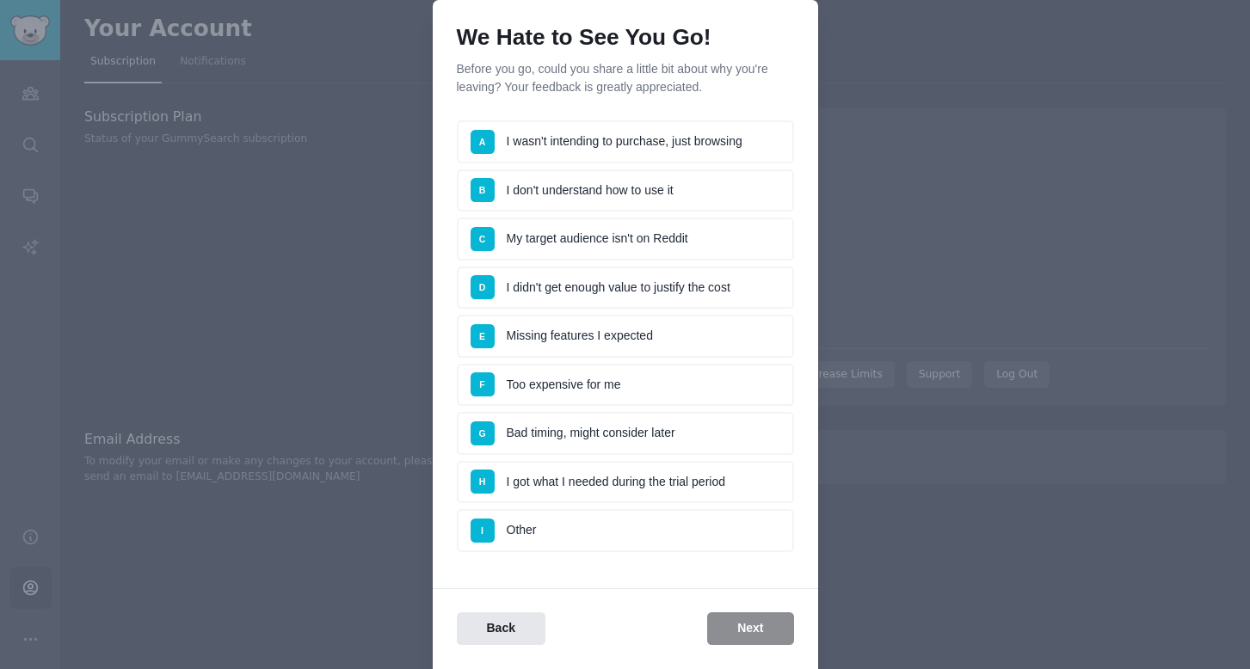
scroll to position [55, 0]
click at [656, 149] on li "A I wasn't intending to purchase, just browsing" at bounding box center [625, 141] width 337 height 43
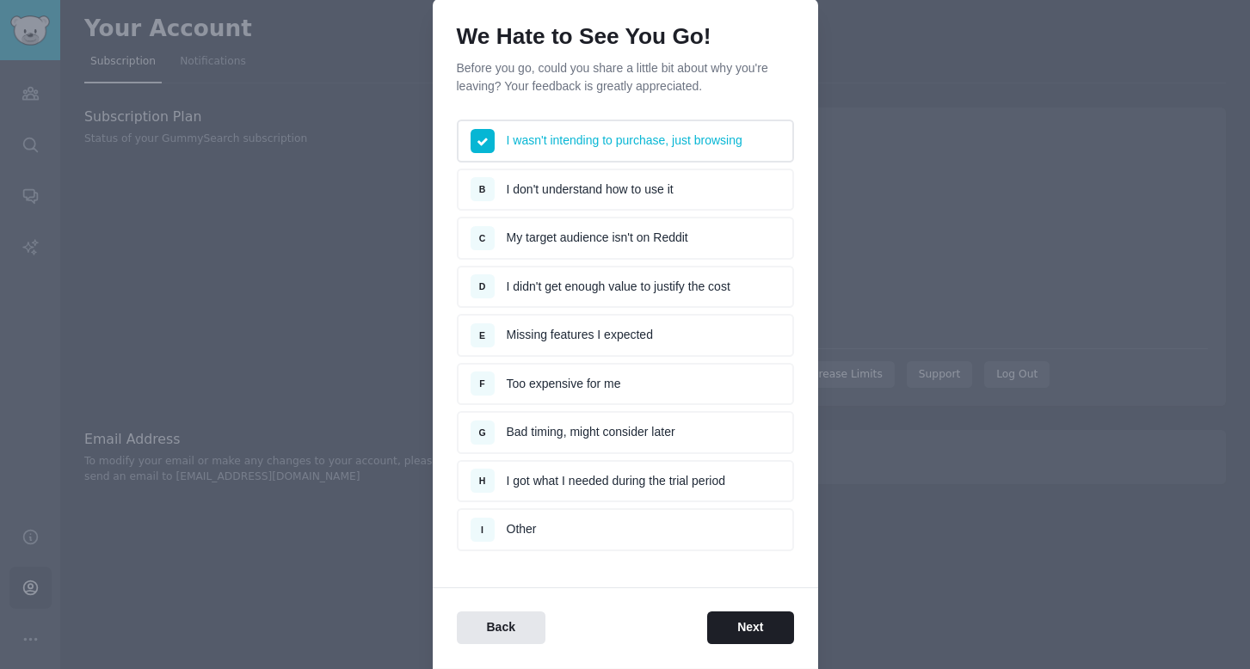
drag, startPoint x: 757, startPoint y: 628, endPoint x: 746, endPoint y: 616, distance: 16.4
click at [757, 627] on button "Next" at bounding box center [750, 629] width 86 height 34
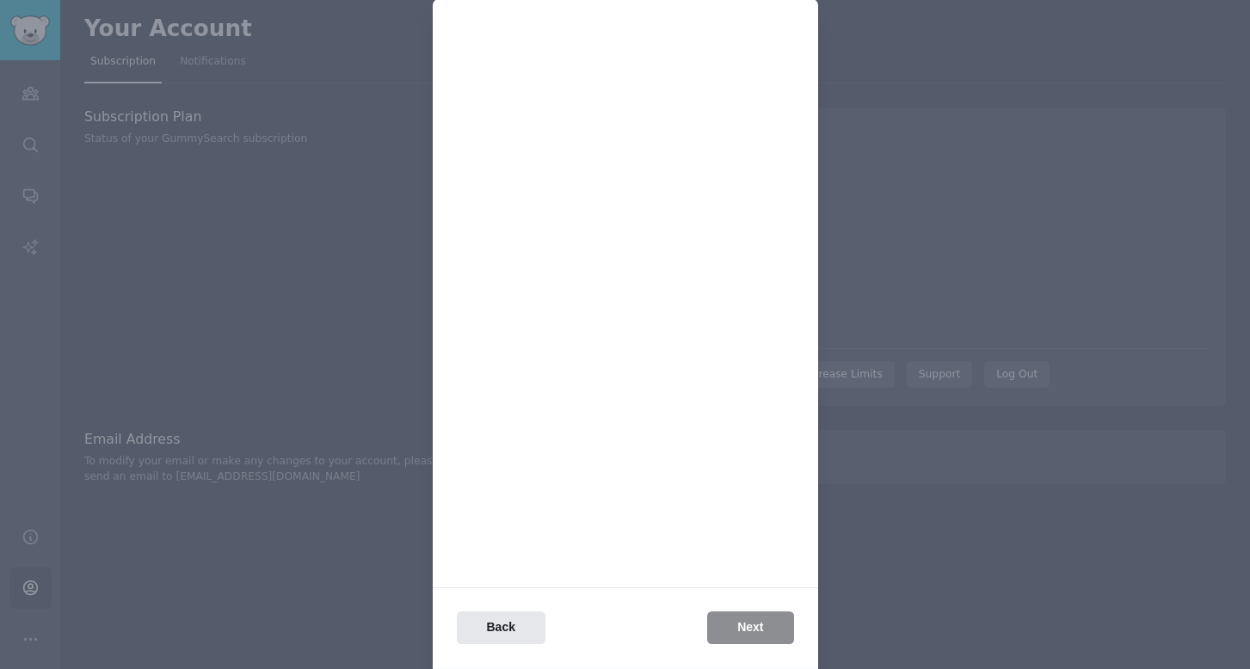
scroll to position [0, 0]
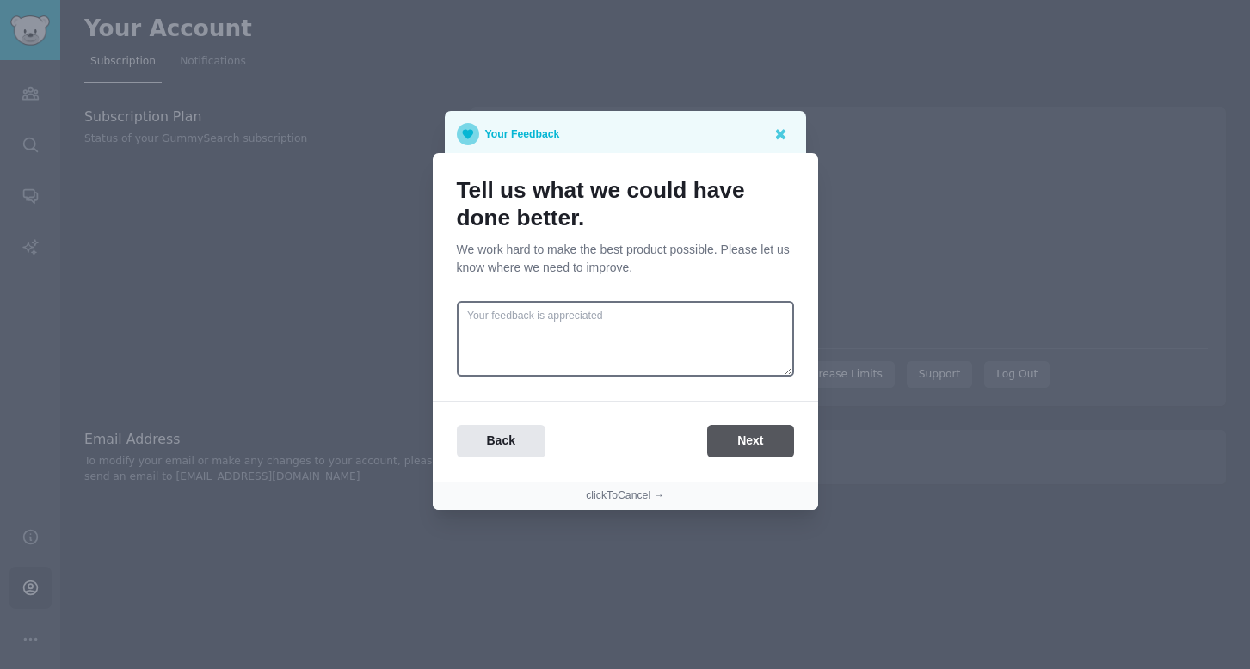
click at [750, 446] on button "Next" at bounding box center [750, 442] width 86 height 34
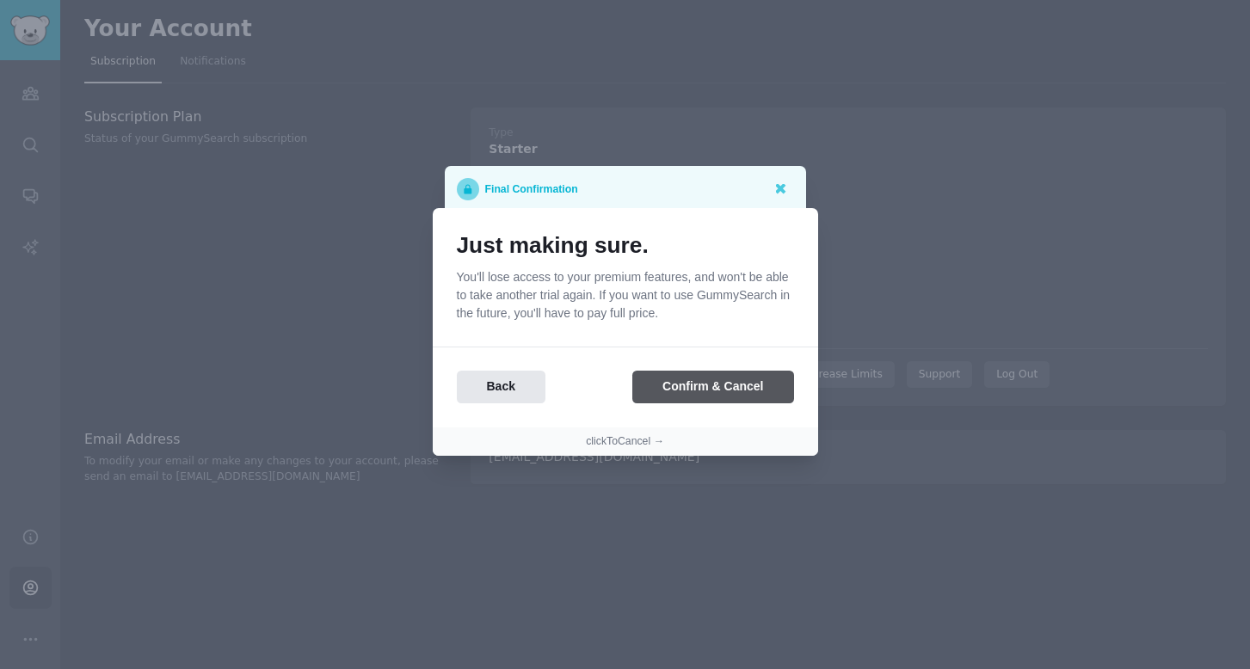
click at [717, 392] on button "Confirm & Cancel" at bounding box center [712, 388] width 161 height 34
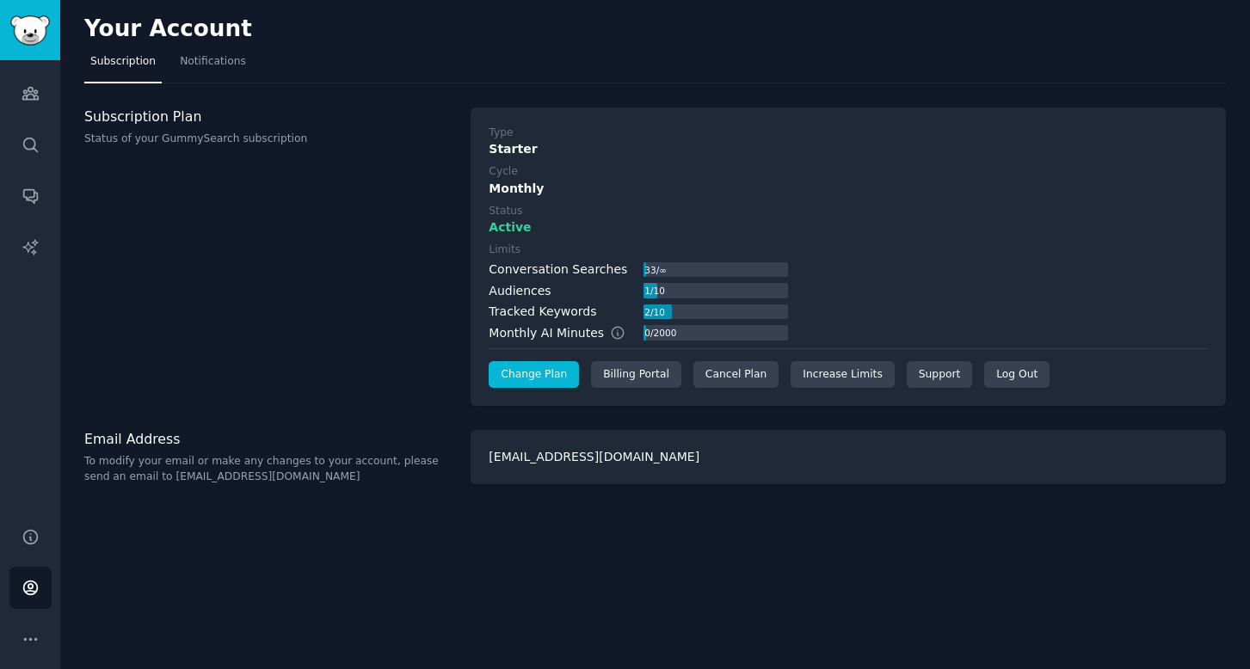
click at [555, 372] on link "Change Plan" at bounding box center [534, 375] width 90 height 28
